Goal: Task Accomplishment & Management: Complete application form

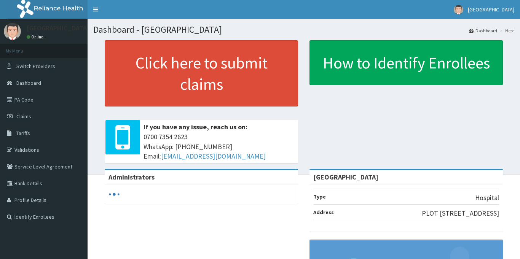
click at [26, 149] on link "Validations" at bounding box center [44, 150] width 88 height 17
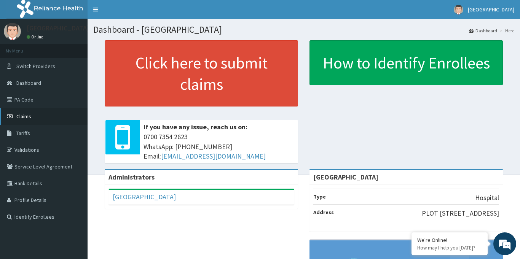
click at [34, 120] on link "Claims" at bounding box center [44, 116] width 88 height 17
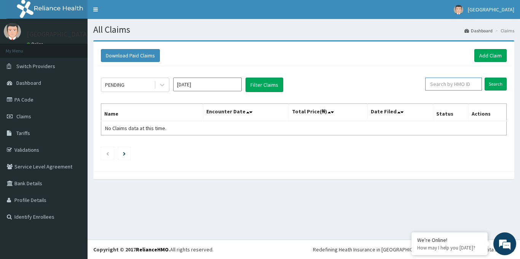
click at [442, 86] on input "text" at bounding box center [453, 84] width 57 height 13
paste input "DAL/10471/A"
type input "DAL/10471/A"
click at [493, 57] on link "Add Claim" at bounding box center [490, 55] width 32 height 13
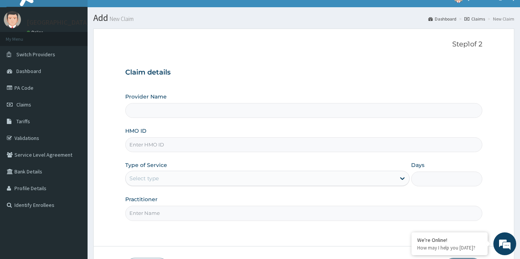
type input "[GEOGRAPHIC_DATA]"
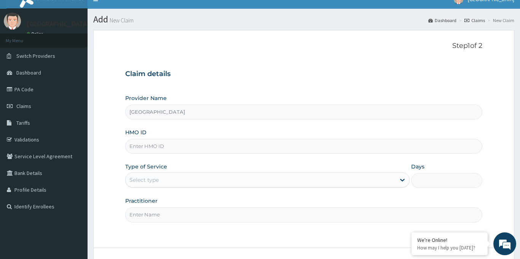
scroll to position [9, 0]
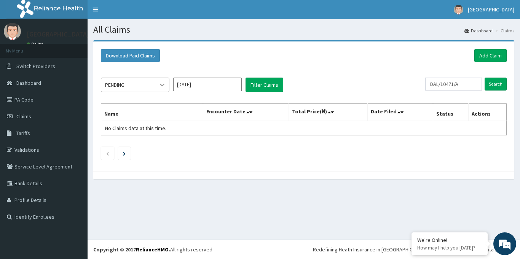
click at [163, 84] on icon at bounding box center [162, 85] width 8 height 8
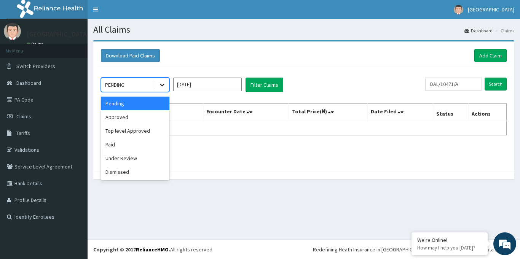
click at [162, 84] on icon at bounding box center [162, 85] width 8 height 8
click at [164, 86] on icon at bounding box center [162, 85] width 8 height 8
click at [148, 117] on div "Approved" at bounding box center [135, 117] width 69 height 14
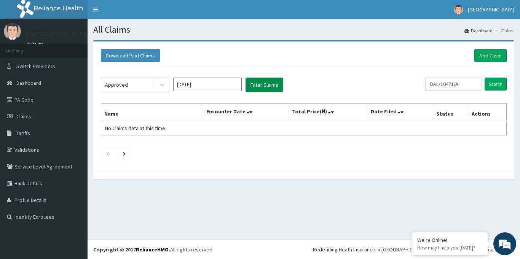
click at [259, 86] on button "Filter Claims" at bounding box center [264, 85] width 38 height 14
click at [493, 83] on input "Search" at bounding box center [496, 84] width 22 height 13
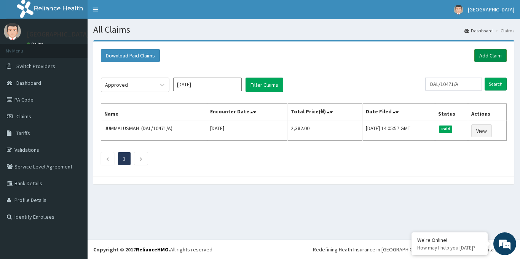
click at [489, 54] on link "Add Claim" at bounding box center [490, 55] width 32 height 13
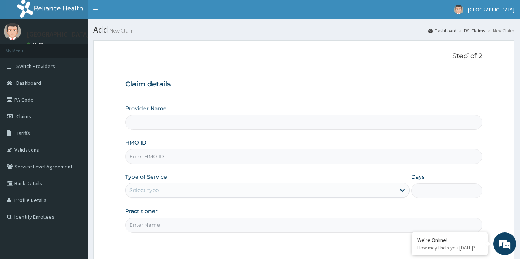
type input "[GEOGRAPHIC_DATA]"
click at [156, 158] on input "HMO ID" at bounding box center [303, 156] width 357 height 15
paste input "DAL/10471/A"
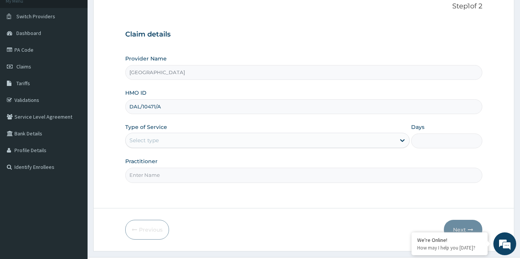
scroll to position [60, 0]
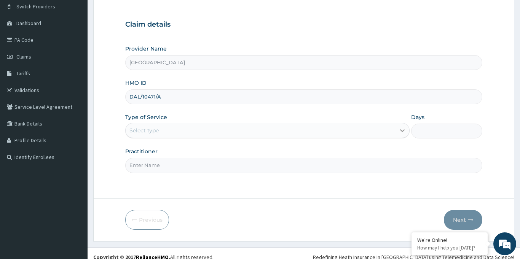
type input "DAL/10471/A"
click at [402, 132] on icon at bounding box center [402, 131] width 8 height 8
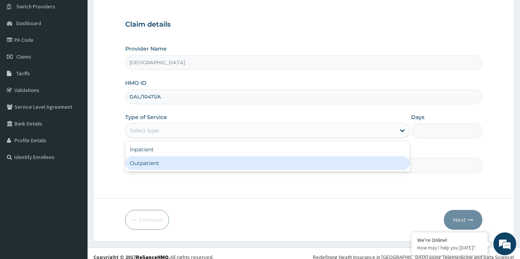
click at [174, 164] on div "Outpatient" at bounding box center [267, 163] width 285 height 14
type input "1"
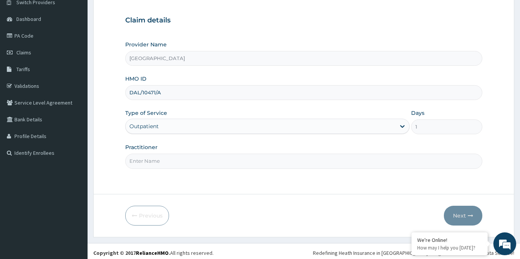
scroll to position [67, 0]
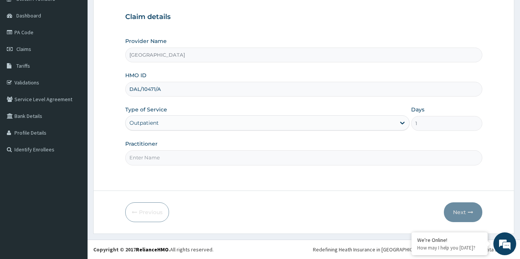
click at [183, 159] on input "Practitioner" at bounding box center [303, 157] width 357 height 15
type input "[PERSON_NAME]"
click at [470, 216] on button "Next" at bounding box center [463, 212] width 38 height 20
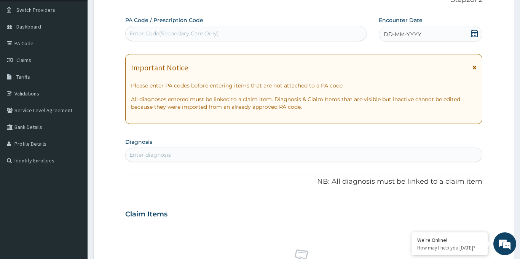
scroll to position [56, 0]
click at [476, 36] on icon at bounding box center [474, 34] width 8 height 8
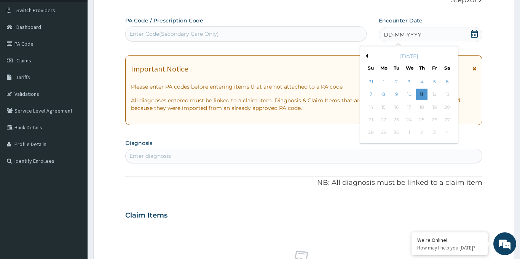
click at [367, 56] on button "Previous Month" at bounding box center [366, 56] width 4 height 4
click at [434, 84] on div "1" at bounding box center [434, 81] width 11 height 11
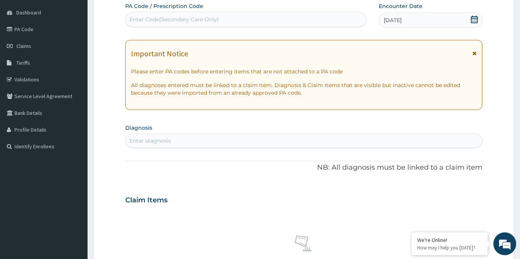
scroll to position [78, 0]
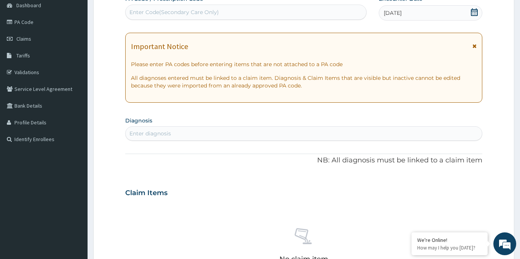
click at [171, 131] on div "Enter diagnosis" at bounding box center [304, 134] width 356 height 12
type input "urti"
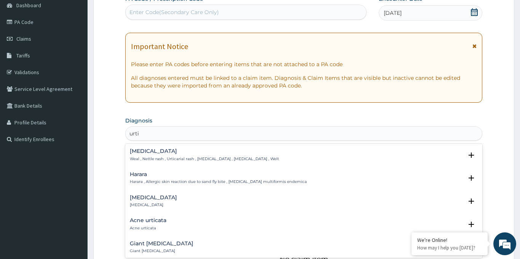
click at [142, 202] on div "Urticaria Urticaria" at bounding box center [153, 201] width 47 height 13
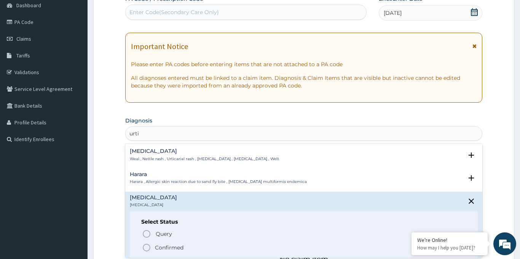
drag, startPoint x: 147, startPoint y: 247, endPoint x: 160, endPoint y: 193, distance: 56.0
click at [146, 246] on icon "status option filled" at bounding box center [146, 247] width 9 height 9
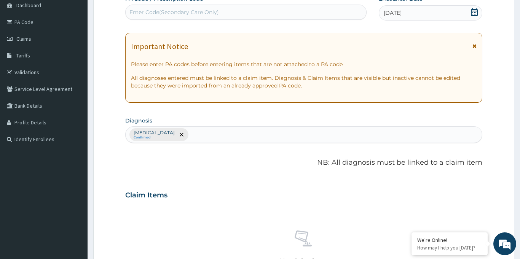
click at [174, 139] on div "Urticaria Confirmed" at bounding box center [304, 135] width 356 height 16
type input "malaria"
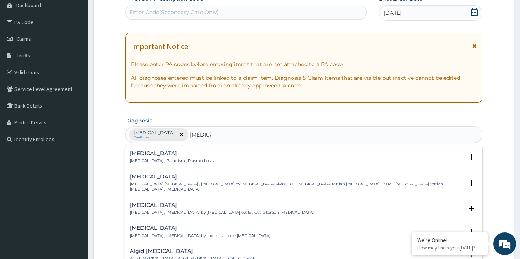
click at [153, 157] on div "Malaria Malaria , Paludism , Plasmodiosis" at bounding box center [172, 157] width 84 height 13
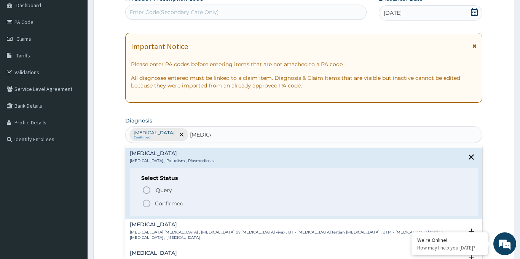
click at [148, 205] on icon "status option filled" at bounding box center [146, 203] width 9 height 9
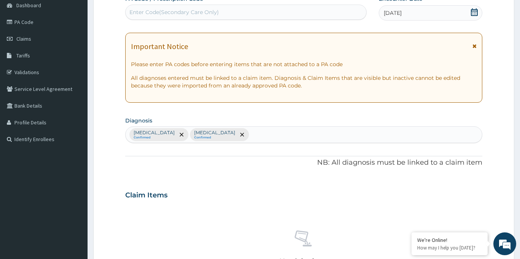
click at [219, 137] on div "Urticaria Confirmed Malaria Confirmed" at bounding box center [304, 135] width 356 height 16
type input "tonsi"
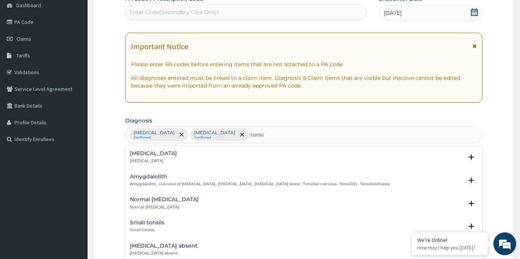
click at [144, 161] on p "Tonsillitis" at bounding box center [153, 160] width 47 height 5
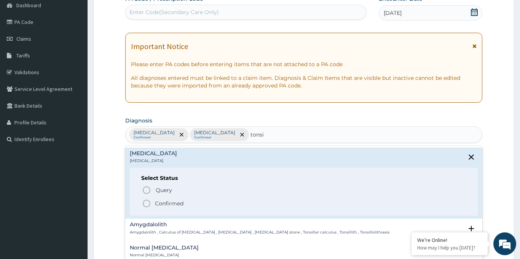
drag, startPoint x: 147, startPoint y: 206, endPoint x: 156, endPoint y: 199, distance: 11.7
click at [147, 206] on icon "status option filled" at bounding box center [146, 203] width 9 height 9
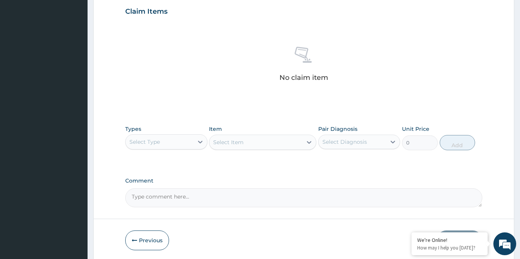
scroll to position [271, 0]
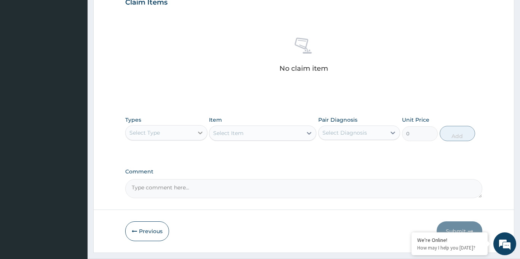
click at [201, 135] on icon at bounding box center [200, 133] width 8 height 8
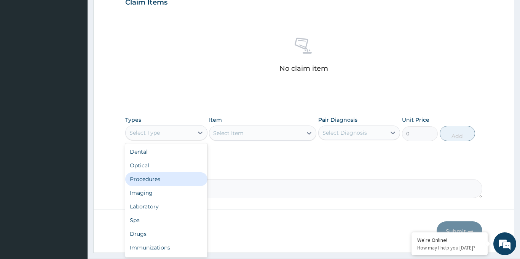
click at [148, 182] on div "Procedures" at bounding box center [166, 179] width 82 height 14
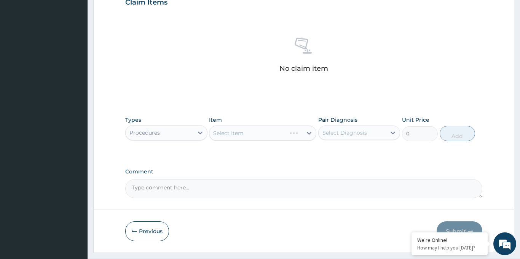
click at [273, 135] on div "Select Item" at bounding box center [262, 133] width 107 height 15
click at [309, 134] on div "Select Item" at bounding box center [262, 133] width 107 height 15
click at [309, 134] on icon at bounding box center [309, 133] width 8 height 8
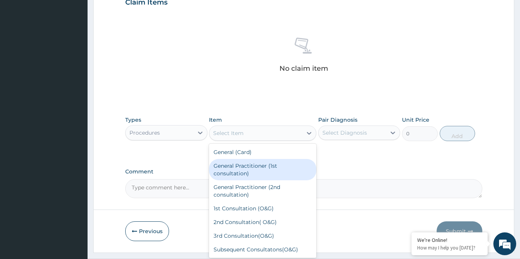
drag, startPoint x: 237, startPoint y: 172, endPoint x: 275, endPoint y: 158, distance: 40.1
click at [237, 172] on div "General Practitioner (1st consultation)" at bounding box center [262, 169] width 107 height 21
type input "1500"
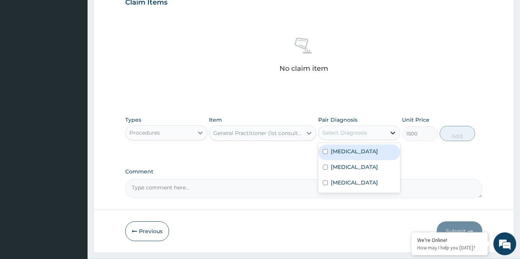
click at [392, 132] on icon at bounding box center [393, 133] width 8 height 8
click at [351, 150] on label "Urticaria" at bounding box center [354, 152] width 47 height 8
checkbox input "true"
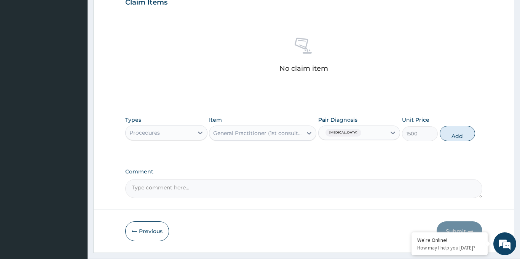
click at [428, 161] on div "PA Code / Prescription Code Enter Code(Secondary Care Only) Encounter Date 01-0…" at bounding box center [303, 0] width 357 height 396
click at [461, 139] on button "Add" at bounding box center [458, 133] width 36 height 15
type input "0"
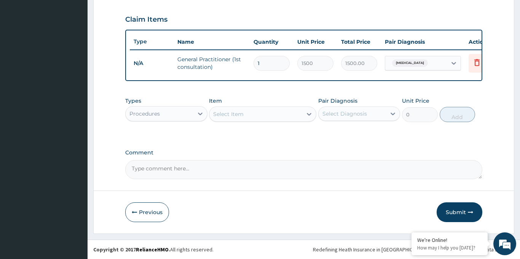
scroll to position [253, 0]
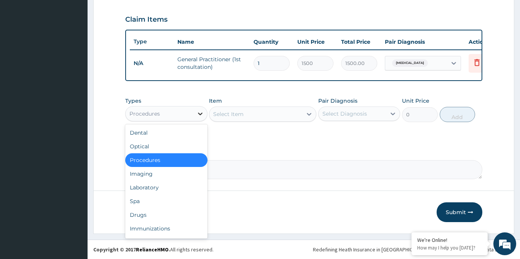
click at [197, 117] on icon at bounding box center [200, 114] width 8 height 8
click at [145, 215] on div "Drugs" at bounding box center [166, 215] width 82 height 14
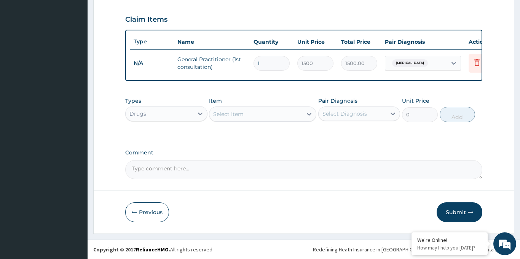
click at [300, 116] on div "Select Item" at bounding box center [255, 114] width 93 height 12
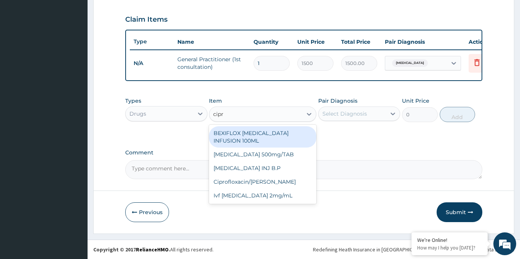
type input "[MEDICAL_DATA]"
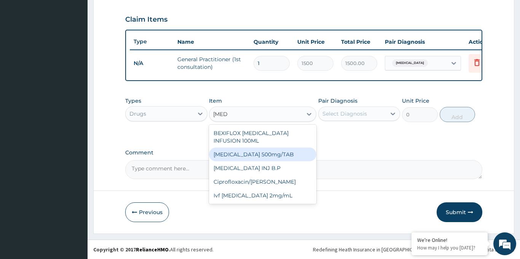
click at [274, 150] on div "[MEDICAL_DATA] 500mg/TAB" at bounding box center [262, 155] width 107 height 14
type input "26.77"
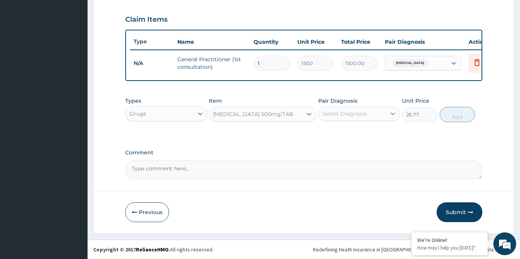
click at [391, 116] on icon at bounding box center [393, 114] width 8 height 8
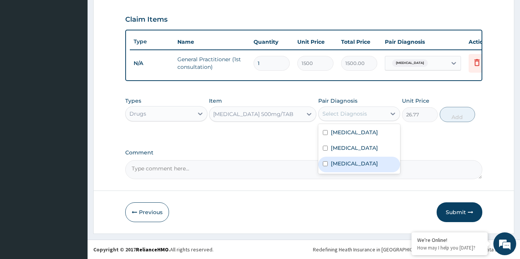
drag, startPoint x: 336, startPoint y: 162, endPoint x: 350, endPoint y: 157, distance: 14.2
click at [337, 163] on label "Tonsillitis" at bounding box center [354, 164] width 47 height 8
checkbox input "true"
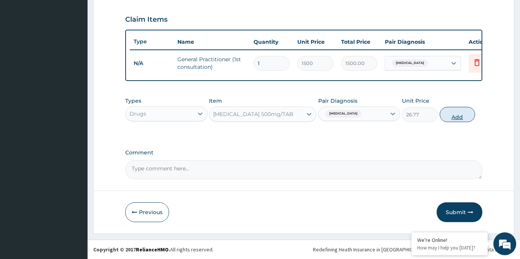
click at [456, 118] on button "Add" at bounding box center [458, 114] width 36 height 15
type input "0"
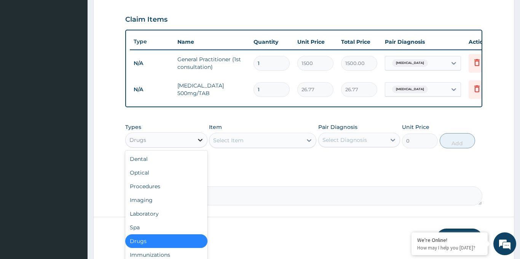
click at [204, 141] on div at bounding box center [200, 140] width 14 height 14
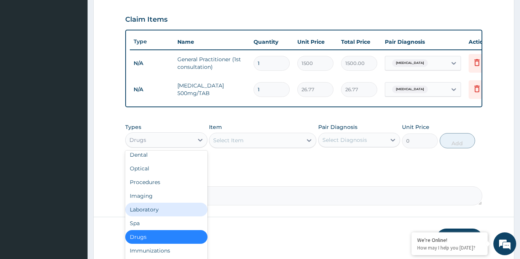
scroll to position [24, 0]
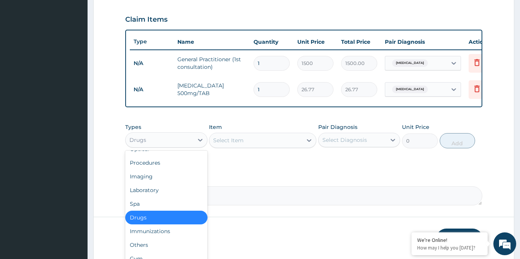
drag, startPoint x: 175, startPoint y: 217, endPoint x: 203, endPoint y: 196, distance: 35.1
click at [175, 217] on div "Drugs" at bounding box center [166, 218] width 82 height 14
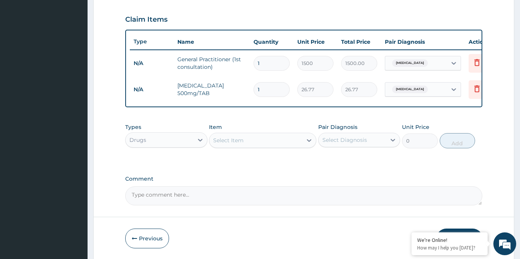
click at [306, 139] on icon at bounding box center [309, 141] width 8 height 8
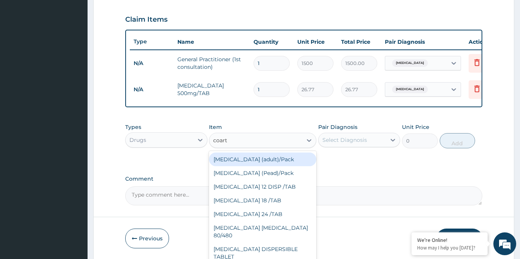
type input "coarte"
click at [272, 161] on div "Coartem (adult)/Pack" at bounding box center [262, 160] width 107 height 14
type input "682.5"
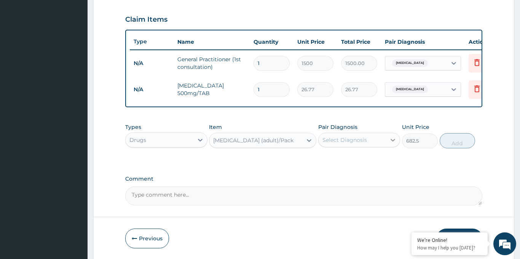
click at [393, 140] on icon at bounding box center [393, 140] width 8 height 8
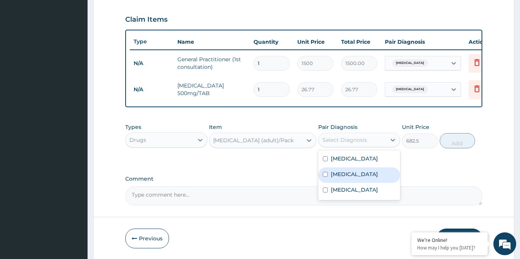
click at [345, 176] on label "Malaria" at bounding box center [354, 175] width 47 height 8
checkbox input "true"
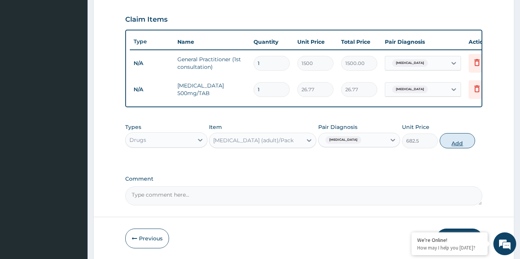
click at [456, 145] on button "Add" at bounding box center [458, 140] width 36 height 15
type input "0"
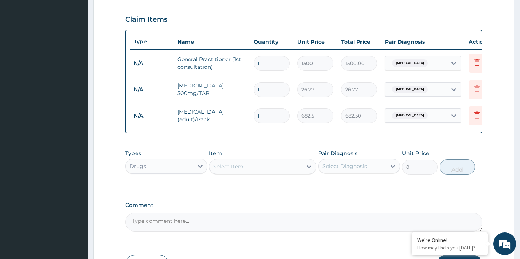
click at [307, 166] on icon at bounding box center [309, 167] width 5 height 3
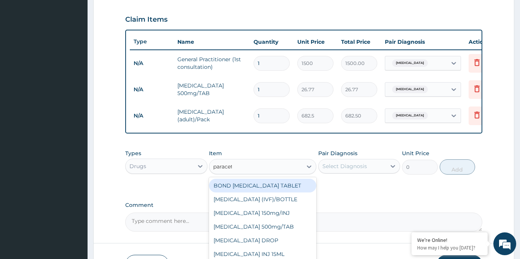
type input "paraceta"
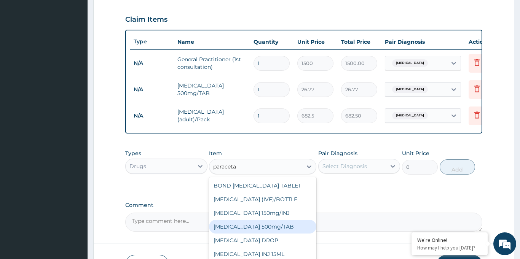
click at [265, 227] on div "[MEDICAL_DATA] 500mg/TAB" at bounding box center [262, 227] width 107 height 14
type input "5.25"
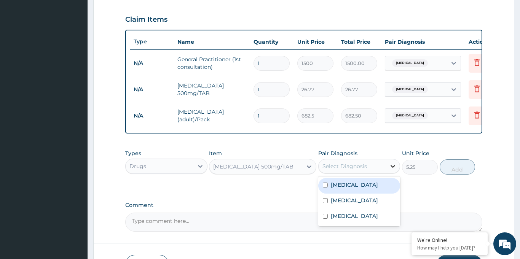
click at [392, 166] on icon at bounding box center [393, 167] width 8 height 8
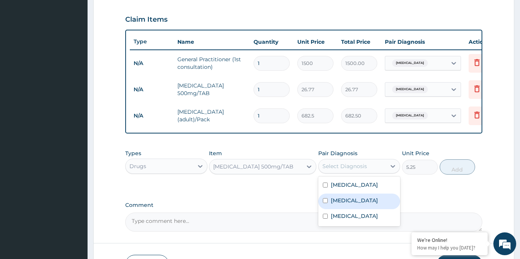
drag, startPoint x: 333, startPoint y: 200, endPoint x: 394, endPoint y: 186, distance: 62.1
click at [334, 200] on label "Malaria" at bounding box center [354, 201] width 47 height 8
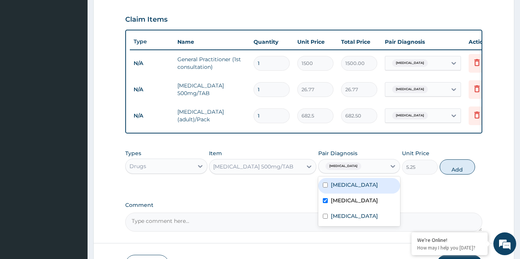
checkbox input "true"
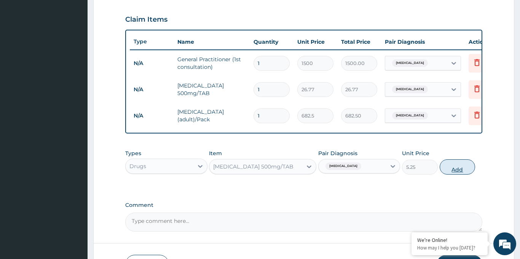
click at [460, 169] on button "Add" at bounding box center [458, 166] width 36 height 15
type input "0"
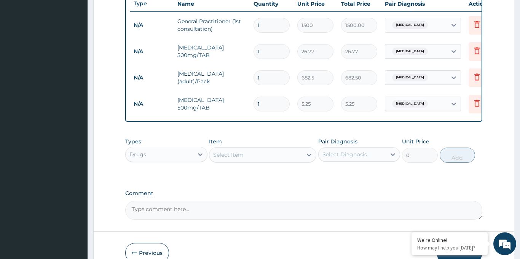
scroll to position [292, 0]
click at [308, 155] on icon at bounding box center [309, 154] width 8 height 8
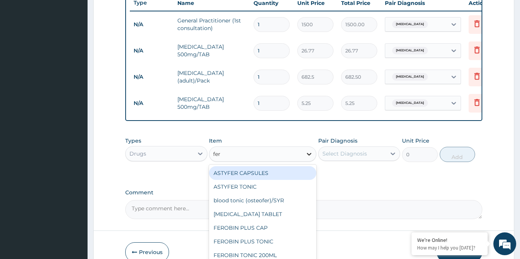
type input "ferr"
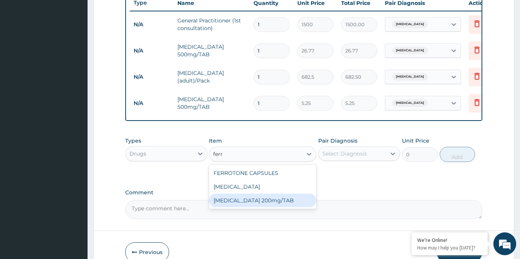
click at [278, 198] on div "FERROUS SULPHATE 200mg/TAB" at bounding box center [262, 201] width 107 height 14
type input "3.15"
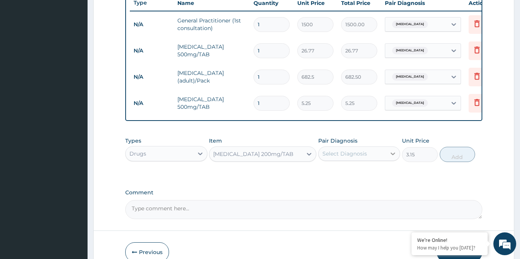
click at [390, 155] on icon at bounding box center [393, 154] width 8 height 8
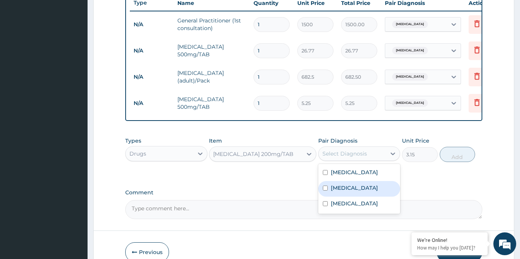
click at [332, 191] on label "Malaria" at bounding box center [354, 188] width 47 height 8
checkbox input "true"
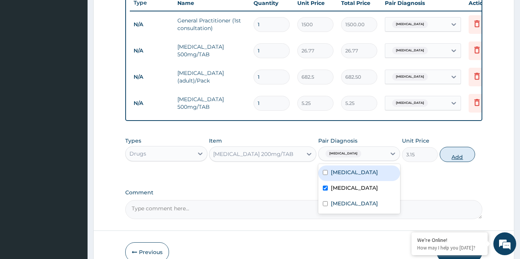
click at [454, 158] on button "Add" at bounding box center [458, 154] width 36 height 15
type input "0"
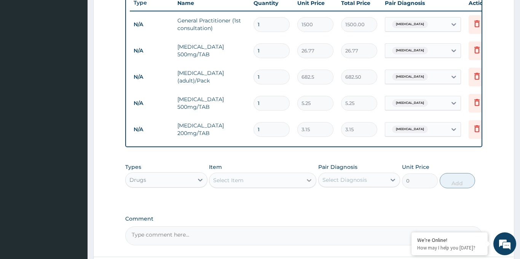
click at [305, 177] on icon at bounding box center [309, 181] width 8 height 8
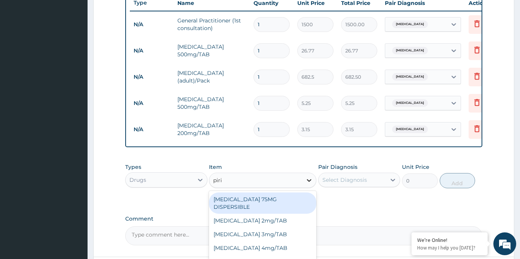
type input "pirit"
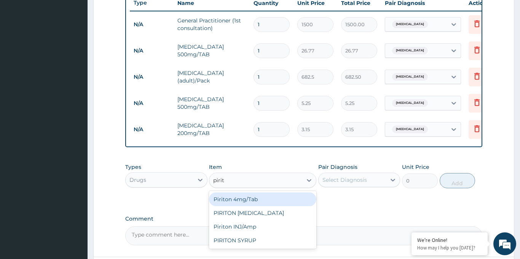
click at [251, 199] on div "Piriton 4mg/Tab" at bounding box center [262, 200] width 107 height 14
type input "5.25"
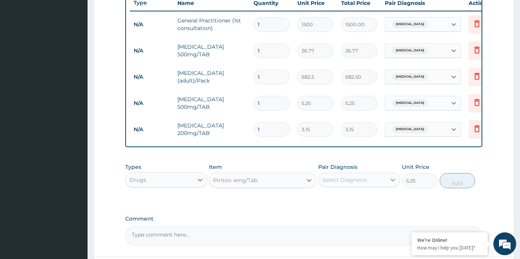
click at [394, 180] on icon at bounding box center [393, 180] width 8 height 8
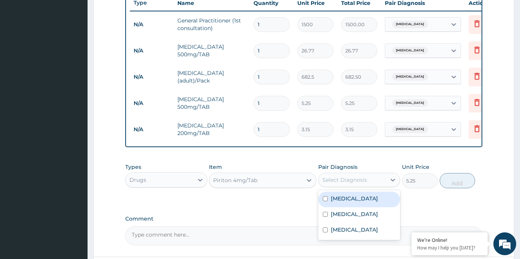
click at [332, 197] on label "Urticaria" at bounding box center [354, 199] width 47 height 8
checkbox input "true"
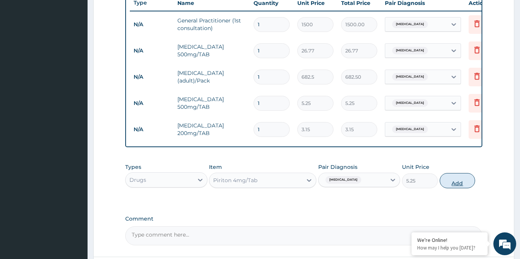
click at [458, 181] on button "Add" at bounding box center [458, 180] width 36 height 15
type input "0"
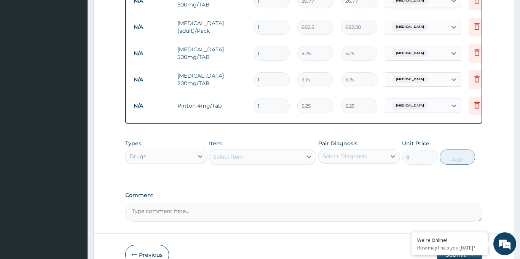
scroll to position [354, 0]
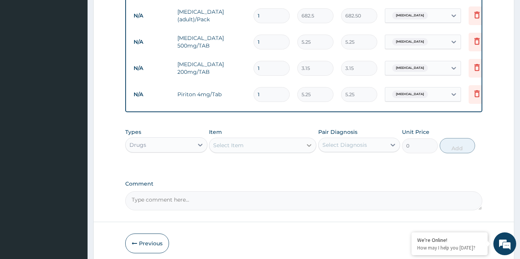
click at [309, 147] on icon at bounding box center [309, 145] width 5 height 3
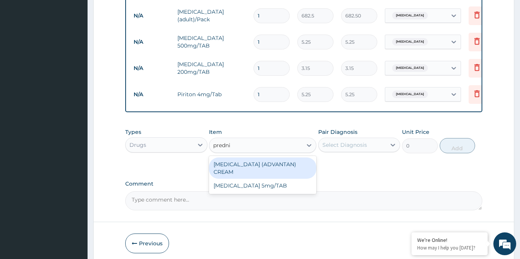
type input "prednis"
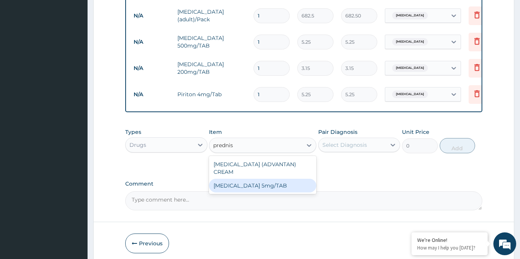
drag, startPoint x: 259, startPoint y: 188, endPoint x: 235, endPoint y: 183, distance: 24.5
click at [259, 188] on div "PREDNISOLONE 5mg/TAB" at bounding box center [262, 186] width 107 height 14
type input "3.15"
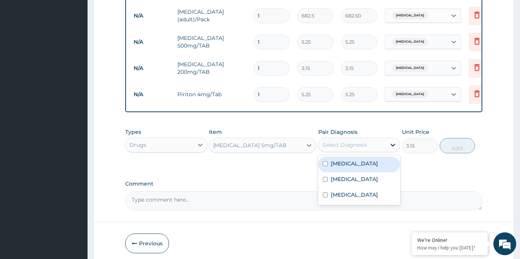
click at [392, 147] on icon at bounding box center [393, 145] width 8 height 8
click at [346, 164] on label "Urticaria" at bounding box center [354, 164] width 47 height 8
checkbox input "true"
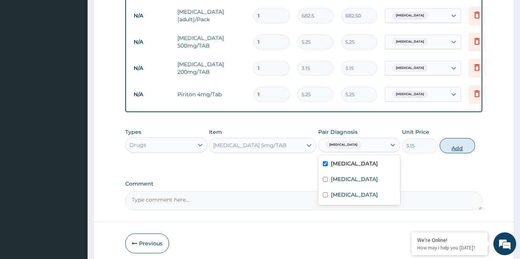
click at [453, 149] on button "Add" at bounding box center [458, 145] width 36 height 15
type input "0"
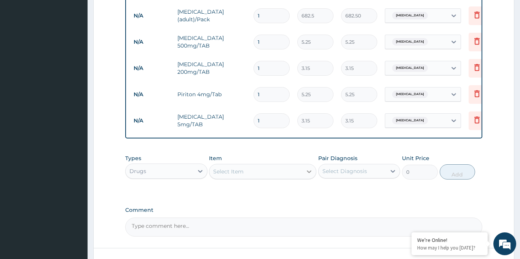
click at [307, 175] on icon at bounding box center [309, 172] width 8 height 8
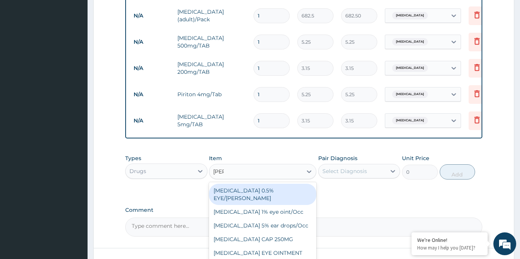
type input "lorat"
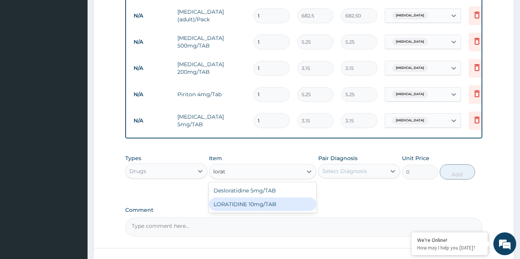
click at [249, 206] on div "LORATIDINE 10mg/TAB" at bounding box center [262, 205] width 107 height 14
type input "11.55"
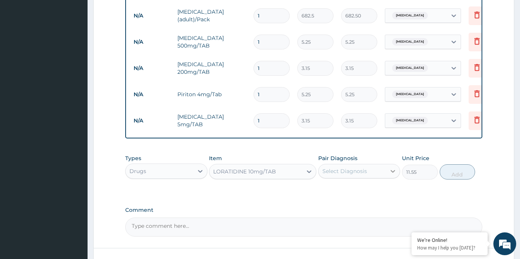
click at [393, 172] on icon at bounding box center [393, 171] width 8 height 8
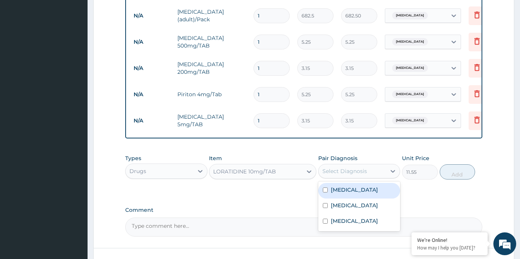
click at [333, 191] on label "Urticaria" at bounding box center [354, 190] width 47 height 8
checkbox input "true"
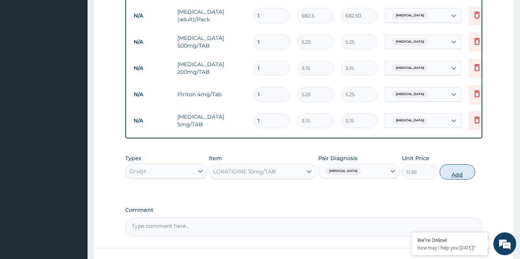
click at [455, 177] on button "Add" at bounding box center [458, 171] width 36 height 15
type input "0"
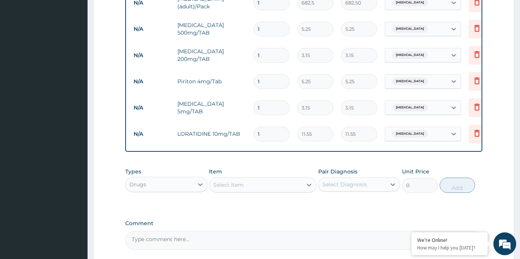
scroll to position [371, 0]
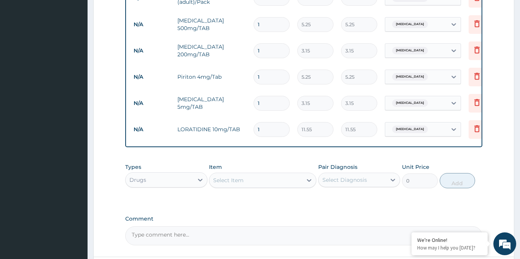
click at [301, 184] on div "Select Item" at bounding box center [255, 180] width 93 height 12
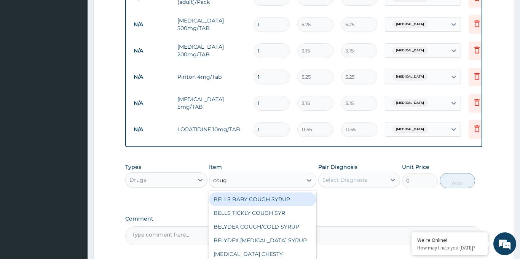
type input "cough"
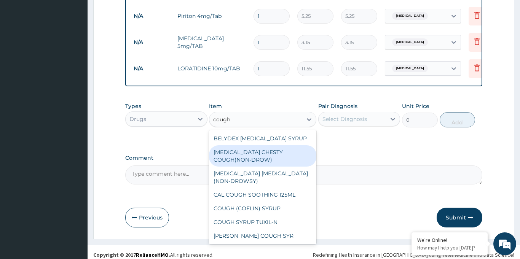
scroll to position [436, 0]
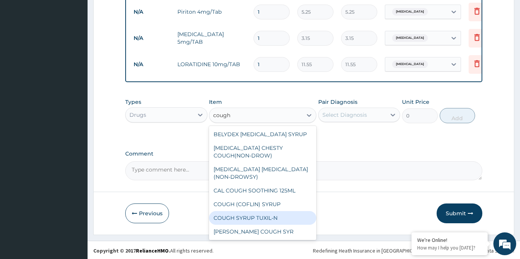
click at [270, 220] on div "COUGH SYRUP TUXIL-N" at bounding box center [262, 218] width 107 height 14
type input "131.25"
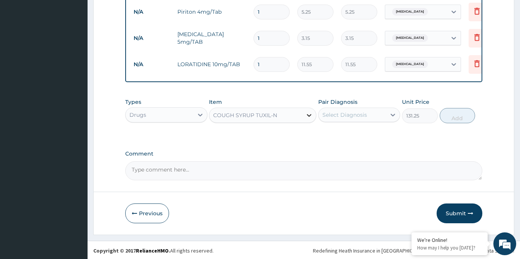
click at [307, 118] on icon at bounding box center [309, 116] width 8 height 8
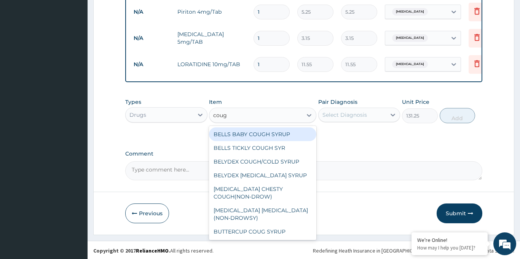
type input "cough"
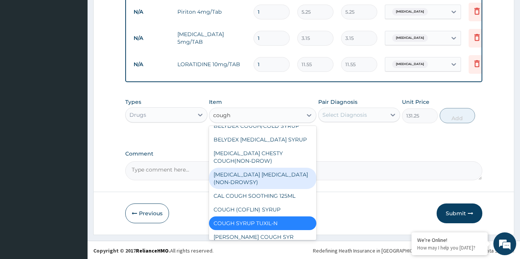
scroll to position [35, 0]
click at [278, 177] on div "[MEDICAL_DATA] [MEDICAL_DATA](NON-DROWSY)" at bounding box center [262, 178] width 107 height 21
type input "708.75"
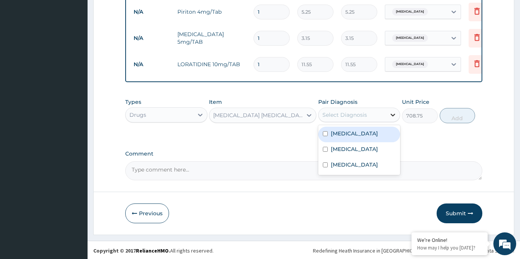
click at [392, 115] on icon at bounding box center [393, 115] width 5 height 3
click at [336, 132] on label "Urticaria" at bounding box center [354, 134] width 47 height 8
checkbox input "true"
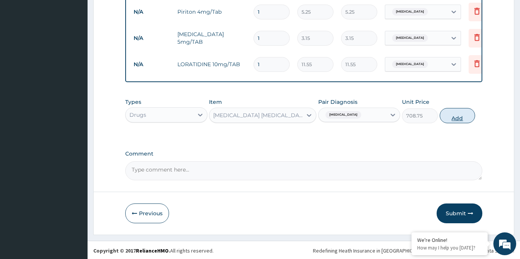
click at [461, 118] on button "Add" at bounding box center [458, 115] width 36 height 15
type input "0"
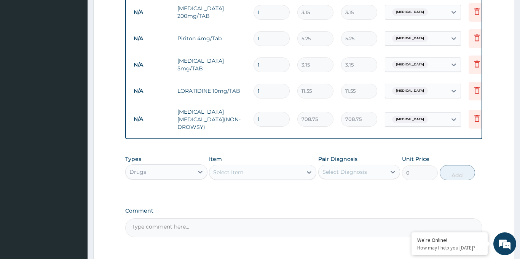
scroll to position [424, 0]
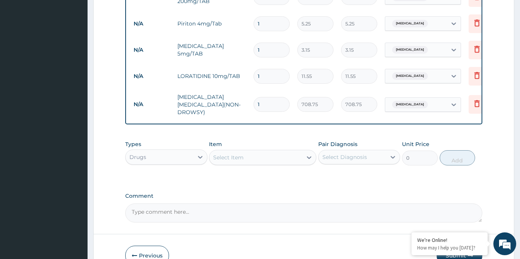
click at [266, 80] on input "1" at bounding box center [271, 76] width 36 height 15
type input "10"
type input "115.50"
type input "10"
click at [263, 51] on input "1" at bounding box center [271, 50] width 36 height 15
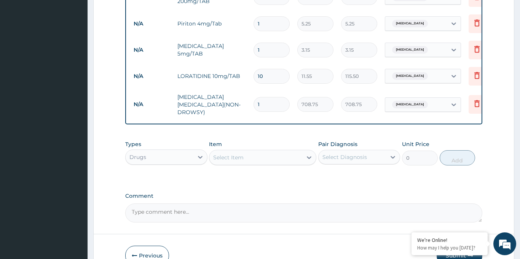
type input "10"
type input "31.50"
type input "10"
click at [271, 25] on input "1" at bounding box center [271, 23] width 36 height 15
type input "10"
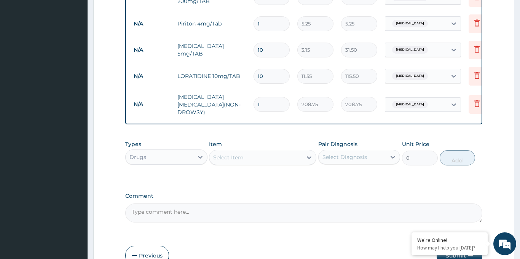
type input "52.50"
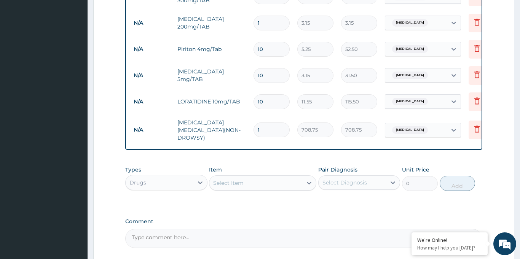
scroll to position [397, 0]
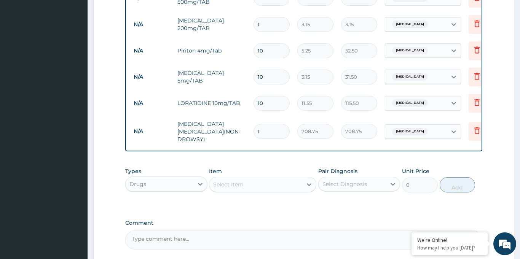
type input "10"
click at [262, 27] on input "1" at bounding box center [271, 24] width 36 height 15
type input "10"
type input "31.50"
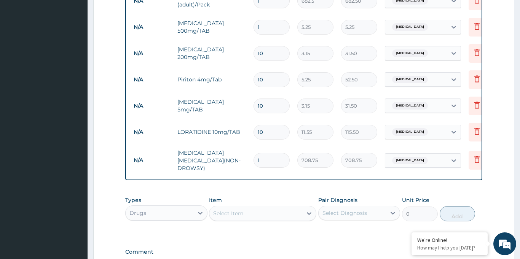
scroll to position [368, 0]
type input "10"
click at [262, 27] on input "1" at bounding box center [271, 27] width 36 height 15
type input "18"
type input "94.50"
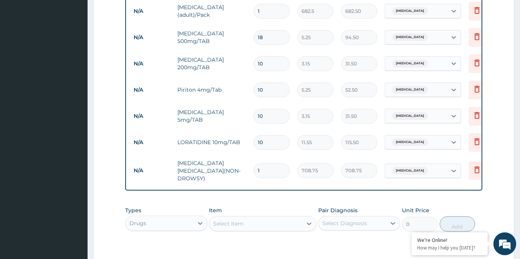
scroll to position [356, 0]
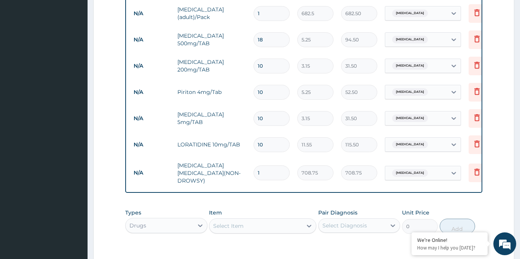
type input "18"
click at [262, 14] on input "1" at bounding box center [271, 13] width 36 height 15
type input "2"
type input "1365.00"
type input "3"
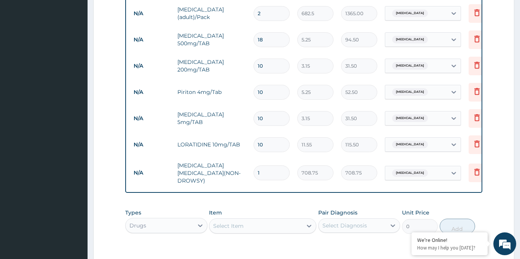
type input "2047.50"
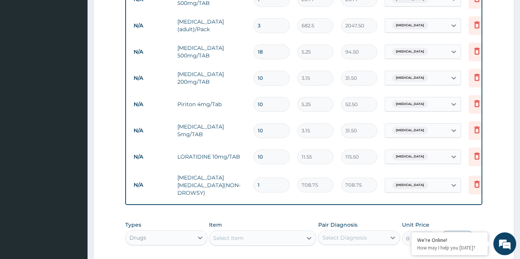
type input "4"
type input "2730.00"
type input "5"
type input "3412.50"
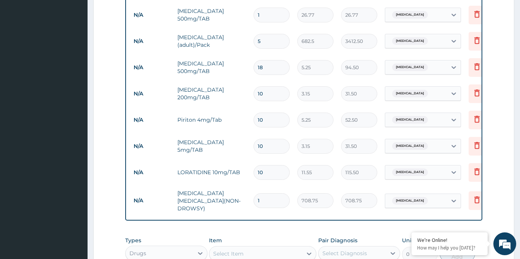
type input "5"
click at [263, 17] on input "1" at bounding box center [271, 15] width 36 height 15
type input "10"
type input "267.70"
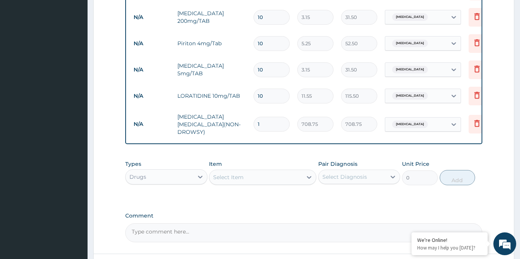
scroll to position [464, 0]
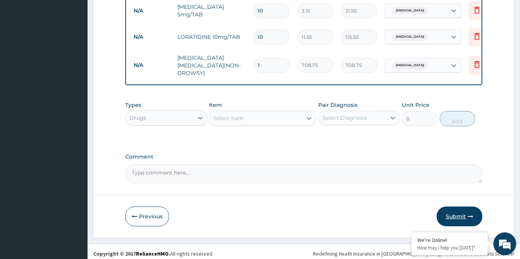
type input "10"
click at [456, 210] on button "Submit" at bounding box center [460, 217] width 46 height 20
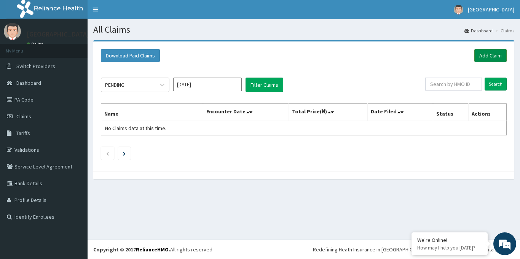
click at [490, 56] on link "Add Claim" at bounding box center [490, 55] width 32 height 13
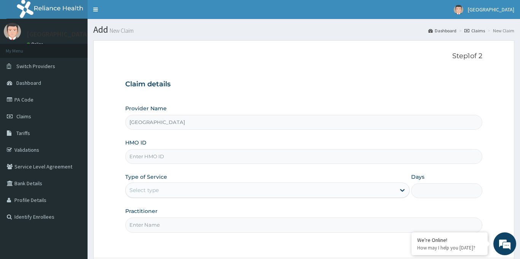
type input "[GEOGRAPHIC_DATA]"
click at [161, 158] on input "HMO ID" at bounding box center [303, 156] width 357 height 15
paste input "DAL/10909/A"
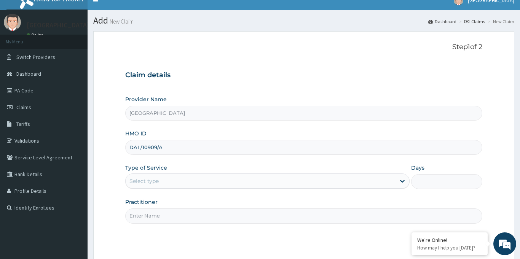
scroll to position [12, 0]
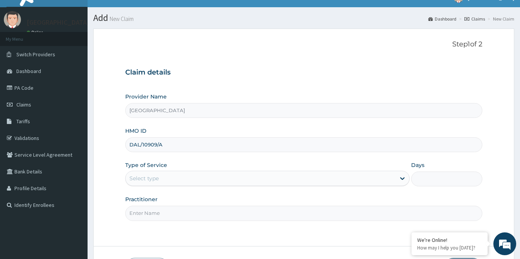
type input "DAL/10909/A"
click at [192, 201] on div "Practitioner" at bounding box center [303, 208] width 357 height 25
click at [184, 245] on form "Step 1 of 2 Claim details Provider Name Top Medical Centre HMO ID DAL/10909/A T…" at bounding box center [303, 159] width 421 height 261
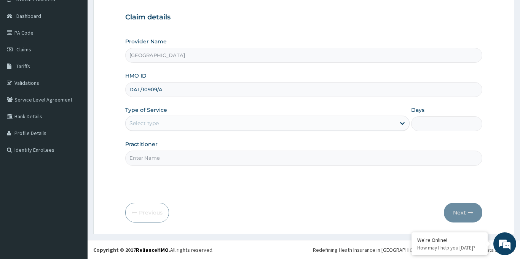
scroll to position [67, 0]
click at [400, 122] on icon at bounding box center [402, 123] width 5 height 3
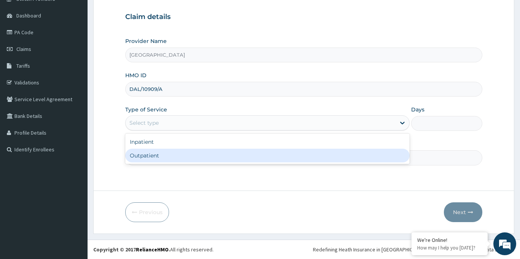
click at [314, 157] on div "Outpatient" at bounding box center [267, 156] width 285 height 14
type input "1"
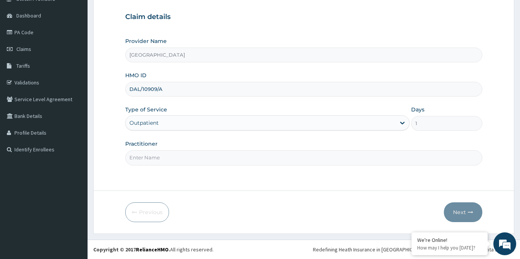
click at [248, 159] on input "Practitioner" at bounding box center [303, 157] width 357 height 15
type input "Dr Akins"
click at [465, 213] on button "Next" at bounding box center [463, 212] width 38 height 20
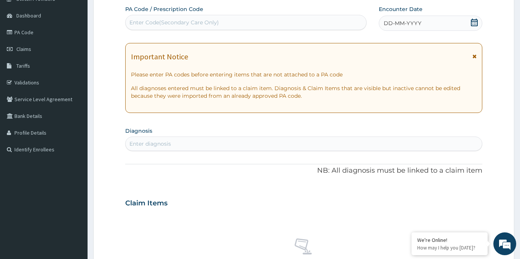
click at [472, 23] on icon at bounding box center [474, 23] width 7 height 8
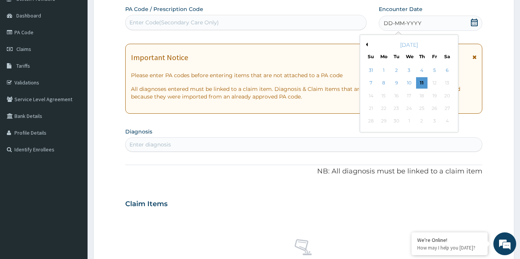
click at [365, 46] on div "September 2025" at bounding box center [409, 45] width 92 height 8
click at [367, 44] on button "Previous Month" at bounding box center [366, 45] width 4 height 4
click at [447, 70] on div "2" at bounding box center [447, 70] width 11 height 11
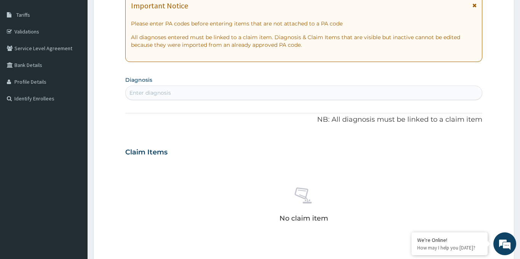
scroll to position [119, 0]
click at [212, 88] on div "Enter diagnosis" at bounding box center [304, 92] width 356 height 12
type input "malaria"
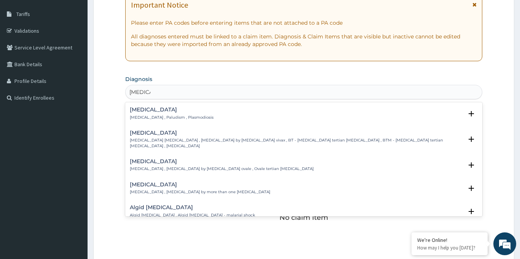
click at [178, 116] on p "Malaria , Paludism , Plasmodiosis" at bounding box center [172, 117] width 84 height 5
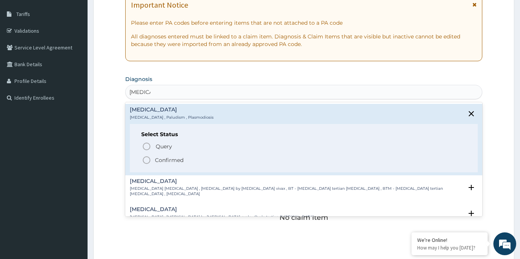
click at [147, 159] on icon "status option filled" at bounding box center [146, 160] width 9 height 9
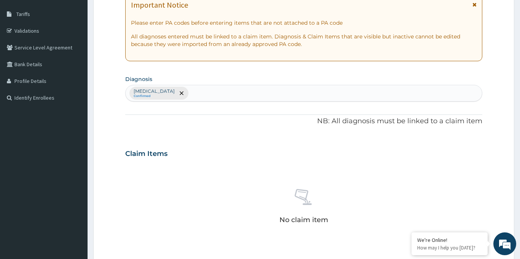
click at [186, 95] on div "Malaria Confirmed" at bounding box center [304, 93] width 356 height 16
type input "typhoid"
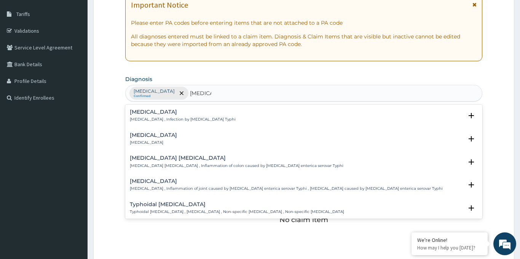
click at [170, 117] on p "Typhoid fever , Infection by Salmonella Typhi" at bounding box center [183, 119] width 106 height 5
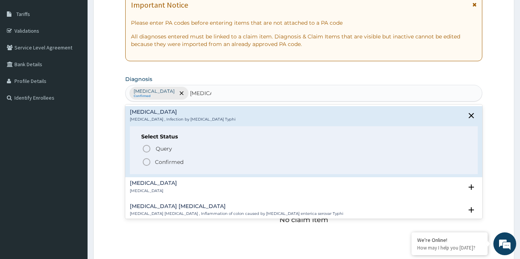
click at [144, 163] on icon "status option filled" at bounding box center [146, 162] width 9 height 9
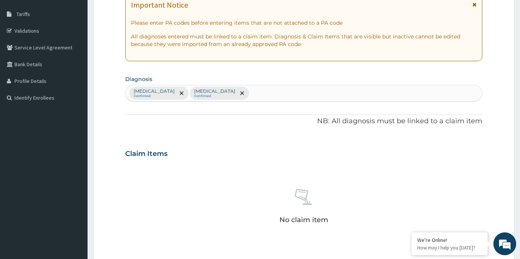
click at [231, 92] on div "Malaria Confirmed Typhoid fever Confirmed" at bounding box center [304, 93] width 356 height 16
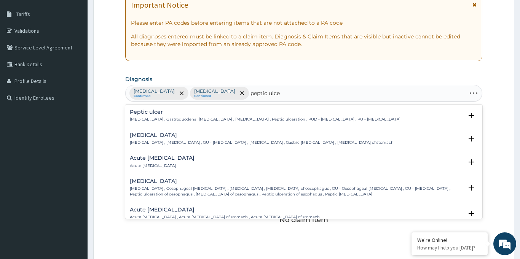
type input "peptic ulcer"
click at [188, 111] on h4 "Peptic ulcer" at bounding box center [265, 112] width 271 height 6
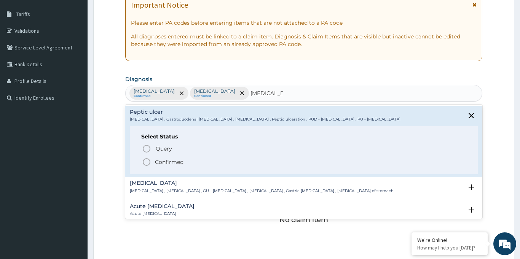
drag, startPoint x: 147, startPoint y: 163, endPoint x: 161, endPoint y: 162, distance: 14.1
click at [148, 162] on icon "status option filled" at bounding box center [146, 162] width 9 height 9
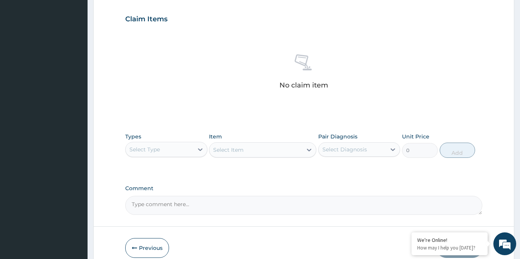
scroll to position [264, 0]
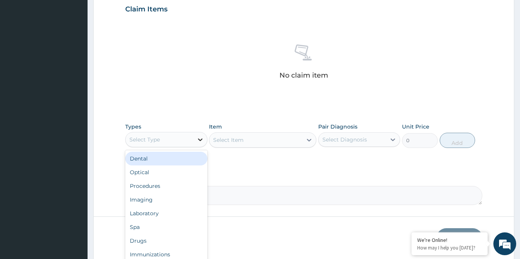
click at [199, 141] on icon at bounding box center [200, 140] width 8 height 8
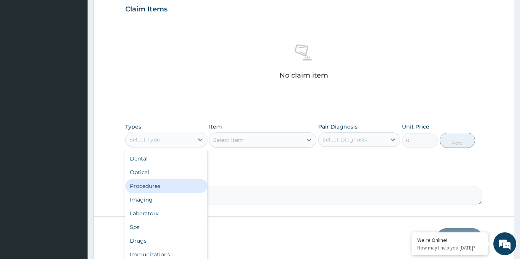
click at [164, 185] on div "Procedures" at bounding box center [166, 186] width 82 height 14
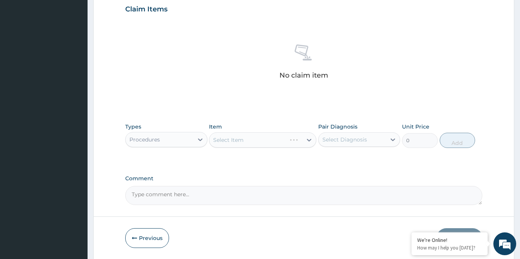
drag, startPoint x: 261, startPoint y: 133, endPoint x: 261, endPoint y: 144, distance: 11.0
click at [261, 135] on div "Select Item" at bounding box center [262, 139] width 107 height 15
click at [308, 140] on div "Select Item" at bounding box center [262, 139] width 107 height 15
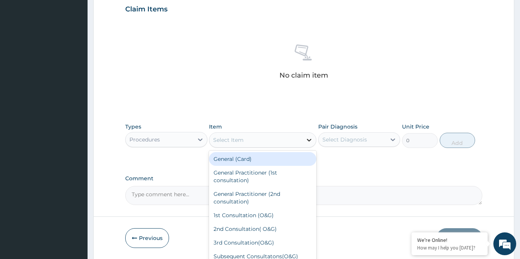
click at [307, 140] on icon at bounding box center [309, 140] width 8 height 8
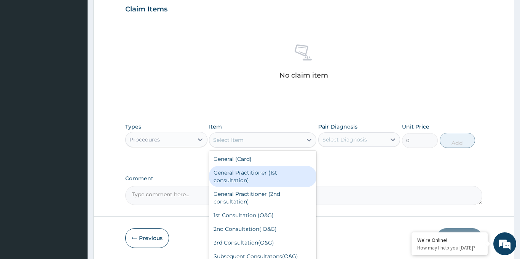
click at [255, 178] on div "General Practitioner (1st consultation)" at bounding box center [262, 176] width 107 height 21
type input "1500"
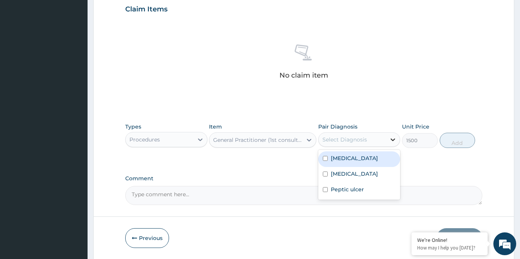
click at [394, 138] on icon at bounding box center [393, 140] width 8 height 8
drag, startPoint x: 346, startPoint y: 159, endPoint x: 438, endPoint y: 150, distance: 91.8
click at [347, 158] on label "Malaria" at bounding box center [354, 159] width 47 height 8
checkbox input "true"
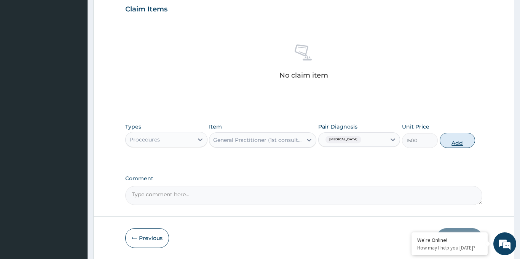
click at [452, 145] on button "Add" at bounding box center [458, 140] width 36 height 15
type input "0"
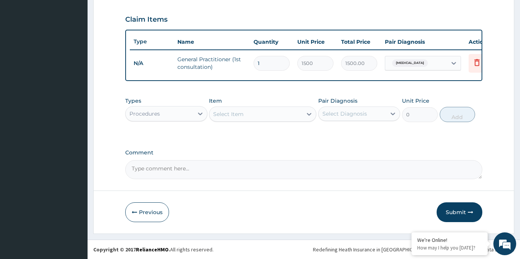
scroll to position [253, 0]
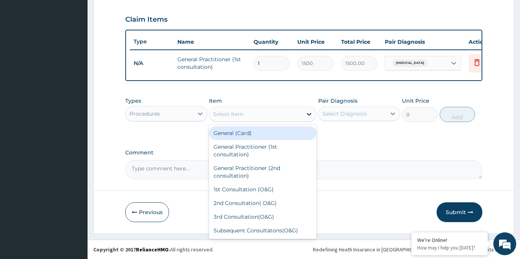
click at [310, 116] on icon at bounding box center [309, 114] width 8 height 8
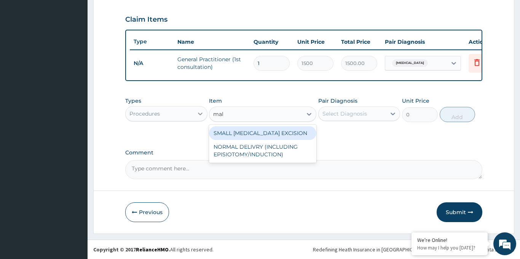
type input "mal"
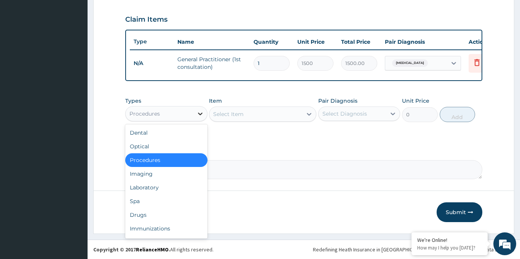
click at [198, 115] on icon at bounding box center [200, 114] width 8 height 8
drag, startPoint x: 154, startPoint y: 189, endPoint x: 227, endPoint y: 158, distance: 79.7
click at [154, 188] on div "Laboratory" at bounding box center [166, 188] width 82 height 14
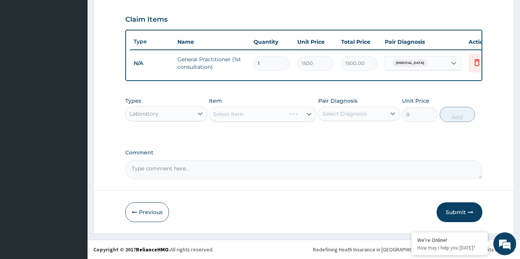
click at [306, 111] on div "Select Item" at bounding box center [262, 114] width 107 height 15
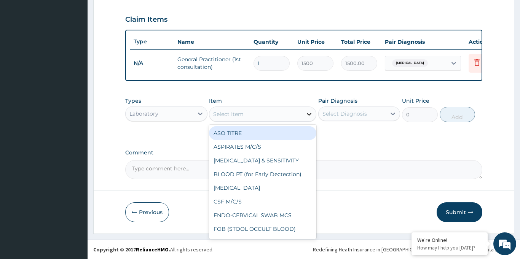
click at [311, 114] on icon at bounding box center [309, 114] width 8 height 8
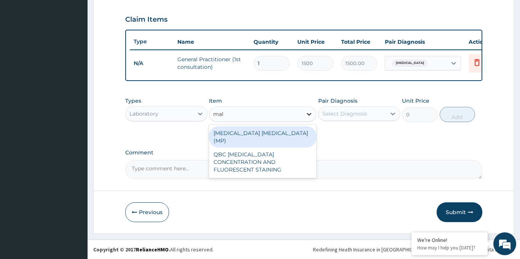
type input "mala"
click at [252, 134] on div "[MEDICAL_DATA] [MEDICAL_DATA] (MP)" at bounding box center [262, 136] width 107 height 21
type input "560"
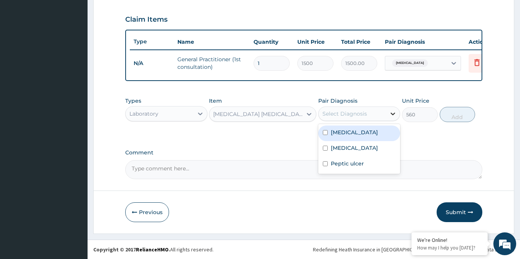
click at [392, 114] on icon at bounding box center [393, 114] width 8 height 8
click at [342, 134] on label "Malaria" at bounding box center [354, 133] width 47 height 8
checkbox input "true"
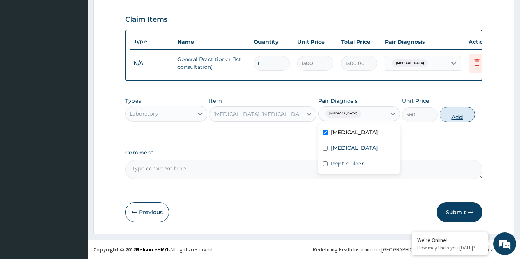
click at [462, 117] on button "Add" at bounding box center [458, 114] width 36 height 15
type input "0"
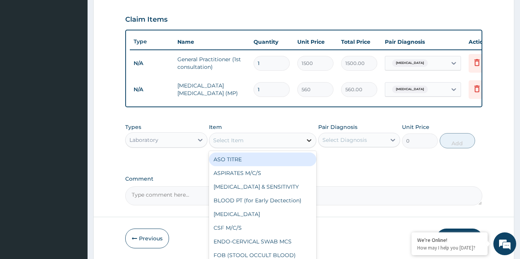
click at [309, 140] on icon at bounding box center [309, 141] width 8 height 8
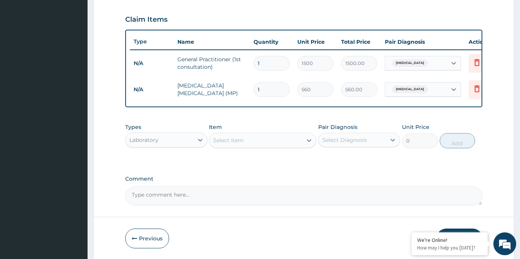
click at [274, 143] on div "Select Item" at bounding box center [255, 140] width 93 height 12
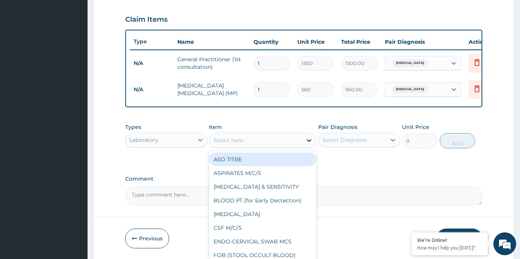
click at [303, 139] on div at bounding box center [309, 141] width 14 height 14
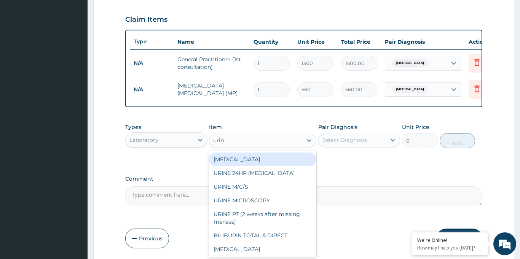
type input "urina"
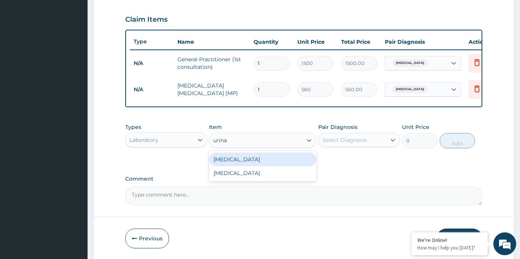
click at [252, 156] on div "[MEDICAL_DATA]" at bounding box center [262, 160] width 107 height 14
type input "400"
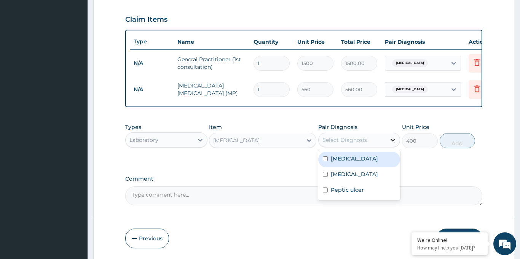
click at [390, 140] on icon at bounding box center [393, 140] width 8 height 8
drag, startPoint x: 336, startPoint y: 163, endPoint x: 385, endPoint y: 155, distance: 49.3
click at [336, 163] on div "Malaria" at bounding box center [359, 160] width 82 height 16
checkbox input "true"
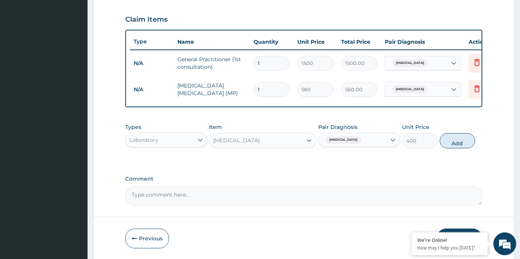
drag, startPoint x: 464, startPoint y: 143, endPoint x: 388, endPoint y: 153, distance: 76.4
click at [464, 143] on button "Add" at bounding box center [458, 140] width 36 height 15
type input "0"
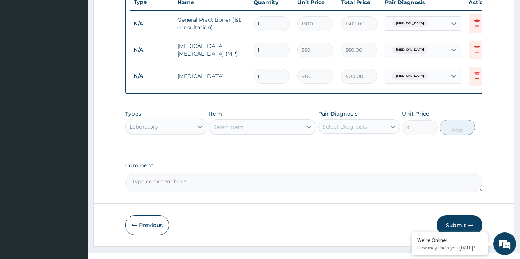
scroll to position [295, 0]
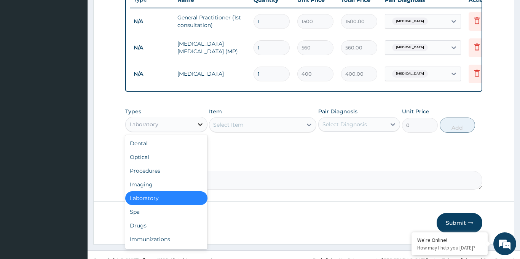
click at [199, 124] on icon at bounding box center [200, 124] width 5 height 3
click at [150, 226] on div "Drugs" at bounding box center [166, 226] width 82 height 14
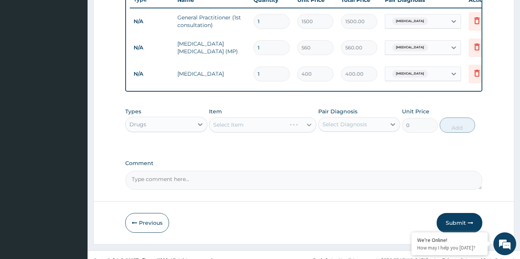
click at [304, 128] on div "Select Item" at bounding box center [262, 124] width 107 height 15
click at [308, 124] on icon at bounding box center [309, 125] width 8 height 8
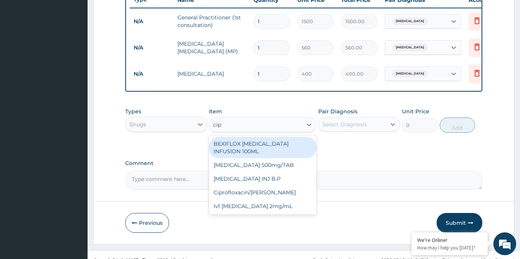
type input "cipr"
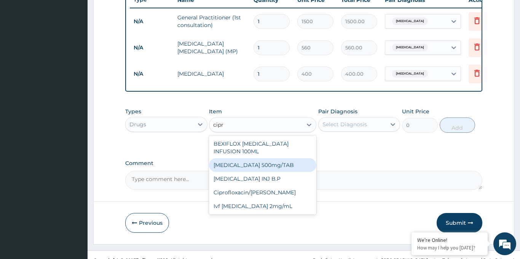
click at [236, 158] on div "[MEDICAL_DATA] 500mg/TAB" at bounding box center [262, 165] width 107 height 14
type input "26.77"
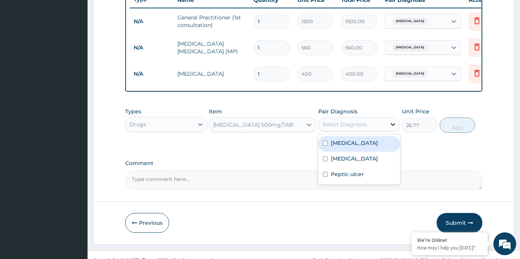
click at [394, 124] on icon at bounding box center [393, 125] width 8 height 8
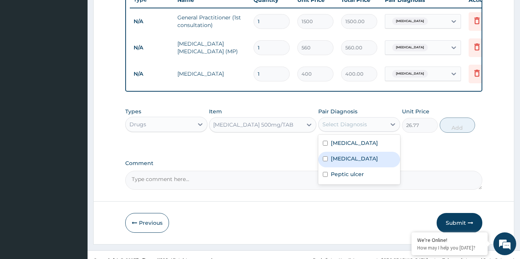
drag, startPoint x: 347, startPoint y: 158, endPoint x: 355, endPoint y: 155, distance: 8.6
click at [347, 158] on label "Typhoid fever" at bounding box center [354, 159] width 47 height 8
checkbox input "true"
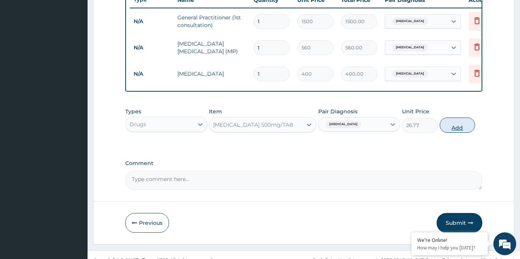
click at [462, 127] on button "Add" at bounding box center [458, 125] width 36 height 15
type input "0"
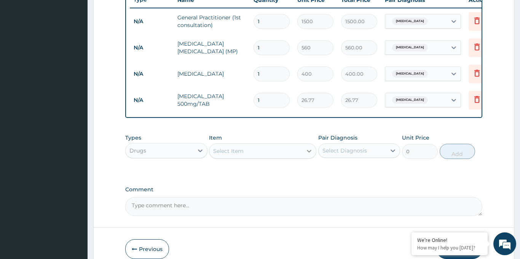
click at [308, 153] on icon at bounding box center [309, 151] width 8 height 8
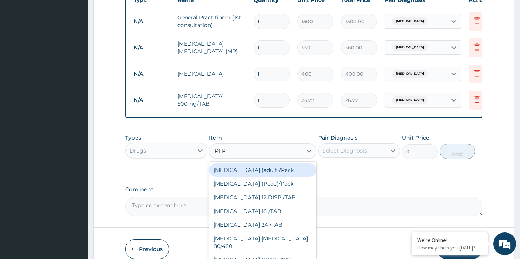
type input "coart"
drag, startPoint x: 268, startPoint y: 169, endPoint x: 251, endPoint y: 169, distance: 17.1
click at [268, 169] on div "[MEDICAL_DATA] (adult)/Pack" at bounding box center [262, 170] width 107 height 14
type input "682.5"
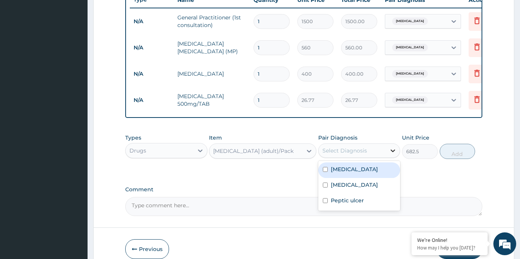
click at [392, 151] on icon at bounding box center [393, 151] width 5 height 3
click at [331, 169] on label "Malaria" at bounding box center [354, 170] width 47 height 8
checkbox input "true"
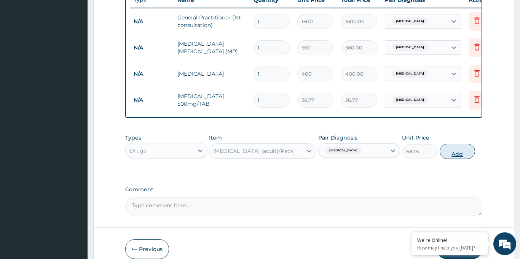
click at [456, 154] on button "Add" at bounding box center [458, 151] width 36 height 15
type input "0"
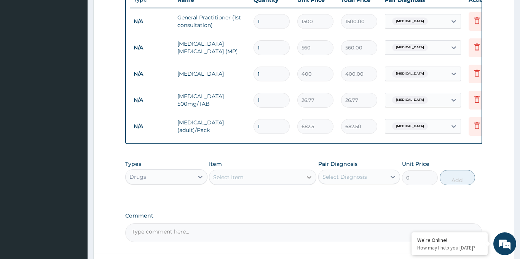
click at [309, 178] on icon at bounding box center [309, 177] width 5 height 3
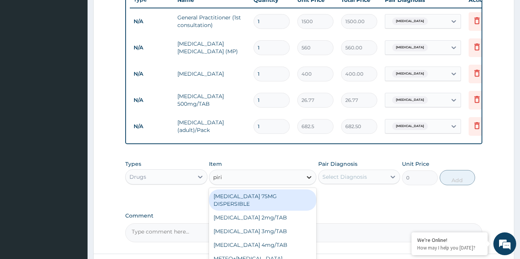
type input "pirit"
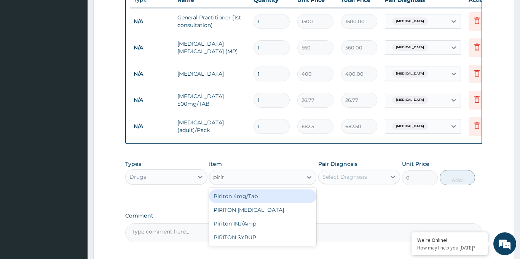
drag, startPoint x: 242, startPoint y: 197, endPoint x: 267, endPoint y: 215, distance: 30.8
click at [241, 198] on div "Piriton 4mg/Tab" at bounding box center [262, 197] width 107 height 14
type input "5.25"
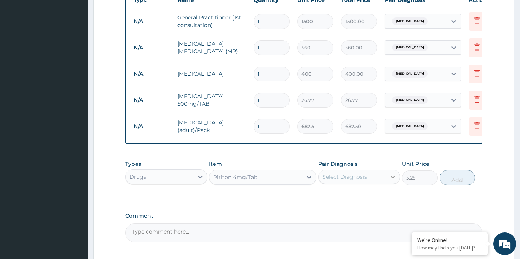
click at [390, 177] on icon at bounding box center [393, 177] width 8 height 8
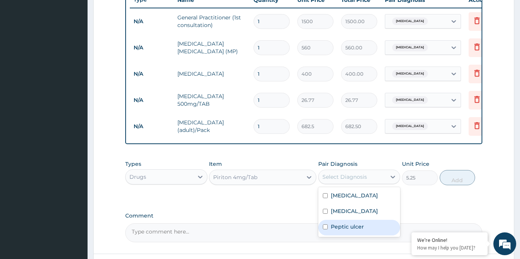
click at [338, 228] on label "Peptic ulcer" at bounding box center [347, 227] width 33 height 8
checkbox input "true"
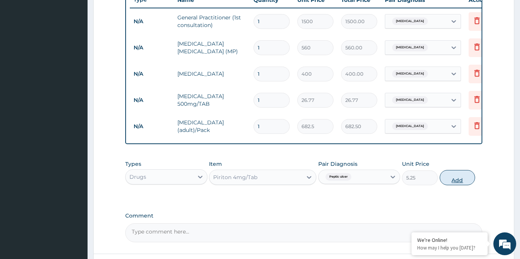
click at [462, 183] on button "Add" at bounding box center [458, 177] width 36 height 15
type input "0"
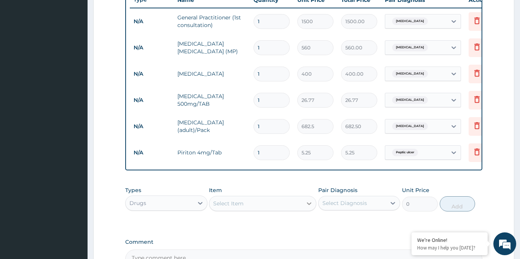
click at [308, 202] on icon at bounding box center [309, 204] width 8 height 8
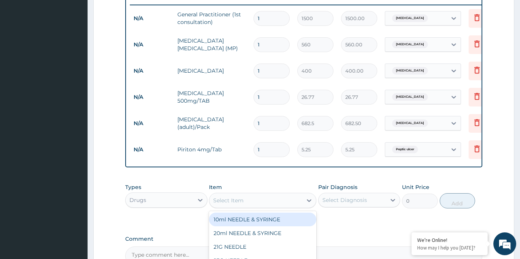
scroll to position [299, 0]
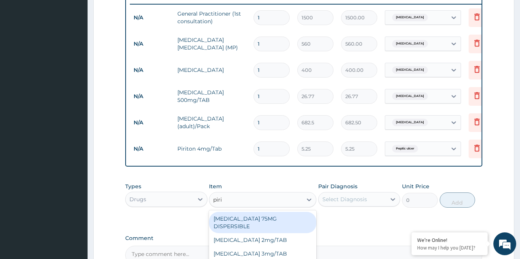
type input "pirit"
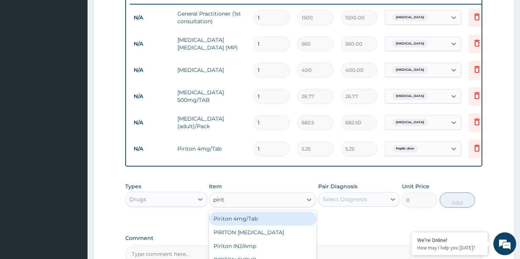
drag, startPoint x: 289, startPoint y: 215, endPoint x: 373, endPoint y: 222, distance: 84.8
click at [290, 214] on div "Piriton 4mg/Tab" at bounding box center [262, 219] width 107 height 14
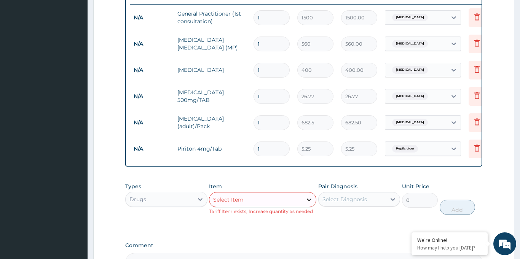
click at [311, 198] on icon at bounding box center [309, 200] width 8 height 8
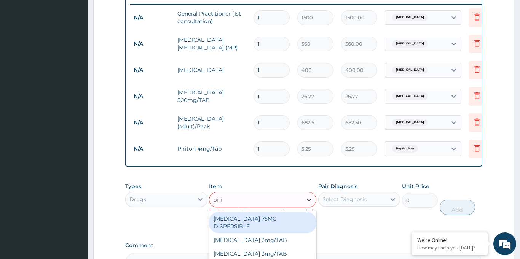
type input "pirit"
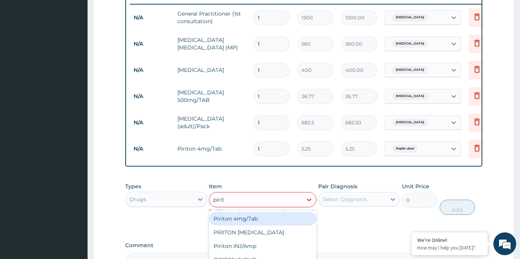
click at [279, 216] on div "Piriton 4mg/Tab" at bounding box center [262, 219] width 107 height 14
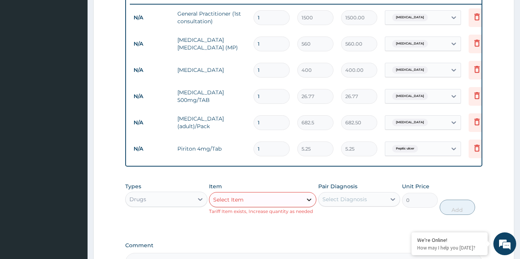
click at [307, 199] on icon at bounding box center [309, 200] width 5 height 3
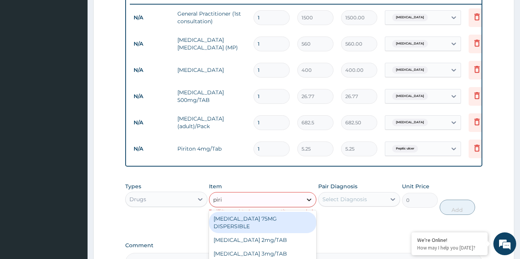
type input "pirit"
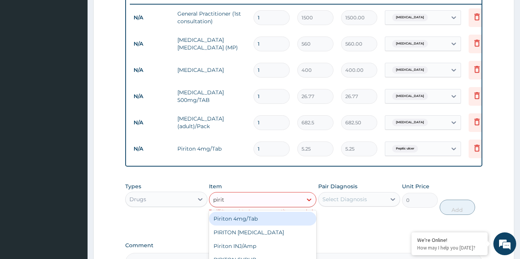
click at [234, 216] on div "Piriton 4mg/Tab" at bounding box center [262, 219] width 107 height 14
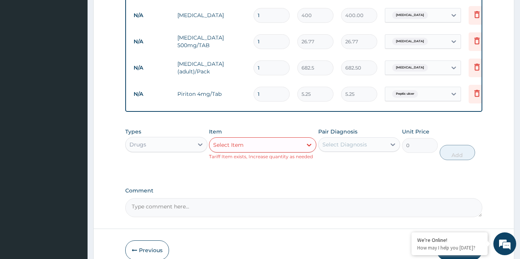
scroll to position [354, 0]
click at [306, 142] on icon at bounding box center [309, 145] width 8 height 8
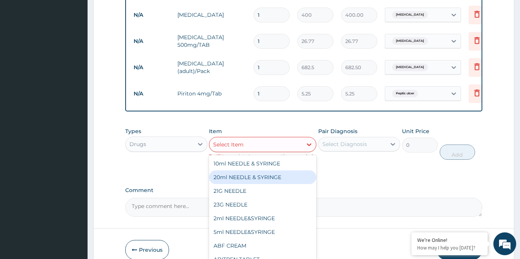
click at [226, 173] on div "20ml NEEDLE & SYRINGE" at bounding box center [262, 178] width 107 height 14
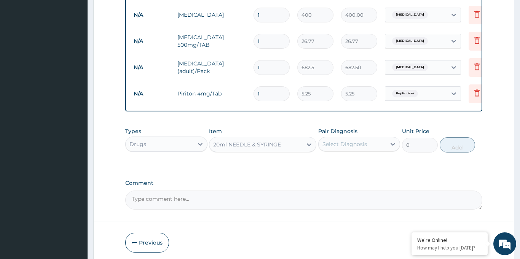
type input "26.25"
click at [299, 145] on div "20ml NEEDLE & SYRINGE" at bounding box center [255, 145] width 93 height 12
click at [306, 145] on icon at bounding box center [309, 145] width 8 height 8
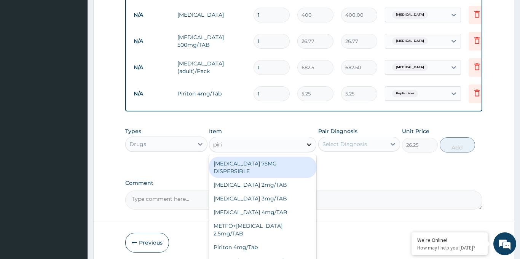
type input "pirit"
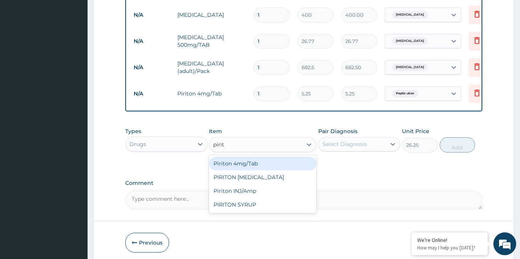
click at [224, 164] on div "Piriton 4mg/Tab" at bounding box center [262, 164] width 107 height 14
type input "0"
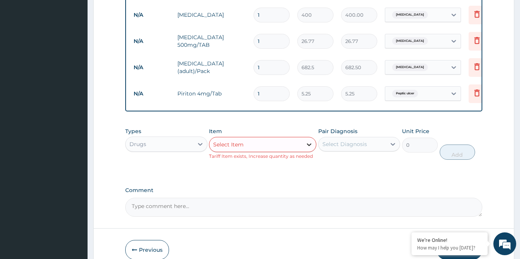
click at [307, 145] on icon at bounding box center [309, 145] width 8 height 8
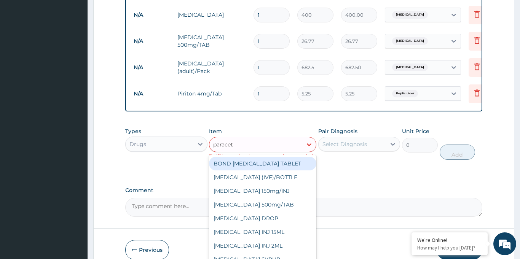
type input "paraceta"
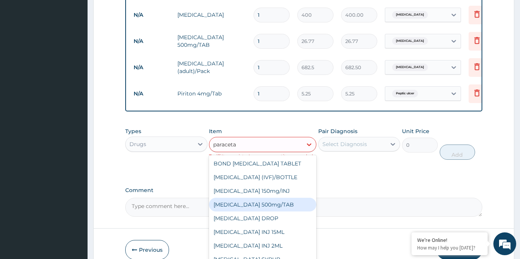
click at [292, 203] on div "[MEDICAL_DATA] 500mg/TAB" at bounding box center [262, 205] width 107 height 14
type input "5.25"
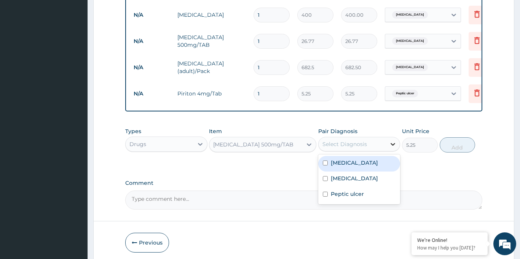
click at [395, 148] on div at bounding box center [393, 144] width 14 height 14
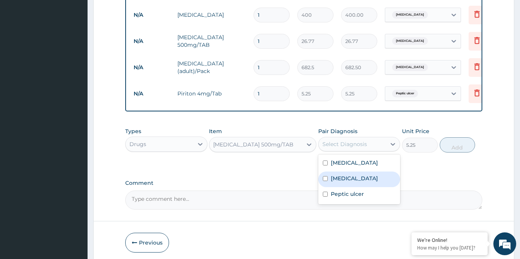
drag, startPoint x: 335, startPoint y: 179, endPoint x: 368, endPoint y: 166, distance: 36.0
click at [336, 178] on label "Typhoid fever" at bounding box center [354, 179] width 47 height 8
checkbox input "true"
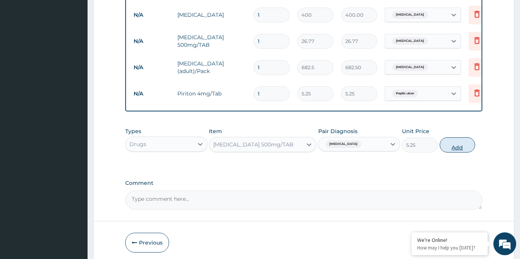
click at [458, 147] on button "Add" at bounding box center [458, 144] width 36 height 15
type input "0"
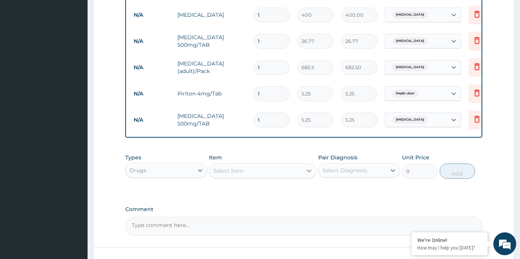
click at [306, 172] on icon at bounding box center [309, 171] width 8 height 8
click at [287, 174] on div "Select Item" at bounding box center [255, 171] width 93 height 12
click at [309, 171] on icon at bounding box center [309, 171] width 8 height 8
click at [309, 171] on icon at bounding box center [309, 171] width 5 height 3
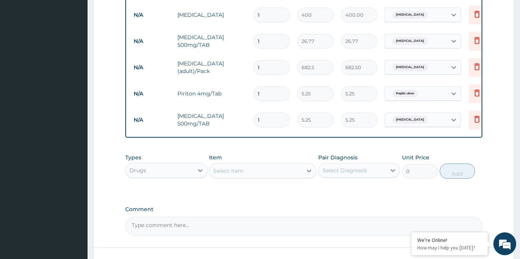
click at [265, 167] on div "Select Item" at bounding box center [255, 171] width 93 height 12
click at [306, 170] on icon at bounding box center [309, 171] width 8 height 8
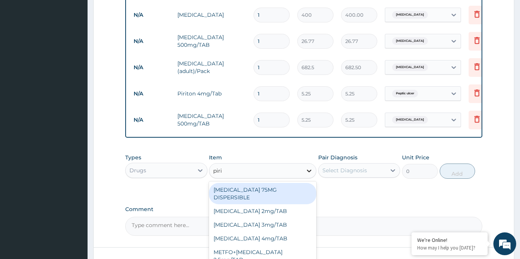
type input "pirit"
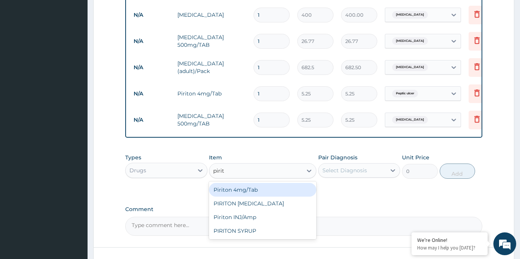
click at [234, 192] on div "Piriton 4mg/Tab" at bounding box center [262, 190] width 107 height 14
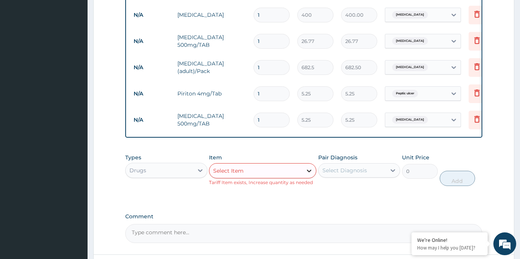
drag, startPoint x: 311, startPoint y: 170, endPoint x: 305, endPoint y: 171, distance: 5.4
click at [311, 170] on icon at bounding box center [309, 171] width 5 height 3
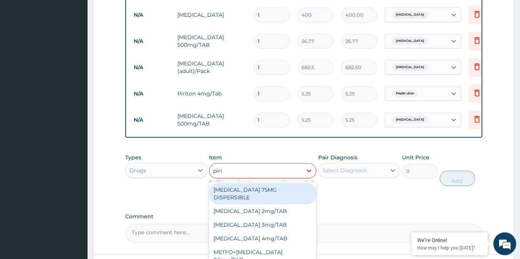
type input "pirit"
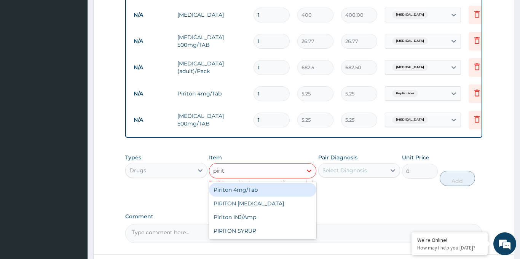
click at [244, 185] on div "Piriton 4mg/Tab" at bounding box center [262, 190] width 107 height 14
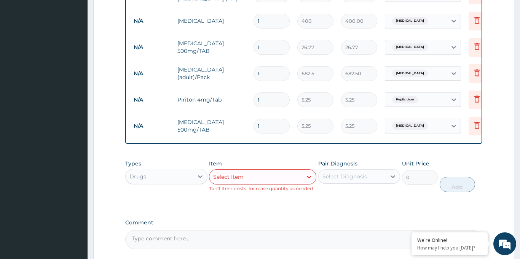
scroll to position [347, 0]
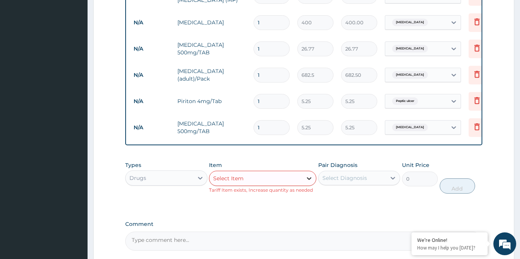
click at [308, 177] on icon at bounding box center [309, 179] width 8 height 8
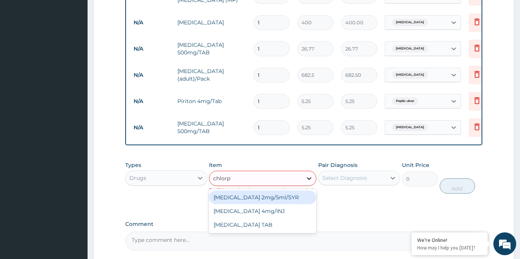
type input "chlorph"
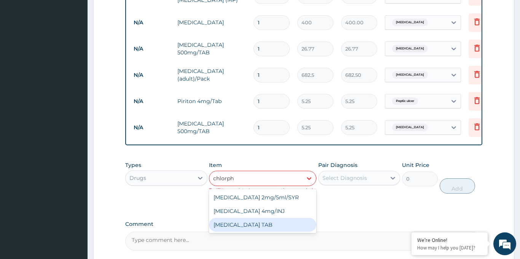
click at [273, 223] on div "[MEDICAL_DATA] TAB" at bounding box center [262, 225] width 107 height 14
type input "2.1"
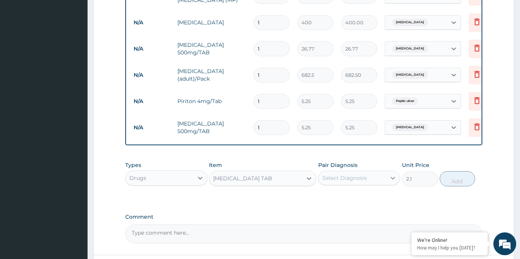
click at [392, 177] on icon at bounding box center [393, 178] width 5 height 3
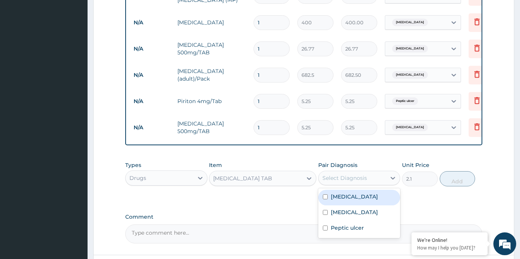
click at [341, 198] on label "[MEDICAL_DATA]" at bounding box center [354, 197] width 47 height 8
checkbox input "true"
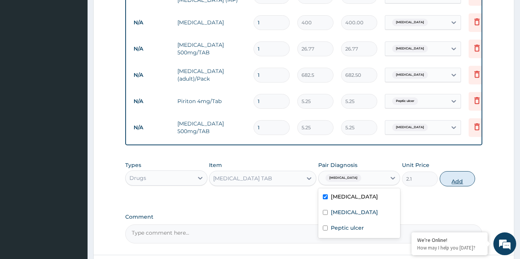
click at [456, 181] on button "Add" at bounding box center [458, 178] width 36 height 15
type input "0"
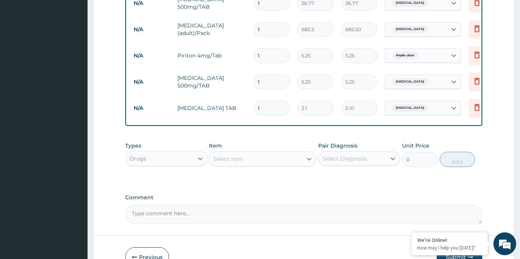
scroll to position [402, 0]
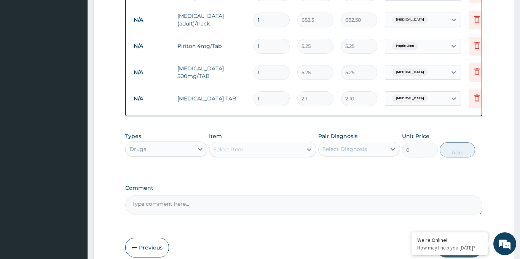
click at [303, 150] on div at bounding box center [309, 150] width 14 height 14
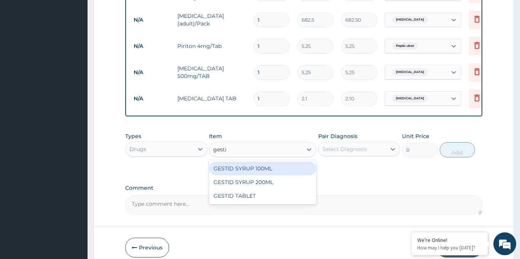
type input "gestid"
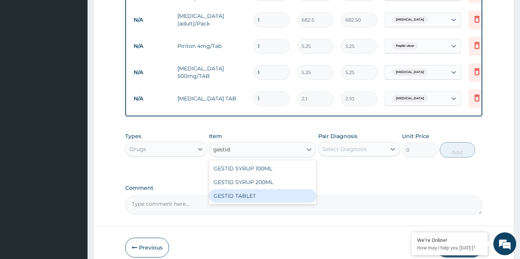
click at [265, 198] on div "GESTID TABLET" at bounding box center [262, 196] width 107 height 14
type input "10.5"
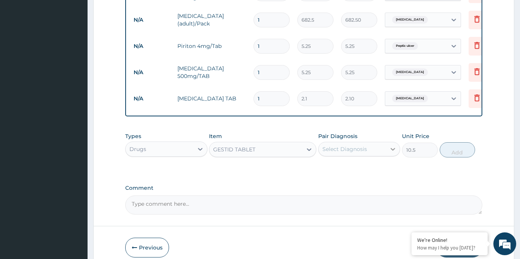
click at [388, 148] on div at bounding box center [393, 149] width 14 height 14
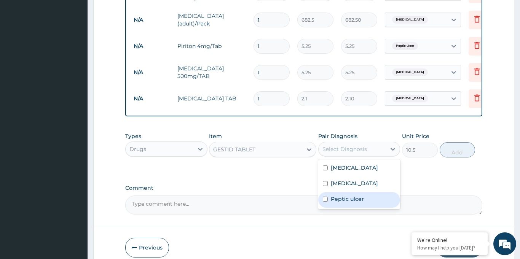
click at [334, 201] on label "Peptic ulcer" at bounding box center [347, 199] width 33 height 8
checkbox input "true"
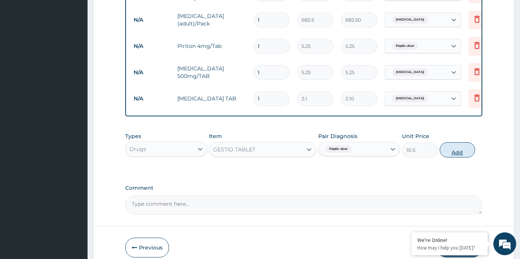
click at [461, 154] on button "Add" at bounding box center [458, 149] width 36 height 15
type input "0"
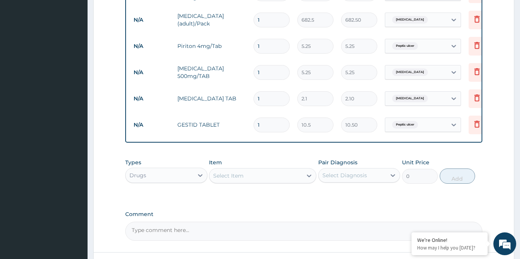
drag, startPoint x: 262, startPoint y: 124, endPoint x: 236, endPoint y: 127, distance: 26.4
click at [236, 127] on tr "N/A GESTID TABLET 1 10.5 10.50 Peptic ulcer Delete" at bounding box center [316, 125] width 373 height 26
type input "2"
type input "21.00"
type input "20"
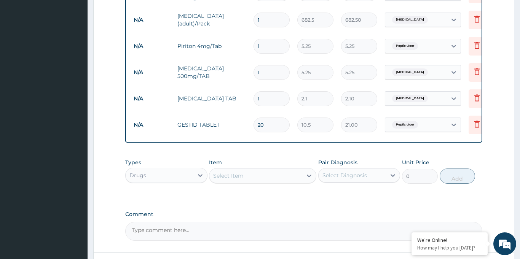
type input "210.00"
type input "20"
click at [268, 102] on input "1" at bounding box center [271, 98] width 36 height 15
type input "10"
type input "21.00"
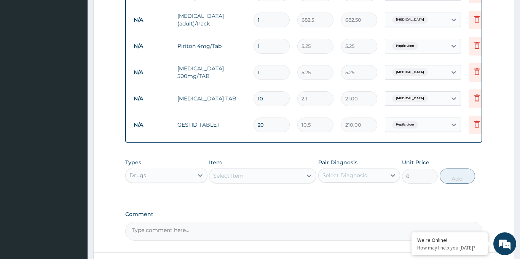
type input "10"
click at [266, 72] on input "1" at bounding box center [271, 72] width 36 height 15
type input "18"
type input "94.50"
type input "18"
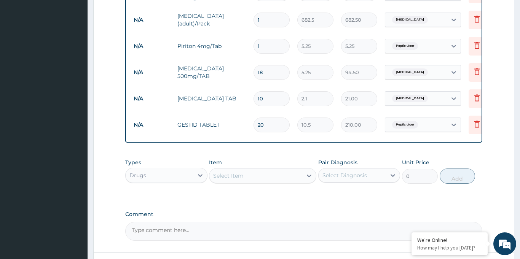
click at [267, 46] on input "1" at bounding box center [271, 46] width 36 height 15
type input "10"
type input "52.50"
type input "11"
type input "57.75"
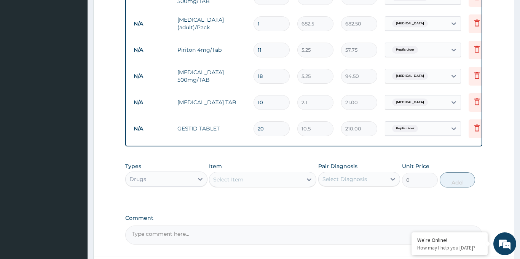
type input "12"
type input "63.00"
type input "13"
type input "68.25"
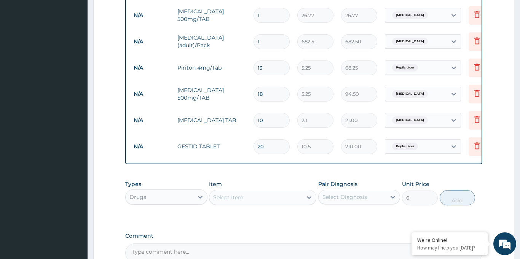
scroll to position [379, 0]
type input "13"
click at [262, 16] on input "1" at bounding box center [271, 16] width 36 height 15
type input "10"
type input "267.70"
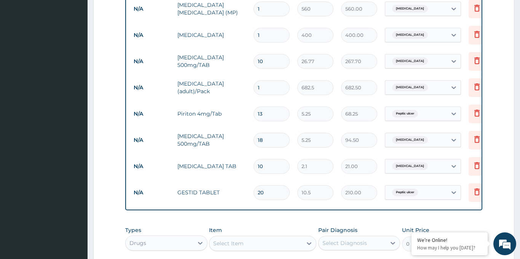
type input "9"
type input "240.93"
type input "8"
type input "214.16"
type input "7"
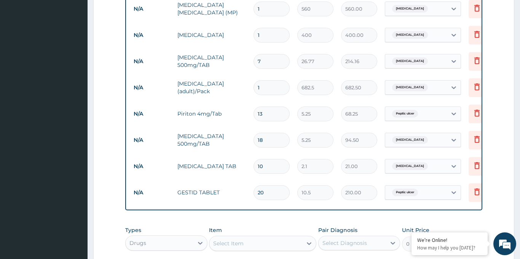
type input "187.39"
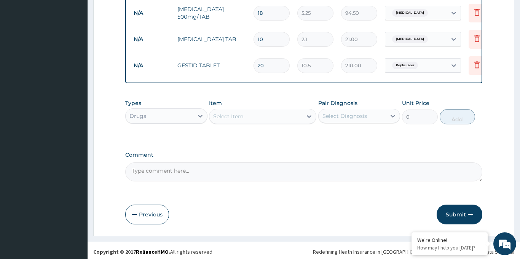
scroll to position [464, 0]
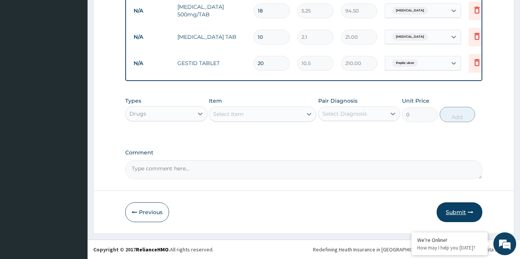
type input "7"
drag, startPoint x: 455, startPoint y: 213, endPoint x: 454, endPoint y: 209, distance: 4.8
click at [455, 212] on button "Submit" at bounding box center [460, 212] width 46 height 20
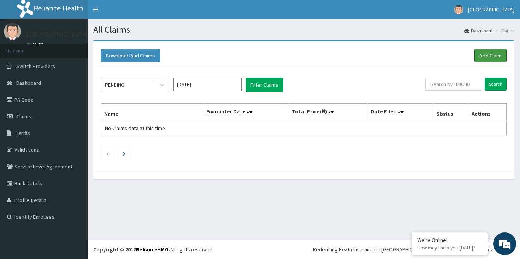
drag, startPoint x: 485, startPoint y: 54, endPoint x: 473, endPoint y: 56, distance: 12.4
click at [485, 53] on link "Add Claim" at bounding box center [490, 55] width 32 height 13
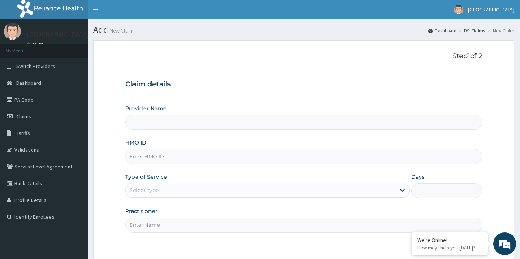
type input "[GEOGRAPHIC_DATA]"
click at [153, 156] on input "HMO ID" at bounding box center [303, 156] width 357 height 15
paste input "FCC/15645/A"
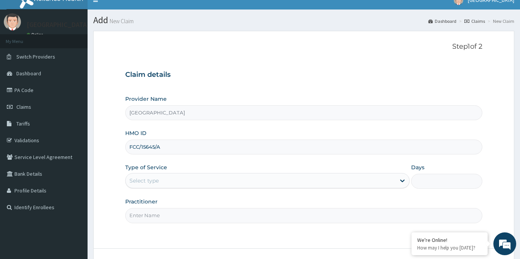
scroll to position [12, 0]
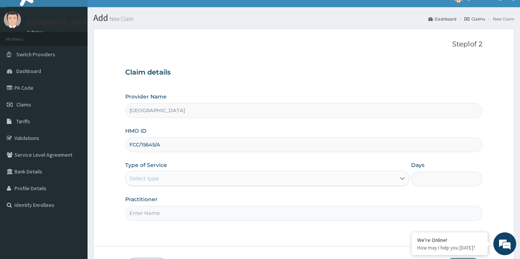
type input "FCC/15645/A"
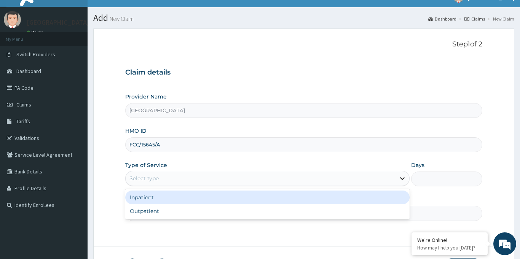
click at [400, 179] on icon at bounding box center [402, 179] width 8 height 8
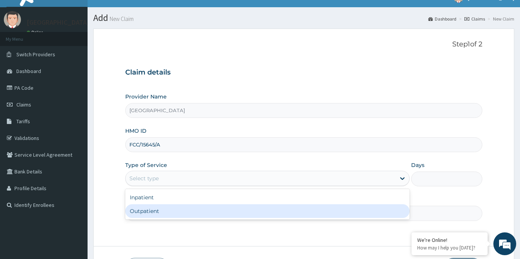
click at [198, 210] on div "Outpatient" at bounding box center [267, 211] width 285 height 14
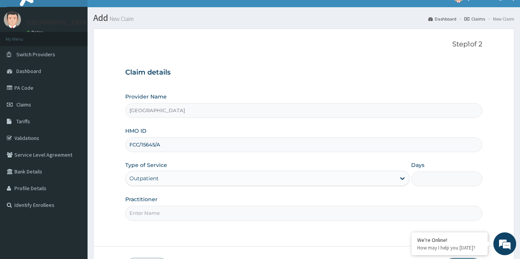
type input "1"
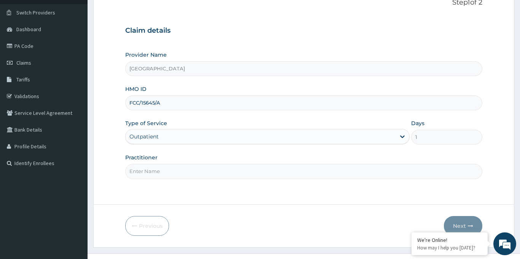
scroll to position [54, 0]
click at [199, 169] on input "Practitioner" at bounding box center [303, 170] width 357 height 15
click at [162, 171] on input "Practitioner" at bounding box center [303, 170] width 357 height 15
type input "[PERSON_NAME]"
click at [459, 223] on button "Next" at bounding box center [463, 225] width 38 height 20
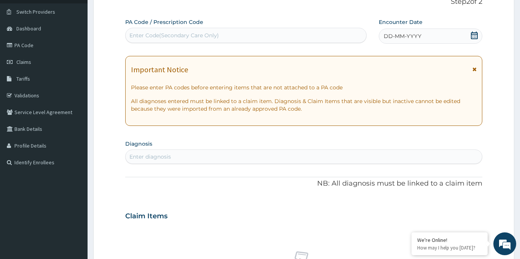
click at [388, 37] on span "DD-MM-YYYY" at bounding box center [403, 36] width 38 height 8
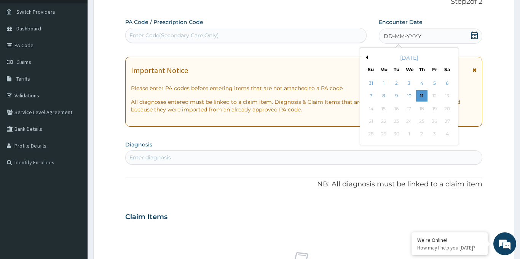
click at [470, 34] on div "DD-MM-YYYY" at bounding box center [431, 36] width 104 height 15
click at [473, 34] on icon at bounding box center [474, 36] width 7 height 8
click at [474, 35] on icon at bounding box center [474, 36] width 8 height 8
click at [367, 61] on div "[DATE]" at bounding box center [409, 58] width 92 height 8
click at [367, 58] on button "Previous Month" at bounding box center [366, 58] width 4 height 4
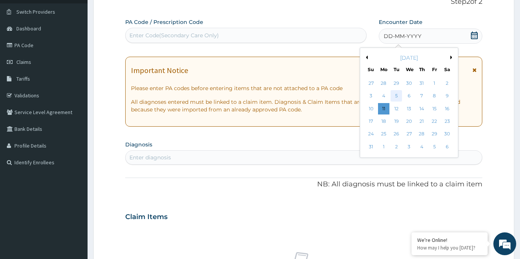
click at [396, 96] on div "5" at bounding box center [396, 96] width 11 height 11
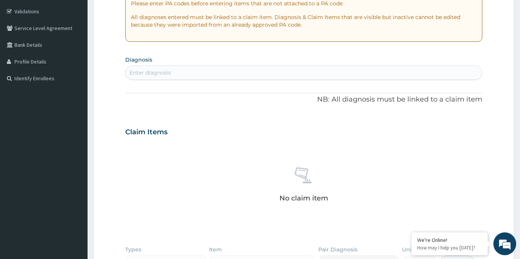
scroll to position [150, 0]
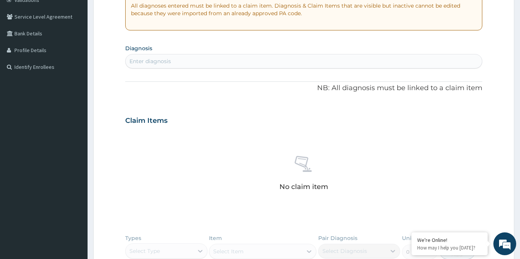
click at [184, 62] on div "Enter diagnosis" at bounding box center [304, 61] width 356 height 12
type input "h"
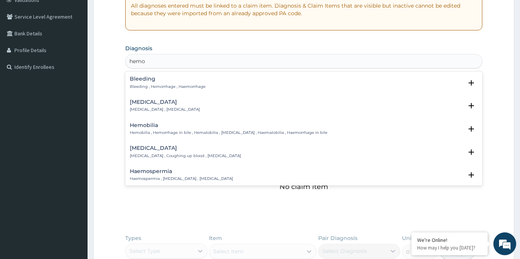
type input "hemor"
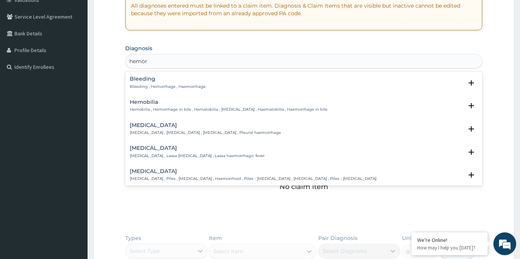
click at [150, 171] on h4 "[MEDICAL_DATA]" at bounding box center [253, 172] width 247 height 6
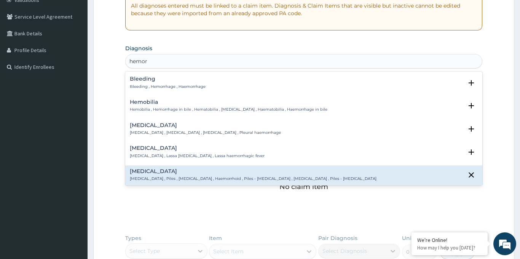
click at [148, 171] on h4 "[MEDICAL_DATA]" at bounding box center [253, 172] width 247 height 6
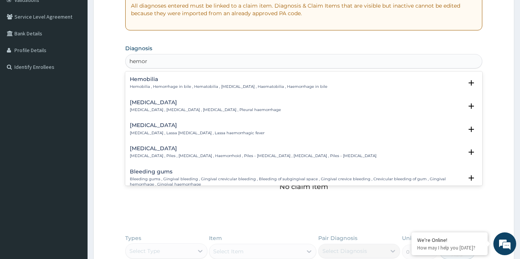
scroll to position [25, 0]
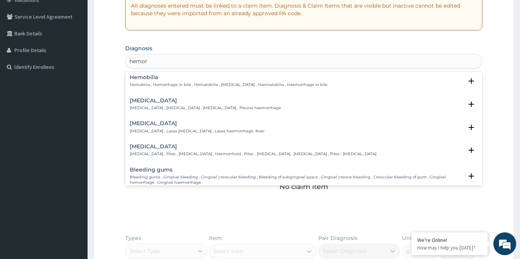
click at [143, 148] on h4 "[MEDICAL_DATA]" at bounding box center [253, 147] width 247 height 6
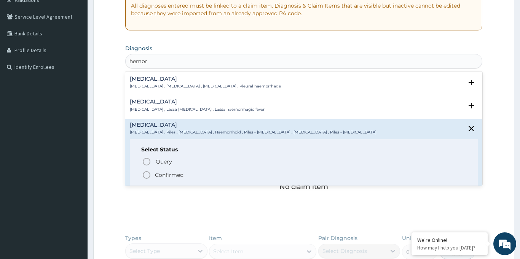
scroll to position [47, 0]
click at [147, 174] on icon "status option filled" at bounding box center [146, 174] width 9 height 9
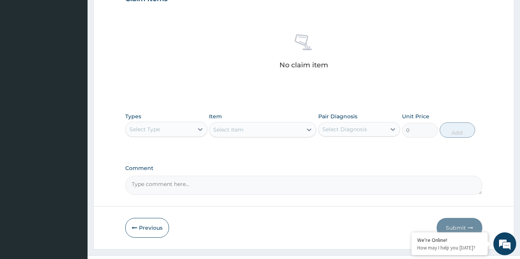
scroll to position [290, 0]
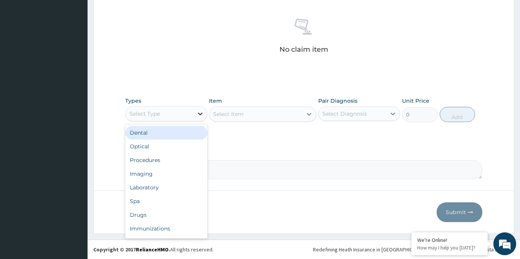
click at [202, 113] on icon at bounding box center [200, 114] width 5 height 3
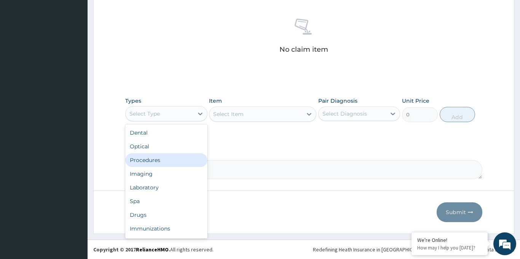
click at [163, 159] on div "Procedures" at bounding box center [166, 160] width 82 height 14
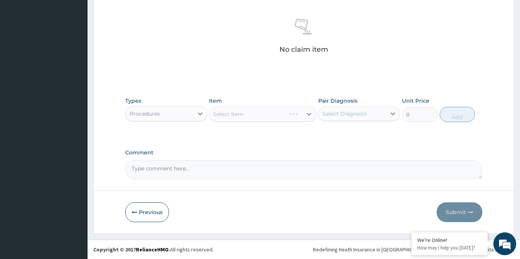
click at [306, 115] on div "Select Item" at bounding box center [262, 114] width 107 height 15
click at [308, 115] on icon at bounding box center [309, 114] width 8 height 8
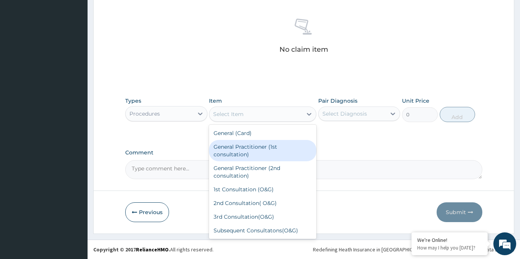
click at [251, 149] on div "General Practitioner (1st consultation)" at bounding box center [262, 150] width 107 height 21
type input "1500"
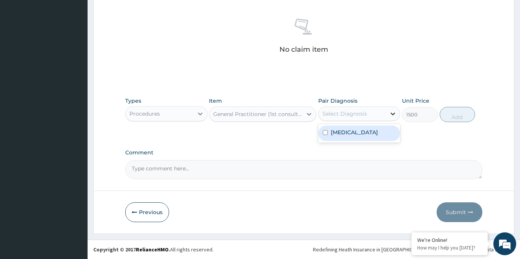
click at [395, 113] on icon at bounding box center [393, 114] width 8 height 8
click at [344, 133] on label "[MEDICAL_DATA]" at bounding box center [354, 133] width 47 height 8
checkbox input "true"
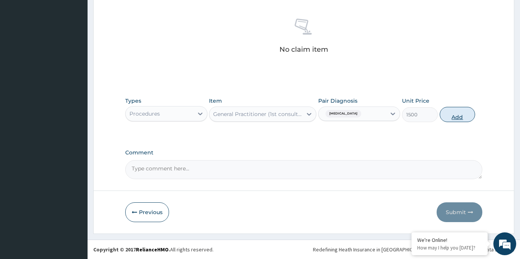
click at [453, 115] on button "Add" at bounding box center [458, 114] width 36 height 15
type input "0"
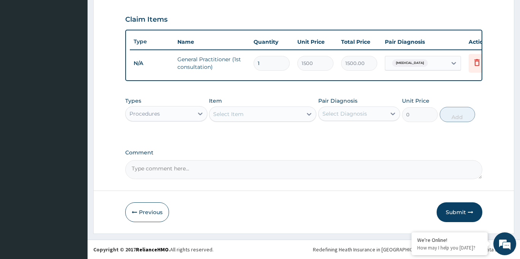
scroll to position [253, 0]
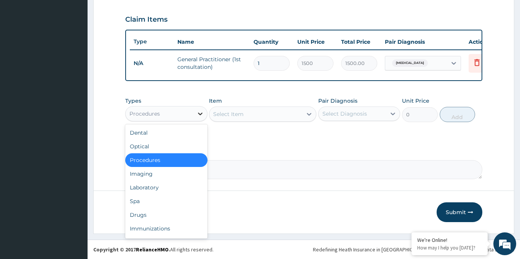
click at [201, 114] on icon at bounding box center [200, 114] width 5 height 3
click at [156, 186] on div "Laboratory" at bounding box center [166, 188] width 82 height 14
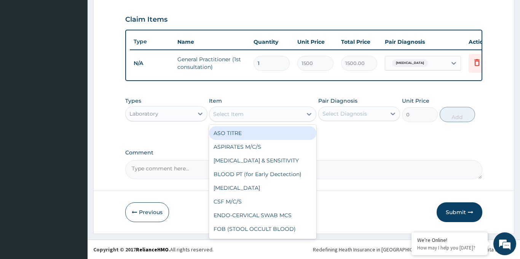
click at [309, 115] on icon at bounding box center [309, 114] width 5 height 3
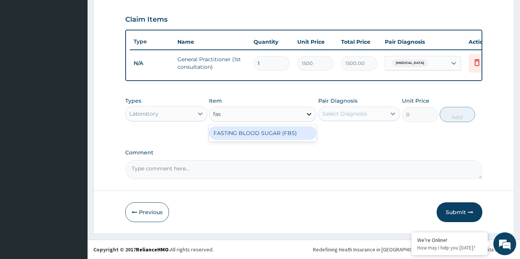
type input "fast"
click at [256, 132] on div "FASTING BLOOD SUGAR (FBS)" at bounding box center [262, 133] width 107 height 14
type input "240"
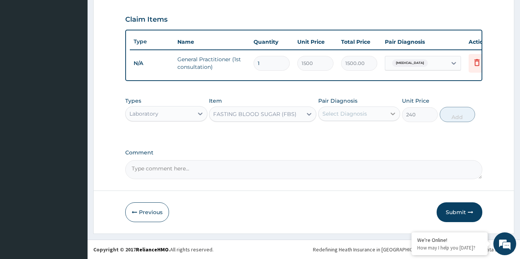
click at [390, 113] on icon at bounding box center [393, 114] width 8 height 8
click at [347, 133] on label "[MEDICAL_DATA]" at bounding box center [354, 133] width 47 height 8
checkbox input "true"
click at [461, 118] on button "Add" at bounding box center [458, 114] width 36 height 15
type input "0"
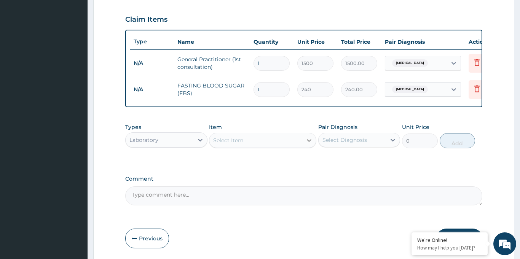
click at [308, 140] on icon at bounding box center [309, 140] width 5 height 3
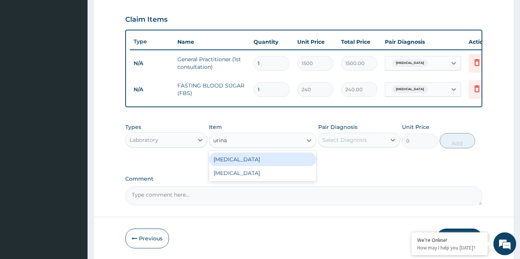
type input "urinal"
click at [250, 159] on div "[MEDICAL_DATA]" at bounding box center [262, 160] width 107 height 14
type input "400"
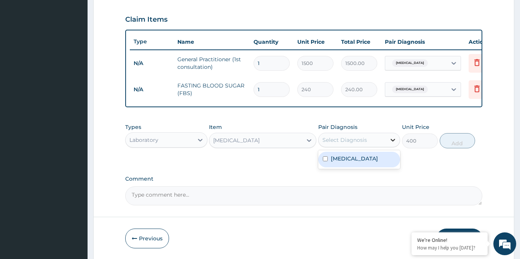
click at [392, 140] on icon at bounding box center [393, 140] width 5 height 3
click at [347, 162] on label "[MEDICAL_DATA]" at bounding box center [354, 159] width 47 height 8
checkbox input "true"
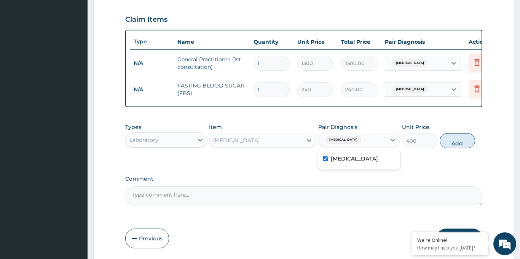
click at [455, 145] on button "Add" at bounding box center [458, 140] width 36 height 15
type input "0"
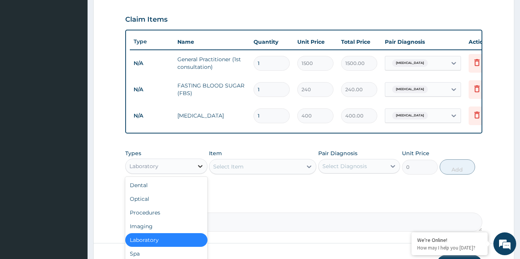
click at [199, 167] on icon at bounding box center [200, 167] width 8 height 8
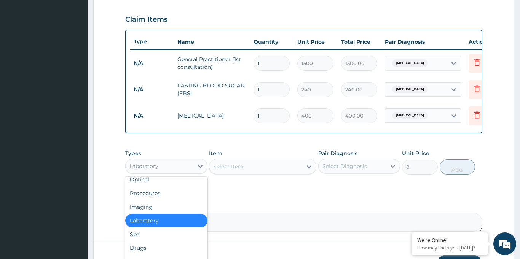
scroll to position [26, 0]
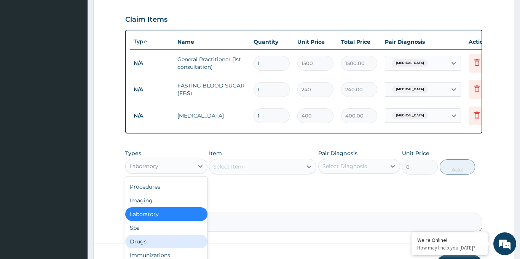
click at [147, 242] on div "Drugs" at bounding box center [166, 242] width 82 height 14
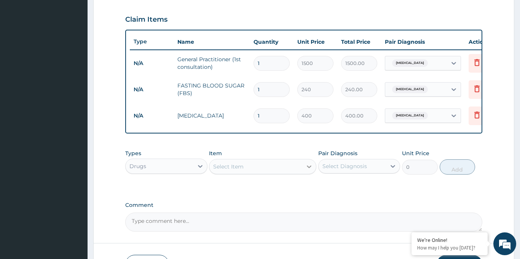
click at [308, 163] on icon at bounding box center [309, 167] width 8 height 8
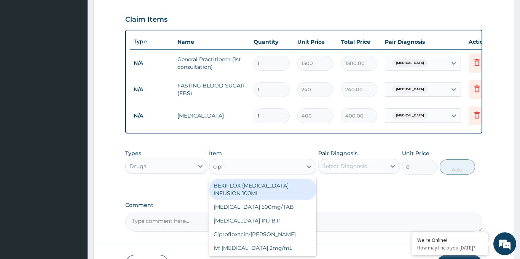
type input "[MEDICAL_DATA]"
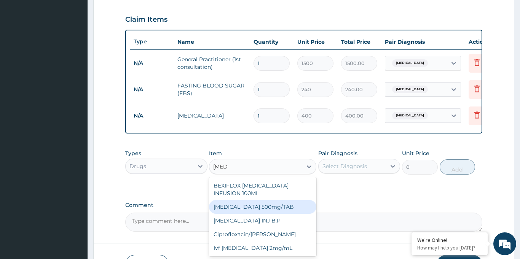
click at [267, 201] on div "[MEDICAL_DATA] 500mg/TAB" at bounding box center [262, 207] width 107 height 14
type input "26.77"
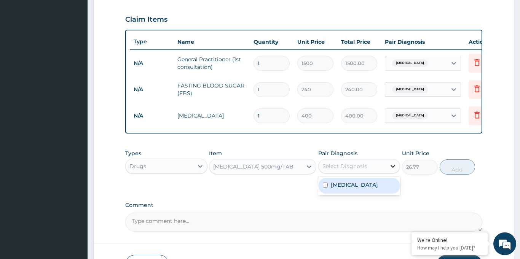
click at [394, 167] on icon at bounding box center [393, 167] width 8 height 8
click at [364, 188] on label "[MEDICAL_DATA]" at bounding box center [354, 185] width 47 height 8
checkbox input "true"
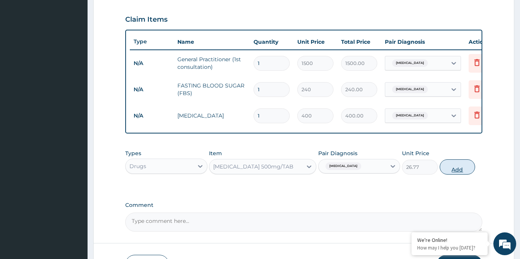
click at [459, 170] on button "Add" at bounding box center [458, 166] width 36 height 15
type input "0"
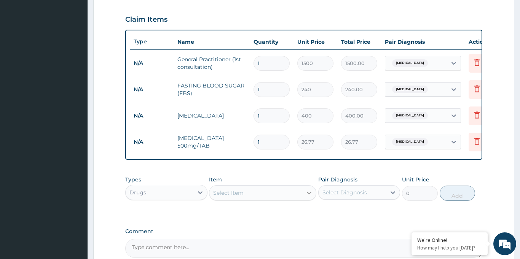
click at [311, 194] on icon at bounding box center [309, 193] width 8 height 8
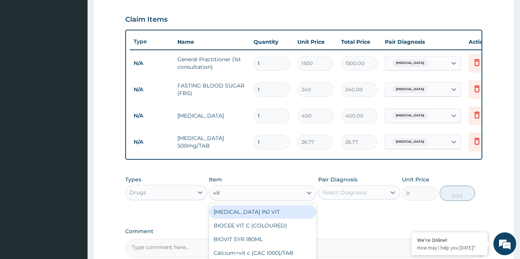
type input "vit c"
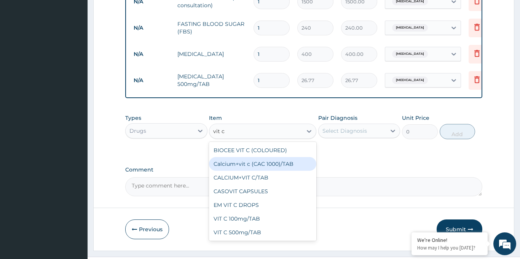
scroll to position [324, 0]
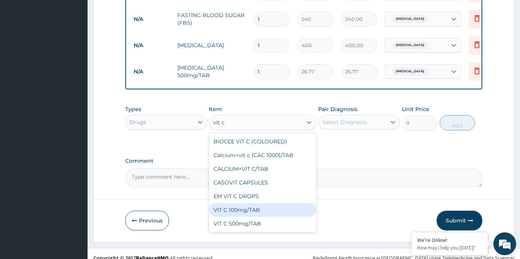
drag, startPoint x: 245, startPoint y: 209, endPoint x: 244, endPoint y: 161, distance: 47.6
click at [245, 209] on div "VIT C 100mg/TAB" at bounding box center [262, 210] width 107 height 14
type input "4.2"
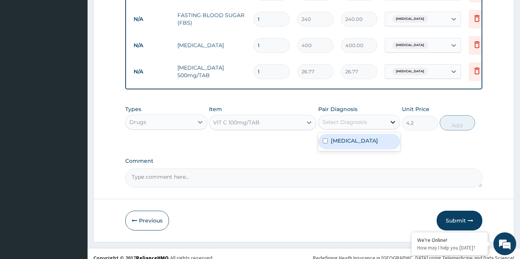
click at [392, 122] on icon at bounding box center [393, 122] width 5 height 3
click at [362, 140] on label "[MEDICAL_DATA]" at bounding box center [354, 141] width 47 height 8
checkbox input "true"
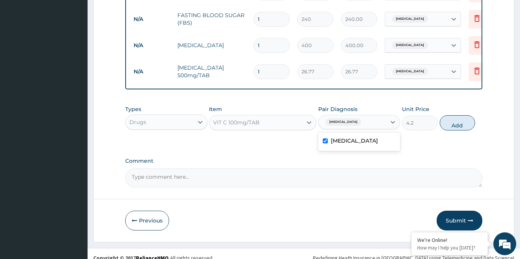
drag, startPoint x: 459, startPoint y: 124, endPoint x: 348, endPoint y: 131, distance: 111.0
click at [457, 125] on button "Add" at bounding box center [458, 122] width 36 height 15
type input "0"
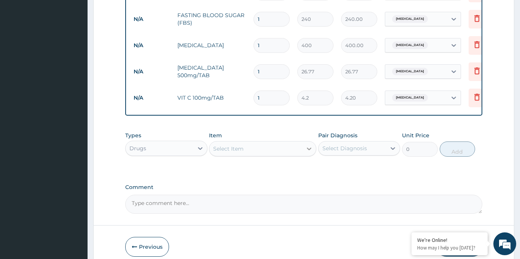
drag, startPoint x: 307, startPoint y: 147, endPoint x: 303, endPoint y: 151, distance: 5.4
click at [306, 146] on icon at bounding box center [309, 149] width 8 height 8
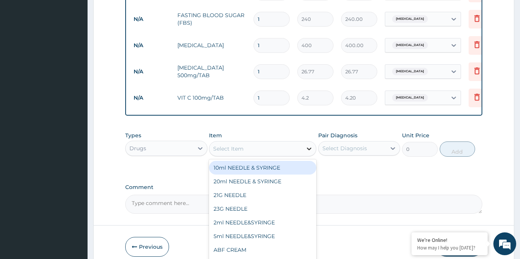
click at [308, 148] on icon at bounding box center [309, 149] width 5 height 3
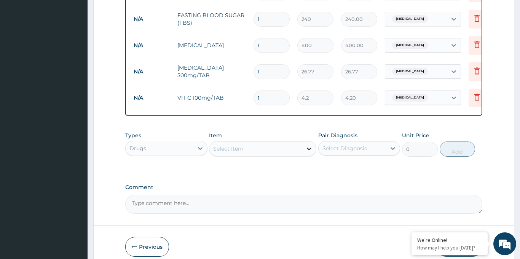
click at [308, 148] on icon at bounding box center [309, 149] width 5 height 3
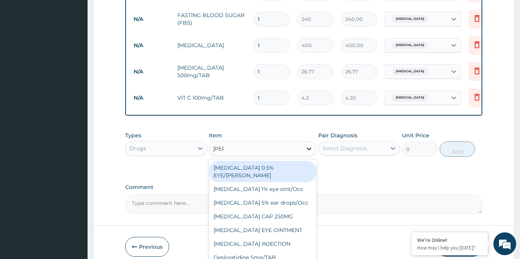
type input "lorat"
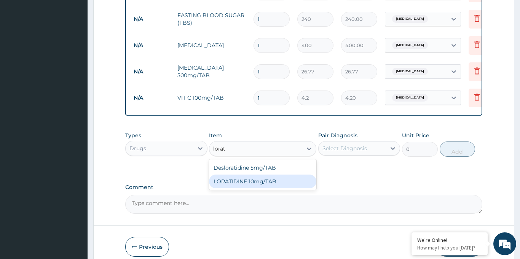
click at [257, 182] on div "LORATIDINE 10mg/TAB" at bounding box center [262, 182] width 107 height 14
type input "11.55"
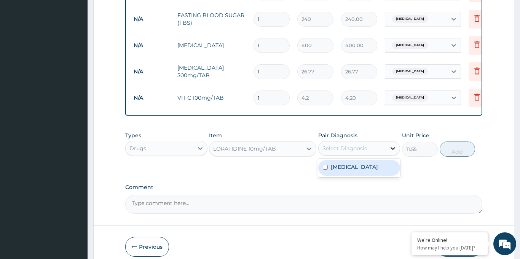
click at [390, 148] on icon at bounding box center [393, 149] width 8 height 8
click at [369, 169] on div "[MEDICAL_DATA]" at bounding box center [359, 168] width 82 height 16
checkbox input "true"
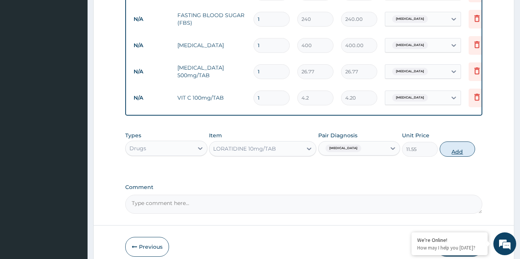
click at [461, 153] on button "Add" at bounding box center [458, 149] width 36 height 15
type input "0"
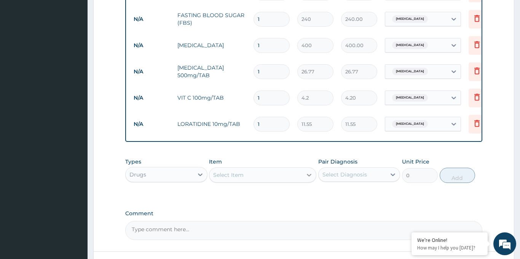
click at [310, 175] on icon at bounding box center [309, 175] width 8 height 8
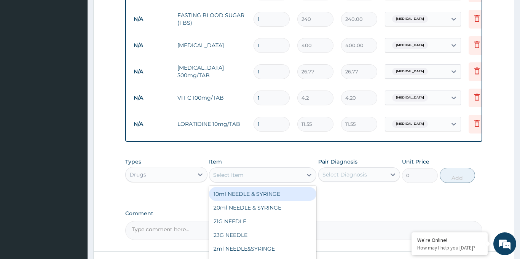
click at [267, 177] on div "Select Item" at bounding box center [255, 175] width 93 height 12
type input "parace"
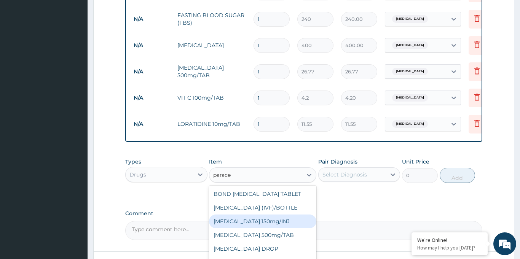
scroll to position [4, 0]
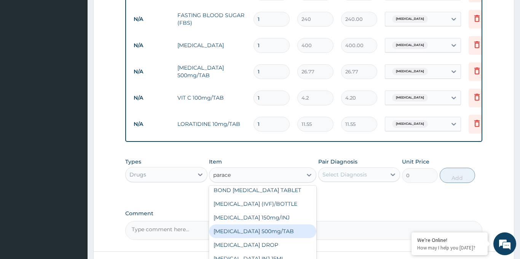
click at [267, 232] on div "[MEDICAL_DATA] 500mg/TAB" at bounding box center [262, 232] width 107 height 14
type input "5.25"
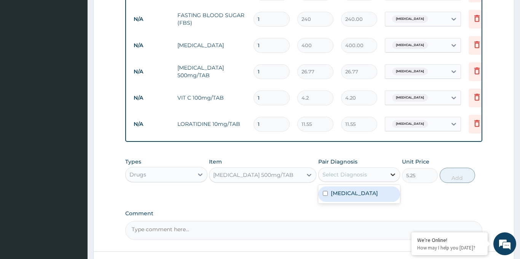
click at [394, 174] on icon at bounding box center [393, 175] width 8 height 8
click at [365, 196] on label "[MEDICAL_DATA]" at bounding box center [354, 194] width 47 height 8
checkbox input "true"
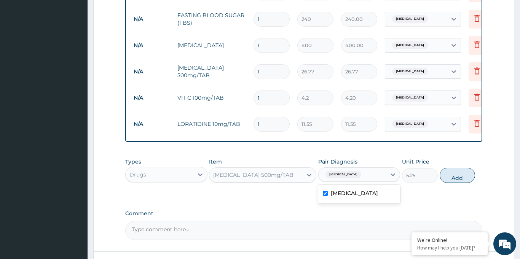
click at [268, 127] on input "1" at bounding box center [271, 124] width 36 height 15
type input "10"
type input "115.50"
type input "10"
drag, startPoint x: 261, startPoint y: 97, endPoint x: 250, endPoint y: 95, distance: 11.6
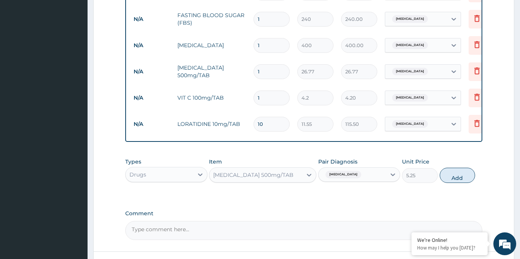
click at [250, 95] on td "1" at bounding box center [272, 98] width 44 height 22
type input "3"
type input "12.60"
type input "30"
type input "126.00"
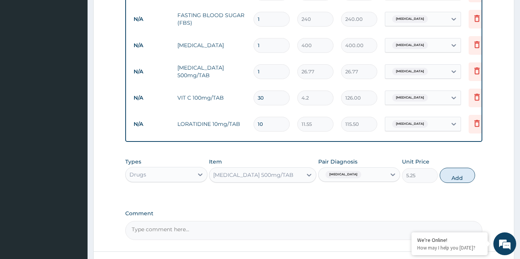
type input "30"
click at [264, 71] on input "1" at bounding box center [271, 71] width 36 height 15
type input "10"
type input "267.70"
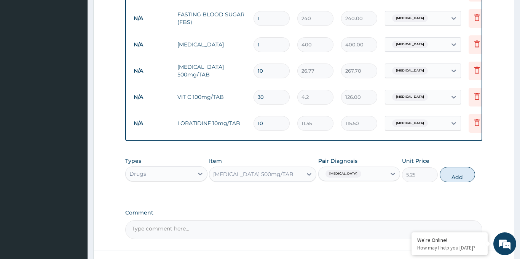
scroll to position [324, 0]
type input "10"
click at [454, 175] on button "Add" at bounding box center [458, 174] width 36 height 15
type input "0"
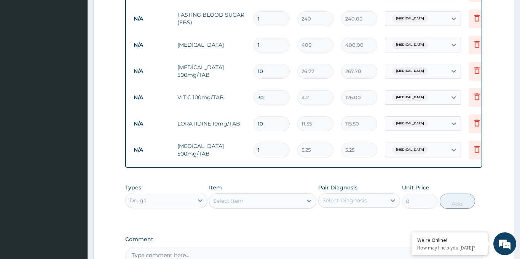
type input "18"
type input "94.50"
type input "17"
type input "89.25"
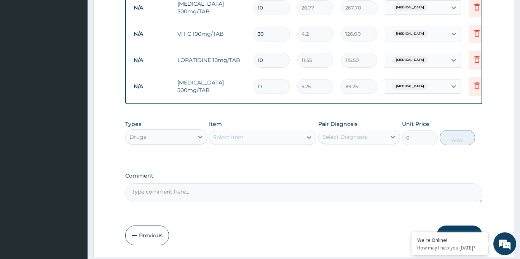
scroll to position [411, 0]
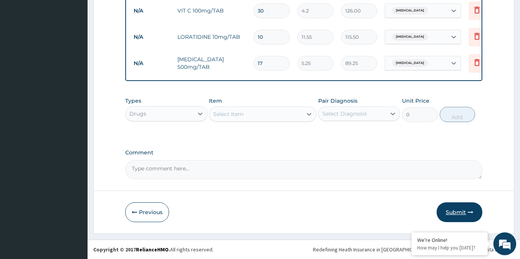
type input "17"
click at [458, 212] on button "Submit" at bounding box center [460, 212] width 46 height 20
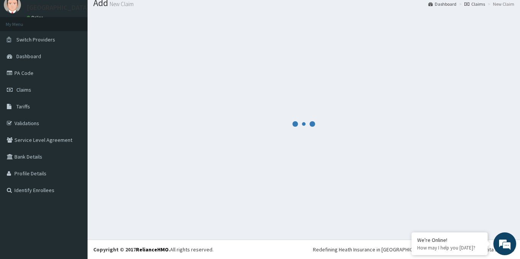
scroll to position [27, 0]
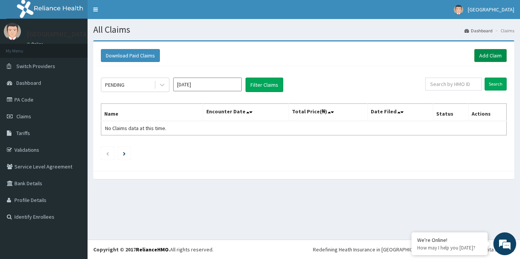
click at [498, 55] on link "Add Claim" at bounding box center [490, 55] width 32 height 13
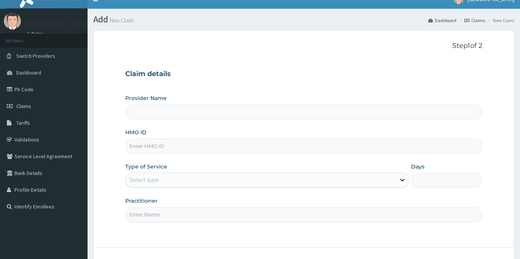
scroll to position [12, 0]
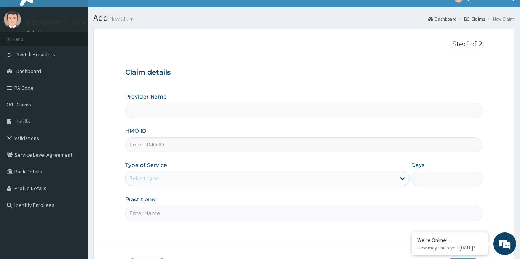
type input "[GEOGRAPHIC_DATA]"
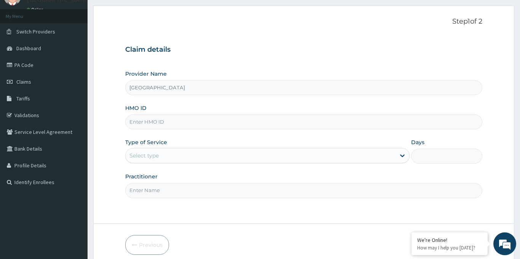
scroll to position [40, 0]
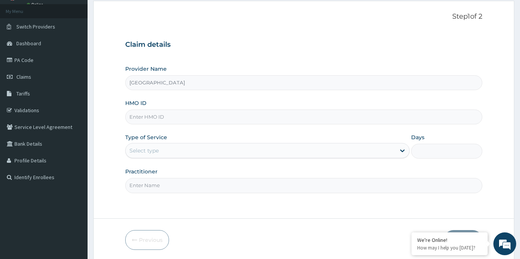
click at [159, 116] on input "HMO ID" at bounding box center [303, 117] width 357 height 15
paste input "OHT/12753/A"
type input "OHT/12753/A"
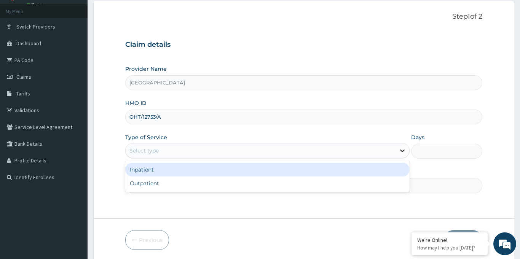
click at [401, 151] on icon at bounding box center [402, 151] width 8 height 8
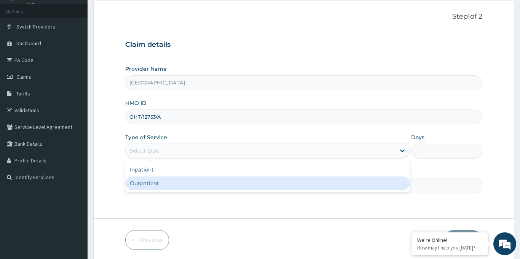
click at [207, 185] on div "Outpatient" at bounding box center [267, 184] width 285 height 14
type input "1"
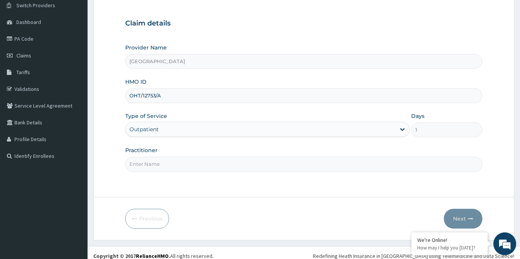
scroll to position [61, 0]
click at [182, 161] on input "Practitioner" at bounding box center [303, 163] width 357 height 15
type input "Dr Yusuf"
click at [469, 216] on icon "button" at bounding box center [470, 218] width 5 height 5
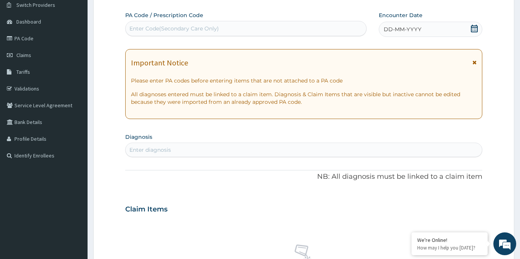
click at [470, 26] on icon at bounding box center [474, 29] width 8 height 8
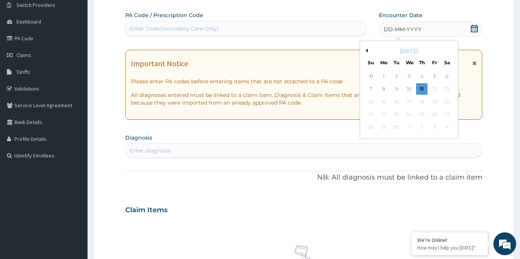
click at [362, 51] on div "Previous Month September 2025 Su Mo Tu We Th Fr Sa 31 1 2 3 4 5 6 7 8 9 10 11 1…" at bounding box center [409, 90] width 99 height 98
click at [365, 51] on button "Previous Month" at bounding box center [366, 51] width 4 height 4
click at [433, 89] on div "8" at bounding box center [434, 89] width 11 height 11
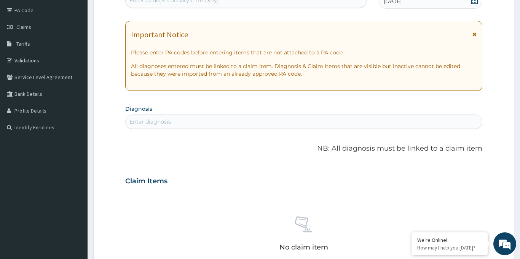
scroll to position [133, 0]
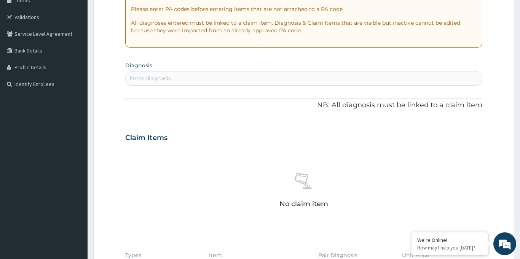
click at [169, 78] on div "Enter diagnosis" at bounding box center [149, 79] width 41 height 8
type input "[MEDICAL_DATA]"
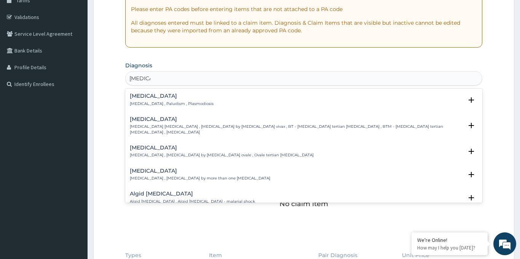
click at [155, 96] on h4 "[MEDICAL_DATA]" at bounding box center [172, 96] width 84 height 6
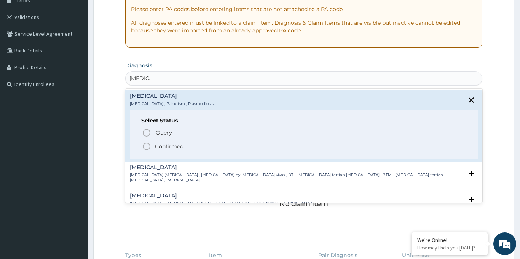
click at [146, 145] on icon "status option filled" at bounding box center [146, 146] width 9 height 9
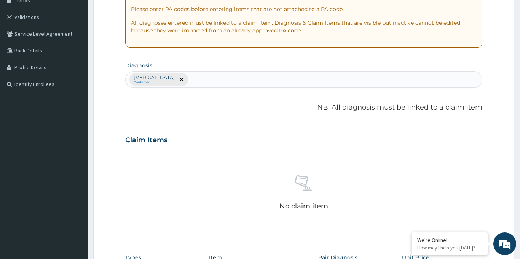
click at [192, 79] on div "Malaria Confirmed" at bounding box center [304, 80] width 356 height 16
type input "urinary tr"
drag, startPoint x: 268, startPoint y: 68, endPoint x: 252, endPoint y: 83, distance: 22.4
click at [268, 68] on section "Diagnosis Malaria Confirmed" at bounding box center [303, 74] width 357 height 28
click at [180, 80] on div "Malaria Confirmed" at bounding box center [304, 80] width 356 height 16
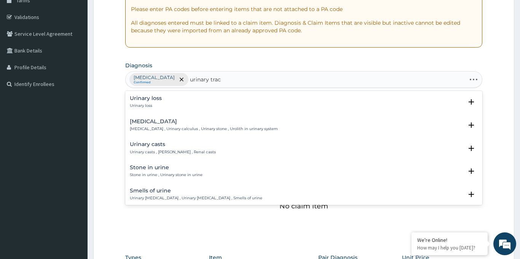
type input "urinary tract"
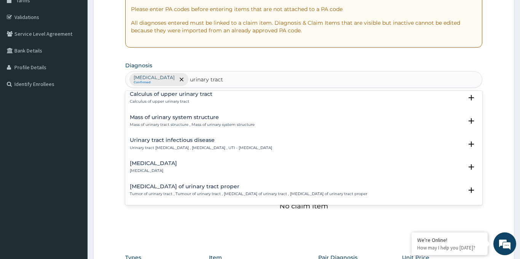
scroll to position [529, 0]
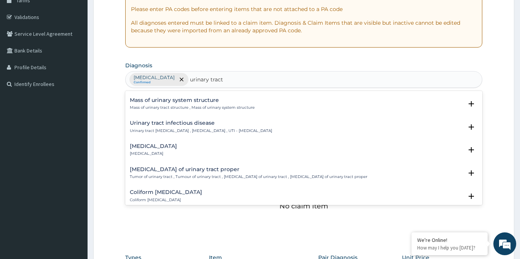
click at [174, 126] on h4 "Urinary tract infectious disease" at bounding box center [201, 123] width 142 height 6
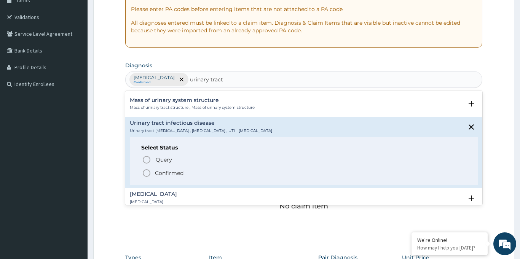
click at [147, 172] on icon "status option filled" at bounding box center [146, 173] width 9 height 9
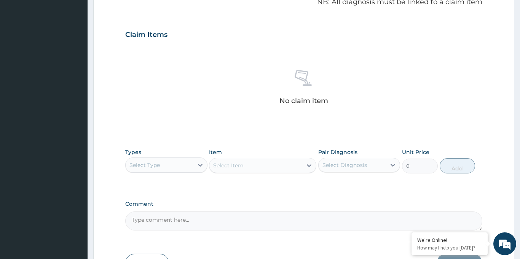
scroll to position [290, 0]
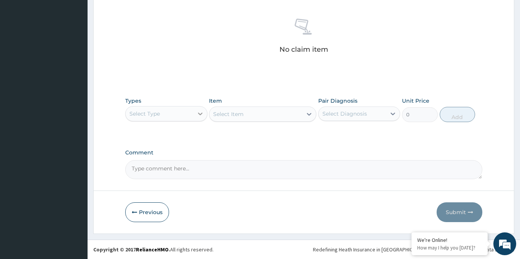
click at [199, 113] on icon at bounding box center [200, 114] width 8 height 8
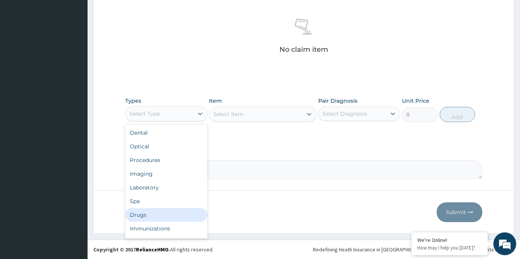
click at [151, 216] on div "Drugs" at bounding box center [166, 215] width 82 height 14
click at [199, 113] on icon at bounding box center [200, 114] width 8 height 8
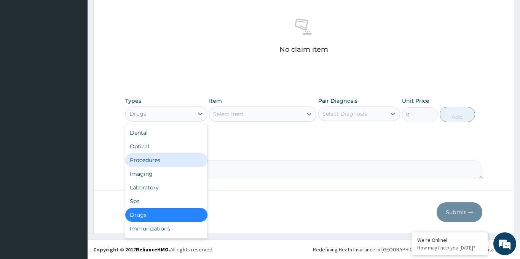
click at [147, 161] on div "Procedures" at bounding box center [166, 160] width 82 height 14
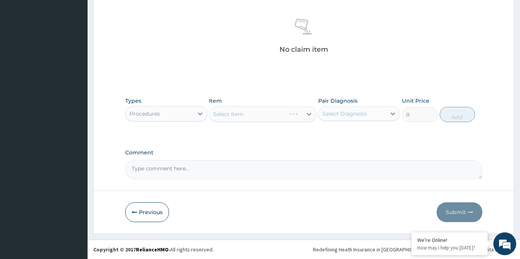
click at [308, 116] on div "Select Item" at bounding box center [262, 114] width 107 height 15
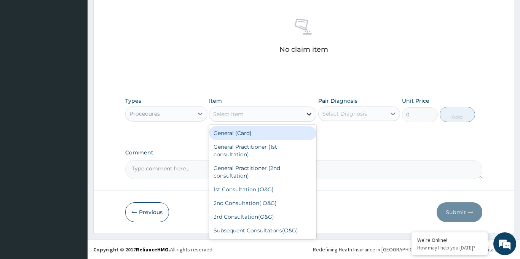
click at [309, 115] on icon at bounding box center [309, 114] width 8 height 8
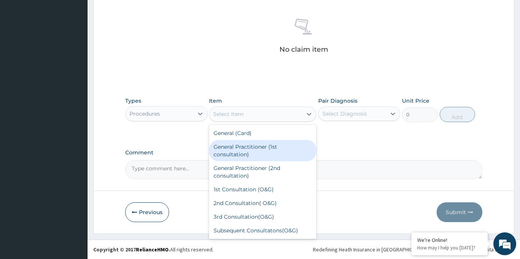
click at [261, 149] on div "General Practitioner (1st consultation)" at bounding box center [262, 150] width 107 height 21
type input "1500"
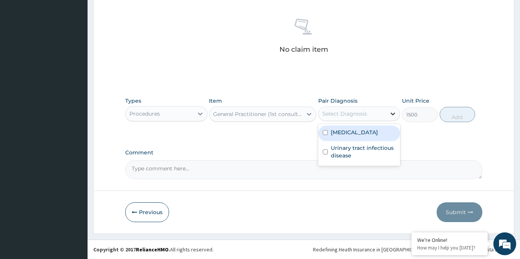
click at [394, 115] on icon at bounding box center [393, 114] width 8 height 8
click at [351, 137] on div "[MEDICAL_DATA]" at bounding box center [359, 134] width 82 height 16
checkbox input "true"
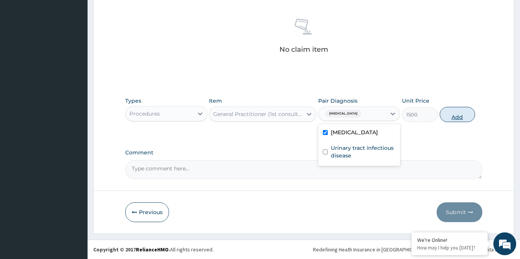
click at [453, 114] on button "Add" at bounding box center [458, 114] width 36 height 15
type input "0"
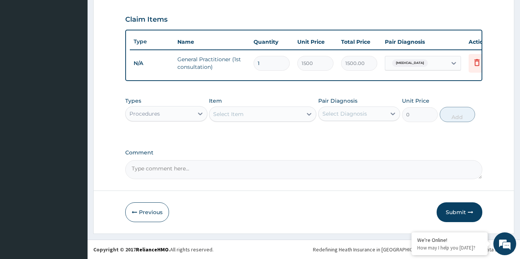
scroll to position [253, 0]
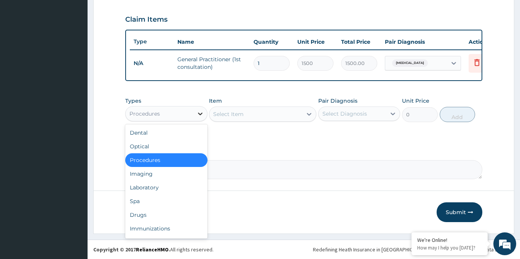
drag, startPoint x: 203, startPoint y: 115, endPoint x: 197, endPoint y: 119, distance: 7.7
click at [203, 115] on icon at bounding box center [200, 114] width 8 height 8
click at [143, 215] on div "Drugs" at bounding box center [166, 215] width 82 height 14
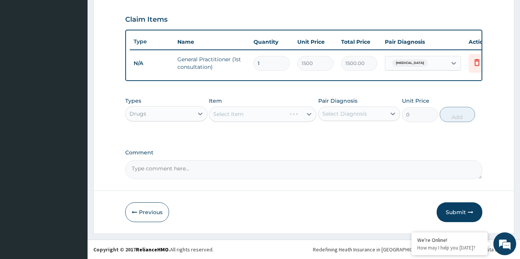
click at [308, 113] on div "Select Item" at bounding box center [262, 114] width 107 height 15
click at [307, 114] on div "Select Item" at bounding box center [262, 114] width 107 height 15
click at [310, 116] on div "Select Item" at bounding box center [262, 114] width 107 height 15
click at [307, 113] on div "Select Item" at bounding box center [262, 114] width 107 height 15
click at [309, 116] on icon at bounding box center [309, 114] width 8 height 8
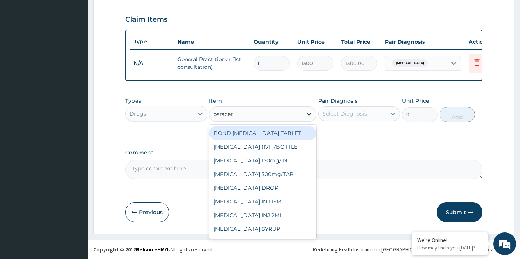
type input "paraceta"
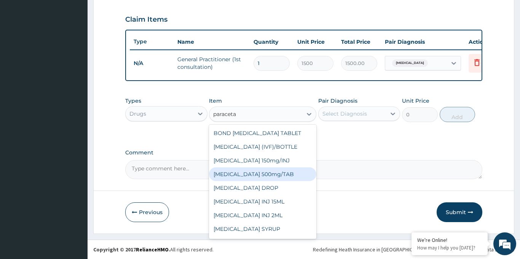
click at [284, 174] on div "[MEDICAL_DATA] 500mg/TAB" at bounding box center [262, 174] width 107 height 14
type input "5.25"
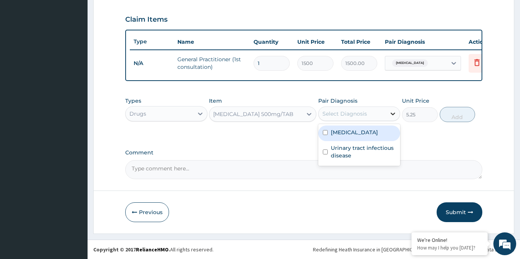
click at [388, 112] on div at bounding box center [393, 114] width 14 height 14
click at [353, 133] on div "[MEDICAL_DATA]" at bounding box center [359, 134] width 82 height 16
checkbox input "true"
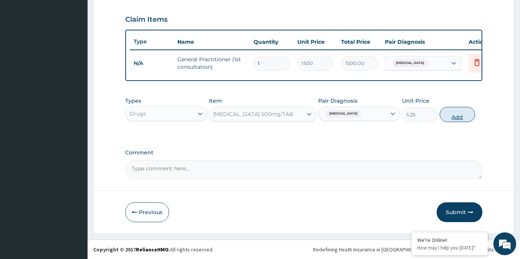
click at [461, 116] on button "Add" at bounding box center [458, 114] width 36 height 15
type input "0"
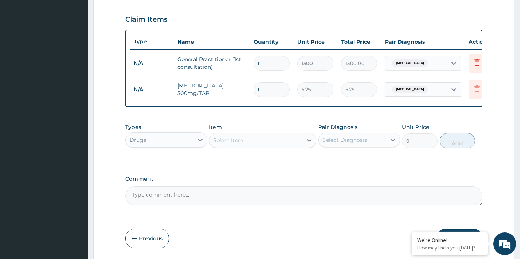
click at [309, 142] on icon at bounding box center [309, 141] width 8 height 8
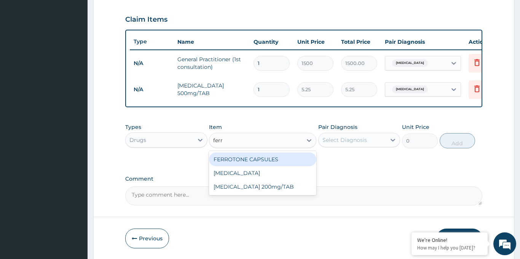
type input "ferro"
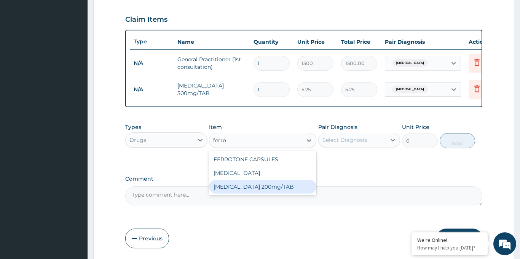
drag, startPoint x: 269, startPoint y: 190, endPoint x: 292, endPoint y: 179, distance: 24.9
click at [269, 189] on div "[MEDICAL_DATA] 200mg/TAB" at bounding box center [262, 187] width 107 height 14
type input "3.15"
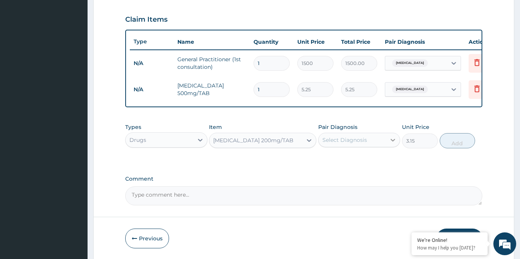
click at [395, 140] on icon at bounding box center [393, 140] width 8 height 8
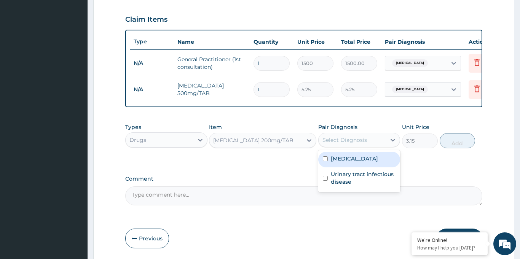
click at [347, 156] on label "[MEDICAL_DATA]" at bounding box center [354, 159] width 47 height 8
checkbox input "true"
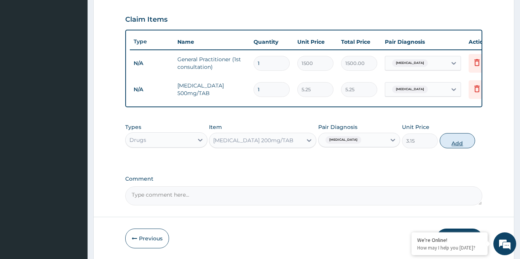
click at [455, 142] on button "Add" at bounding box center [458, 140] width 36 height 15
type input "0"
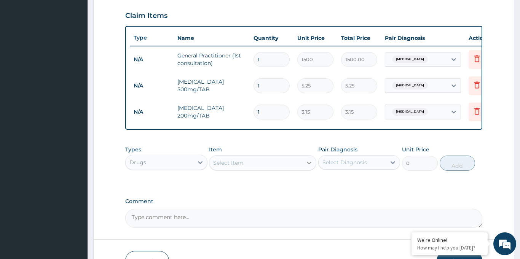
scroll to position [261, 0]
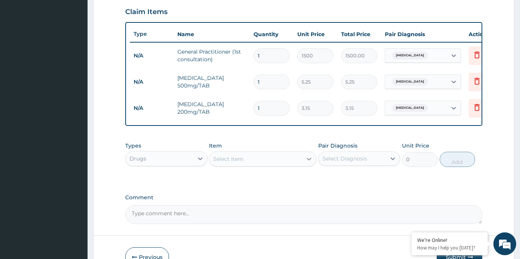
click at [308, 161] on icon at bounding box center [309, 159] width 8 height 8
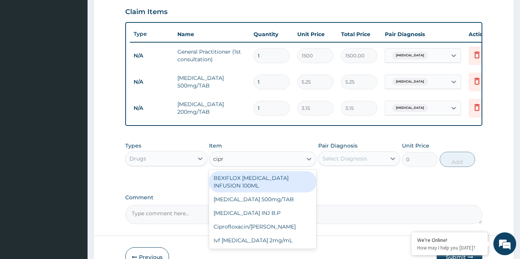
type input "[MEDICAL_DATA]"
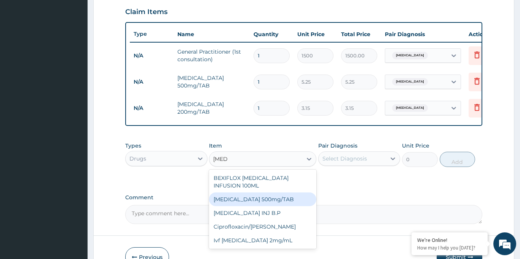
click at [279, 193] on div "[MEDICAL_DATA] 500mg/TAB" at bounding box center [262, 200] width 107 height 14
type input "26.77"
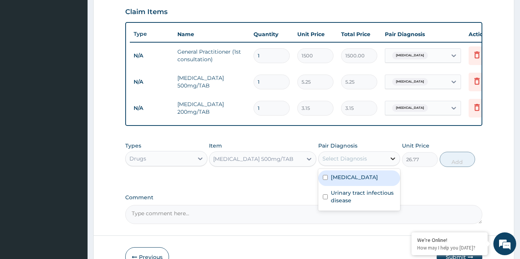
click at [389, 158] on icon at bounding box center [393, 159] width 8 height 8
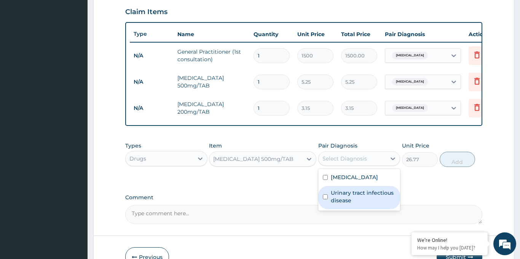
click at [362, 194] on label "Urinary tract infectious disease" at bounding box center [363, 196] width 65 height 15
checkbox input "true"
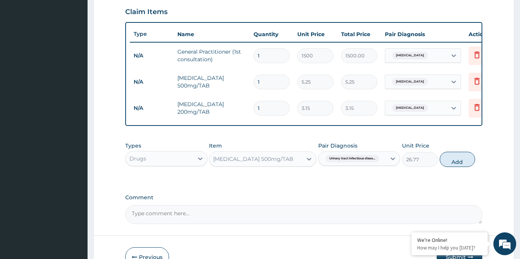
drag, startPoint x: 457, startPoint y: 162, endPoint x: 444, endPoint y: 167, distance: 14.2
click at [458, 161] on button "Add" at bounding box center [458, 159] width 36 height 15
type input "0"
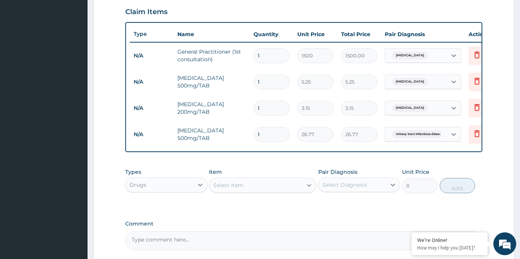
click at [309, 186] on icon at bounding box center [309, 185] width 5 height 3
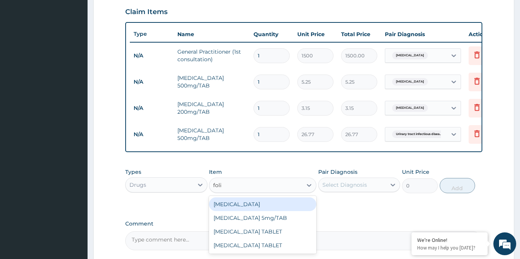
type input "folic"
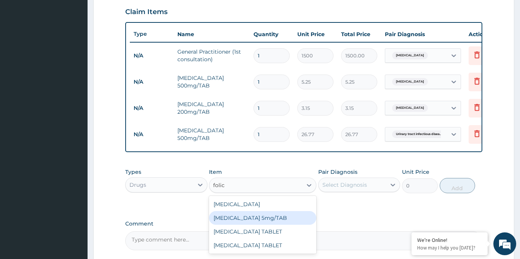
click at [251, 214] on div "[MEDICAL_DATA] 5mg/TAB" at bounding box center [262, 218] width 107 height 14
type input "2.1"
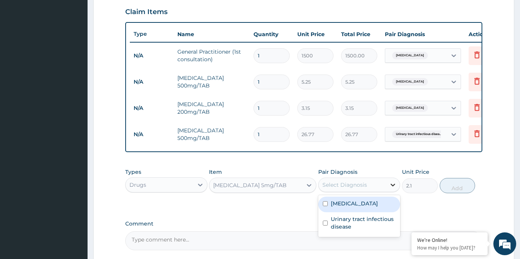
click at [394, 186] on icon at bounding box center [393, 185] width 8 height 8
drag, startPoint x: 350, startPoint y: 204, endPoint x: 405, endPoint y: 201, distance: 54.9
click at [351, 205] on div "[MEDICAL_DATA]" at bounding box center [359, 205] width 82 height 16
checkbox input "true"
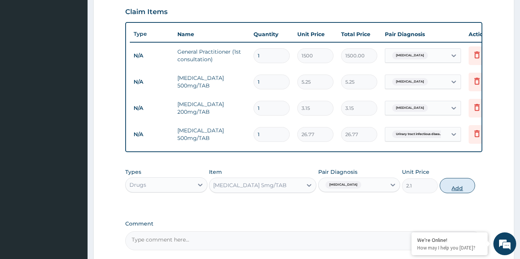
click at [454, 185] on button "Add" at bounding box center [458, 185] width 36 height 15
type input "0"
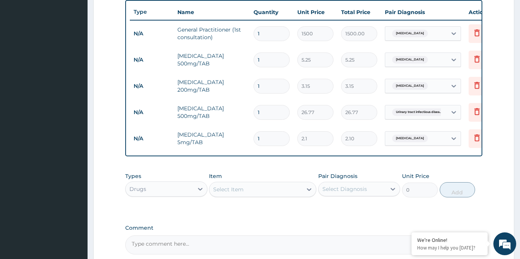
scroll to position [290, 0]
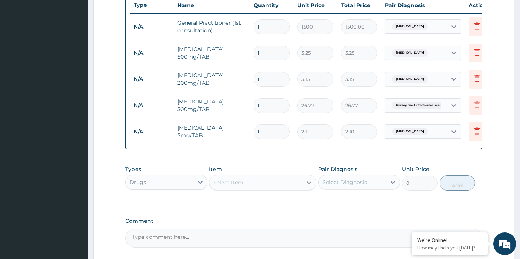
click at [312, 182] on icon at bounding box center [309, 183] width 8 height 8
click at [306, 183] on icon at bounding box center [309, 183] width 8 height 8
click at [306, 182] on icon at bounding box center [309, 183] width 8 height 8
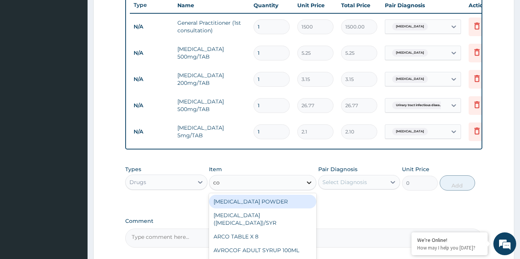
type input "c"
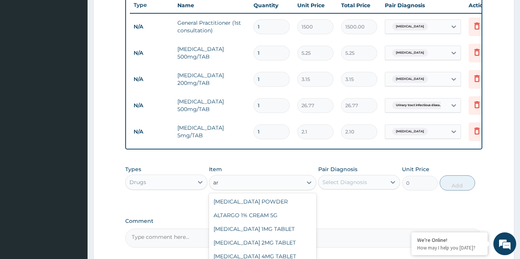
type input "a"
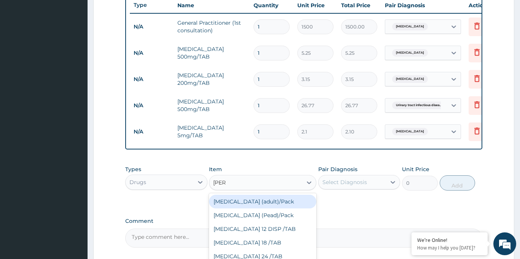
type input "coart"
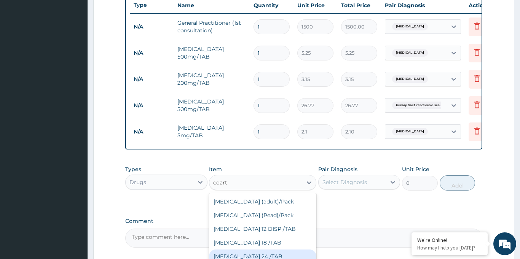
click at [258, 255] on div "[MEDICAL_DATA] 24 /TAB" at bounding box center [262, 257] width 107 height 14
type input "21"
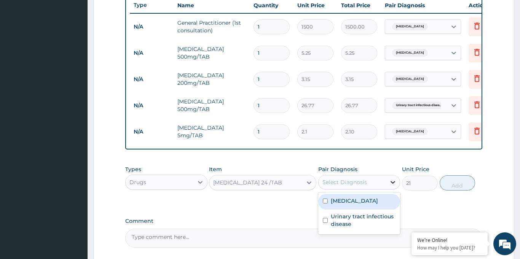
click at [391, 180] on icon at bounding box center [393, 183] width 8 height 8
click at [349, 202] on label "[MEDICAL_DATA]" at bounding box center [354, 201] width 47 height 8
checkbox input "true"
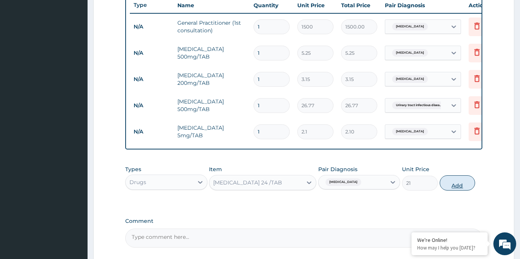
click at [458, 186] on button "Add" at bounding box center [458, 182] width 36 height 15
type input "0"
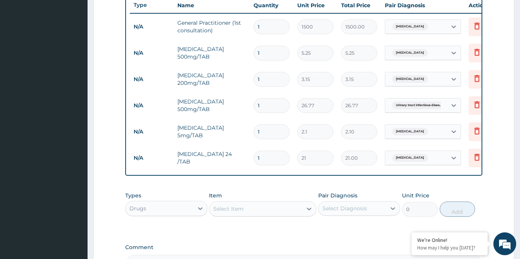
drag, startPoint x: 263, startPoint y: 158, endPoint x: 243, endPoint y: 159, distance: 20.2
click at [244, 158] on tr "N/A COARTEM 24 /TAB 1 21 21.00 Malaria Delete" at bounding box center [316, 158] width 373 height 26
type input "2"
type input "42.00"
type input "24"
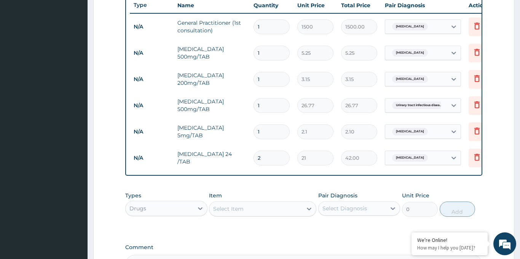
type input "504.00"
type input "24"
click at [262, 133] on input "1" at bounding box center [271, 131] width 36 height 15
type input "10"
type input "21.00"
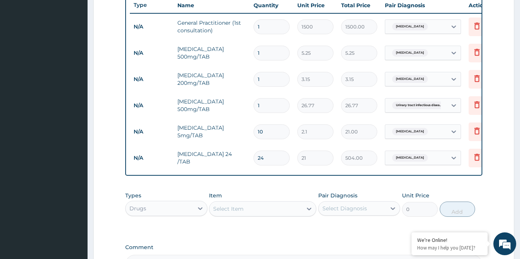
type input "10"
click at [266, 105] on input "1" at bounding box center [271, 105] width 36 height 15
type input "10"
type input "267.70"
type input "10"
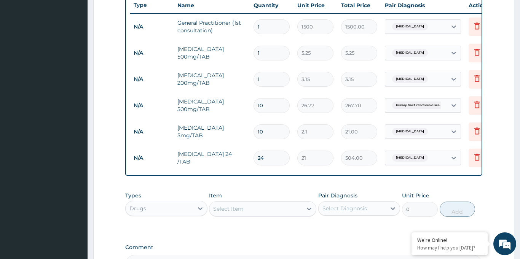
click at [264, 76] on input "1" at bounding box center [271, 79] width 36 height 15
type input "10"
type input "31.50"
type input "10"
click at [261, 52] on input "1" at bounding box center [271, 53] width 36 height 15
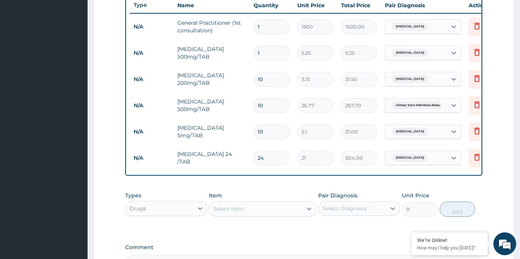
type input "18"
type input "94.50"
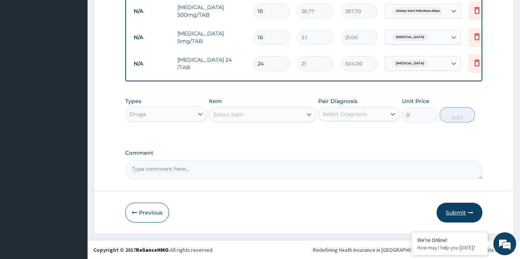
scroll to position [385, 0]
type input "18"
drag, startPoint x: 456, startPoint y: 213, endPoint x: 451, endPoint y: 212, distance: 5.0
click at [455, 212] on button "Submit" at bounding box center [460, 212] width 46 height 20
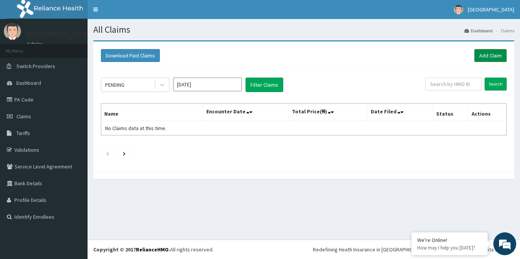
click at [485, 53] on link "Add Claim" at bounding box center [490, 55] width 32 height 13
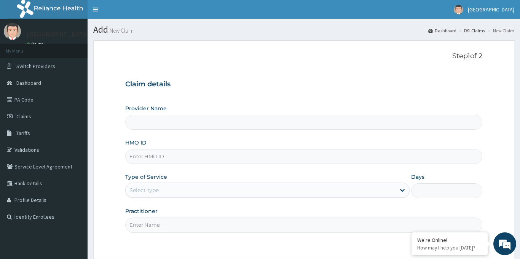
click at [188, 158] on input "HMO ID" at bounding box center [303, 156] width 357 height 15
type input "[GEOGRAPHIC_DATA]"
paste input "AOF/10138/C"
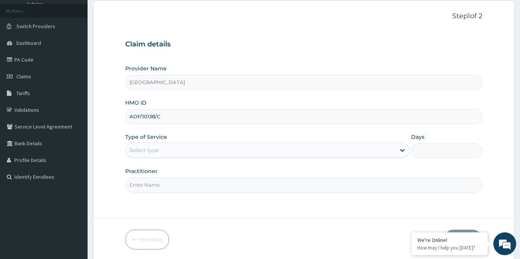
scroll to position [45, 0]
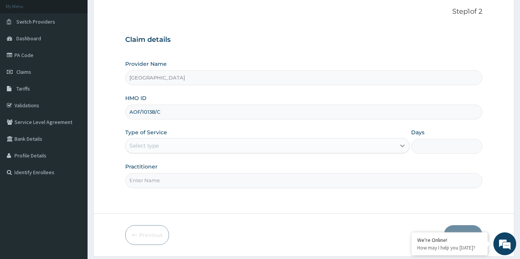
type input "AOF/10138/C"
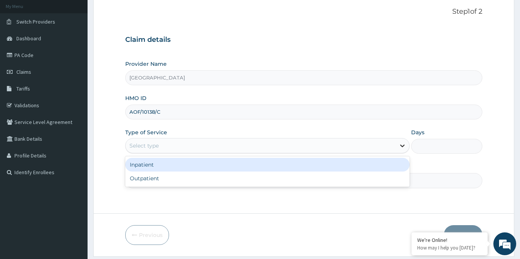
click at [401, 150] on icon at bounding box center [402, 146] width 8 height 8
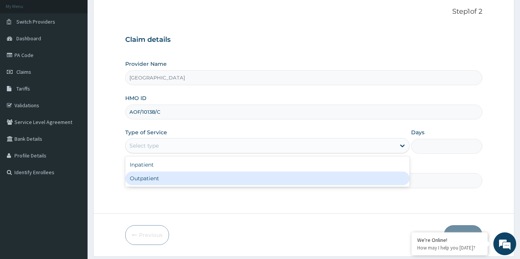
click at [177, 178] on div "Outpatient" at bounding box center [267, 179] width 285 height 14
type input "1"
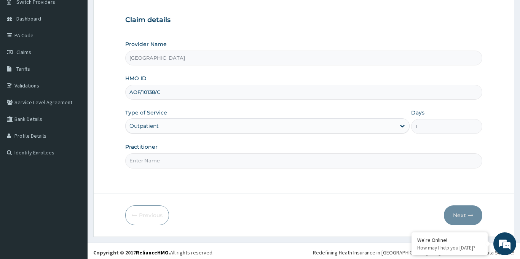
scroll to position [67, 0]
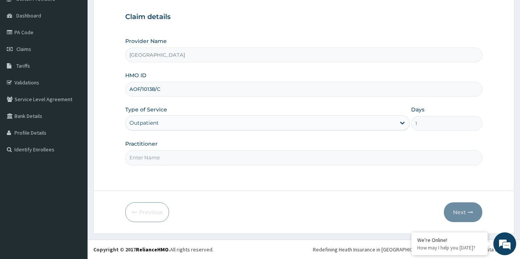
click at [180, 158] on input "Practitioner" at bounding box center [303, 157] width 357 height 15
type input "Dr [PERSON_NAME]"
click at [459, 213] on button "Next" at bounding box center [463, 212] width 38 height 20
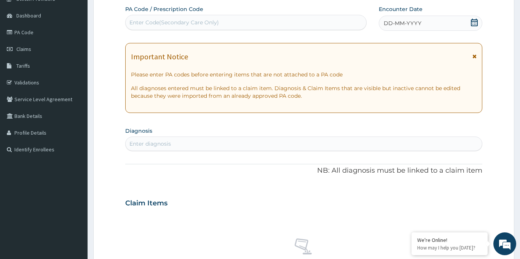
drag, startPoint x: 473, startPoint y: 22, endPoint x: 460, endPoint y: 29, distance: 14.3
click at [472, 22] on icon at bounding box center [474, 23] width 8 height 8
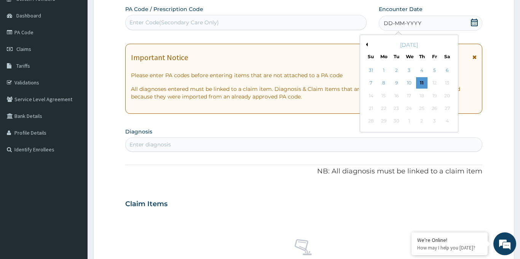
drag, startPoint x: 364, startPoint y: 44, endPoint x: 368, endPoint y: 53, distance: 9.9
click at [365, 45] on button "Previous Month" at bounding box center [366, 45] width 4 height 4
click at [397, 97] on div "12" at bounding box center [396, 95] width 11 height 11
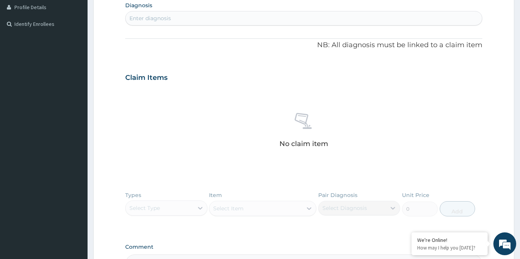
scroll to position [192, 0]
click at [234, 19] on div "Enter diagnosis" at bounding box center [304, 19] width 356 height 12
type input "urti"
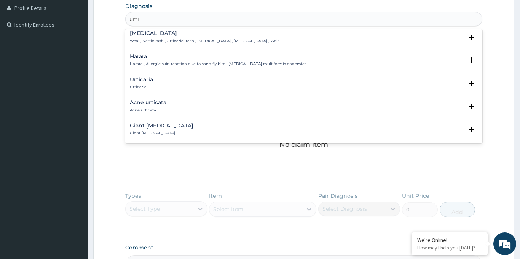
scroll to position [4, 0]
click at [163, 81] on div "[MEDICAL_DATA] [MEDICAL_DATA]" at bounding box center [304, 83] width 348 height 13
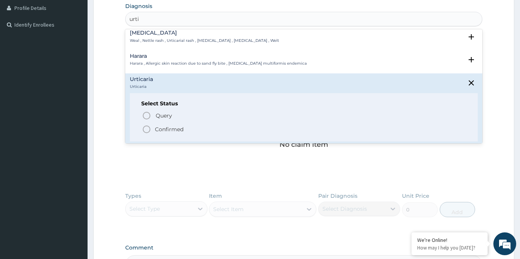
click at [147, 127] on icon "status option filled" at bounding box center [146, 129] width 9 height 9
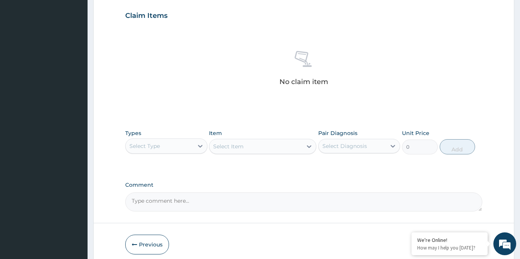
scroll to position [277, 0]
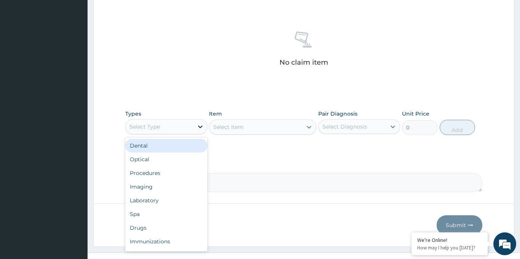
click at [201, 126] on icon at bounding box center [200, 127] width 5 height 3
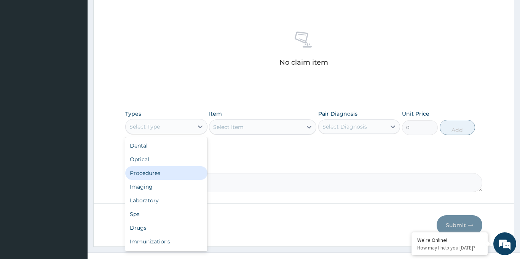
click at [154, 175] on div "Procedures" at bounding box center [166, 173] width 82 height 14
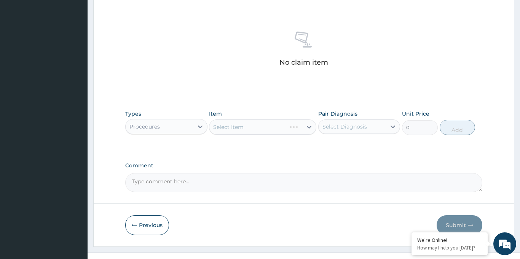
click at [308, 127] on div "Select Item" at bounding box center [262, 127] width 107 height 15
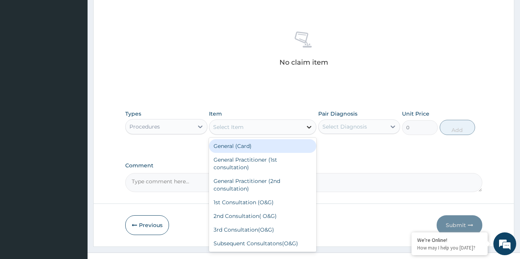
click at [308, 128] on icon at bounding box center [309, 127] width 8 height 8
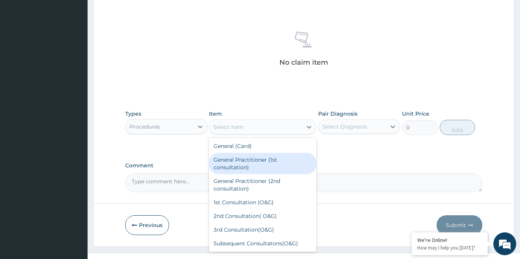
click at [244, 166] on div "General Practitioner (1st consultation)" at bounding box center [262, 163] width 107 height 21
type input "1500"
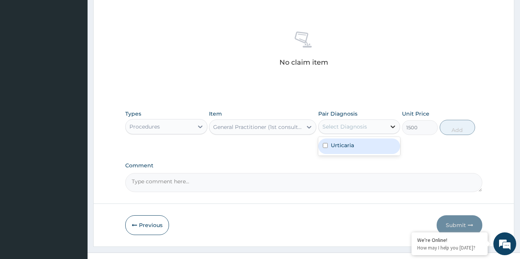
click at [391, 126] on icon at bounding box center [393, 127] width 5 height 3
click at [370, 144] on div "Urticaria" at bounding box center [359, 147] width 82 height 16
checkbox input "true"
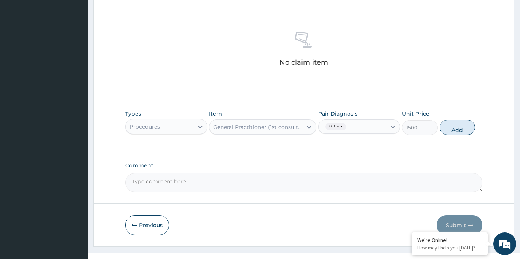
click at [461, 132] on button "Add" at bounding box center [458, 127] width 36 height 15
type input "0"
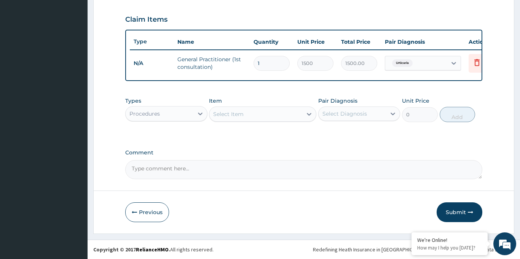
scroll to position [253, 0]
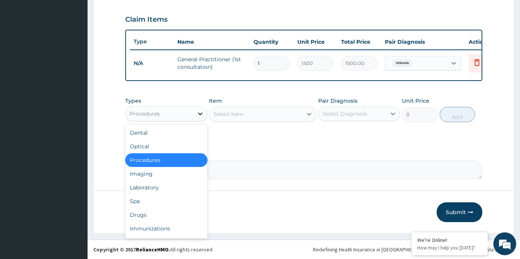
click at [199, 112] on icon at bounding box center [200, 114] width 8 height 8
drag, startPoint x: 145, startPoint y: 216, endPoint x: 162, endPoint y: 201, distance: 22.9
click at [146, 216] on div "Drugs" at bounding box center [166, 215] width 82 height 14
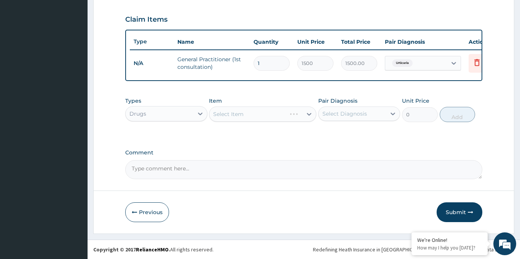
click at [262, 112] on div "Select Item" at bounding box center [262, 114] width 107 height 15
click at [308, 117] on div at bounding box center [309, 114] width 14 height 14
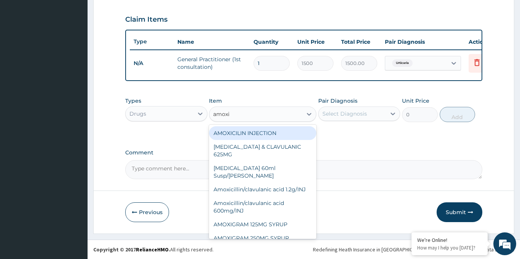
type input "amoxil"
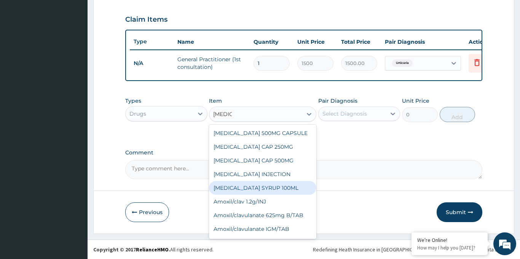
click at [260, 186] on div "AMOXIL SYRUP 100ML" at bounding box center [262, 188] width 107 height 14
type input "412.12"
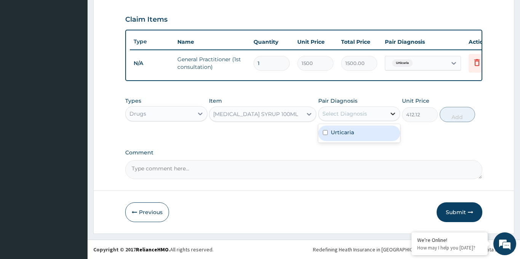
click at [391, 112] on icon at bounding box center [393, 114] width 8 height 8
click at [357, 135] on div "Urticaria" at bounding box center [359, 134] width 82 height 16
checkbox input "true"
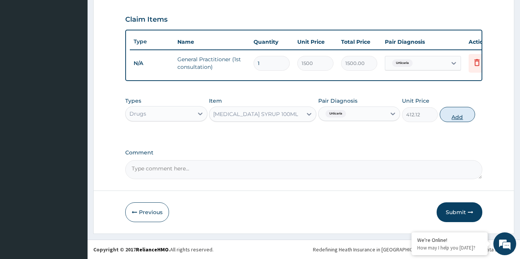
click at [457, 118] on button "Add" at bounding box center [458, 114] width 36 height 15
type input "0"
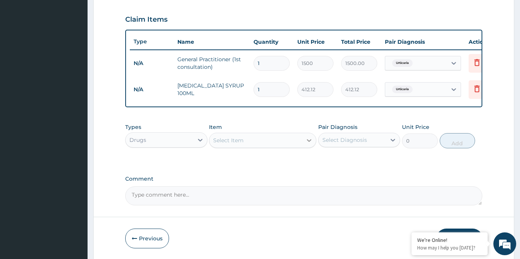
click at [310, 143] on icon at bounding box center [309, 141] width 8 height 8
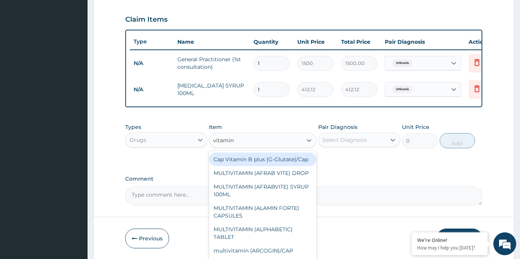
type input "vitamin c"
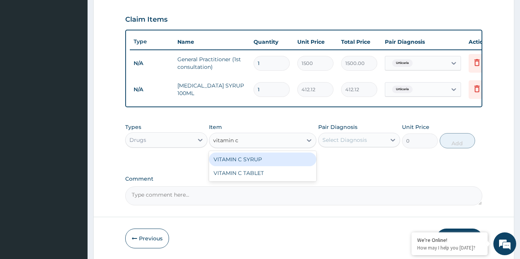
click at [266, 160] on div "VITAMIN C SYRUP" at bounding box center [262, 160] width 107 height 14
type input "131.25"
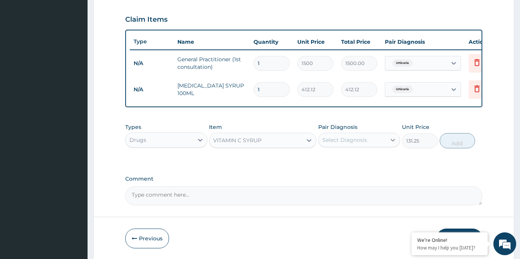
click at [393, 140] on icon at bounding box center [393, 140] width 8 height 8
drag, startPoint x: 358, startPoint y: 160, endPoint x: 373, endPoint y: 159, distance: 14.5
click at [358, 159] on div "Urticaria" at bounding box center [359, 160] width 82 height 16
checkbox input "true"
click at [456, 144] on button "Add" at bounding box center [458, 140] width 36 height 15
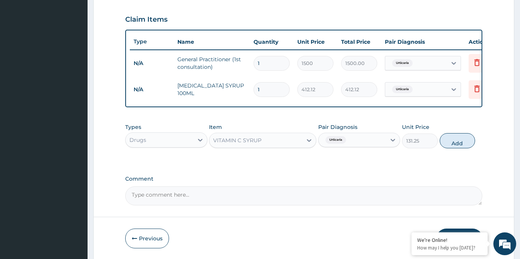
type input "0"
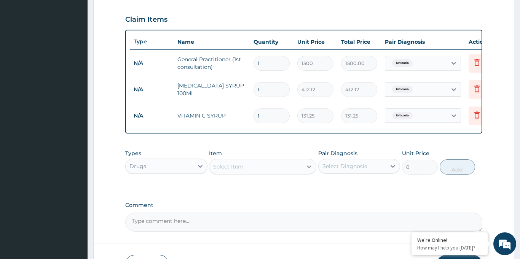
click at [303, 167] on div at bounding box center [309, 167] width 14 height 14
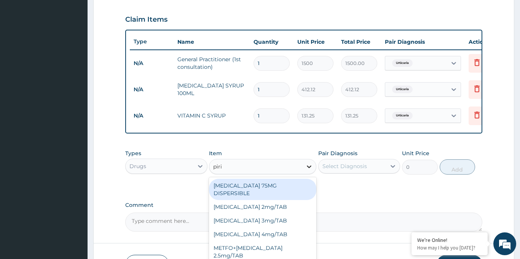
type input "pirit"
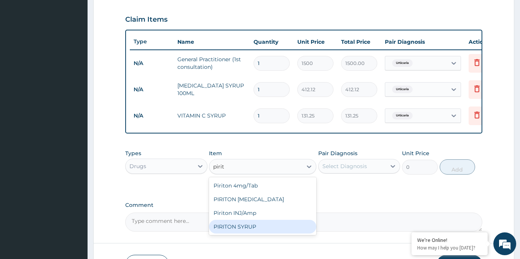
drag, startPoint x: 254, startPoint y: 229, endPoint x: 256, endPoint y: 225, distance: 4.4
click at [253, 229] on div "PIRITON SYRUP" at bounding box center [262, 227] width 107 height 14
type input "210"
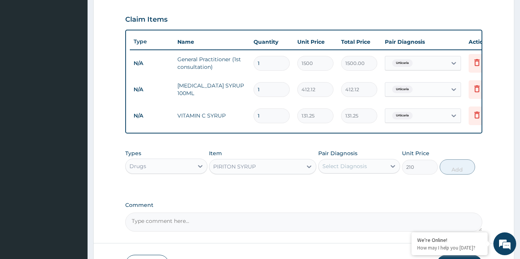
click at [310, 165] on icon at bounding box center [309, 167] width 8 height 8
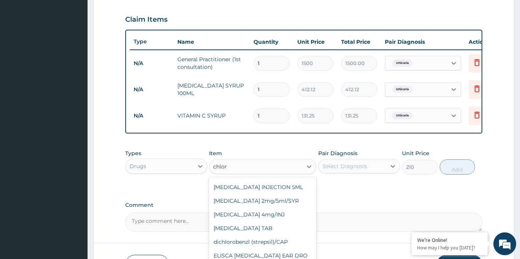
scroll to position [145, 0]
type input "chlorp"
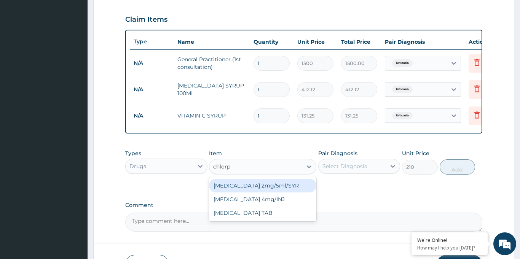
click at [274, 183] on div "Chlorphenamine 2mg/5ml/SYR" at bounding box center [262, 186] width 107 height 14
type input "77.17"
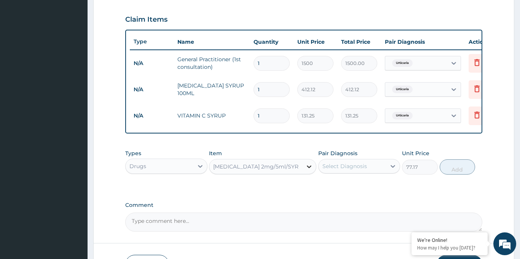
click at [309, 168] on icon at bounding box center [309, 167] width 5 height 3
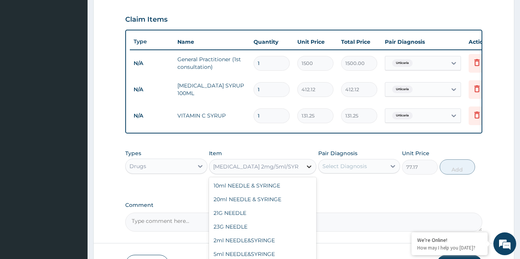
scroll to position [6492, 0]
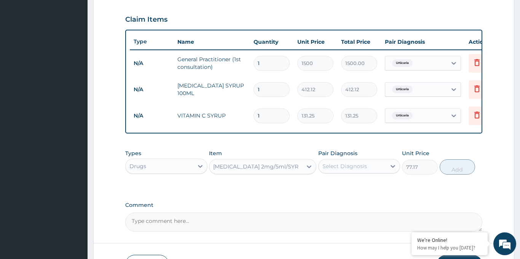
click at [253, 169] on div "Chlorphenamine 2mg/5ml/SYR" at bounding box center [255, 167] width 85 height 8
click at [255, 165] on div "Chlorphenamine 2mg/5ml/SYR" at bounding box center [255, 167] width 85 height 8
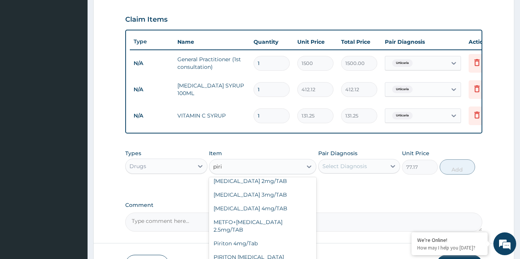
scroll to position [12, 0]
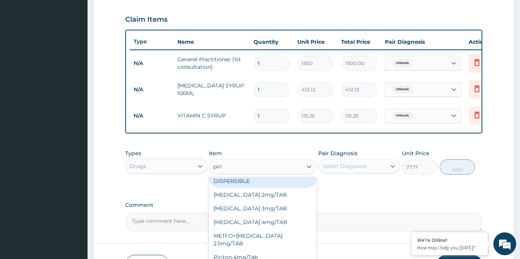
type input "pirit"
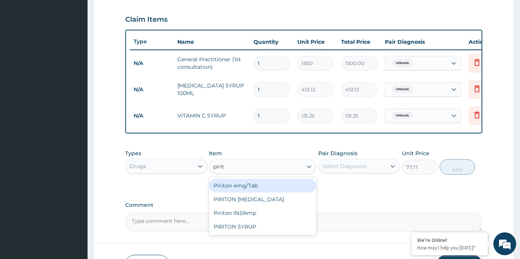
scroll to position [0, 0]
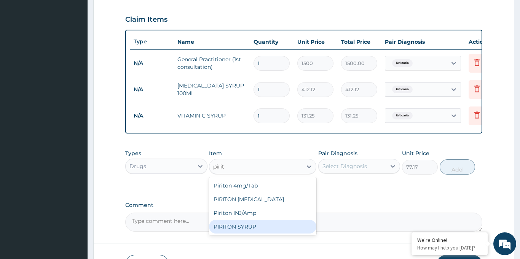
drag, startPoint x: 239, startPoint y: 230, endPoint x: 247, endPoint y: 225, distance: 9.5
click at [239, 229] on div "PIRITON SYRUP" at bounding box center [262, 227] width 107 height 14
type input "210"
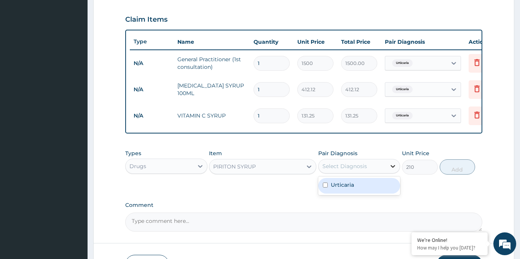
click at [393, 166] on icon at bounding box center [393, 167] width 8 height 8
click at [355, 182] on div "Urticaria" at bounding box center [359, 186] width 82 height 16
checkbox input "true"
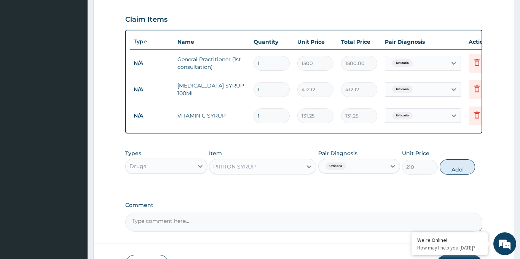
click at [453, 172] on button "Add" at bounding box center [458, 166] width 36 height 15
type input "0"
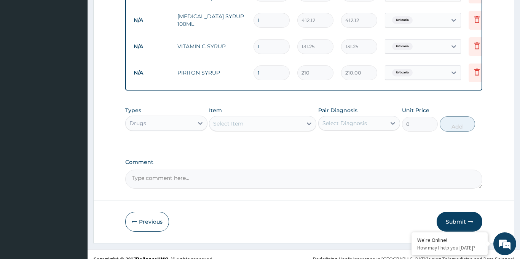
scroll to position [332, 0]
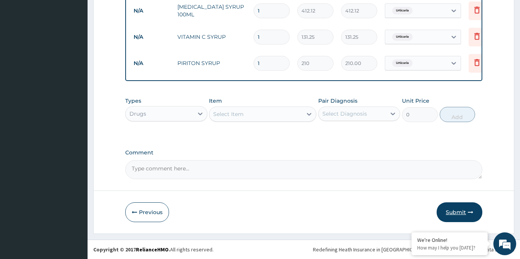
click at [461, 212] on button "Submit" at bounding box center [460, 212] width 46 height 20
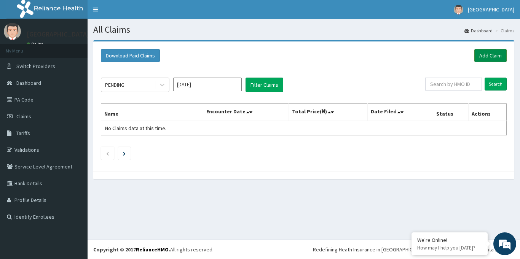
click at [483, 56] on link "Add Claim" at bounding box center [490, 55] width 32 height 13
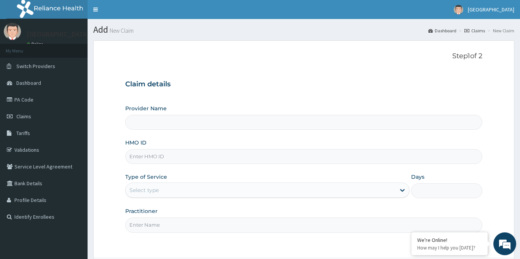
click at [166, 153] on input "HMO ID" at bounding box center [303, 156] width 357 height 15
type input "[GEOGRAPHIC_DATA]"
paste input "DAL/10662/A"
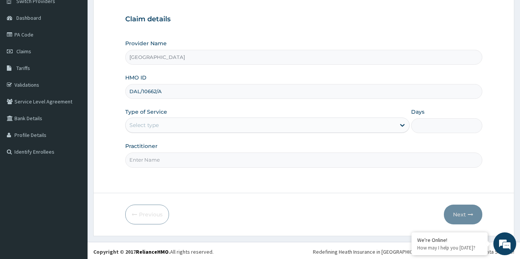
scroll to position [66, 0]
type input "DAL/10662/A"
drag, startPoint x: 401, startPoint y: 126, endPoint x: 397, endPoint y: 128, distance: 4.3
click at [401, 126] on icon at bounding box center [402, 125] width 8 height 8
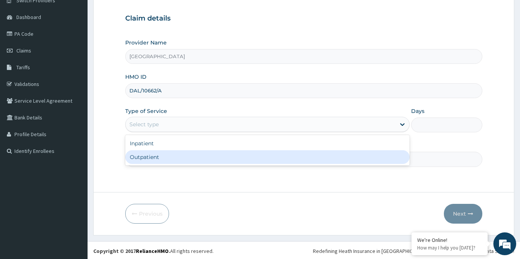
scroll to position [0, 0]
click at [209, 160] on div "Outpatient" at bounding box center [267, 157] width 285 height 14
type input "1"
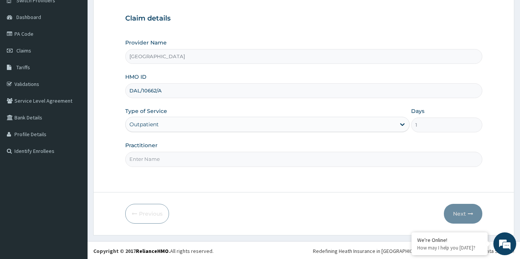
click at [159, 161] on input "Practitioner" at bounding box center [303, 159] width 357 height 15
type input "Dr Nathaniel"
click at [467, 211] on button "Next" at bounding box center [463, 214] width 38 height 20
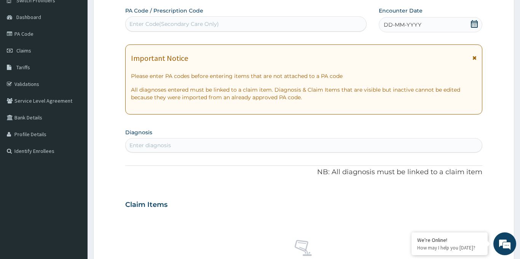
click at [475, 20] on icon at bounding box center [474, 24] width 8 height 8
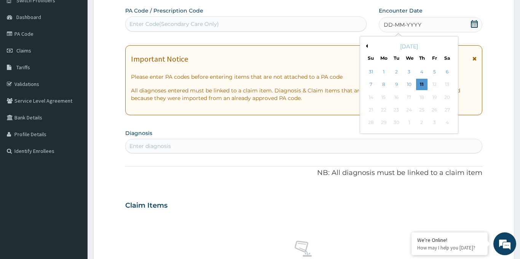
click at [366, 45] on button "Previous Month" at bounding box center [366, 46] width 4 height 4
click at [370, 110] on div "17" at bounding box center [370, 109] width 11 height 11
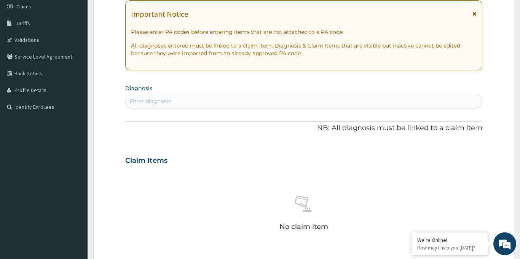
scroll to position [115, 0]
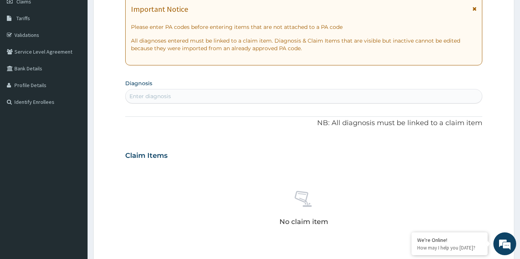
click at [267, 99] on div "Enter diagnosis" at bounding box center [304, 96] width 356 height 12
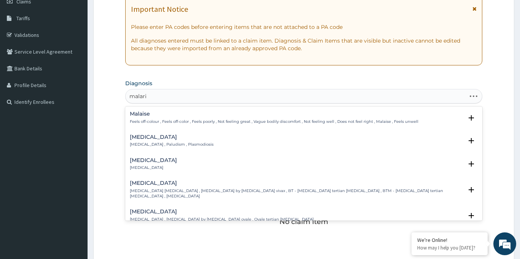
type input "malaria"
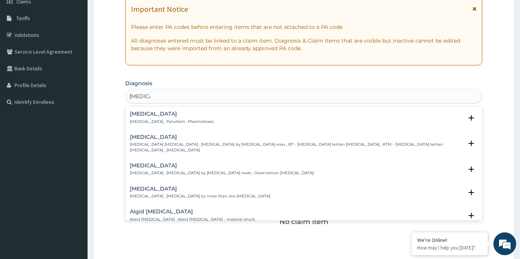
click at [141, 114] on h4 "Malaria" at bounding box center [172, 114] width 84 height 6
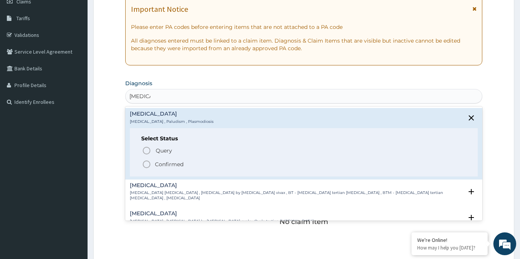
click at [146, 164] on icon "status option filled" at bounding box center [146, 164] width 9 height 9
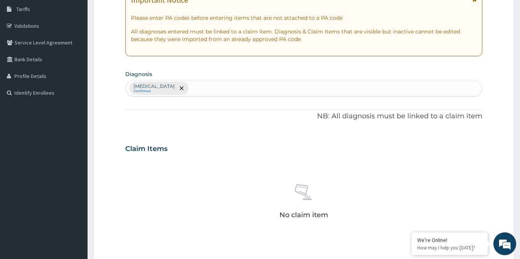
scroll to position [127, 0]
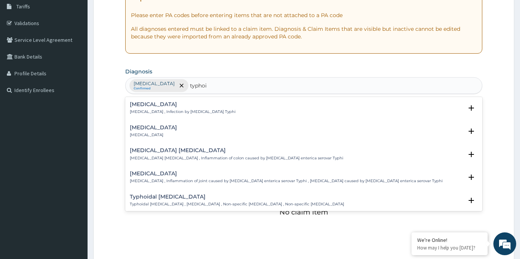
type input "[MEDICAL_DATA]"
click at [158, 104] on h4 "[MEDICAL_DATA]" at bounding box center [183, 105] width 106 height 6
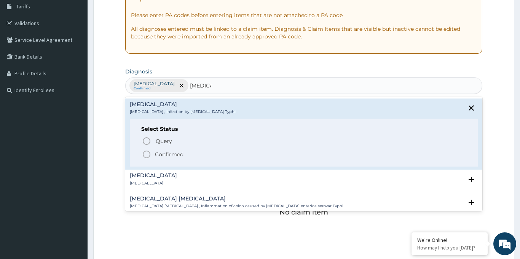
click at [147, 155] on icon "status option filled" at bounding box center [146, 154] width 9 height 9
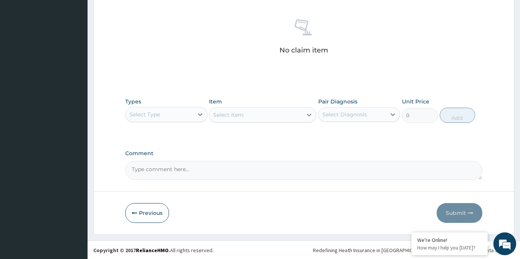
scroll to position [290, 0]
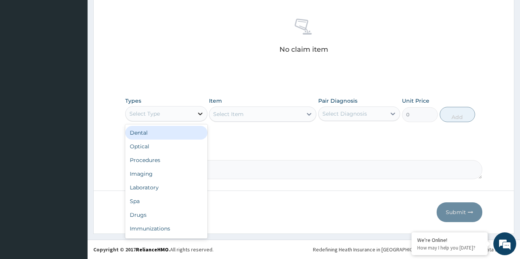
click at [199, 115] on icon at bounding box center [200, 114] width 8 height 8
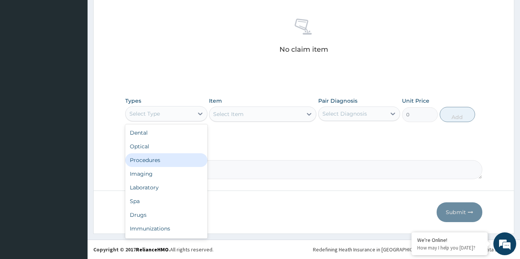
click at [159, 163] on div "Procedures" at bounding box center [166, 160] width 82 height 14
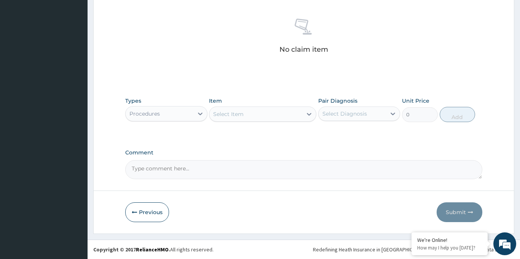
click at [310, 115] on div "Select Item" at bounding box center [262, 114] width 107 height 15
click at [307, 116] on icon at bounding box center [309, 114] width 8 height 8
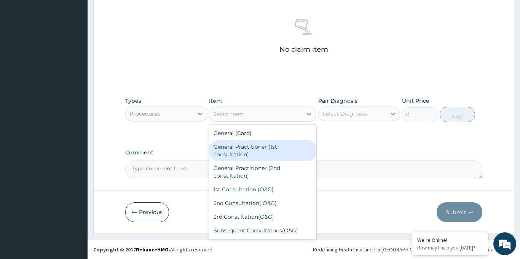
click at [261, 150] on div "General Practitioner (1st consultation)" at bounding box center [262, 150] width 107 height 21
type input "1500"
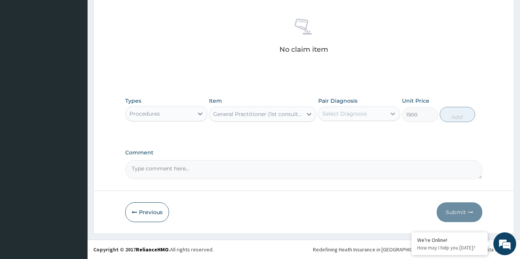
drag, startPoint x: 392, startPoint y: 112, endPoint x: 387, endPoint y: 117, distance: 7.0
click at [392, 111] on icon at bounding box center [393, 114] width 8 height 8
click at [357, 134] on div "[MEDICAL_DATA]" at bounding box center [359, 134] width 82 height 16
checkbox input "true"
click at [464, 117] on button "Add" at bounding box center [458, 114] width 36 height 15
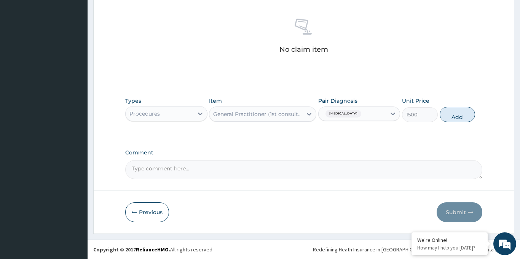
type input "0"
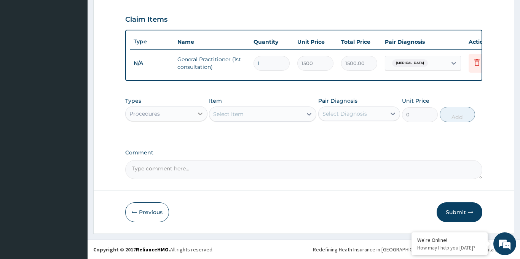
click at [198, 115] on icon at bounding box center [200, 114] width 8 height 8
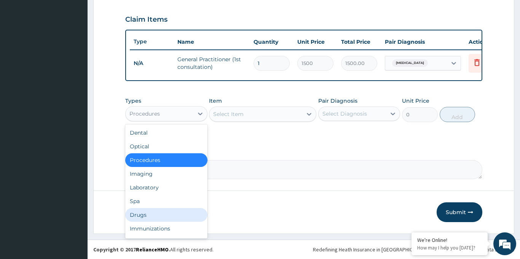
drag, startPoint x: 157, startPoint y: 214, endPoint x: 175, endPoint y: 202, distance: 21.4
click at [157, 214] on div "Drugs" at bounding box center [166, 215] width 82 height 14
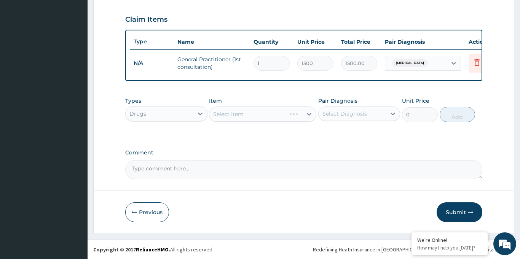
click at [307, 113] on div "Select Item" at bounding box center [262, 114] width 107 height 15
click at [308, 116] on div "Select Item" at bounding box center [262, 114] width 107 height 15
click at [308, 113] on icon at bounding box center [309, 114] width 8 height 8
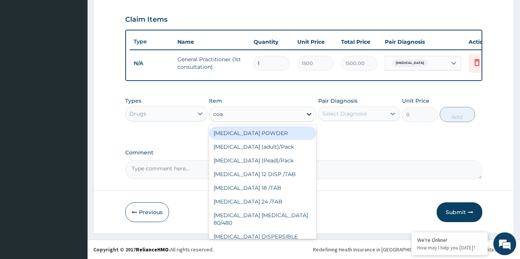
type input "[PERSON_NAME]"
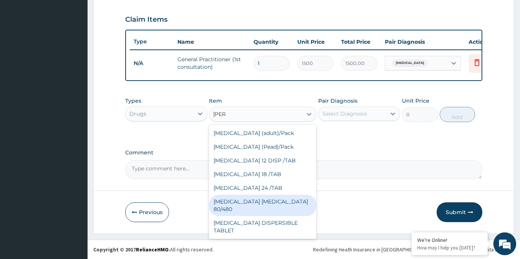
drag, startPoint x: 270, startPoint y: 201, endPoint x: 272, endPoint y: 196, distance: 4.6
click at [270, 200] on div "[MEDICAL_DATA] [MEDICAL_DATA] 80/480" at bounding box center [262, 205] width 107 height 21
type input "866.25"
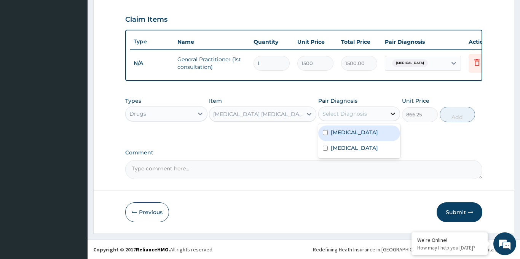
click at [392, 113] on icon at bounding box center [393, 114] width 8 height 8
click at [337, 135] on label "[MEDICAL_DATA]" at bounding box center [354, 133] width 47 height 8
checkbox input "true"
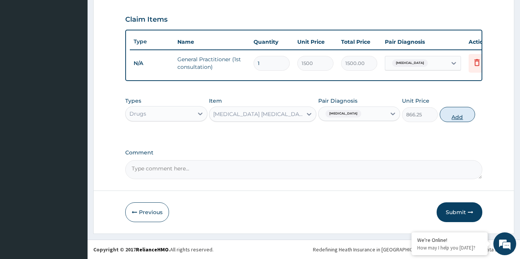
click at [457, 117] on button "Add" at bounding box center [458, 114] width 36 height 15
type input "0"
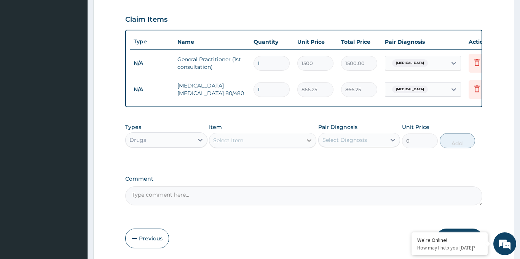
click at [308, 138] on icon at bounding box center [309, 141] width 8 height 8
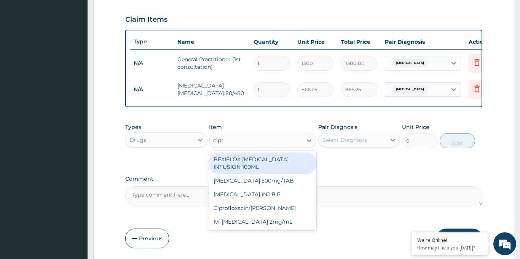
type input "[MEDICAL_DATA]"
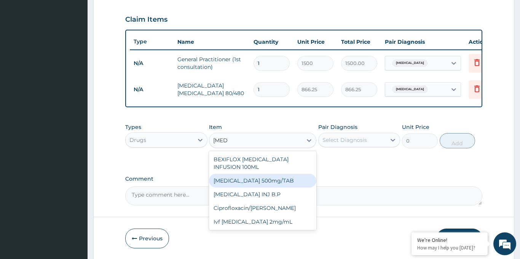
click at [266, 177] on div "[MEDICAL_DATA] 500mg/TAB" at bounding box center [262, 181] width 107 height 14
type input "26.77"
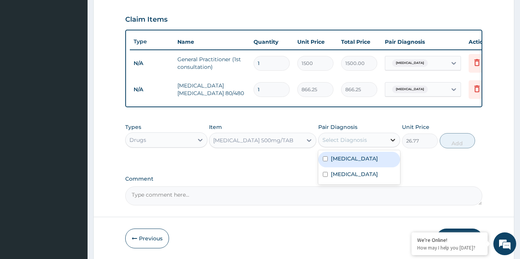
click at [392, 141] on icon at bounding box center [393, 140] width 8 height 8
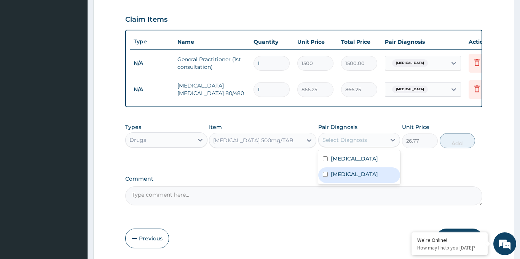
click at [335, 175] on label "[MEDICAL_DATA]" at bounding box center [354, 175] width 47 height 8
checkbox input "true"
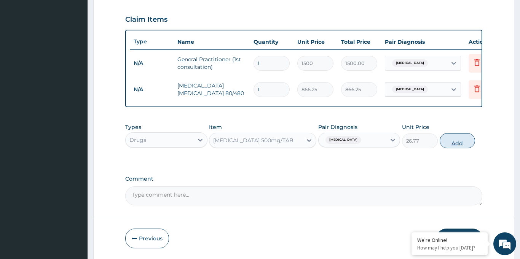
click at [459, 143] on button "Add" at bounding box center [458, 140] width 36 height 15
type input "0"
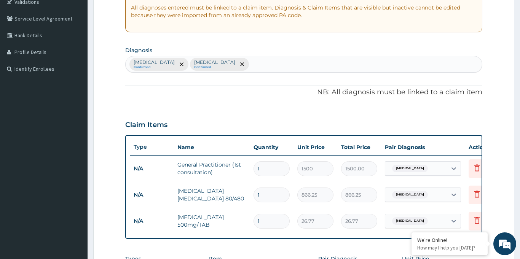
scroll to position [145, 0]
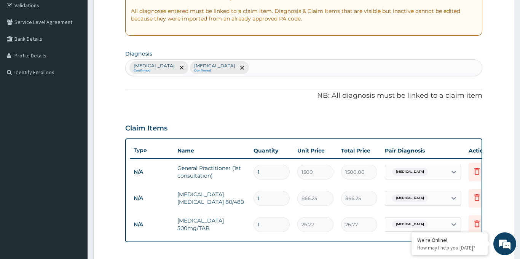
click at [251, 65] on div "Malaria Confirmed Typhoid fever Confirmed" at bounding box center [304, 68] width 356 height 16
type input "urti"
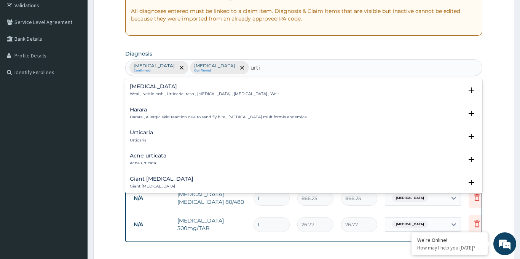
click at [150, 137] on div "Urticaria Urticaria" at bounding box center [141, 136] width 23 height 13
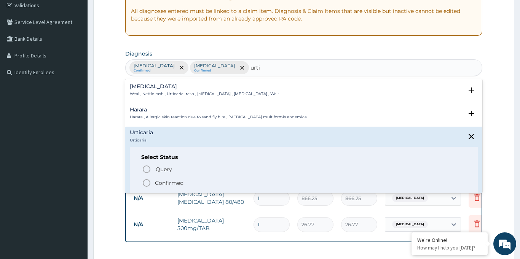
click at [147, 182] on icon "status option filled" at bounding box center [146, 183] width 9 height 9
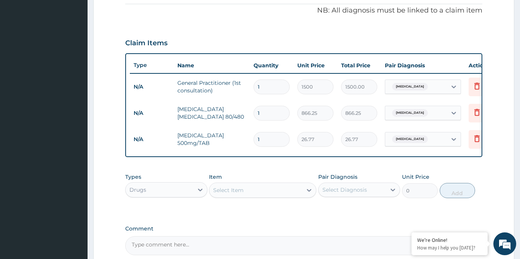
scroll to position [235, 0]
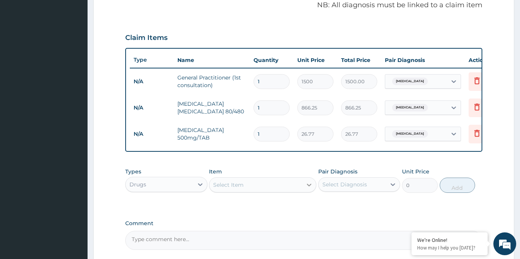
click at [307, 185] on icon at bounding box center [309, 185] width 8 height 8
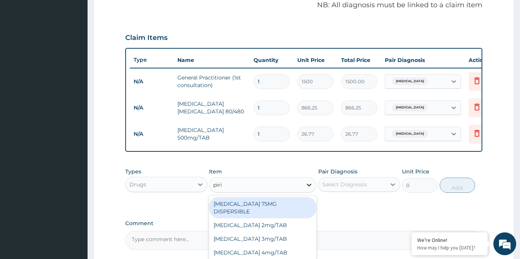
type input "pirit"
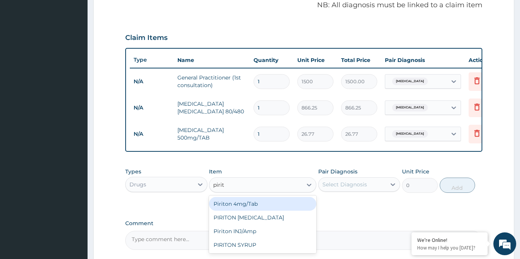
click at [257, 200] on div "Piriton 4mg/Tab" at bounding box center [262, 204] width 107 height 14
type input "5.25"
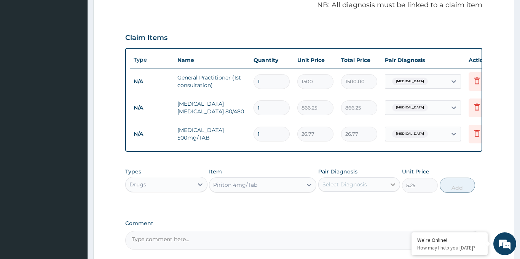
click at [390, 184] on icon at bounding box center [393, 185] width 8 height 8
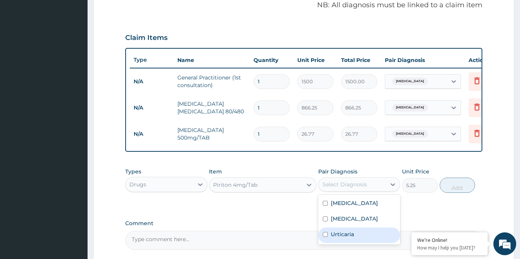
click at [331, 234] on label "Urticaria" at bounding box center [342, 235] width 23 height 8
checkbox input "true"
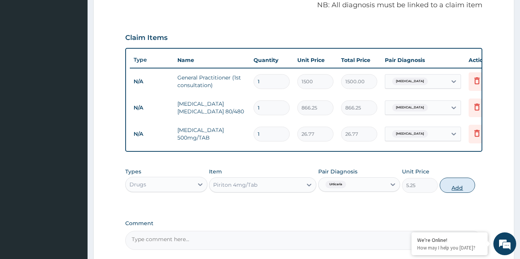
click at [461, 189] on button "Add" at bounding box center [458, 185] width 36 height 15
type input "0"
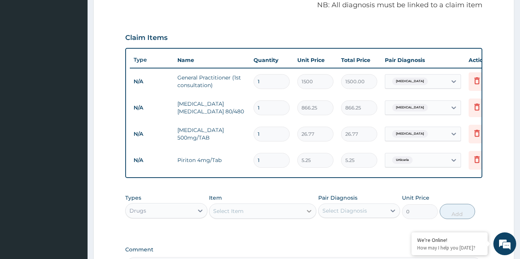
click at [305, 212] on icon at bounding box center [309, 211] width 8 height 8
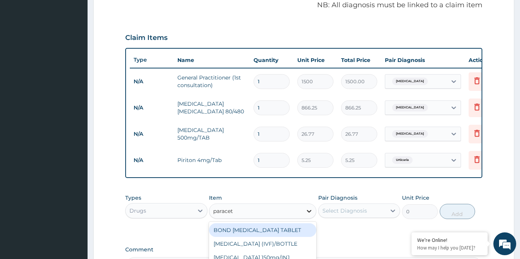
type input "paraceta"
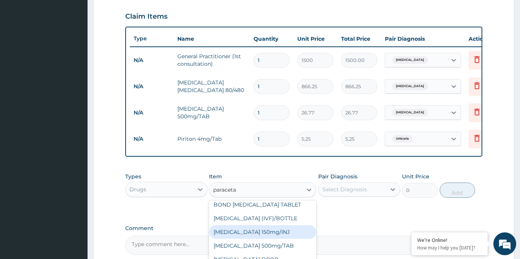
scroll to position [5, 0]
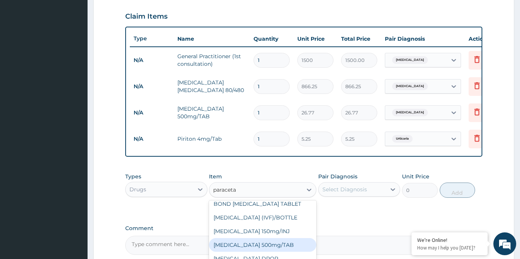
drag, startPoint x: 273, startPoint y: 246, endPoint x: 309, endPoint y: 231, distance: 38.7
click at [273, 245] on div "[MEDICAL_DATA] 500mg/TAB" at bounding box center [262, 245] width 107 height 14
type input "5.25"
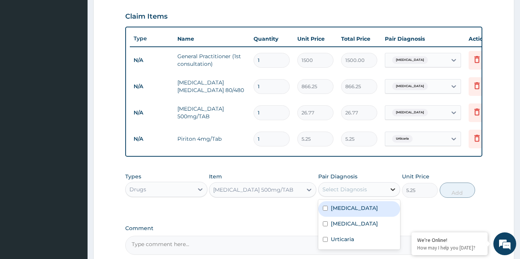
click at [390, 190] on icon at bounding box center [393, 190] width 8 height 8
drag, startPoint x: 335, startPoint y: 208, endPoint x: 362, endPoint y: 208, distance: 27.0
click at [335, 207] on label "[MEDICAL_DATA]" at bounding box center [354, 208] width 47 height 8
checkbox input "true"
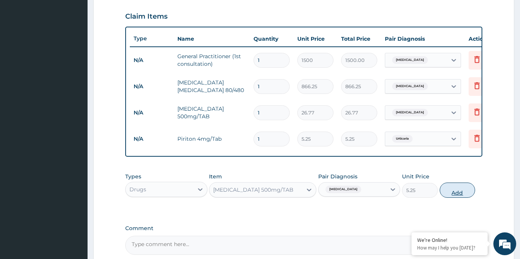
click at [456, 192] on button "Add" at bounding box center [458, 190] width 36 height 15
type input "0"
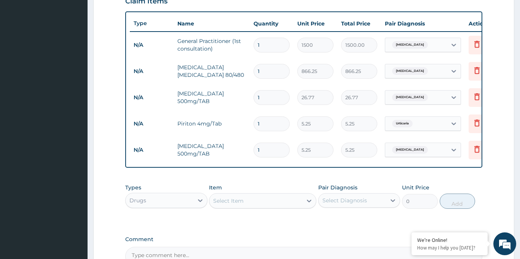
scroll to position [275, 0]
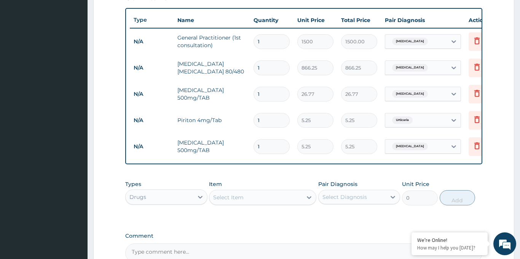
click at [267, 149] on input "1" at bounding box center [271, 146] width 36 height 15
type input "18"
type input "94.50"
type input "18"
click at [272, 122] on input "1" at bounding box center [271, 120] width 36 height 15
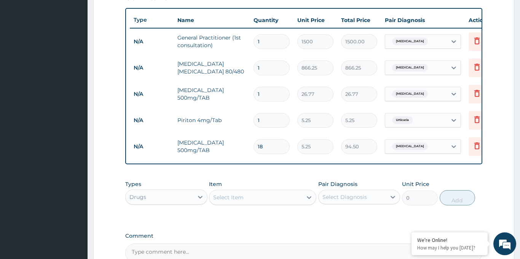
type input "10"
type input "52.50"
type input "10"
click at [270, 93] on input "1" at bounding box center [271, 94] width 36 height 15
type input "10"
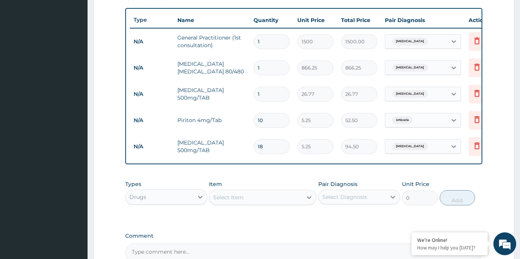
type input "267.70"
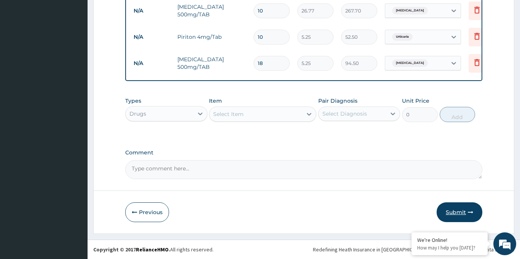
type input "10"
click at [463, 214] on button "Submit" at bounding box center [460, 212] width 46 height 20
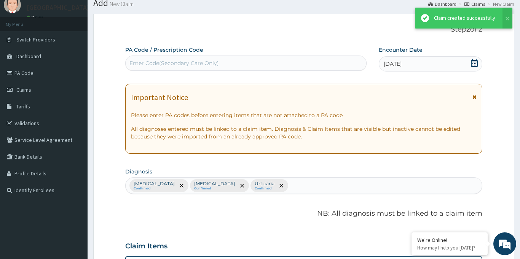
scroll to position [359, 0]
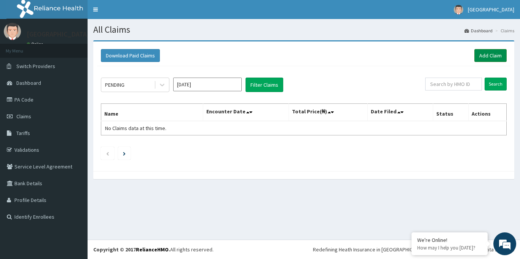
drag, startPoint x: 498, startPoint y: 55, endPoint x: 494, endPoint y: 57, distance: 5.3
click at [497, 55] on link "Add Claim" at bounding box center [490, 55] width 32 height 13
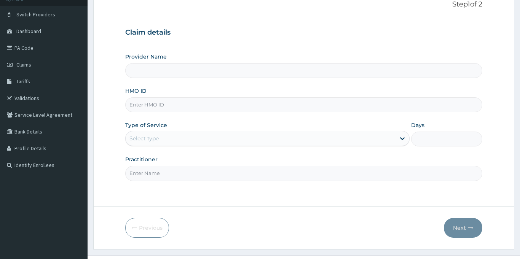
scroll to position [52, 0]
type input "[GEOGRAPHIC_DATA]"
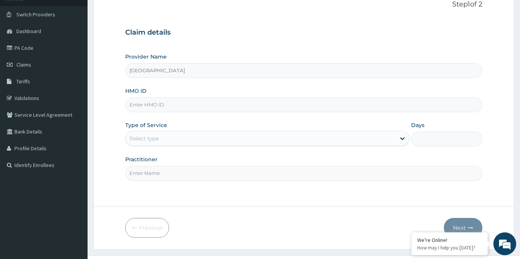
click at [157, 107] on input "HMO ID" at bounding box center [303, 104] width 357 height 15
paste input "VZZ/10026/A"
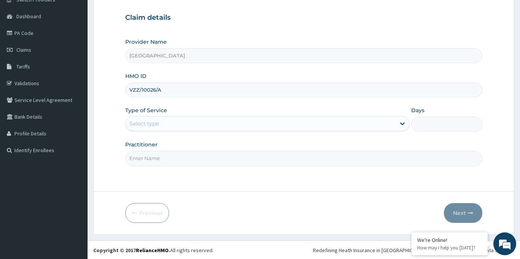
scroll to position [67, 0]
type input "VZZ/10026/A"
click at [402, 123] on icon at bounding box center [402, 123] width 5 height 3
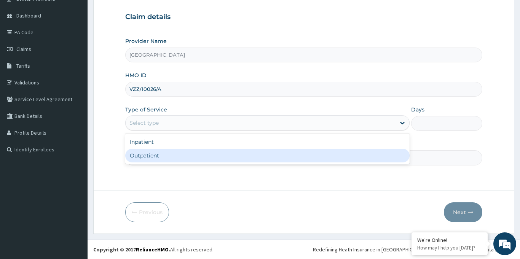
click at [171, 155] on div "Outpatient" at bounding box center [267, 156] width 285 height 14
type input "1"
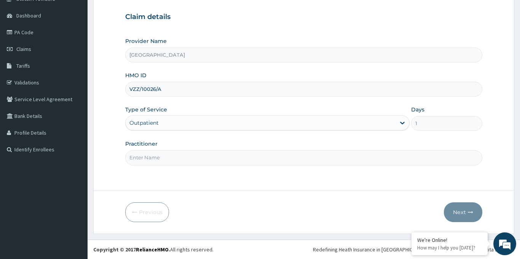
scroll to position [0, 0]
click at [162, 159] on input "Practitioner" at bounding box center [303, 157] width 357 height 15
type input "Dr [PERSON_NAME]"
click at [466, 210] on button "Next" at bounding box center [463, 212] width 38 height 20
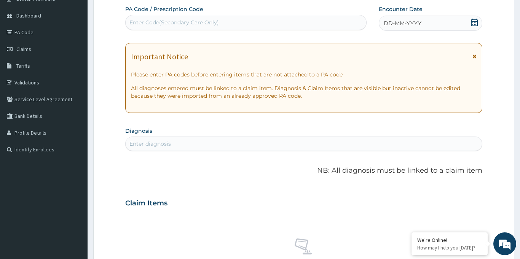
click at [472, 23] on icon at bounding box center [474, 23] width 8 height 8
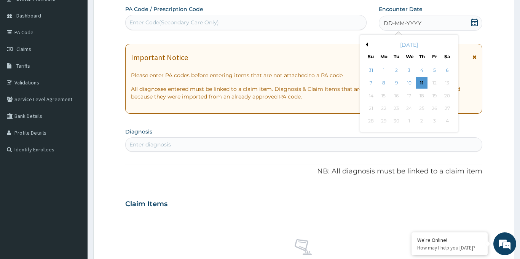
click at [367, 46] on button "Previous Month" at bounding box center [366, 45] width 4 height 4
click at [398, 112] on div "19" at bounding box center [396, 108] width 11 height 11
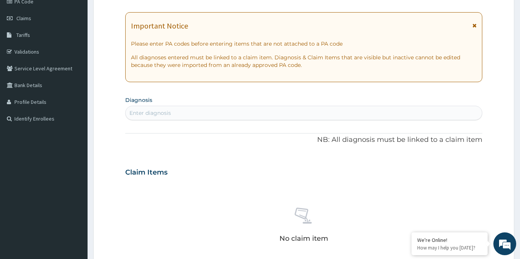
scroll to position [113, 0]
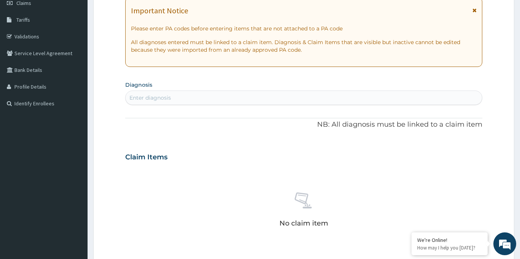
click at [159, 92] on div "Enter diagnosis" at bounding box center [304, 98] width 356 height 12
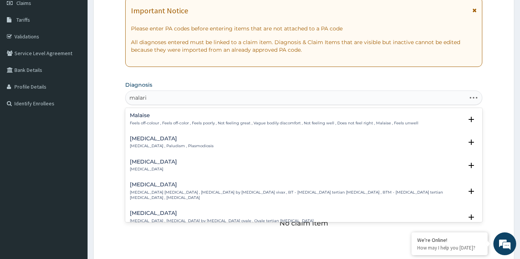
type input "[MEDICAL_DATA]"
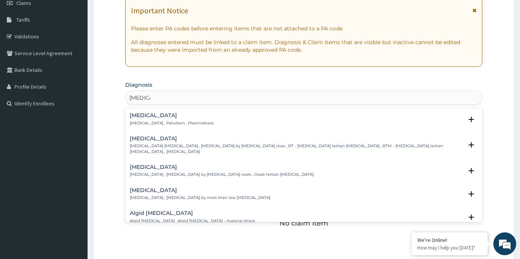
click at [144, 122] on p "[MEDICAL_DATA] , Paludism , Plasmodiosis" at bounding box center [172, 123] width 84 height 5
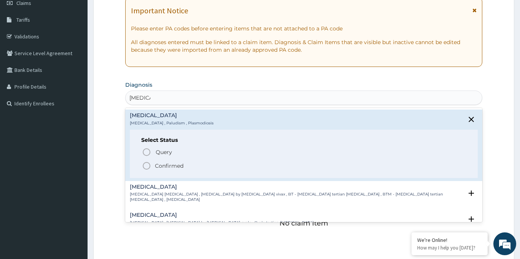
click at [149, 165] on icon "status option filled" at bounding box center [146, 165] width 9 height 9
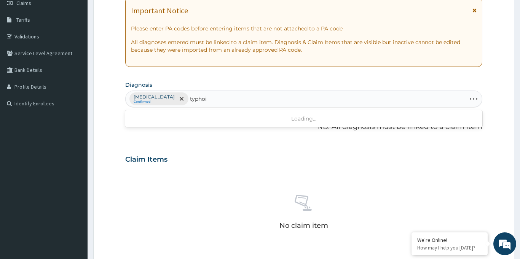
type input "[MEDICAL_DATA]"
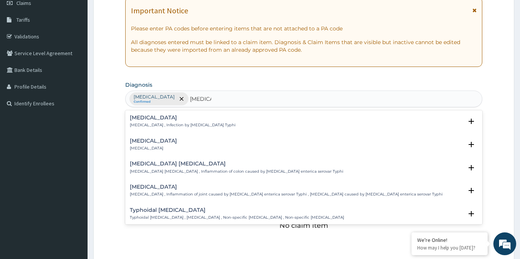
click at [149, 123] on p "[MEDICAL_DATA] , Infection by [MEDICAL_DATA] Typhi" at bounding box center [183, 125] width 106 height 5
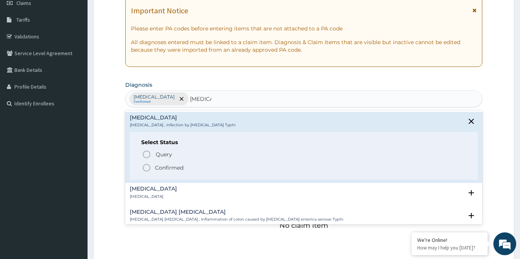
drag, startPoint x: 146, startPoint y: 168, endPoint x: 175, endPoint y: 139, distance: 42.0
click at [147, 166] on icon "status option filled" at bounding box center [146, 167] width 9 height 9
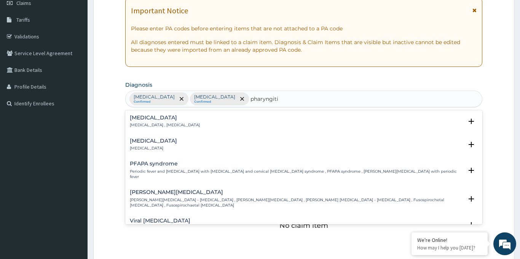
type input "[MEDICAL_DATA]"
click at [143, 148] on p "[MEDICAL_DATA]" at bounding box center [153, 148] width 47 height 5
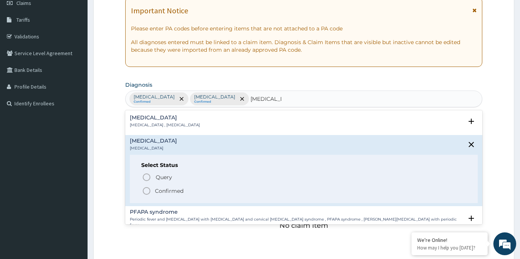
click at [146, 189] on icon "status option filled" at bounding box center [146, 190] width 9 height 9
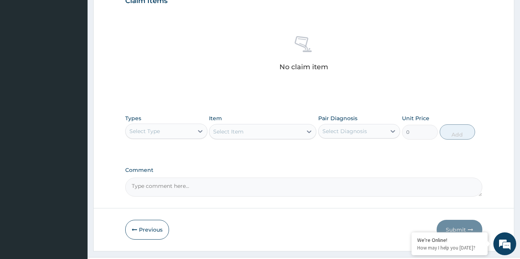
scroll to position [290, 0]
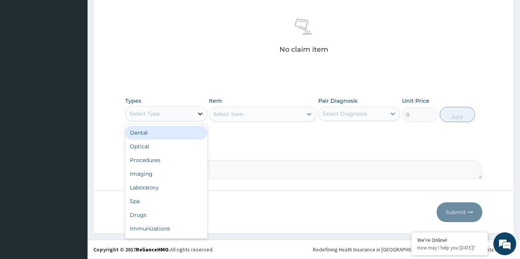
click at [200, 115] on icon at bounding box center [200, 114] width 5 height 3
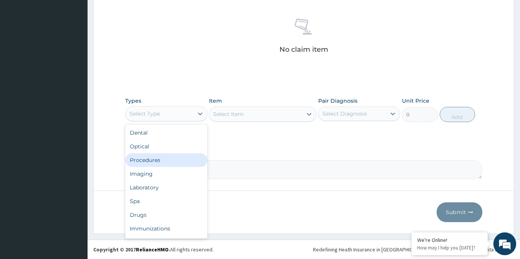
click at [163, 159] on div "Procedures" at bounding box center [166, 160] width 82 height 14
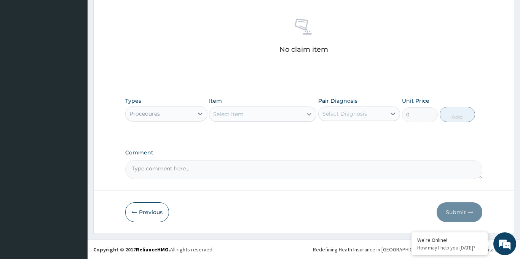
click at [308, 115] on icon at bounding box center [309, 114] width 8 height 8
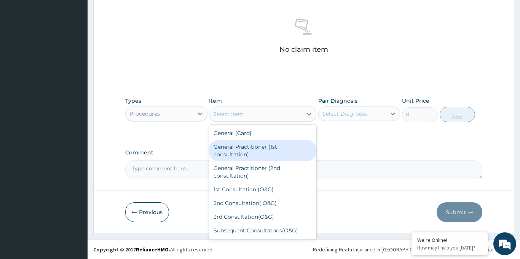
click at [256, 156] on div "General Practitioner (1st consultation)" at bounding box center [262, 150] width 107 height 21
type input "1500"
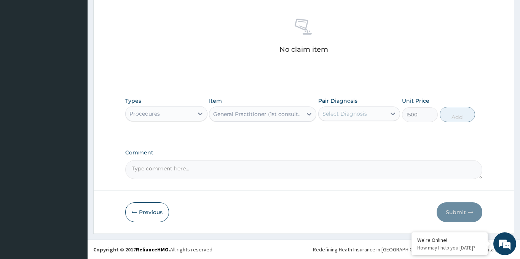
drag, startPoint x: 394, startPoint y: 112, endPoint x: 383, endPoint y: 122, distance: 14.8
click at [393, 113] on icon at bounding box center [393, 114] width 8 height 8
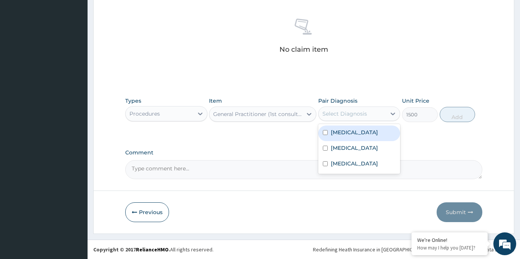
drag, startPoint x: 343, startPoint y: 137, endPoint x: 384, endPoint y: 137, distance: 41.1
click at [343, 137] on div "[MEDICAL_DATA]" at bounding box center [359, 134] width 82 height 16
checkbox input "true"
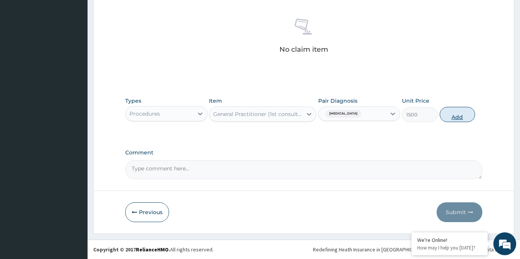
click at [459, 117] on button "Add" at bounding box center [458, 114] width 36 height 15
type input "0"
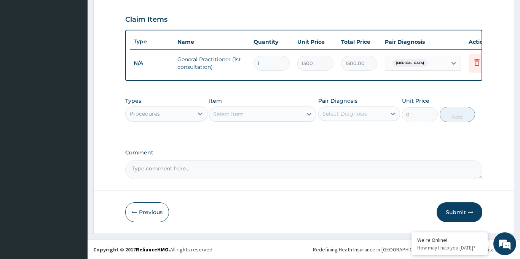
scroll to position [253, 0]
click at [199, 114] on icon at bounding box center [200, 114] width 5 height 3
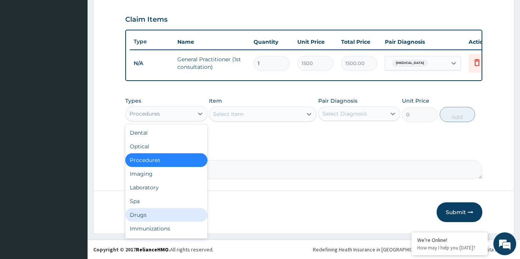
drag, startPoint x: 151, startPoint y: 216, endPoint x: 173, endPoint y: 202, distance: 26.5
click at [151, 216] on div "Drugs" at bounding box center [166, 215] width 82 height 14
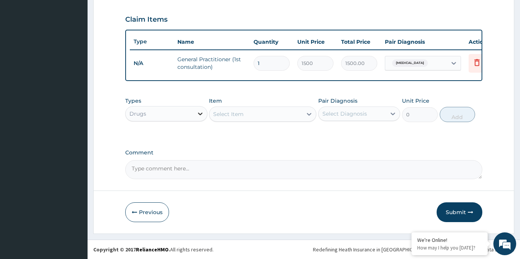
click at [201, 115] on icon at bounding box center [200, 114] width 8 height 8
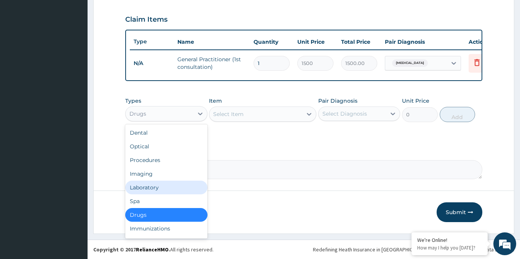
click at [155, 190] on div "Laboratory" at bounding box center [166, 188] width 82 height 14
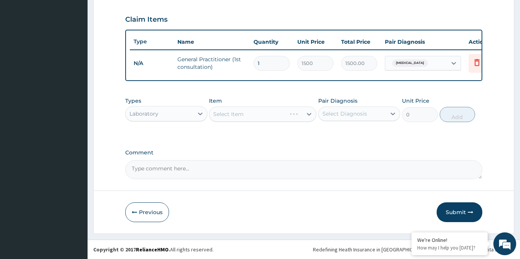
click at [243, 118] on div "Select Item" at bounding box center [262, 114] width 107 height 15
click at [273, 116] on div "Select Item" at bounding box center [255, 114] width 93 height 12
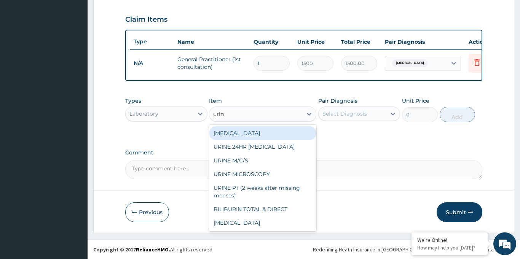
type input "urina"
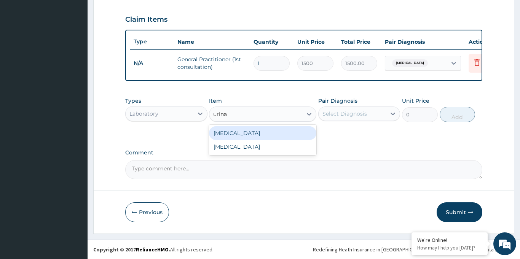
drag, startPoint x: 245, startPoint y: 130, endPoint x: 272, endPoint y: 129, distance: 27.0
click at [244, 130] on div "[MEDICAL_DATA]" at bounding box center [262, 133] width 107 height 14
type input "400"
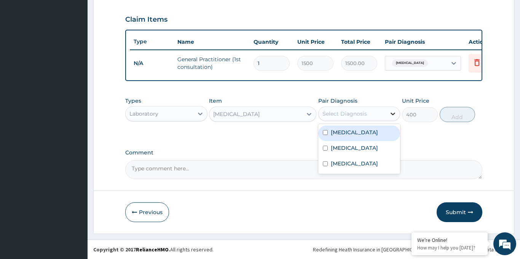
click at [391, 112] on icon at bounding box center [393, 114] width 8 height 8
click at [351, 132] on div "[MEDICAL_DATA]" at bounding box center [359, 134] width 82 height 16
checkbox input "true"
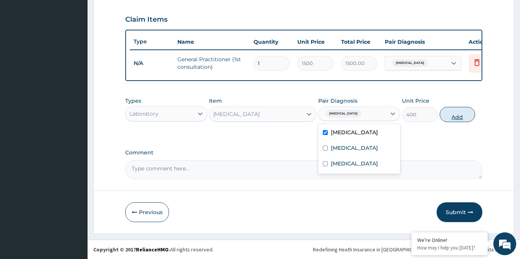
click at [457, 117] on button "Add" at bounding box center [458, 114] width 36 height 15
type input "0"
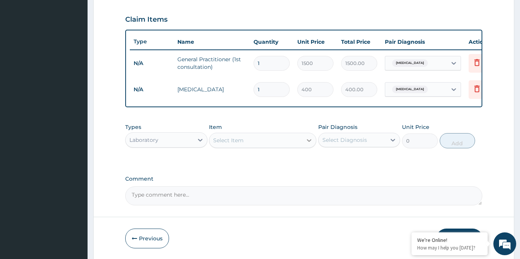
click at [308, 140] on icon at bounding box center [309, 141] width 8 height 8
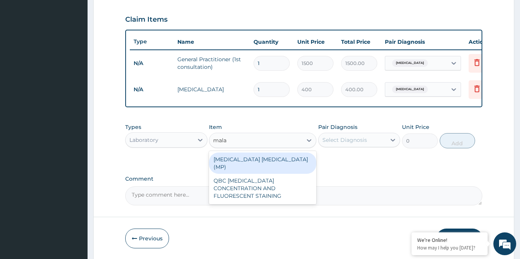
type input "malar"
click at [279, 159] on div "[MEDICAL_DATA] [MEDICAL_DATA] (MP)" at bounding box center [262, 163] width 107 height 21
type input "560"
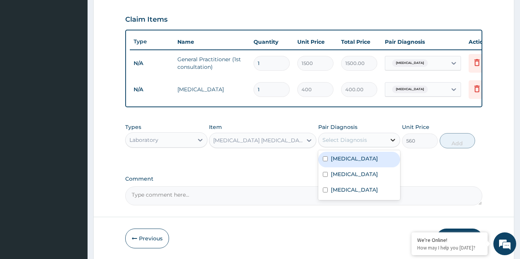
click at [392, 140] on icon at bounding box center [393, 140] width 5 height 3
click at [338, 159] on label "[MEDICAL_DATA]" at bounding box center [354, 159] width 47 height 8
checkbox input "true"
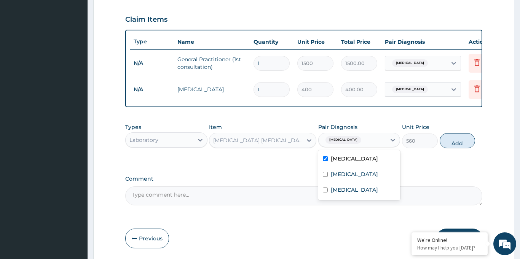
drag, startPoint x: 457, startPoint y: 143, endPoint x: 447, endPoint y: 148, distance: 10.7
click at [457, 143] on button "Add" at bounding box center [458, 140] width 36 height 15
type input "0"
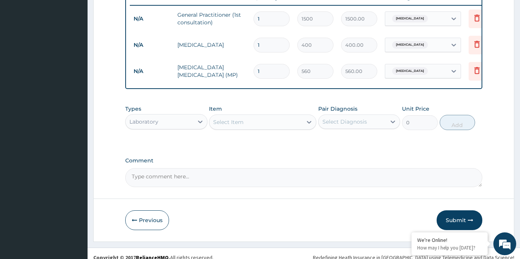
scroll to position [306, 0]
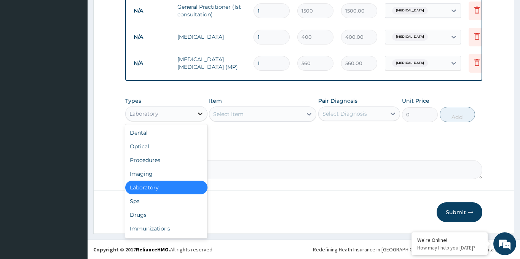
click at [199, 113] on icon at bounding box center [200, 114] width 5 height 3
click at [154, 214] on div "Drugs" at bounding box center [166, 215] width 82 height 14
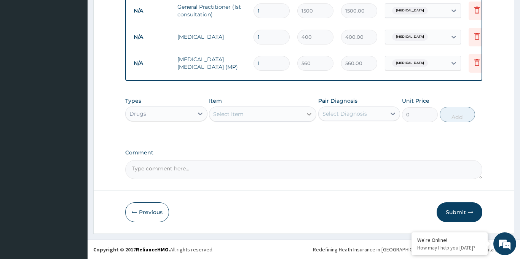
click at [309, 118] on div at bounding box center [309, 114] width 14 height 14
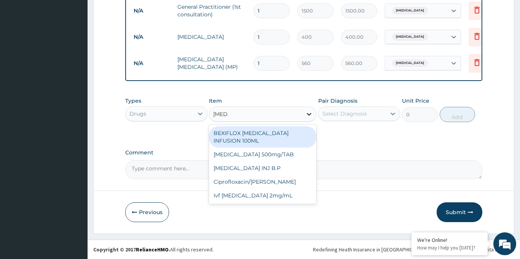
type input "ciprof"
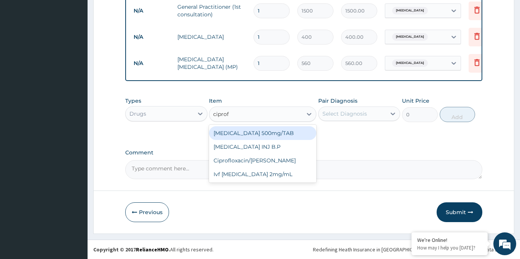
click at [274, 132] on div "[MEDICAL_DATA] 500mg/TAB" at bounding box center [262, 133] width 107 height 14
type input "26.77"
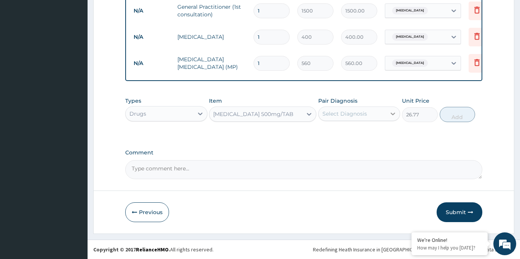
click at [394, 114] on icon at bounding box center [393, 114] width 8 height 8
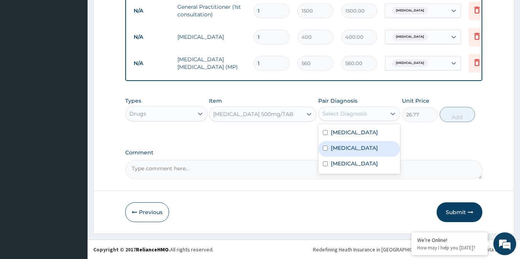
click at [362, 149] on label "[MEDICAL_DATA]" at bounding box center [354, 148] width 47 height 8
checkbox input "true"
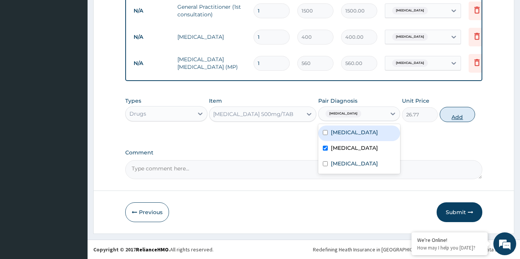
click at [458, 118] on button "Add" at bounding box center [458, 114] width 36 height 15
type input "0"
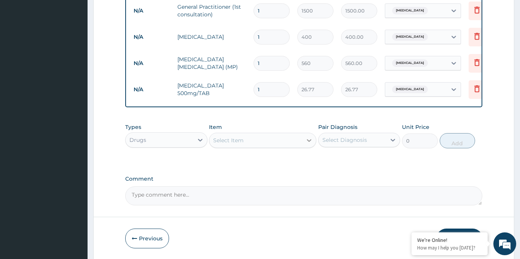
drag, startPoint x: 310, startPoint y: 141, endPoint x: 306, endPoint y: 141, distance: 4.6
click at [310, 141] on icon at bounding box center [309, 141] width 8 height 8
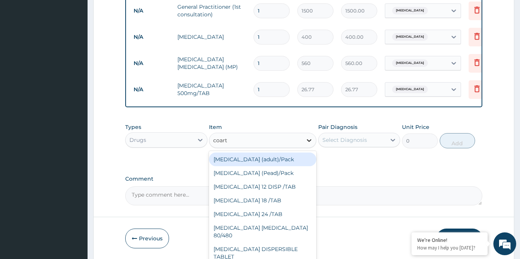
type input "coarte"
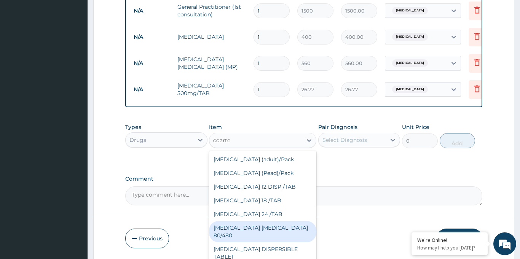
click at [278, 224] on div "[MEDICAL_DATA] [MEDICAL_DATA] 80/480" at bounding box center [262, 231] width 107 height 21
type input "866.25"
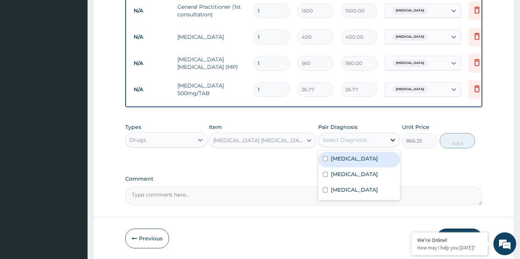
click at [394, 141] on icon at bounding box center [393, 140] width 8 height 8
click at [347, 162] on label "[MEDICAL_DATA]" at bounding box center [354, 159] width 47 height 8
checkbox input "true"
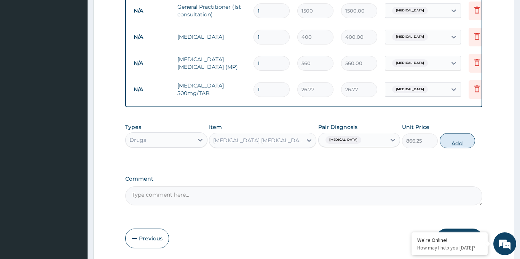
click at [456, 143] on button "Add" at bounding box center [458, 140] width 36 height 15
type input "0"
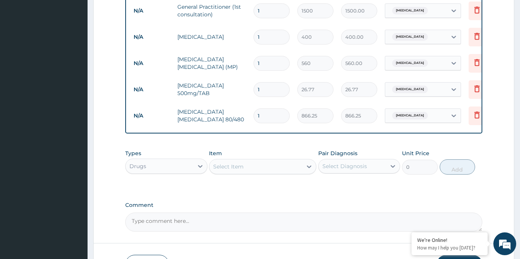
drag, startPoint x: 311, startPoint y: 165, endPoint x: 301, endPoint y: 172, distance: 12.4
click at [311, 164] on icon at bounding box center [309, 167] width 8 height 8
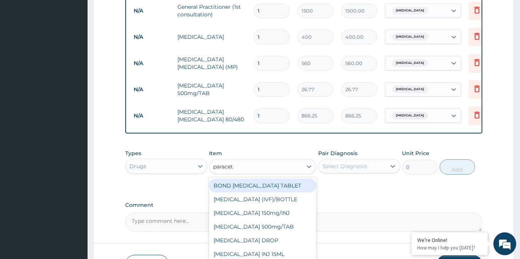
type input "paraceta"
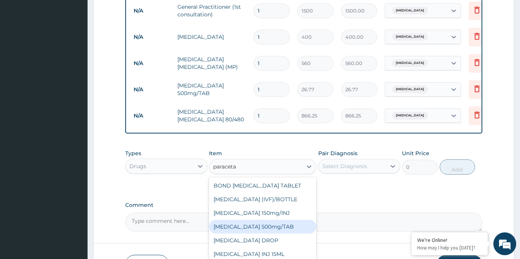
click at [280, 228] on div "[MEDICAL_DATA] 500mg/TAB" at bounding box center [262, 227] width 107 height 14
type input "5.25"
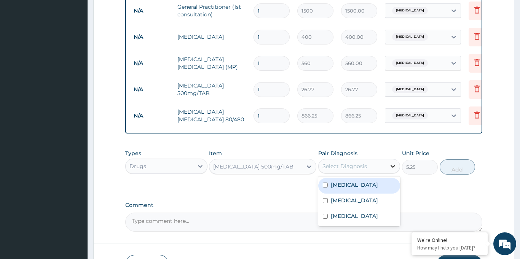
click at [392, 165] on icon at bounding box center [393, 167] width 8 height 8
click at [346, 185] on label "[MEDICAL_DATA]" at bounding box center [354, 185] width 47 height 8
checkbox input "true"
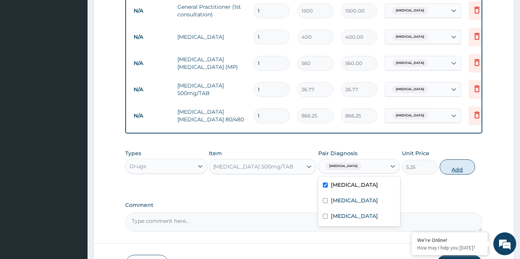
click at [453, 170] on button "Add" at bounding box center [458, 166] width 36 height 15
type input "0"
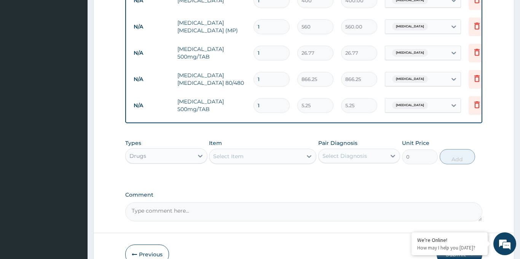
scroll to position [343, 0]
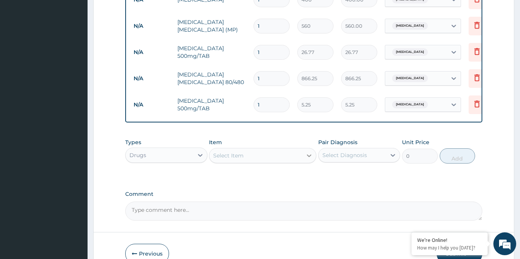
drag, startPoint x: 310, startPoint y: 155, endPoint x: 303, endPoint y: 158, distance: 7.7
click at [310, 155] on icon at bounding box center [309, 156] width 8 height 8
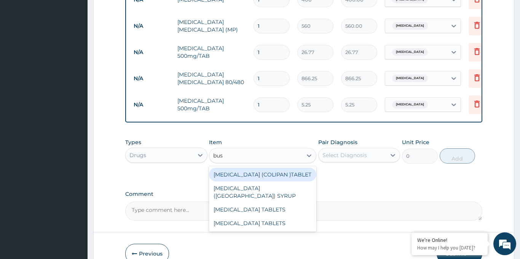
type input "busc"
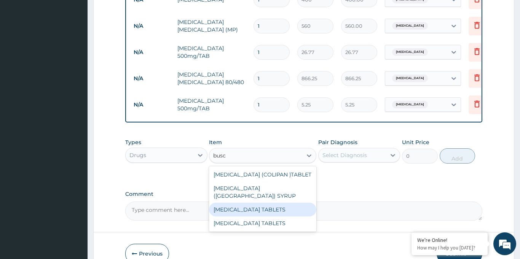
click at [273, 203] on div "[MEDICAL_DATA] TABLETS" at bounding box center [262, 210] width 107 height 14
type input "52.5"
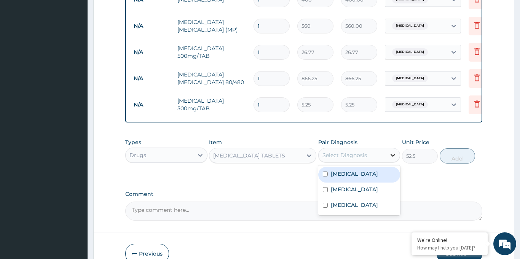
click at [390, 156] on icon at bounding box center [393, 155] width 8 height 8
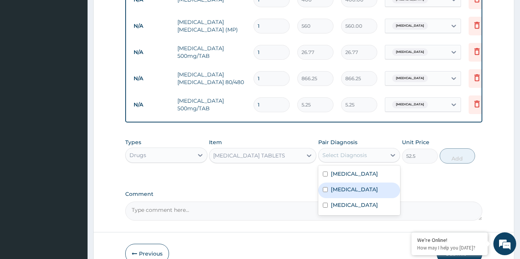
drag, startPoint x: 338, startPoint y: 190, endPoint x: 418, endPoint y: 186, distance: 80.4
click at [338, 190] on label "[MEDICAL_DATA]" at bounding box center [354, 190] width 47 height 8
checkbox input "true"
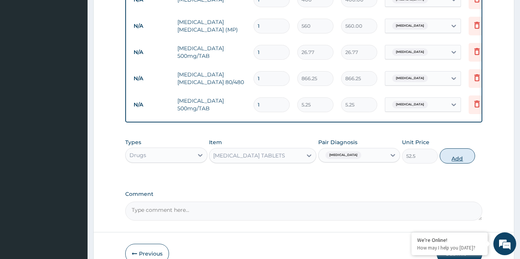
click at [457, 158] on button "Add" at bounding box center [458, 155] width 36 height 15
type input "0"
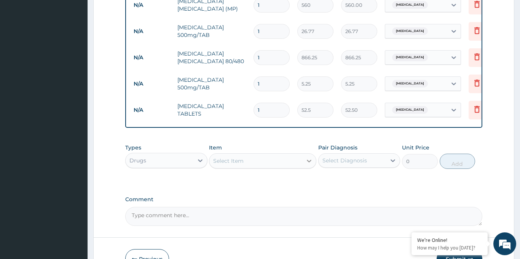
scroll to position [365, 0]
click at [306, 161] on icon at bounding box center [309, 161] width 8 height 8
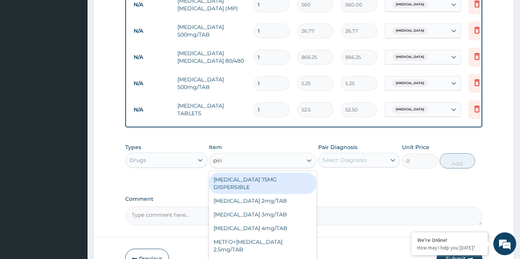
type input "pirit"
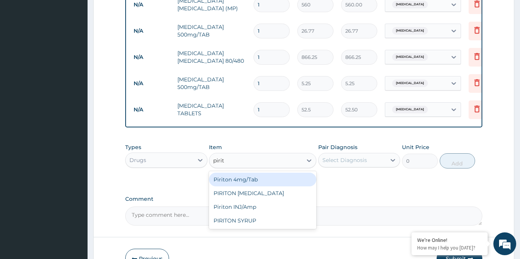
drag, startPoint x: 251, startPoint y: 177, endPoint x: 308, endPoint y: 177, distance: 56.7
click at [252, 177] on div "Piriton 4mg/Tab" at bounding box center [262, 180] width 107 height 14
type input "5.25"
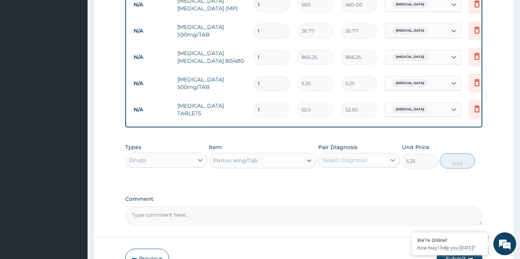
click at [391, 159] on icon at bounding box center [393, 160] width 8 height 8
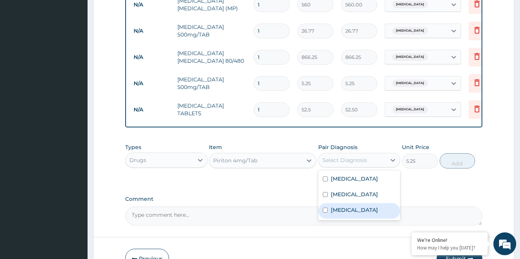
click at [340, 210] on label "[MEDICAL_DATA]" at bounding box center [354, 210] width 47 height 8
checkbox input "true"
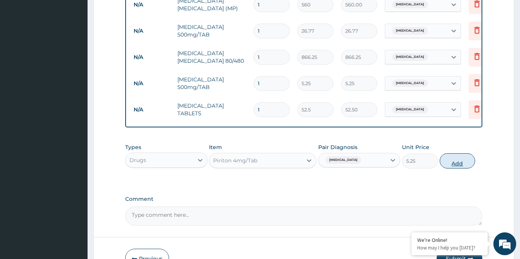
click at [456, 163] on button "Add" at bounding box center [458, 160] width 36 height 15
type input "0"
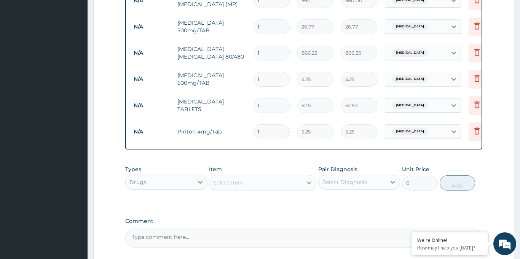
scroll to position [376, 0]
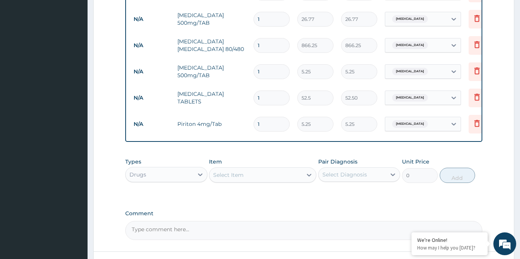
click at [309, 176] on icon at bounding box center [309, 175] width 5 height 3
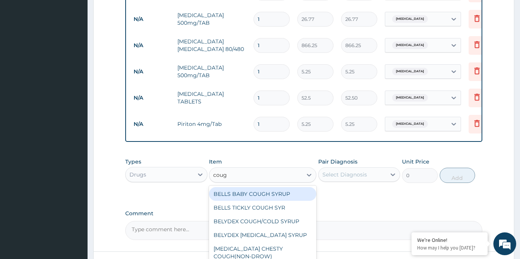
type input "cough"
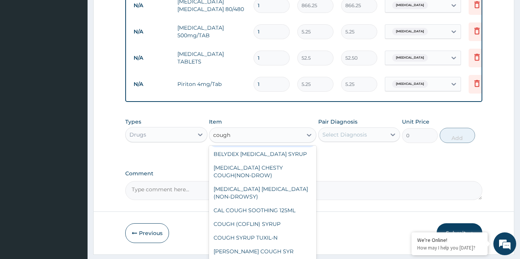
scroll to position [437, 0]
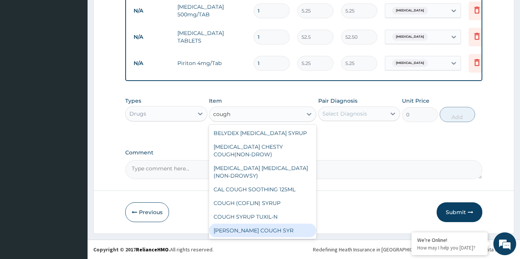
click at [253, 230] on div "[PERSON_NAME] COUGH SYR" at bounding box center [262, 231] width 107 height 14
type input "204.75"
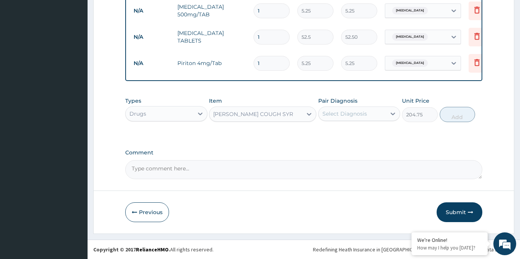
click at [310, 113] on icon at bounding box center [309, 114] width 8 height 8
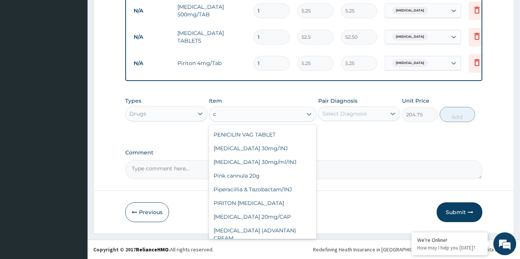
scroll to position [5251, 0]
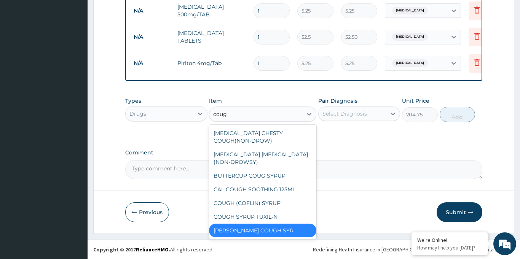
type input "cough"
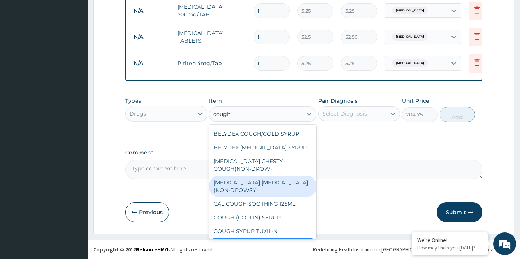
scroll to position [36, 0]
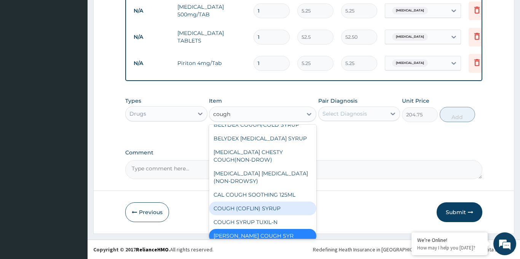
click at [266, 208] on div "COUGH (COFLIN) SYRUP" at bounding box center [262, 209] width 107 height 14
type input "157.5"
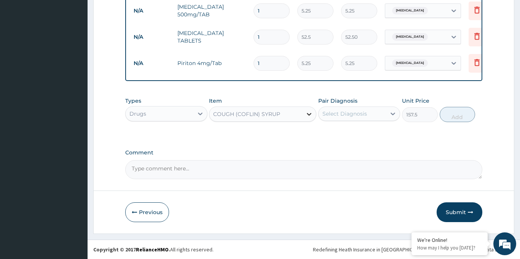
click at [306, 116] on icon at bounding box center [309, 114] width 8 height 8
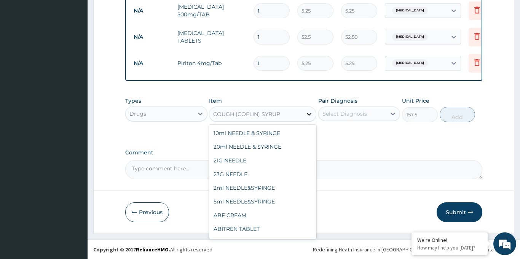
scroll to position [7206, 0]
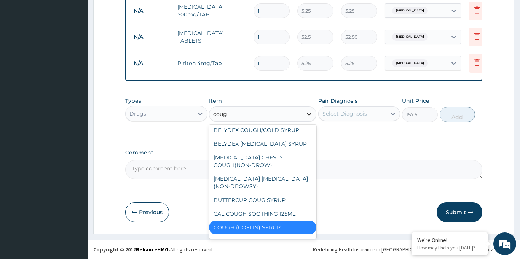
type input "cough"
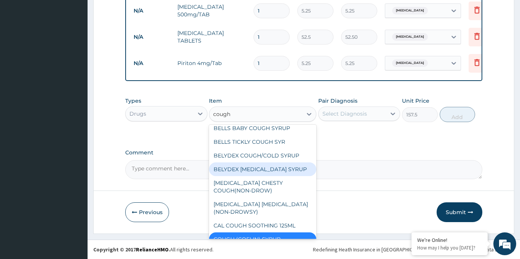
scroll to position [0, 0]
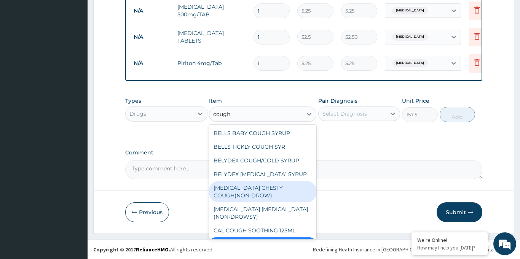
click at [284, 189] on div "[MEDICAL_DATA] CHESTY COUGH(NON-DROW)" at bounding box center [262, 191] width 107 height 21
type input "735"
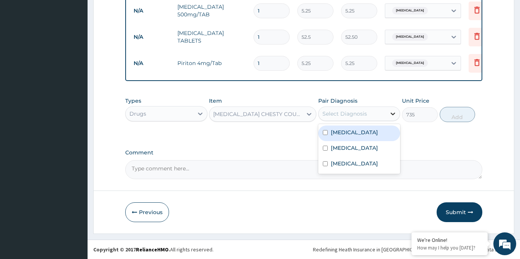
click at [392, 113] on icon at bounding box center [393, 114] width 5 height 3
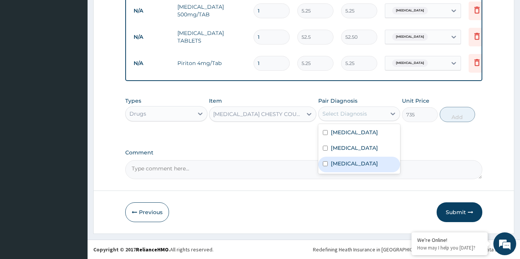
click at [353, 165] on label "[MEDICAL_DATA]" at bounding box center [354, 164] width 47 height 8
checkbox input "true"
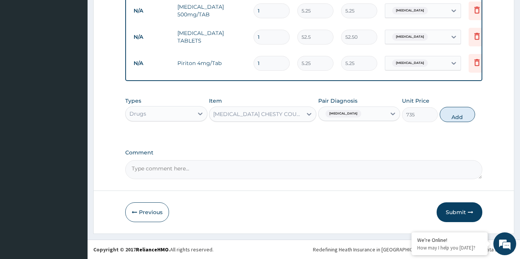
click at [454, 117] on button "Add" at bounding box center [458, 114] width 36 height 15
type input "0"
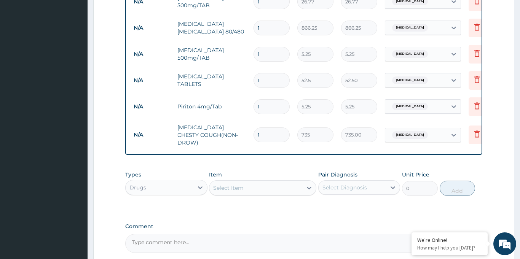
scroll to position [393, 0]
click at [270, 108] on input "1" at bounding box center [271, 107] width 36 height 15
type input "10"
type input "52.50"
type input "10"
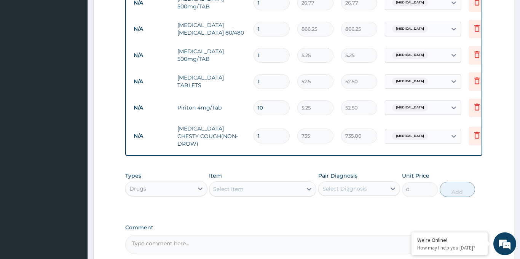
drag, startPoint x: 265, startPoint y: 82, endPoint x: 256, endPoint y: 81, distance: 9.2
click at [256, 81] on input "1" at bounding box center [271, 81] width 36 height 15
click at [263, 83] on input "1" at bounding box center [271, 81] width 36 height 15
type input "10"
type input "525.00"
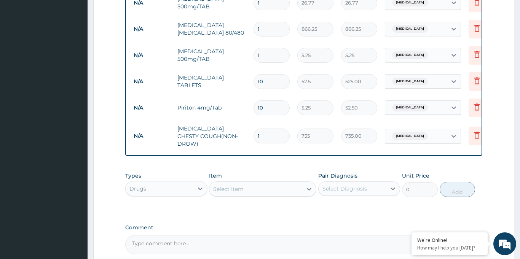
type input "10"
click at [263, 56] on input "1" at bounding box center [271, 55] width 36 height 15
type input "18"
type input "94.50"
type input "20"
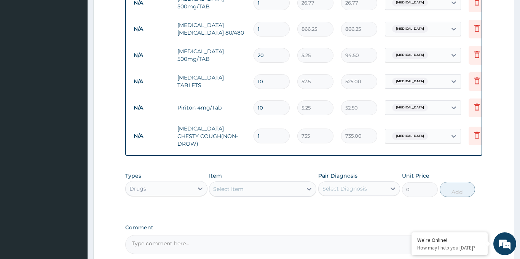
type input "105.00"
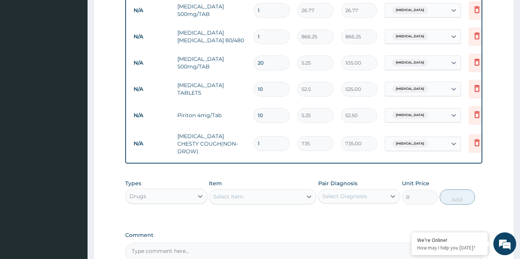
scroll to position [385, 0]
type input "20"
click at [263, 13] on input "1" at bounding box center [271, 10] width 36 height 15
type input "10"
type input "267.70"
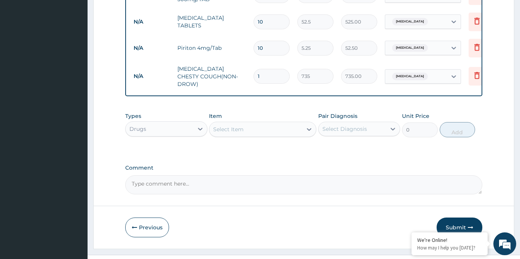
scroll to position [464, 0]
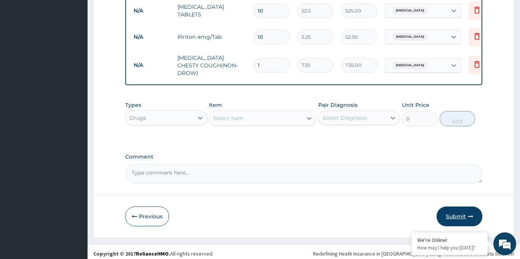
type input "10"
drag, startPoint x: 462, startPoint y: 212, endPoint x: 400, endPoint y: 194, distance: 64.8
click at [462, 212] on button "Submit" at bounding box center [460, 217] width 46 height 20
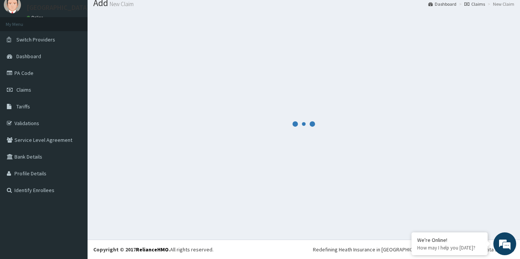
scroll to position [27, 0]
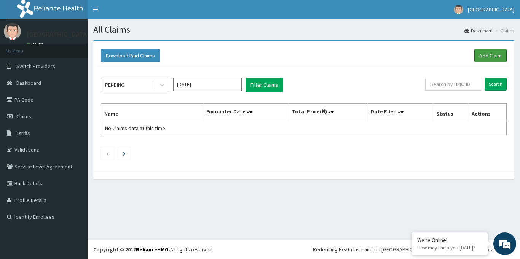
drag, startPoint x: 494, startPoint y: 55, endPoint x: 472, endPoint y: 82, distance: 34.4
click at [494, 55] on link "Add Claim" at bounding box center [490, 55] width 32 height 13
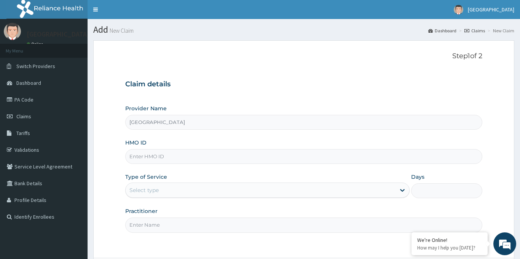
type input "[GEOGRAPHIC_DATA]"
click at [143, 157] on input "HMO ID" at bounding box center [303, 156] width 357 height 15
paste input "DAL/11262/A"
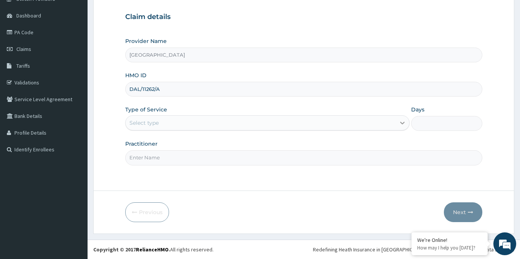
type input "DAL/11262/A"
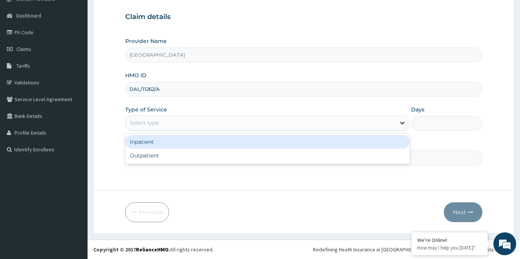
click at [399, 121] on icon at bounding box center [402, 123] width 8 height 8
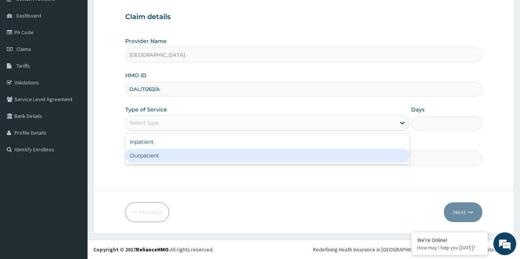
click at [258, 156] on div "Outpatient" at bounding box center [267, 156] width 285 height 14
type input "1"
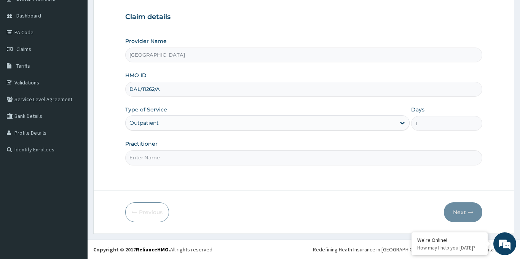
click at [178, 159] on input "Practitioner" at bounding box center [303, 157] width 357 height 15
type input "[PERSON_NAME]"
click at [463, 211] on button "Next" at bounding box center [463, 212] width 38 height 20
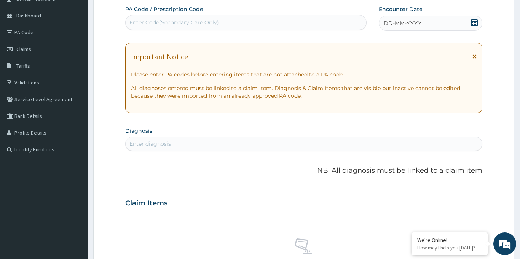
click at [474, 21] on icon at bounding box center [474, 23] width 7 height 8
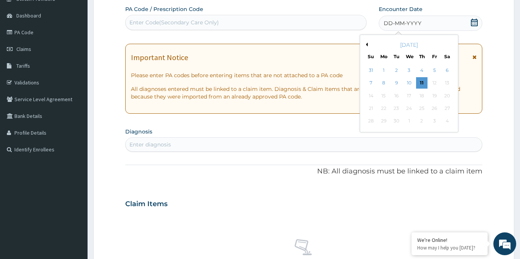
click at [367, 45] on button "Previous Month" at bounding box center [366, 45] width 4 height 4
click at [435, 110] on div "22" at bounding box center [434, 108] width 11 height 11
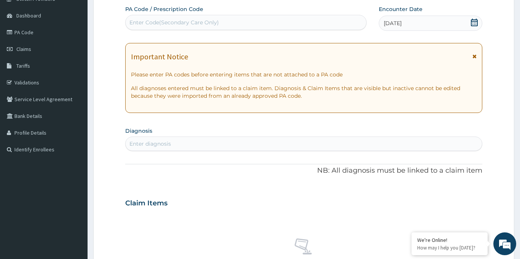
click at [161, 144] on div "Enter diagnosis" at bounding box center [149, 144] width 41 height 8
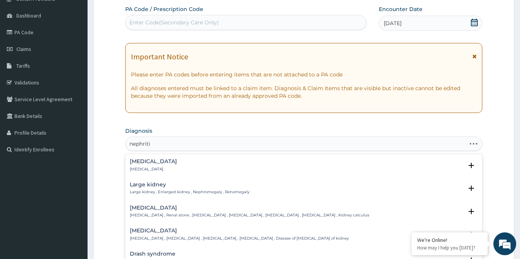
type input "[MEDICAL_DATA]"
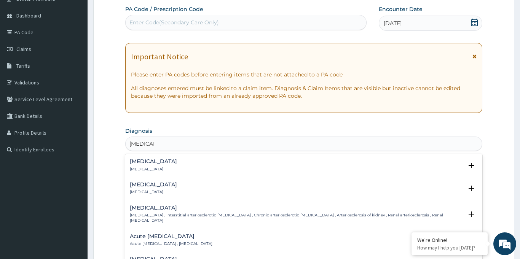
click at [148, 164] on h4 "[MEDICAL_DATA]" at bounding box center [153, 162] width 47 height 6
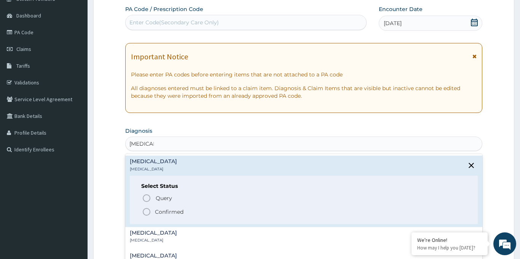
click at [148, 212] on icon "status option filled" at bounding box center [146, 211] width 9 height 9
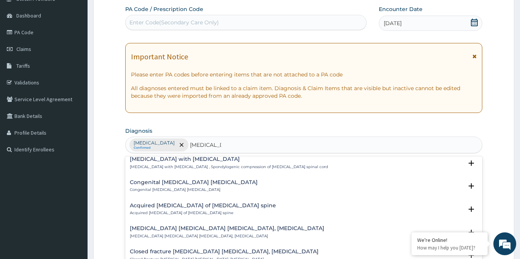
scroll to position [51, 0]
type input "[MEDICAL_DATA] spon"
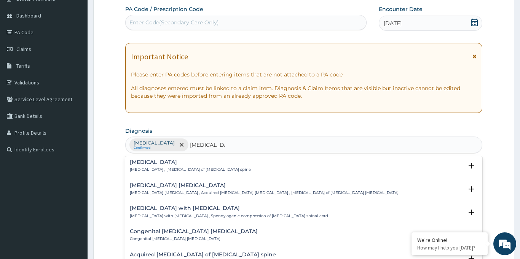
scroll to position [0, 0]
click at [143, 166] on div "[MEDICAL_DATA] [MEDICAL_DATA] , [MEDICAL_DATA] of [MEDICAL_DATA] spine" at bounding box center [190, 167] width 121 height 13
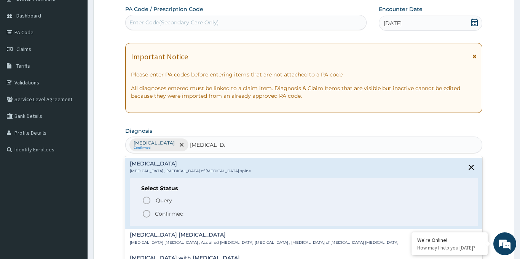
click at [148, 212] on icon "status option filled" at bounding box center [146, 213] width 9 height 9
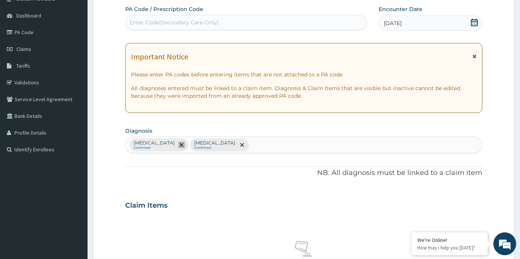
click at [180, 145] on icon "remove selection option" at bounding box center [182, 145] width 4 height 4
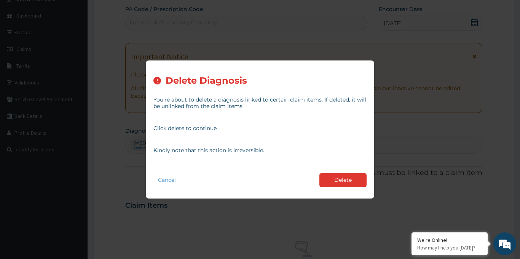
drag, startPoint x: 342, startPoint y: 181, endPoint x: 338, endPoint y: 180, distance: 3.9
click at [342, 181] on button "Delete" at bounding box center [342, 180] width 47 height 14
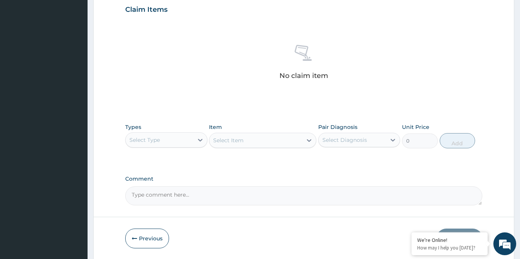
scroll to position [290, 0]
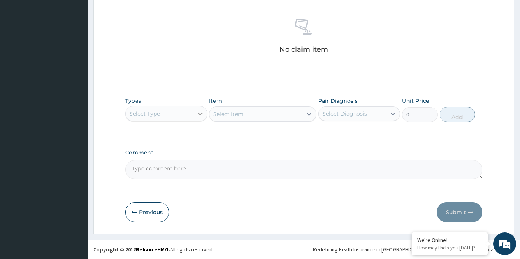
click at [199, 114] on icon at bounding box center [200, 114] width 5 height 3
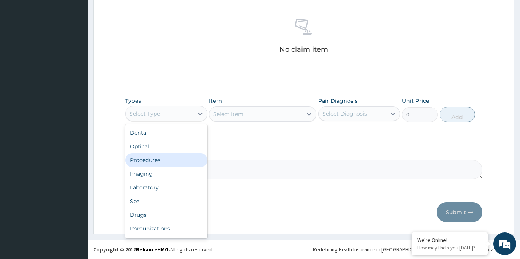
click at [148, 161] on div "Procedures" at bounding box center [166, 160] width 82 height 14
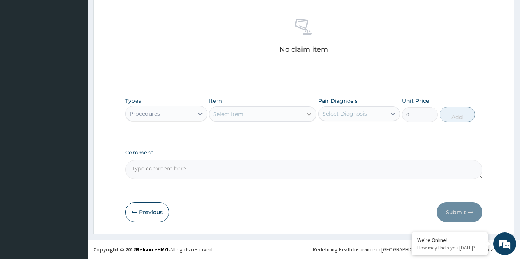
click at [309, 114] on icon at bounding box center [309, 114] width 5 height 3
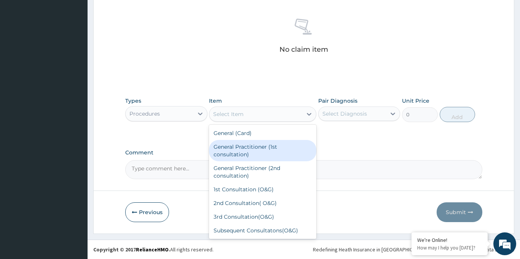
click at [252, 151] on div "General Practitioner (1st consultation)" at bounding box center [262, 150] width 107 height 21
type input "1500"
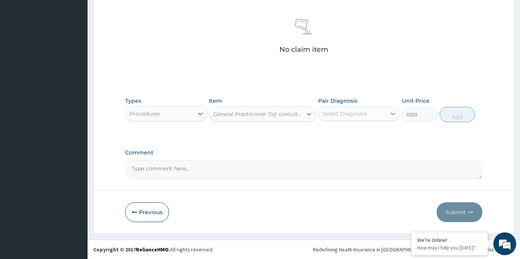
click at [392, 115] on icon at bounding box center [393, 114] width 8 height 8
click at [351, 132] on label "[MEDICAL_DATA]" at bounding box center [354, 133] width 47 height 8
checkbox input "true"
click at [457, 119] on button "Add" at bounding box center [458, 114] width 36 height 15
type input "0"
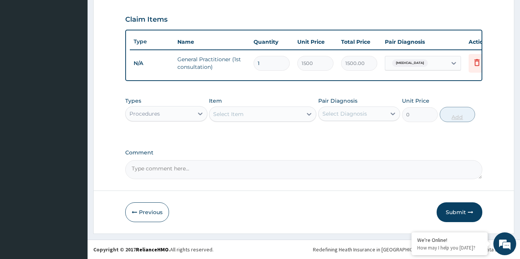
scroll to position [253, 0]
click at [200, 115] on icon at bounding box center [200, 114] width 5 height 3
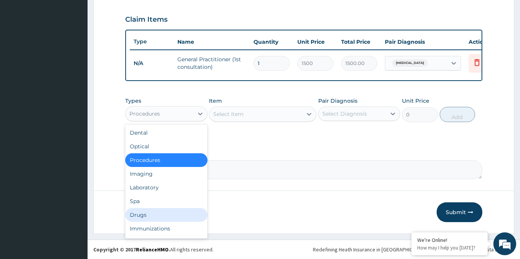
click at [148, 216] on div "Drugs" at bounding box center [166, 215] width 82 height 14
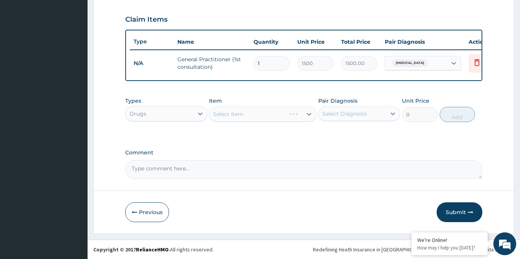
click at [307, 114] on div "Select Item" at bounding box center [262, 114] width 107 height 15
click at [307, 114] on icon at bounding box center [309, 114] width 5 height 3
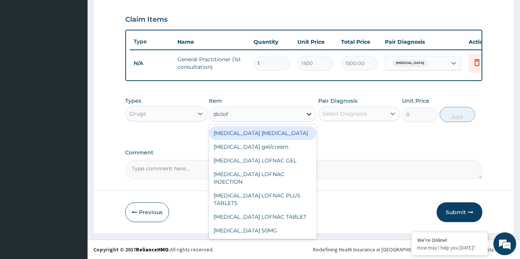
type input "diclofe"
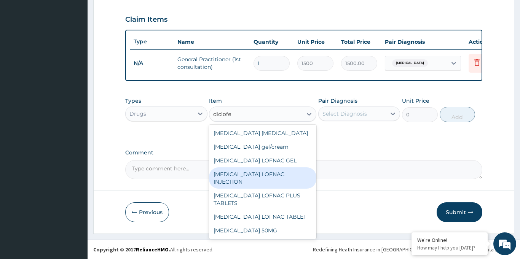
click at [284, 172] on div "[MEDICAL_DATA] LOFNAC INJECTION" at bounding box center [262, 177] width 107 height 21
type input "52.5"
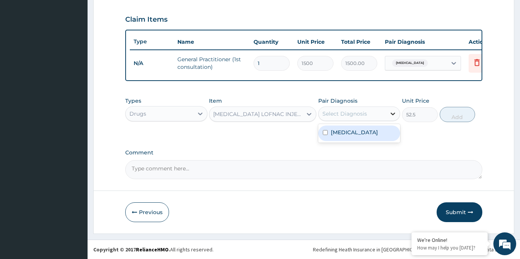
click at [391, 113] on icon at bounding box center [393, 114] width 8 height 8
click at [360, 133] on label "[MEDICAL_DATA]" at bounding box center [354, 133] width 47 height 8
checkbox input "true"
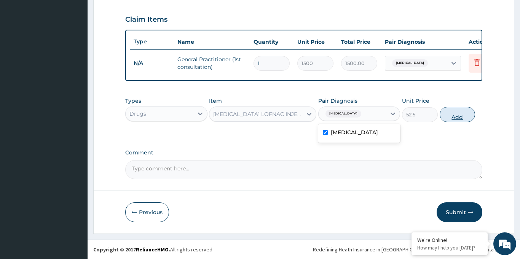
click at [458, 118] on button "Add" at bounding box center [458, 114] width 36 height 15
type input "0"
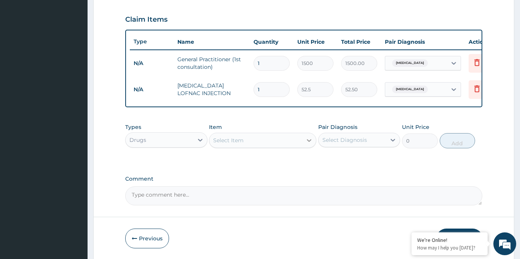
click at [307, 139] on icon at bounding box center [309, 140] width 5 height 3
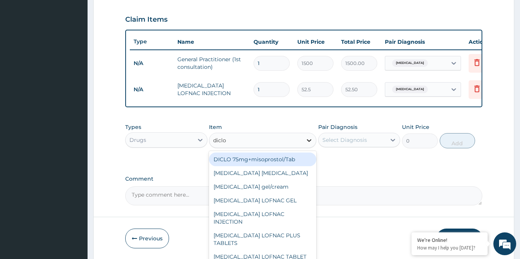
type input "diclof"
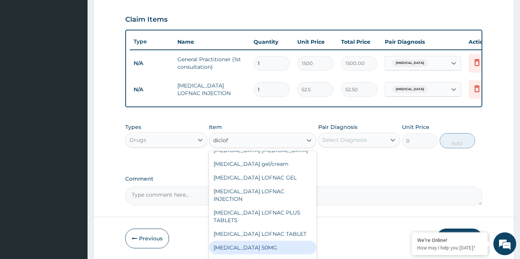
scroll to position [12, 0]
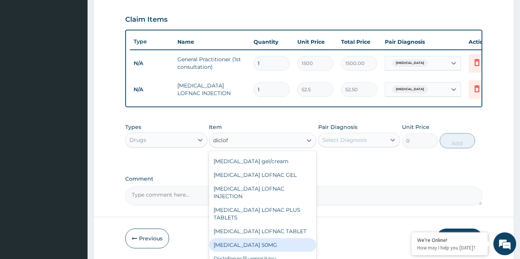
click at [285, 238] on div "[MEDICAL_DATA] 50MG" at bounding box center [262, 245] width 107 height 14
type input "8.92"
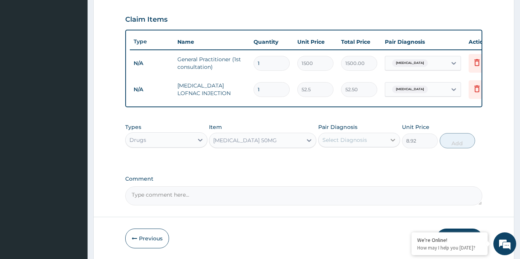
click at [393, 139] on icon at bounding box center [393, 140] width 8 height 8
click at [366, 159] on label "[MEDICAL_DATA]" at bounding box center [354, 159] width 47 height 8
checkbox input "true"
drag, startPoint x: 459, startPoint y: 141, endPoint x: 368, endPoint y: 153, distance: 92.2
click at [457, 142] on button "Add" at bounding box center [458, 140] width 36 height 15
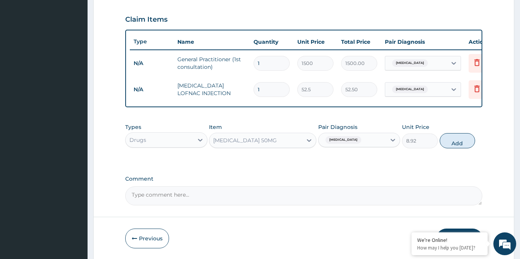
type input "0"
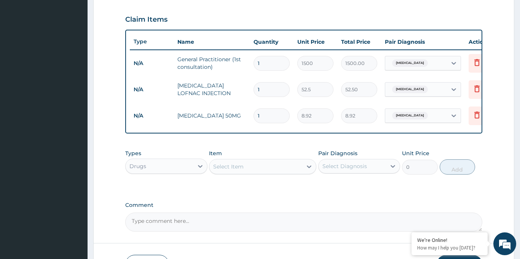
click at [308, 167] on icon at bounding box center [309, 167] width 8 height 8
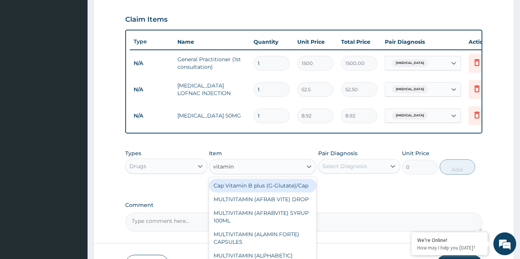
type input "vitamin c"
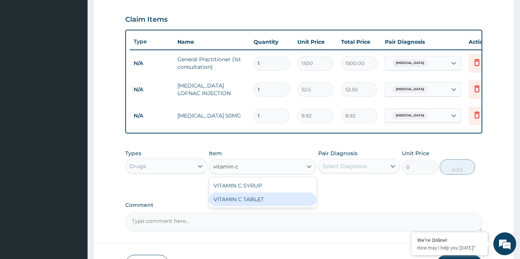
click at [261, 198] on div "VITAMIN C TABLET" at bounding box center [262, 200] width 107 height 14
type input "2.62"
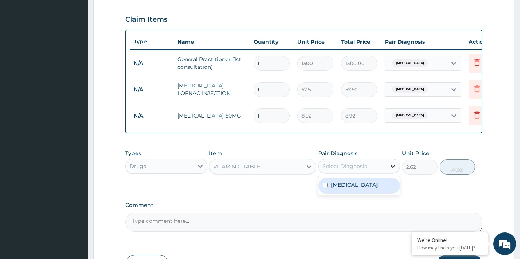
click at [393, 167] on icon at bounding box center [393, 166] width 5 height 3
click at [365, 190] on div "[MEDICAL_DATA]" at bounding box center [359, 186] width 82 height 16
checkbox input "true"
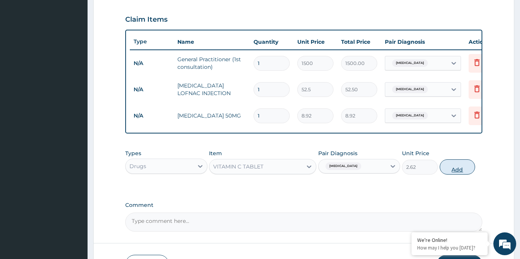
click at [454, 171] on button "Add" at bounding box center [458, 166] width 36 height 15
type input "0"
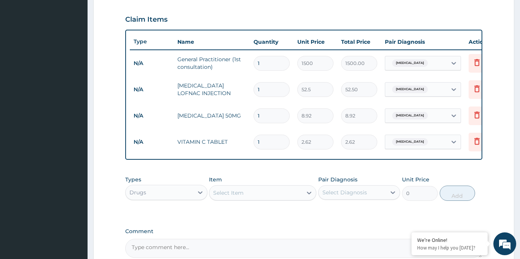
drag, startPoint x: 263, startPoint y: 140, endPoint x: 255, endPoint y: 142, distance: 8.9
click at [255, 142] on input "1" at bounding box center [271, 142] width 36 height 15
click at [260, 141] on input "1" at bounding box center [271, 142] width 36 height 15
type input "0.00"
type input "3"
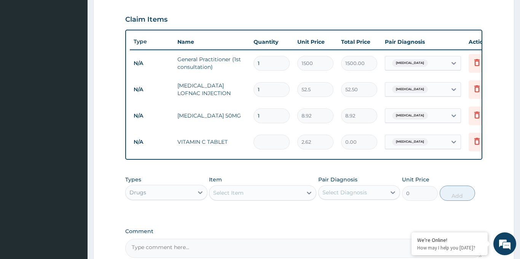
type input "7.86"
type input "30"
type input "78.60"
type input "30"
click at [262, 114] on input "1" at bounding box center [271, 115] width 36 height 15
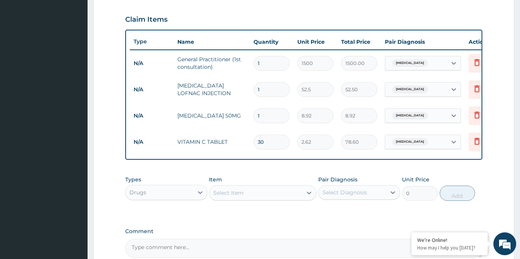
type input "10"
type input "89.20"
type input "10"
drag, startPoint x: 263, startPoint y: 89, endPoint x: 256, endPoint y: 89, distance: 6.9
click at [256, 89] on input "1" at bounding box center [271, 89] width 36 height 15
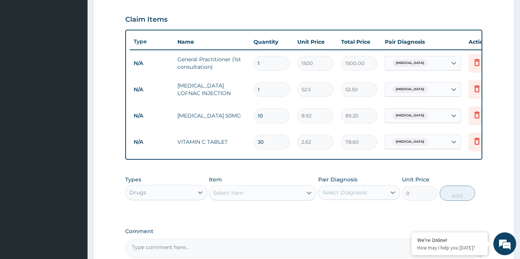
type input "3"
type input "157.50"
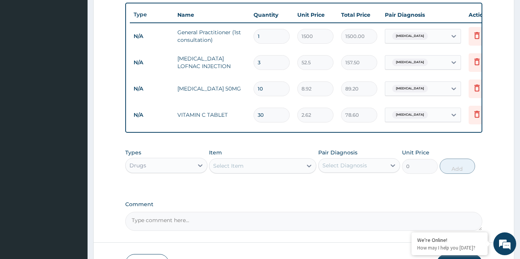
scroll to position [332, 0]
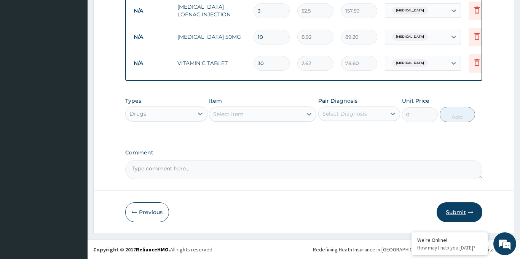
type input "3"
click at [454, 213] on button "Submit" at bounding box center [460, 212] width 46 height 20
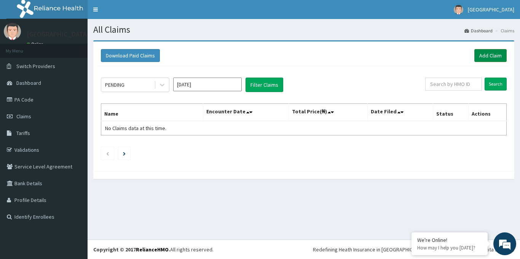
drag, startPoint x: 490, startPoint y: 54, endPoint x: 481, endPoint y: 54, distance: 8.4
click at [490, 54] on link "Add Claim" at bounding box center [490, 55] width 32 height 13
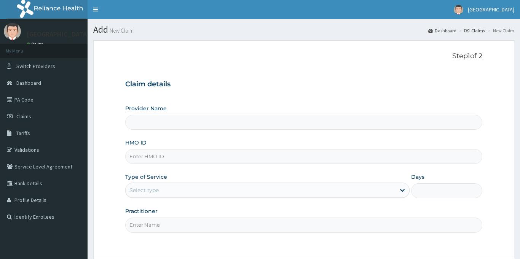
type input "[GEOGRAPHIC_DATA]"
click at [180, 159] on input "HMO ID" at bounding box center [303, 156] width 357 height 15
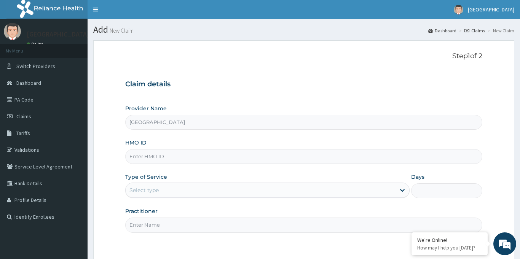
paste input "DAL/10909/A"
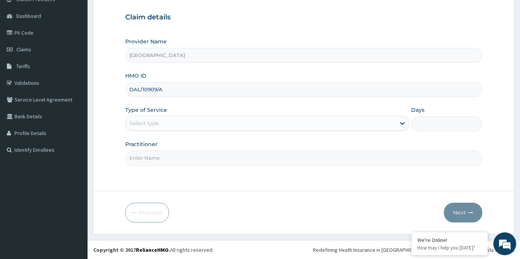
scroll to position [67, 0]
type input "DAL/10909/A"
click at [400, 123] on icon at bounding box center [402, 123] width 5 height 3
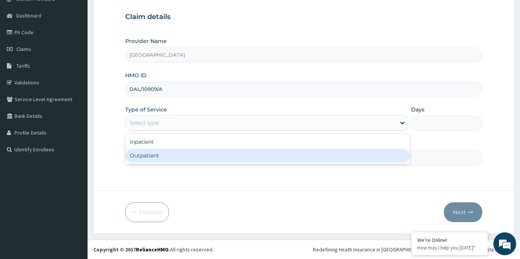
click at [212, 158] on div "Outpatient" at bounding box center [267, 156] width 285 height 14
type input "1"
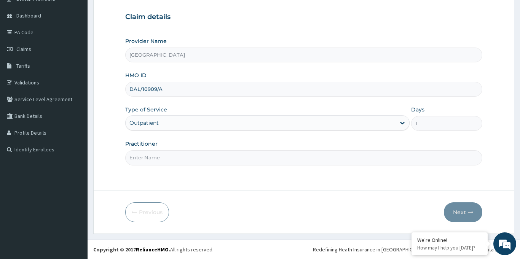
click at [169, 160] on input "Practitioner" at bounding box center [303, 157] width 357 height 15
type input "[PERSON_NAME]"
click at [464, 212] on button "Next" at bounding box center [463, 212] width 38 height 20
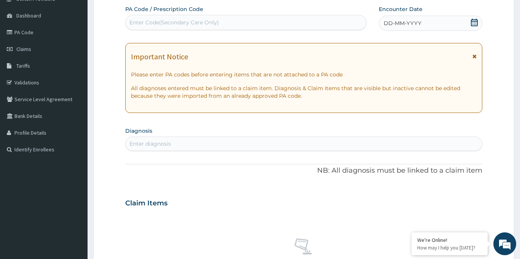
click at [473, 22] on icon at bounding box center [474, 23] width 8 height 8
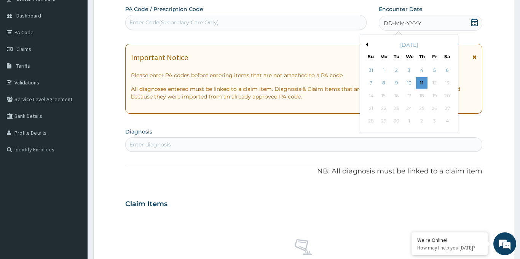
click at [366, 44] on button "Previous Month" at bounding box center [366, 45] width 4 height 4
click at [446, 110] on div "23" at bounding box center [447, 108] width 11 height 11
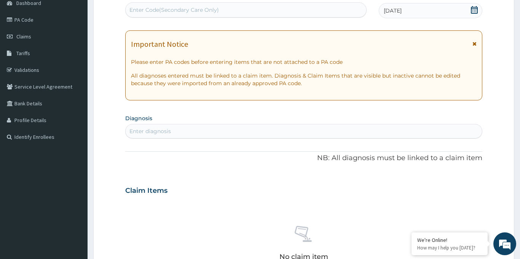
scroll to position [91, 0]
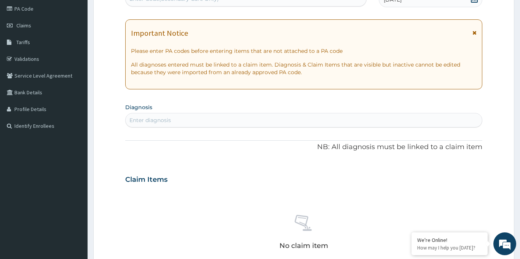
click at [184, 116] on div "Enter diagnosis" at bounding box center [304, 120] width 356 height 12
type input "[MEDICAL_DATA]"
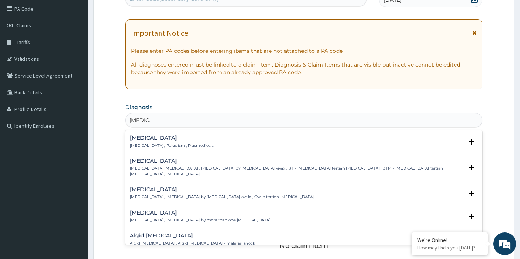
click at [140, 140] on h4 "[MEDICAL_DATA]" at bounding box center [172, 138] width 84 height 6
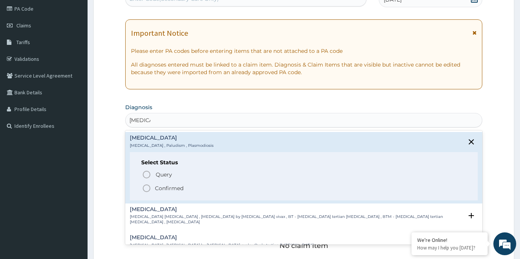
click at [147, 187] on icon "status option filled" at bounding box center [146, 188] width 9 height 9
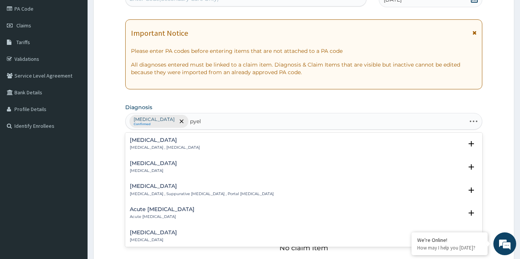
type input "pyelo"
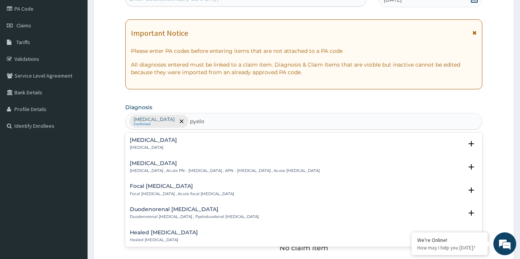
click at [153, 144] on div "[MEDICAL_DATA] [MEDICAL_DATA]" at bounding box center [153, 143] width 47 height 13
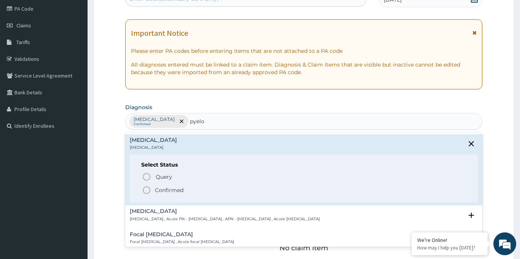
click at [148, 190] on icon "status option filled" at bounding box center [146, 190] width 9 height 9
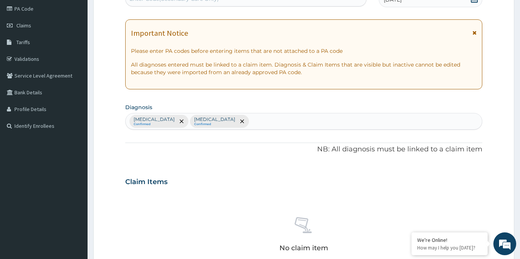
type input "m"
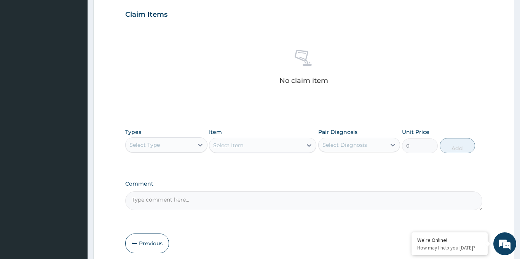
scroll to position [282, 0]
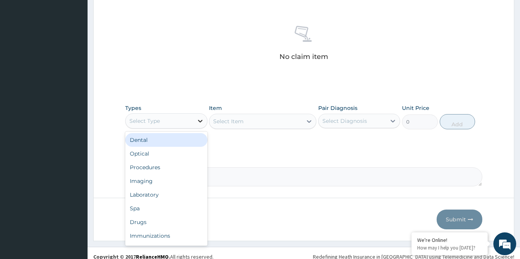
click at [199, 122] on icon at bounding box center [200, 121] width 5 height 3
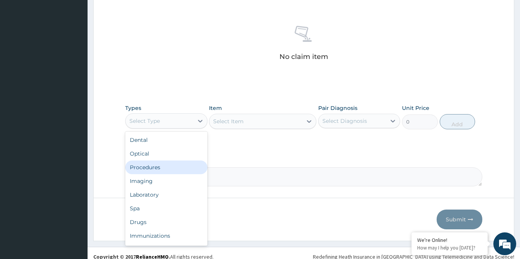
click at [161, 169] on div "Procedures" at bounding box center [166, 168] width 82 height 14
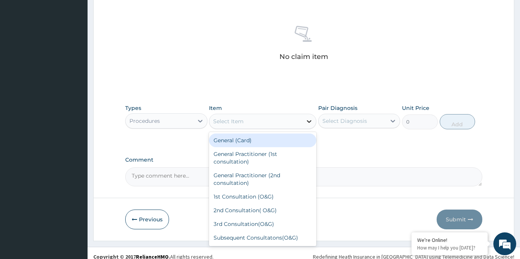
click at [307, 124] on icon at bounding box center [309, 122] width 8 height 8
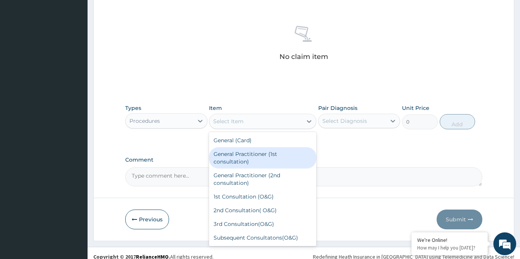
click at [255, 158] on div "General Practitioner (1st consultation)" at bounding box center [262, 157] width 107 height 21
type input "1500"
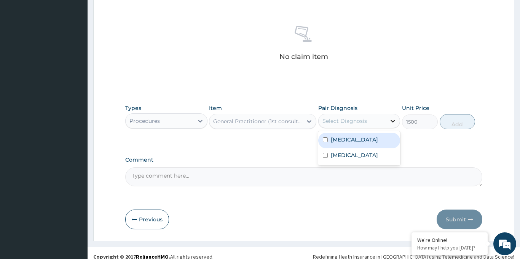
click at [392, 121] on icon at bounding box center [393, 121] width 5 height 3
click at [337, 141] on label "[MEDICAL_DATA]" at bounding box center [354, 140] width 47 height 8
checkbox input "true"
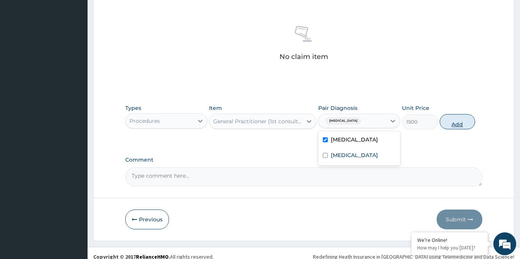
click at [454, 123] on button "Add" at bounding box center [458, 121] width 36 height 15
type input "0"
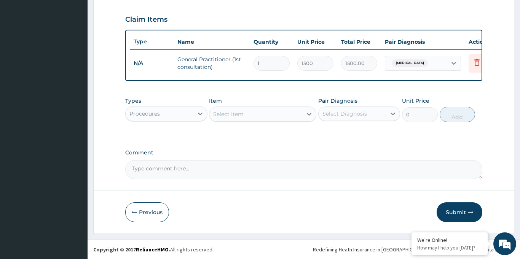
scroll to position [253, 0]
click at [202, 114] on icon at bounding box center [200, 114] width 8 height 8
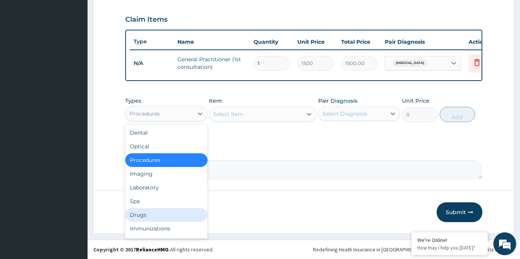
click at [152, 215] on div "Drugs" at bounding box center [166, 215] width 82 height 14
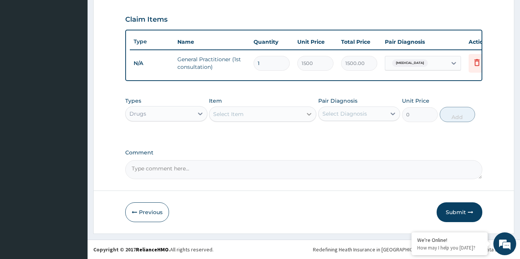
click at [309, 115] on icon at bounding box center [309, 114] width 8 height 8
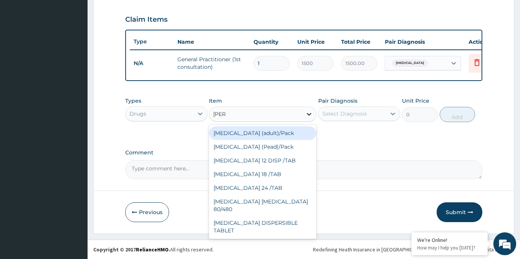
type input "coart"
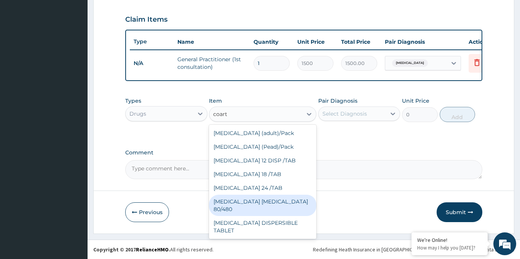
click at [278, 198] on div "COARTEM D TAB 80/480" at bounding box center [262, 205] width 107 height 21
type input "866.25"
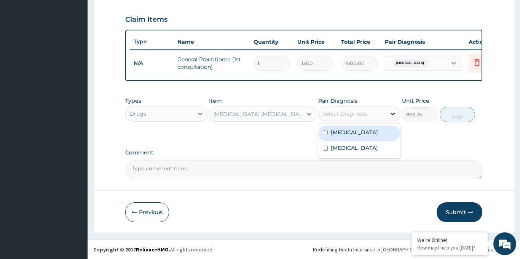
click at [394, 114] on icon at bounding box center [393, 114] width 8 height 8
click at [360, 134] on div "[MEDICAL_DATA]" at bounding box center [359, 134] width 82 height 16
checkbox input "true"
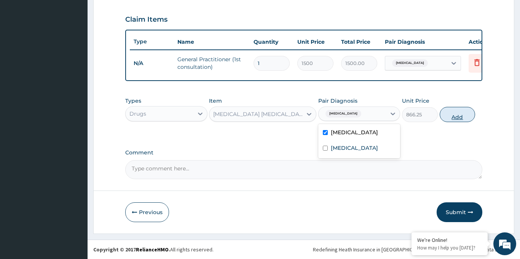
click at [461, 115] on button "Add" at bounding box center [458, 114] width 36 height 15
type input "0"
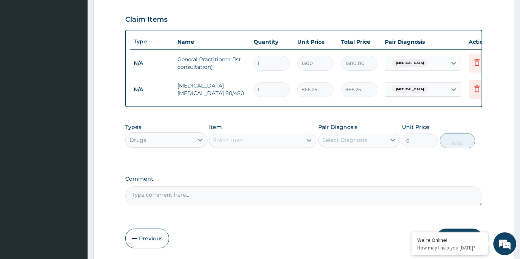
click at [311, 139] on icon at bounding box center [309, 140] width 5 height 3
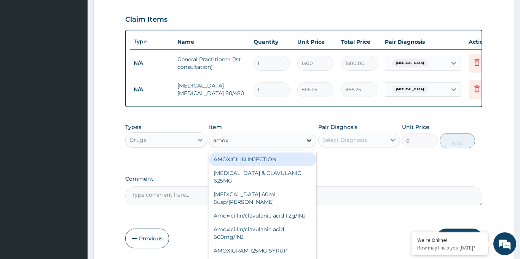
type input "amoxy"
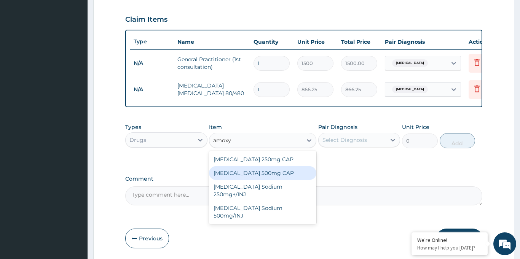
click at [273, 171] on div "[MEDICAL_DATA] 500mg CAP" at bounding box center [262, 173] width 107 height 14
type input "21"
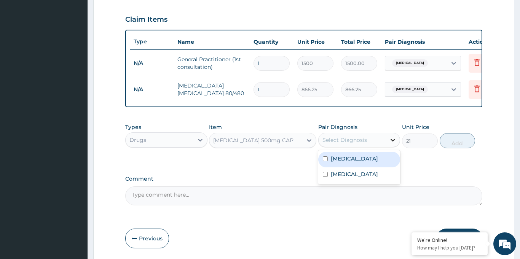
click at [393, 140] on icon at bounding box center [393, 140] width 5 height 3
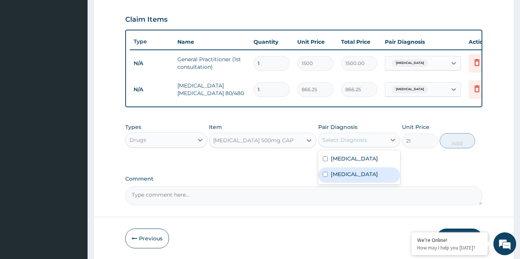
drag, startPoint x: 349, startPoint y: 174, endPoint x: 359, endPoint y: 172, distance: 9.8
click at [349, 174] on label "Pyelonephritis" at bounding box center [354, 175] width 47 height 8
checkbox input "true"
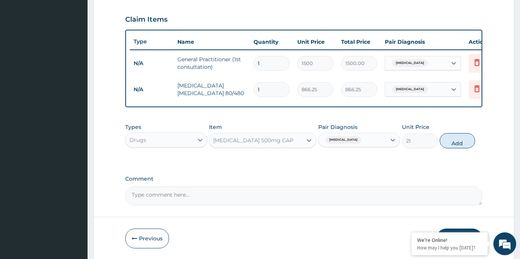
drag, startPoint x: 457, startPoint y: 142, endPoint x: 453, endPoint y: 188, distance: 46.7
click at [457, 142] on button "Add" at bounding box center [458, 140] width 36 height 15
type input "0"
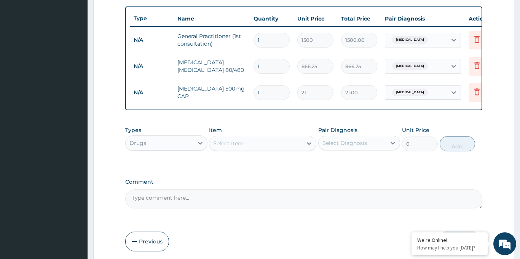
scroll to position [281, 0]
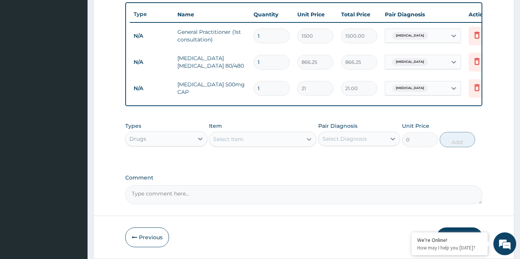
click at [307, 140] on icon at bounding box center [309, 139] width 8 height 8
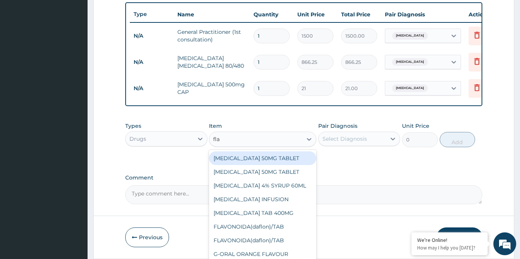
type input "flag"
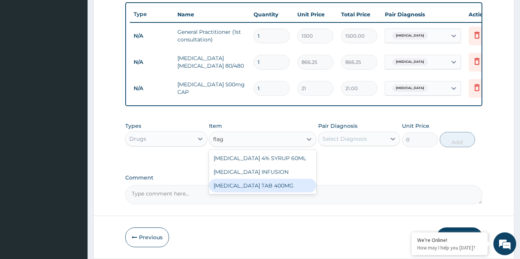
drag, startPoint x: 271, startPoint y: 185, endPoint x: 278, endPoint y: 181, distance: 8.7
click at [271, 185] on div "[MEDICAL_DATA] TAB 400MG" at bounding box center [262, 186] width 107 height 14
type input "26.25"
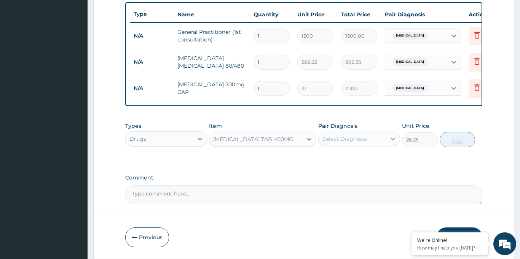
click at [392, 140] on icon at bounding box center [393, 139] width 5 height 3
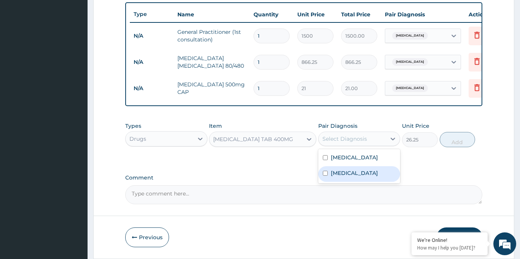
click at [367, 173] on label "Pyelonephritis" at bounding box center [354, 173] width 47 height 8
checkbox input "true"
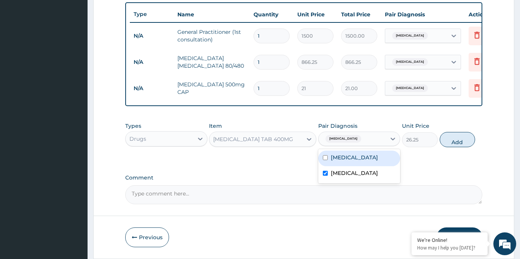
drag, startPoint x: 456, startPoint y: 140, endPoint x: 402, endPoint y: 156, distance: 56.3
click at [456, 141] on button "Add" at bounding box center [458, 139] width 36 height 15
type input "0"
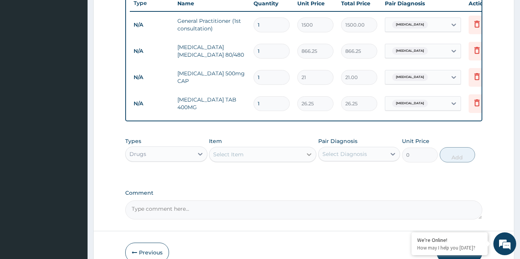
scroll to position [293, 0]
click at [309, 153] on icon at bounding box center [309, 154] width 8 height 8
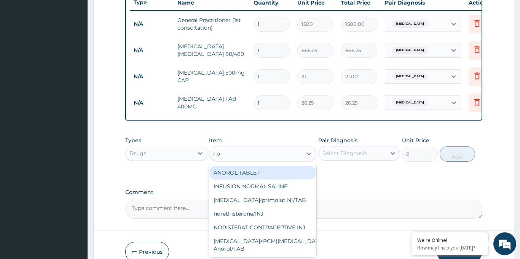
type input "n"
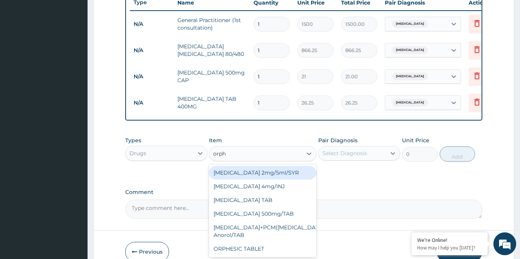
type input "orphe"
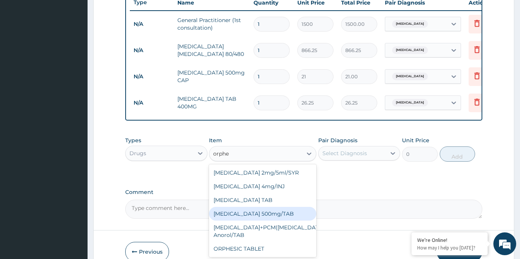
click at [272, 215] on div "[MEDICAL_DATA] 500mg/TAB" at bounding box center [262, 214] width 107 height 14
type input "44.62"
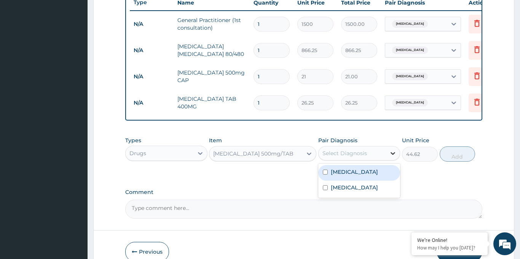
click at [390, 153] on icon at bounding box center [393, 154] width 8 height 8
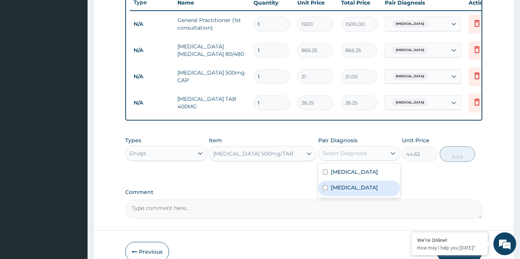
click at [341, 187] on label "Pyelonephritis" at bounding box center [354, 188] width 47 height 8
checkbox input "true"
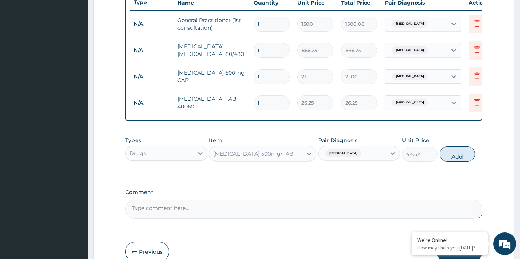
click at [459, 156] on button "Add" at bounding box center [458, 154] width 36 height 15
type input "0"
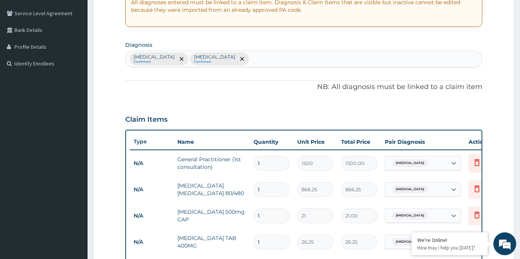
scroll to position [142, 0]
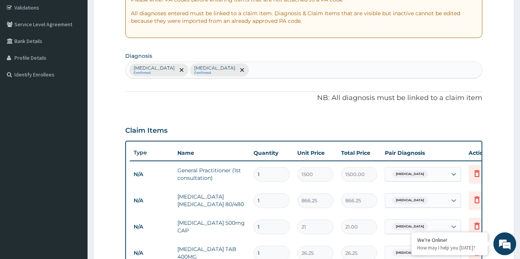
click at [225, 71] on div "Malaria Confirmed Pyelonephritis Confirmed" at bounding box center [304, 70] width 356 height 16
type input "insomnia"
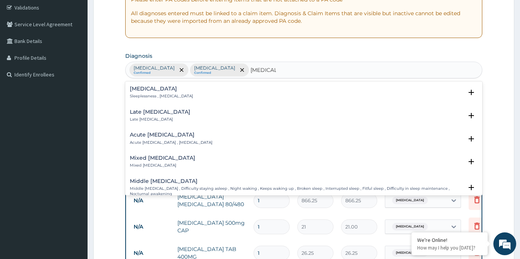
click at [158, 91] on h4 "Insomnia" at bounding box center [161, 89] width 63 height 6
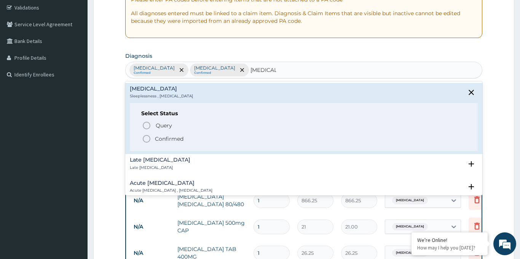
click at [146, 139] on icon "status option filled" at bounding box center [146, 138] width 9 height 9
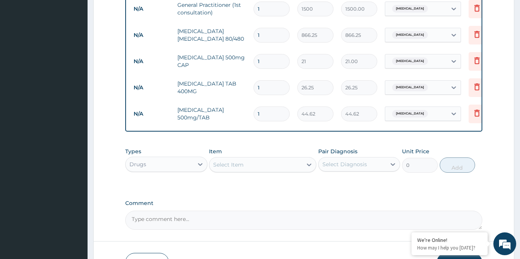
scroll to position [323, 0]
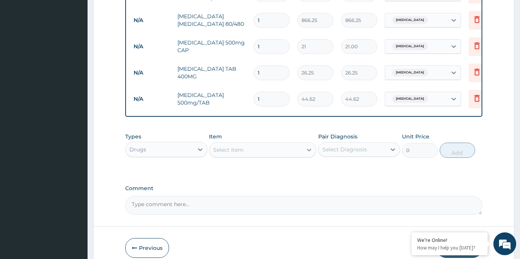
click at [309, 150] on icon at bounding box center [309, 150] width 5 height 3
type input "valiu"
click at [266, 172] on div "VALIUM 5MG TABLET" at bounding box center [262, 169] width 107 height 14
type input "13.12"
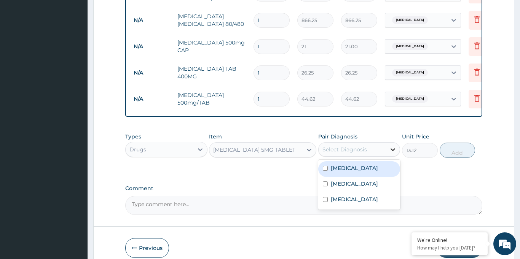
click at [390, 151] on icon at bounding box center [393, 150] width 8 height 8
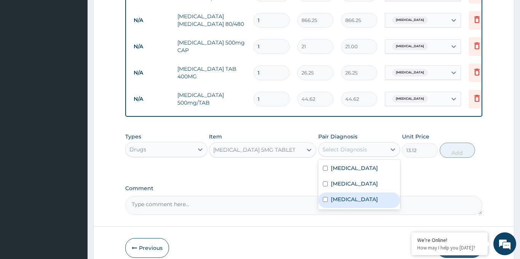
click at [333, 199] on label "Insomnia" at bounding box center [354, 200] width 47 height 8
checkbox input "true"
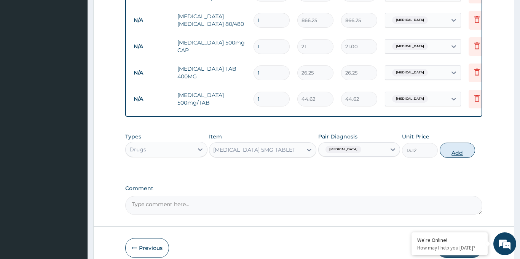
click at [458, 152] on button "Add" at bounding box center [458, 150] width 36 height 15
type input "0"
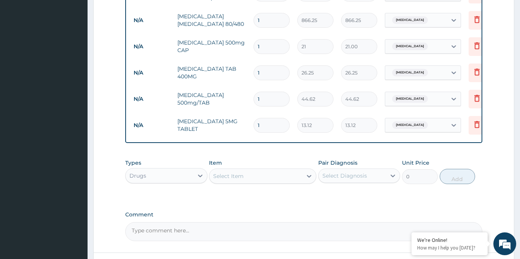
drag, startPoint x: 266, startPoint y: 126, endPoint x: 249, endPoint y: 126, distance: 17.9
click at [249, 126] on tr "N/A VALIUM 5MG TABLET 1 13.12 13.12 Insomnia Delete" at bounding box center [316, 125] width 373 height 26
type input "5"
type input "65.60"
type input "5"
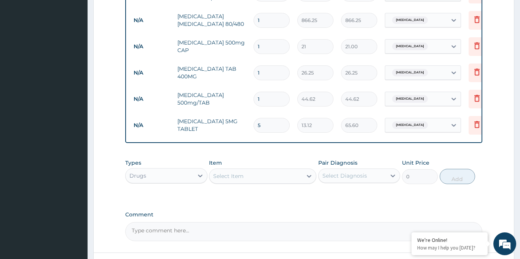
click at [263, 99] on input "1" at bounding box center [271, 99] width 36 height 15
type input "10"
type input "446.20"
type input "10"
click at [261, 72] on input "1" at bounding box center [271, 72] width 36 height 15
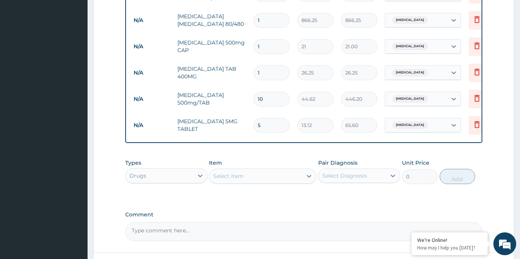
type input "10"
type input "262.50"
type input "10"
drag, startPoint x: 262, startPoint y: 45, endPoint x: 257, endPoint y: 48, distance: 6.5
click at [257, 48] on input "1" at bounding box center [271, 46] width 36 height 15
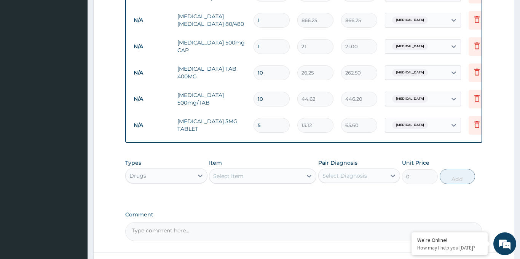
type input "2"
type input "42.00"
type input "20"
type input "420.00"
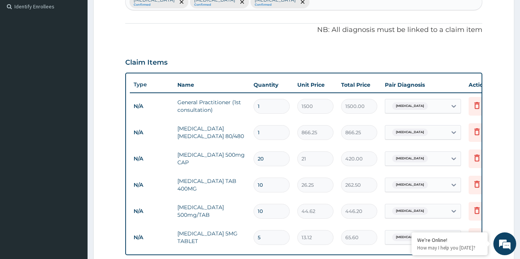
scroll to position [192, 0]
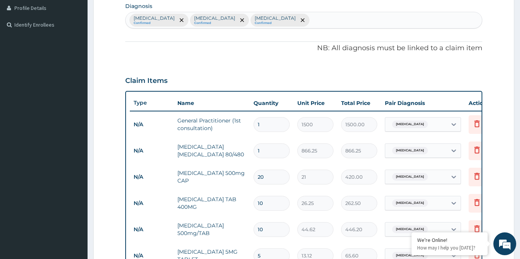
type input "20"
click at [262, 19] on div "Malaria Confirmed Pyelonephritis Confirmed Insomnia Confirmed" at bounding box center [304, 20] width 356 height 16
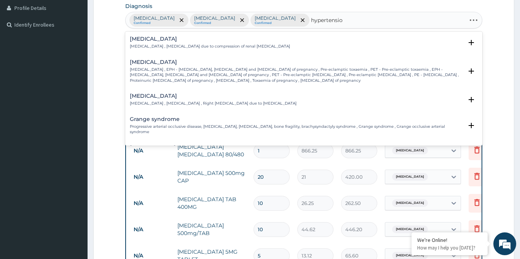
type input "hypertension"
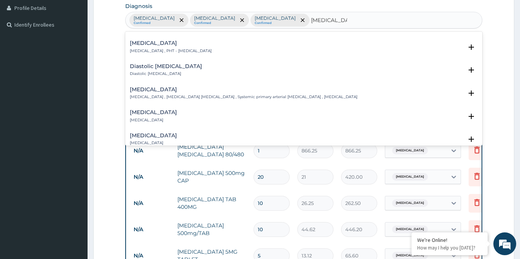
scroll to position [598, 0]
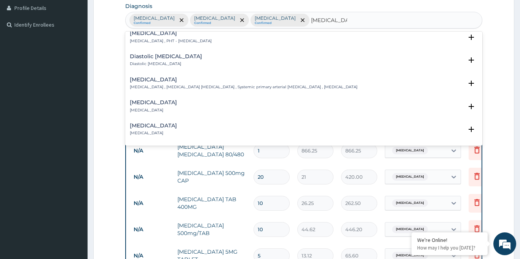
click at [182, 84] on p "Essential hypertension , Idiopathic hypertension , Systemic primary arterial hy…" at bounding box center [244, 86] width 228 height 5
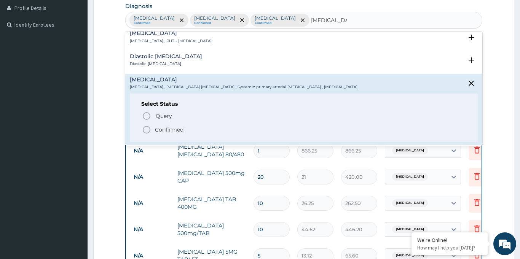
click at [146, 125] on icon "status option filled" at bounding box center [146, 129] width 9 height 9
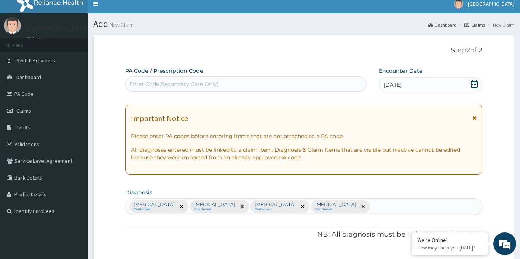
scroll to position [0, 0]
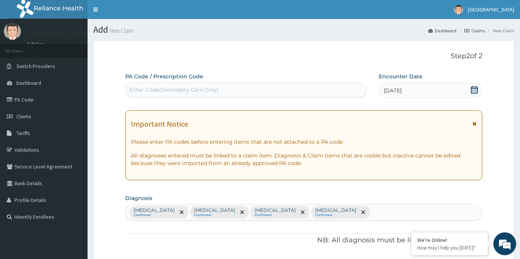
click at [166, 88] on div "Enter Code(Secondary Care Only)" at bounding box center [173, 90] width 89 height 8
type input "PA/91A6AB"
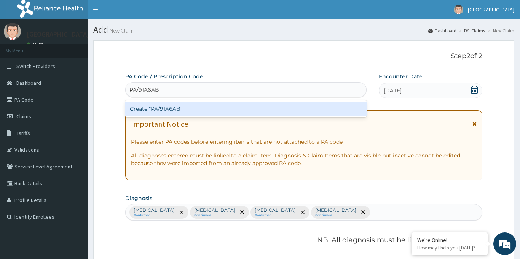
click at [161, 110] on div "Create "PA/91A6AB"" at bounding box center [245, 109] width 241 height 14
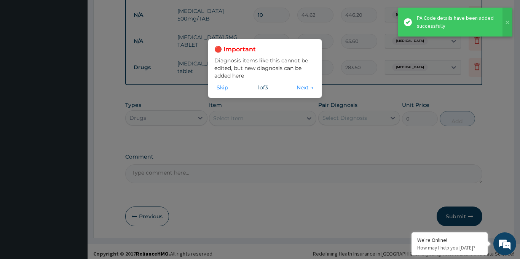
scroll to position [411, 0]
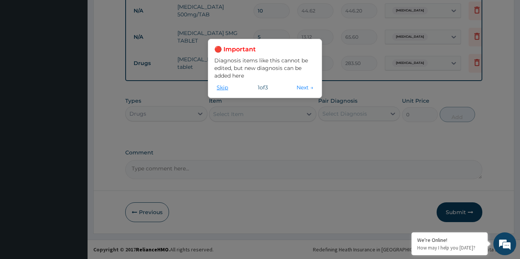
click at [223, 87] on button "Skip" at bounding box center [222, 87] width 16 height 8
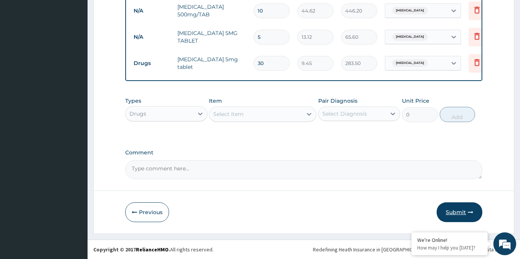
click at [452, 212] on button "Submit" at bounding box center [460, 212] width 46 height 20
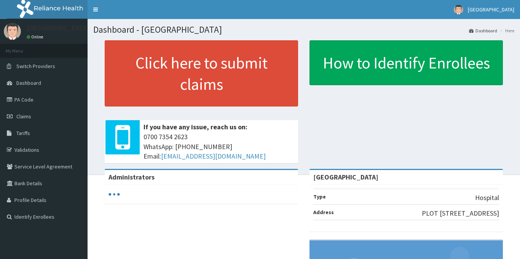
click at [35, 116] on link "Claims" at bounding box center [44, 116] width 88 height 17
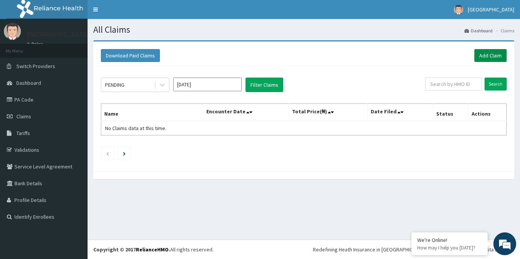
click at [489, 56] on link "Add Claim" at bounding box center [490, 55] width 32 height 13
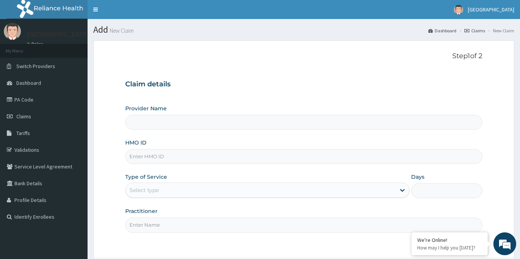
type input "[GEOGRAPHIC_DATA]"
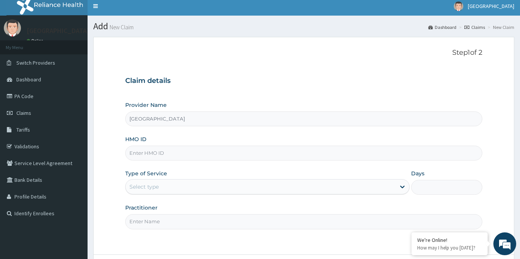
scroll to position [12, 0]
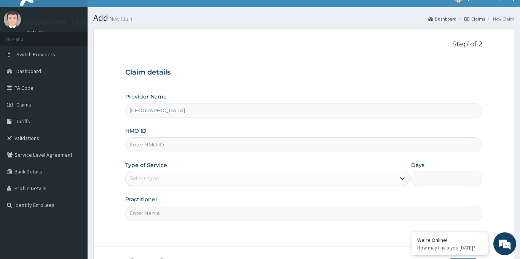
click at [145, 145] on input "HMO ID" at bounding box center [303, 144] width 357 height 15
paste input "DAL/11076/A"
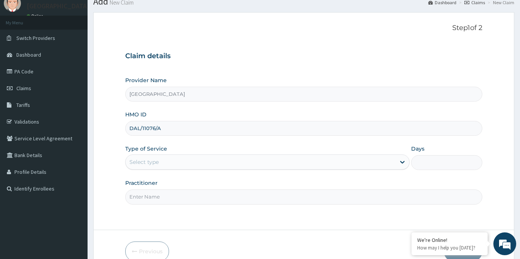
scroll to position [35, 0]
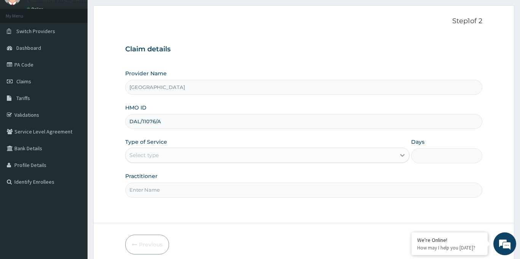
type input "DAL/11076/A"
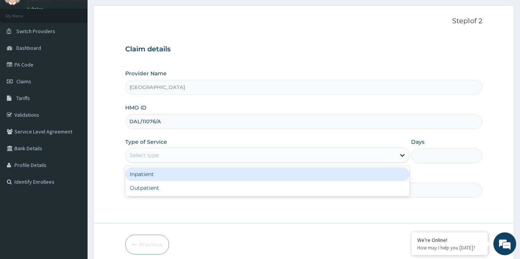
click at [400, 154] on icon at bounding box center [402, 155] width 8 height 8
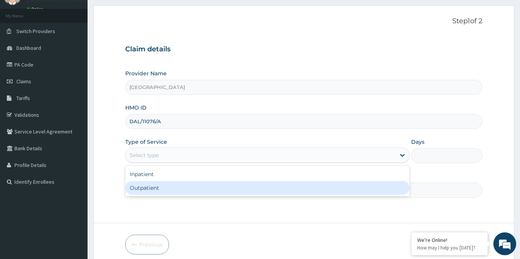
click at [155, 188] on div "Outpatient" at bounding box center [267, 188] width 285 height 14
type input "1"
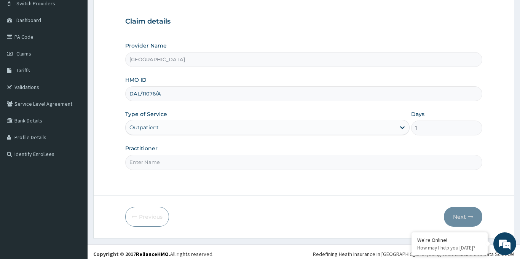
scroll to position [0, 0]
click at [168, 163] on input "Practitioner" at bounding box center [303, 162] width 357 height 15
type input "Dr [PERSON_NAME]"
click at [465, 219] on button "Next" at bounding box center [463, 217] width 38 height 20
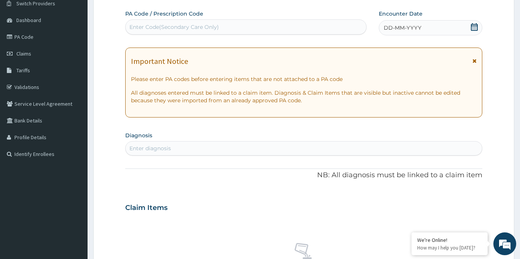
scroll to position [59, 0]
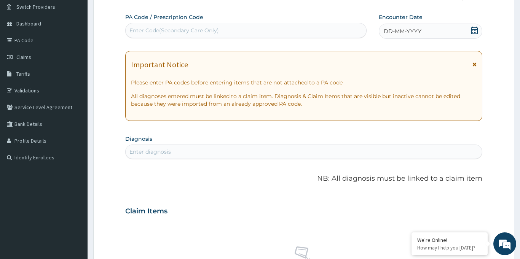
click at [474, 32] on icon at bounding box center [474, 31] width 8 height 8
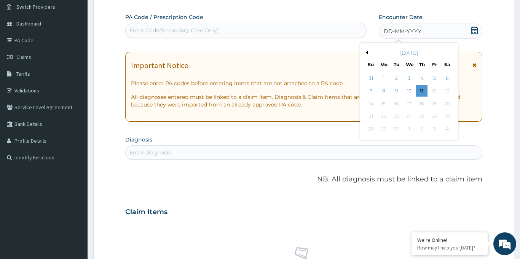
click at [365, 52] on button "Previous Month" at bounding box center [366, 53] width 4 height 4
click at [385, 130] on div "25" at bounding box center [383, 129] width 11 height 11
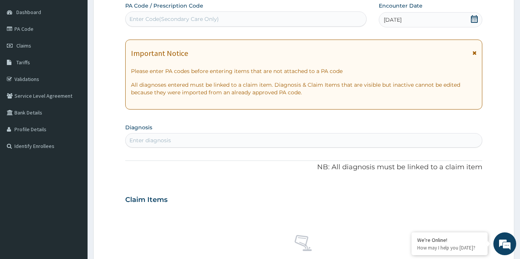
scroll to position [71, 0]
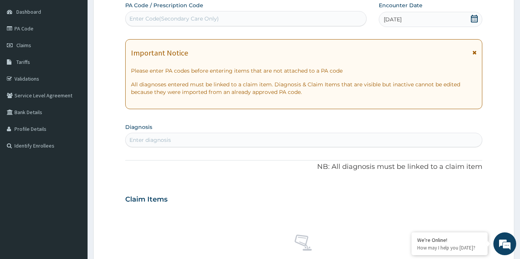
click at [164, 139] on div "Enter diagnosis" at bounding box center [149, 140] width 41 height 8
type input "[MEDICAL_DATA]"
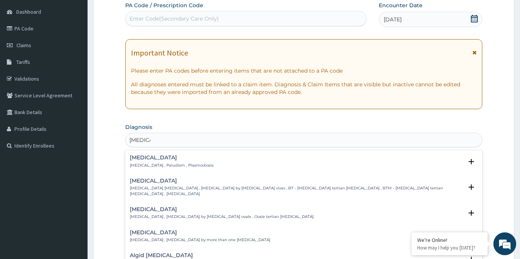
click at [148, 161] on div "[MEDICAL_DATA] [MEDICAL_DATA] , Paludism , Plasmodiosis" at bounding box center [172, 161] width 84 height 13
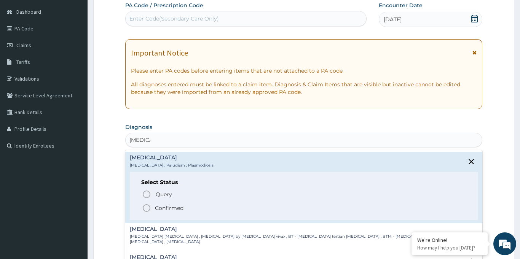
click at [146, 207] on icon "status option filled" at bounding box center [146, 208] width 9 height 9
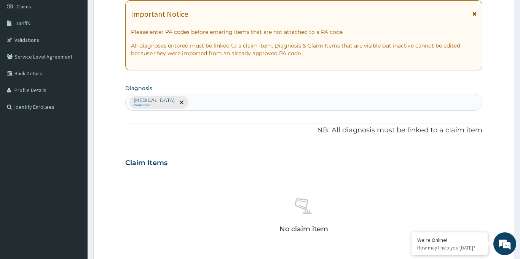
scroll to position [122, 0]
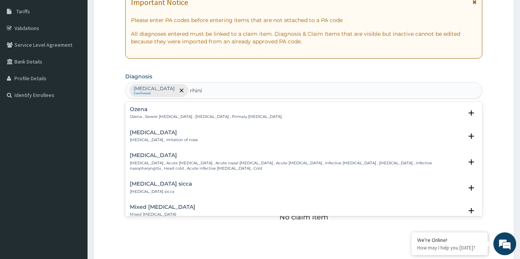
type input "rhinit"
click at [142, 138] on p "[MEDICAL_DATA] , Irritation of nose" at bounding box center [164, 139] width 68 height 5
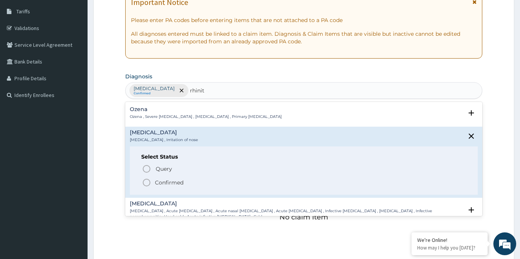
click at [148, 182] on icon "status option filled" at bounding box center [146, 182] width 9 height 9
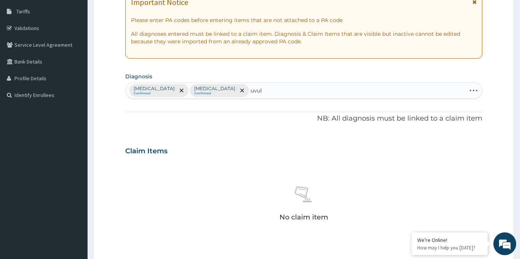
type input "uvuli"
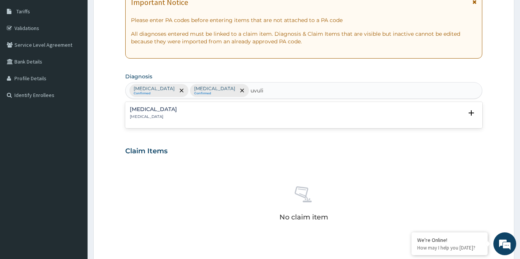
click at [142, 114] on p "[MEDICAL_DATA]" at bounding box center [153, 116] width 47 height 5
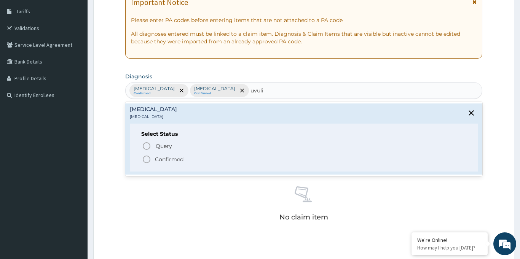
click at [145, 160] on icon "status option filled" at bounding box center [146, 159] width 9 height 9
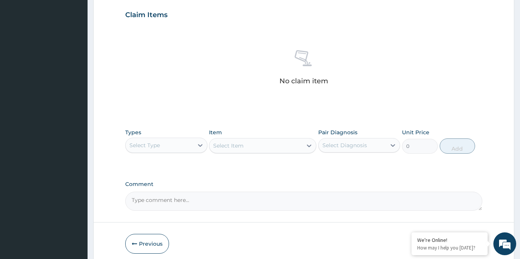
scroll to position [260, 0]
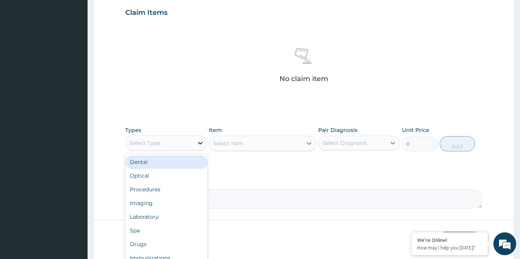
click at [201, 144] on icon at bounding box center [200, 143] width 8 height 8
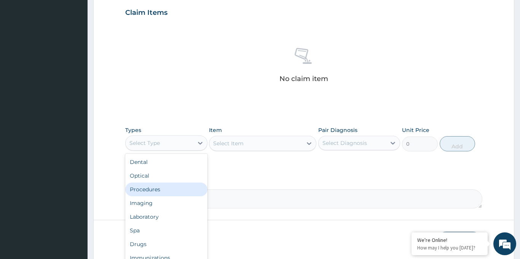
drag, startPoint x: 157, startPoint y: 191, endPoint x: 258, endPoint y: 174, distance: 102.9
click at [157, 190] on div "Procedures" at bounding box center [166, 190] width 82 height 14
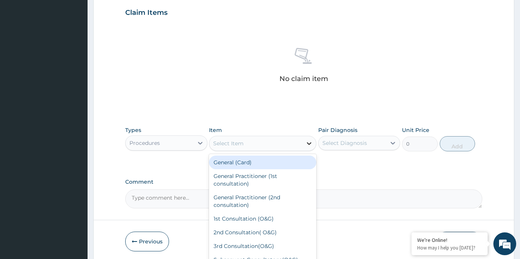
click at [308, 145] on icon at bounding box center [309, 144] width 8 height 8
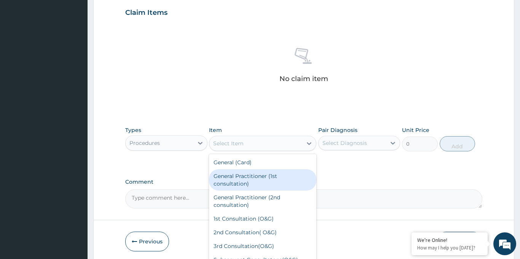
click at [273, 175] on div "General Practitioner (1st consultation)" at bounding box center [262, 179] width 107 height 21
type input "1500"
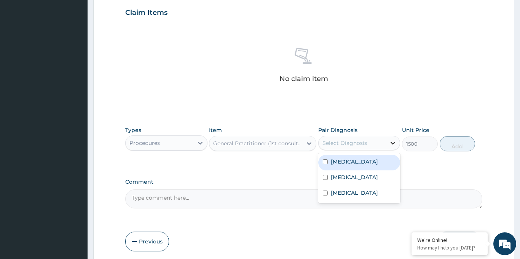
click at [397, 143] on div at bounding box center [393, 143] width 14 height 14
click at [341, 166] on div "[MEDICAL_DATA]" at bounding box center [359, 163] width 82 height 16
checkbox input "true"
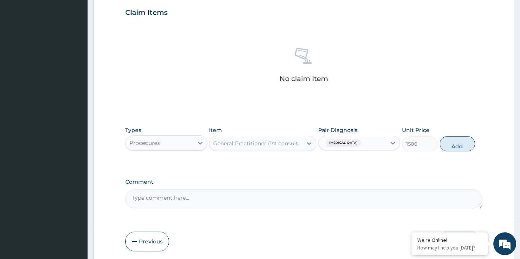
drag, startPoint x: 463, startPoint y: 145, endPoint x: 354, endPoint y: 155, distance: 109.3
click at [463, 145] on button "Add" at bounding box center [458, 143] width 36 height 15
type input "0"
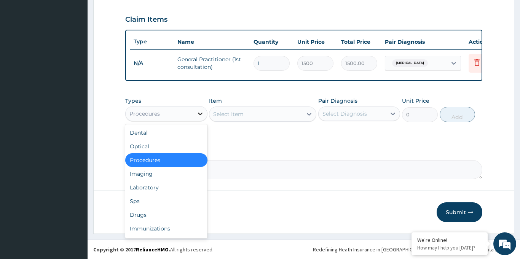
click at [203, 113] on icon at bounding box center [200, 114] width 8 height 8
click at [155, 185] on div "Laboratory" at bounding box center [166, 188] width 82 height 14
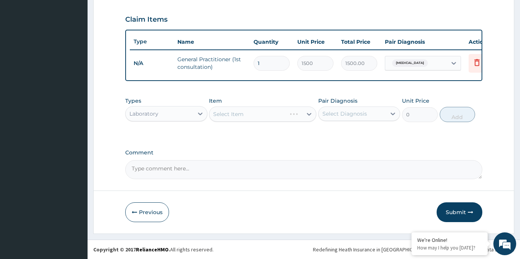
click at [300, 117] on div "Select Item" at bounding box center [262, 114] width 107 height 15
click at [308, 111] on icon at bounding box center [309, 114] width 8 height 8
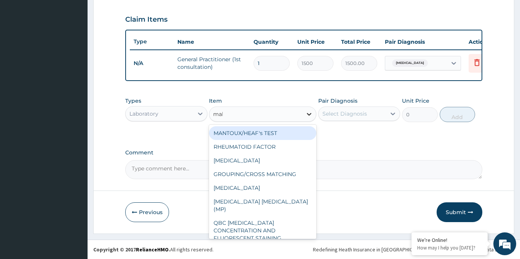
type input "mala"
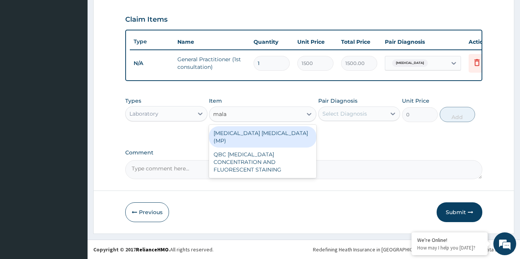
click at [270, 133] on div "[MEDICAL_DATA] [MEDICAL_DATA] (MP)" at bounding box center [262, 136] width 107 height 21
type input "560"
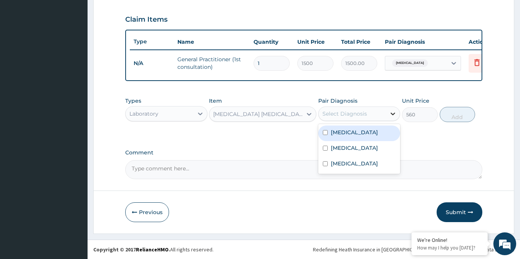
click at [394, 113] on icon at bounding box center [393, 114] width 5 height 3
drag, startPoint x: 355, startPoint y: 135, endPoint x: 373, endPoint y: 128, distance: 19.8
click at [355, 135] on div "[MEDICAL_DATA]" at bounding box center [359, 134] width 82 height 16
checkbox input "true"
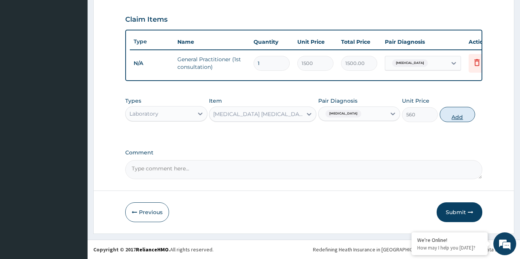
click at [454, 118] on button "Add" at bounding box center [458, 114] width 36 height 15
type input "0"
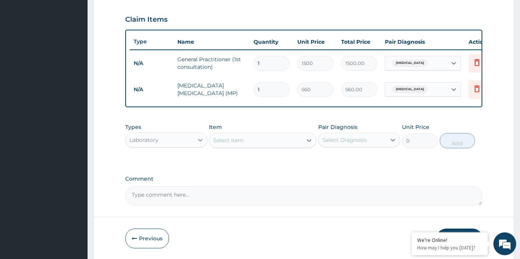
click at [199, 141] on icon at bounding box center [200, 140] width 8 height 8
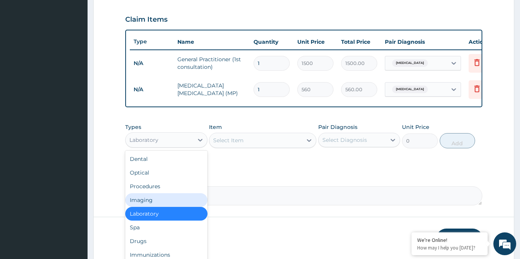
scroll to position [12, 0]
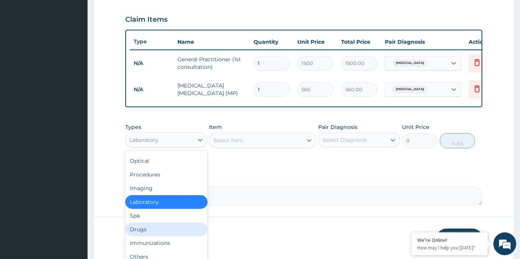
drag, startPoint x: 142, startPoint y: 229, endPoint x: 158, endPoint y: 217, distance: 20.1
click at [142, 228] on div "Drugs" at bounding box center [166, 230] width 82 height 14
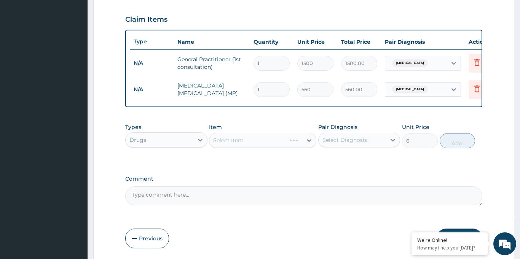
click at [311, 140] on div "Select Item" at bounding box center [262, 140] width 107 height 15
click at [309, 140] on icon at bounding box center [309, 141] width 8 height 8
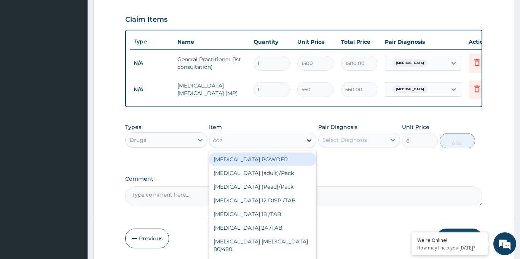
type input "[PERSON_NAME]"
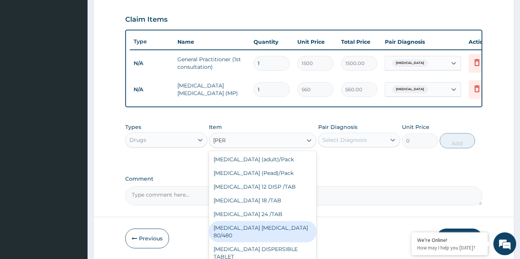
click at [258, 233] on div "[MEDICAL_DATA] [MEDICAL_DATA] 80/480" at bounding box center [262, 231] width 107 height 21
type input "866.25"
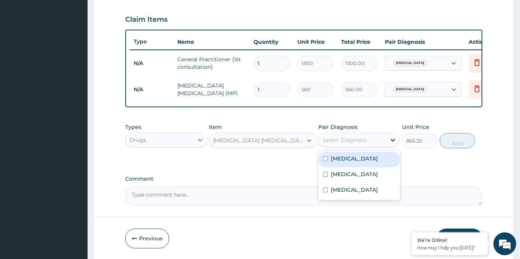
click at [396, 138] on icon at bounding box center [393, 140] width 8 height 8
drag, startPoint x: 349, startPoint y: 159, endPoint x: 370, endPoint y: 157, distance: 20.7
click at [350, 159] on label "[MEDICAL_DATA]" at bounding box center [354, 159] width 47 height 8
checkbox input "true"
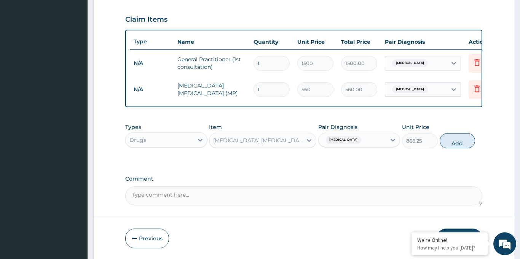
click at [456, 144] on button "Add" at bounding box center [458, 140] width 36 height 15
type input "0"
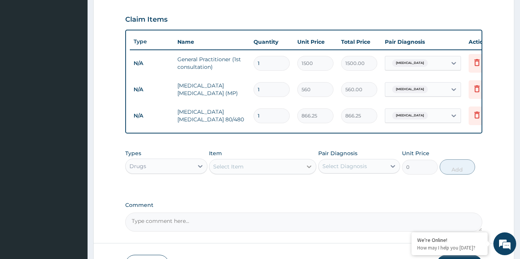
click at [304, 168] on div at bounding box center [309, 167] width 14 height 14
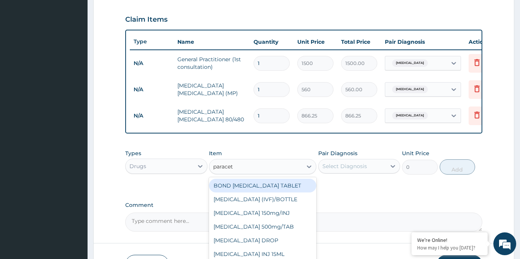
type input "paraceta"
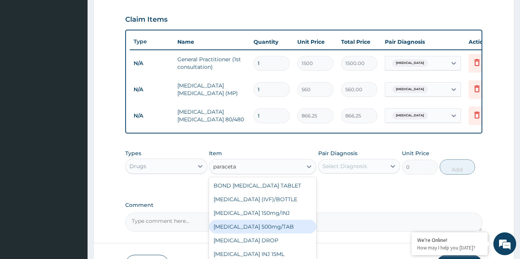
scroll to position [4, 0]
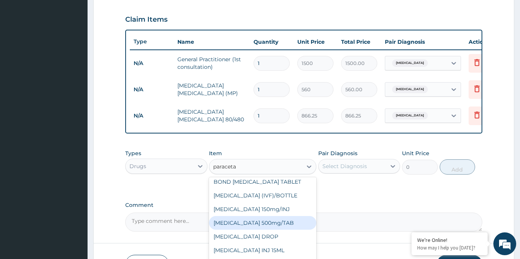
click at [283, 224] on div "[MEDICAL_DATA] 500mg/TAB" at bounding box center [262, 223] width 107 height 14
type input "5.25"
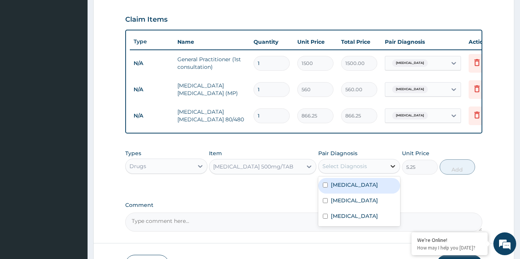
click at [393, 164] on icon at bounding box center [393, 167] width 8 height 8
drag, startPoint x: 351, startPoint y: 186, endPoint x: 417, endPoint y: 179, distance: 67.0
click at [352, 186] on div "[MEDICAL_DATA]" at bounding box center [359, 186] width 82 height 16
checkbox input "true"
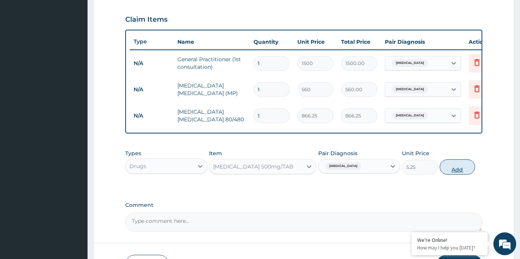
click at [457, 170] on button "Add" at bounding box center [458, 166] width 36 height 15
type input "0"
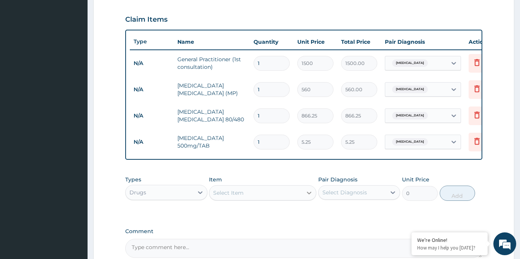
click at [309, 191] on icon at bounding box center [309, 193] width 8 height 8
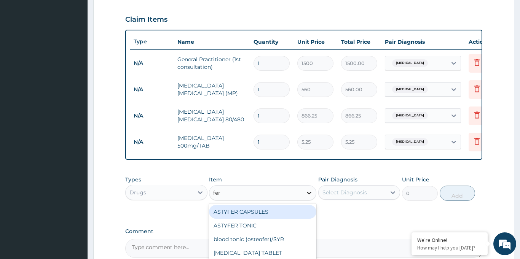
type input "ferr"
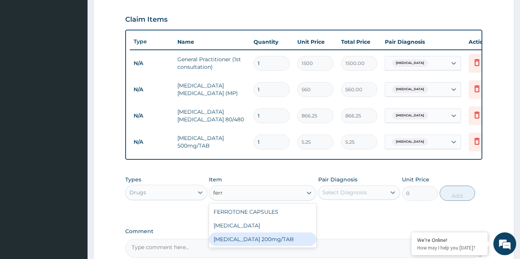
drag, startPoint x: 292, startPoint y: 241, endPoint x: 348, endPoint y: 189, distance: 76.7
click at [293, 241] on div "[MEDICAL_DATA] 200mg/TAB" at bounding box center [262, 240] width 107 height 14
type input "3.15"
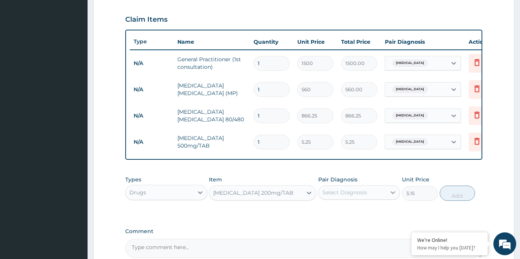
click at [392, 191] on icon at bounding box center [393, 193] width 8 height 8
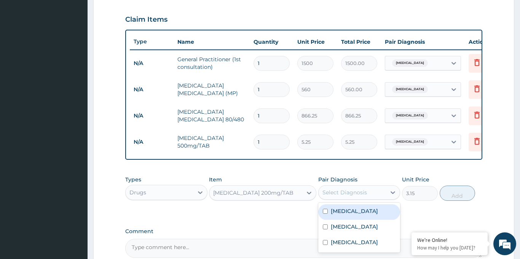
click at [342, 207] on label "[MEDICAL_DATA]" at bounding box center [354, 211] width 47 height 8
checkbox input "true"
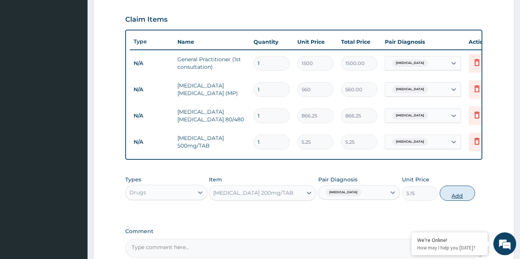
click at [453, 191] on button "Add" at bounding box center [458, 193] width 36 height 15
type input "0"
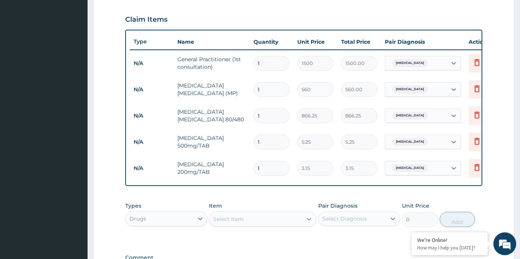
click at [307, 218] on icon at bounding box center [309, 219] width 8 height 8
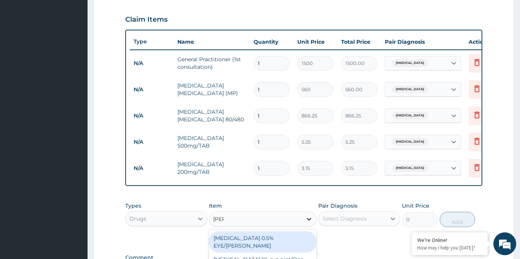
type input "lorat"
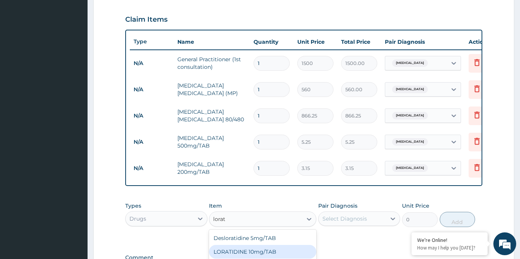
click at [276, 251] on div "LORATIDINE 10mg/TAB" at bounding box center [262, 252] width 107 height 14
type input "11.55"
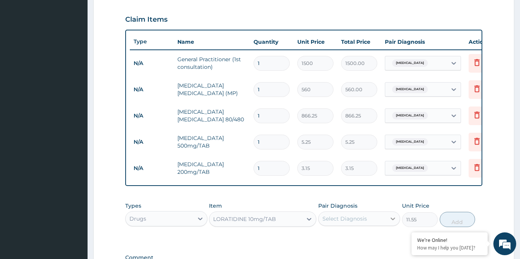
click at [390, 218] on icon at bounding box center [393, 219] width 8 height 8
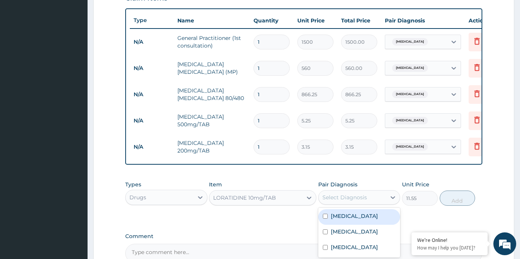
scroll to position [276, 0]
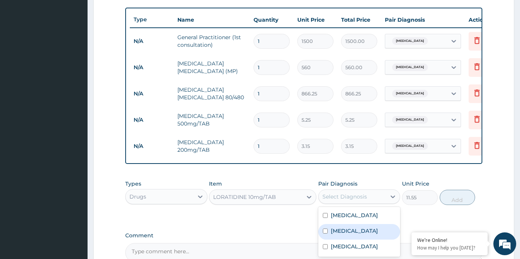
click at [354, 231] on div "[MEDICAL_DATA]" at bounding box center [359, 232] width 82 height 16
checkbox input "true"
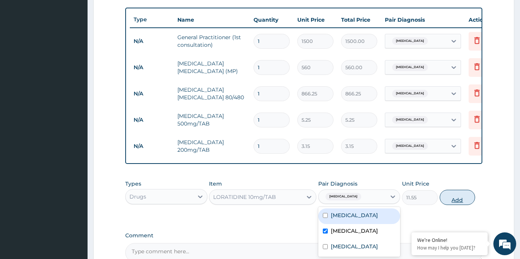
click at [457, 198] on button "Add" at bounding box center [458, 197] width 36 height 15
type input "0"
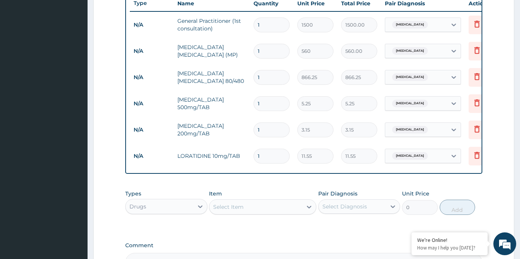
scroll to position [298, 0]
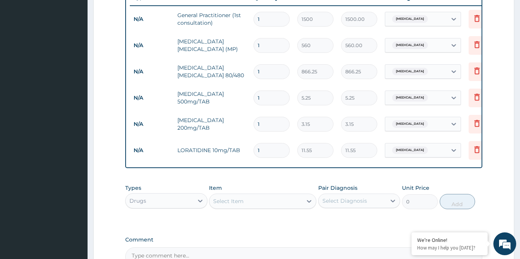
drag, startPoint x: 312, startPoint y: 201, endPoint x: 293, endPoint y: 205, distance: 19.3
click at [312, 201] on icon at bounding box center [309, 202] width 8 height 8
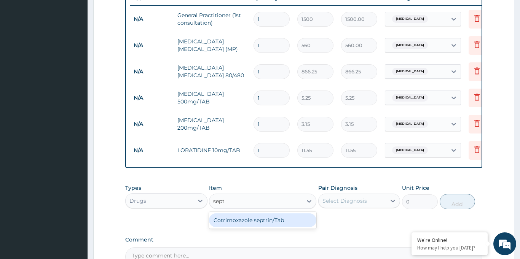
type input "septr"
drag, startPoint x: 279, startPoint y: 221, endPoint x: 293, endPoint y: 219, distance: 13.8
click at [279, 220] on div "Cotrimoxazole septrin/Tab" at bounding box center [262, 221] width 107 height 14
type input "34.12"
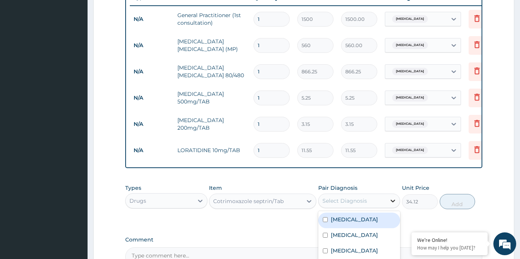
click at [391, 200] on icon at bounding box center [393, 201] width 8 height 8
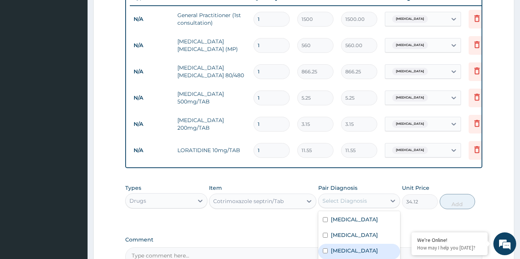
drag, startPoint x: 341, startPoint y: 251, endPoint x: 351, endPoint y: 245, distance: 11.9
click at [341, 251] on label "[MEDICAL_DATA]" at bounding box center [354, 251] width 47 height 8
checkbox input "true"
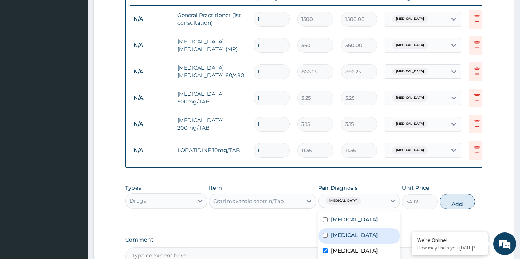
drag, startPoint x: 462, startPoint y: 206, endPoint x: 430, endPoint y: 203, distance: 32.1
click at [462, 206] on button "Add" at bounding box center [458, 201] width 36 height 15
type input "0"
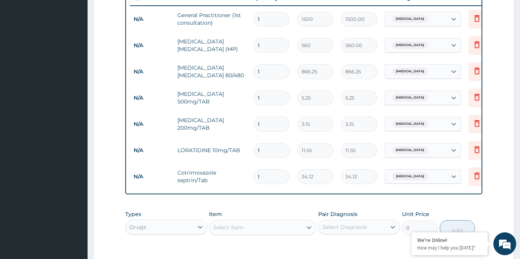
drag, startPoint x: 263, startPoint y: 175, endPoint x: 253, endPoint y: 175, distance: 9.5
click at [253, 175] on input "1" at bounding box center [271, 176] width 36 height 15
type input "2"
type input "68.24"
type input "20"
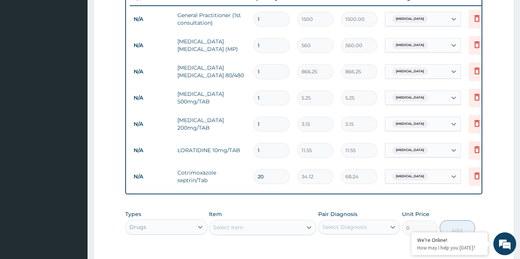
type input "682.40"
type input "20"
click at [264, 149] on input "1" at bounding box center [271, 150] width 36 height 15
type input "10"
type input "115.50"
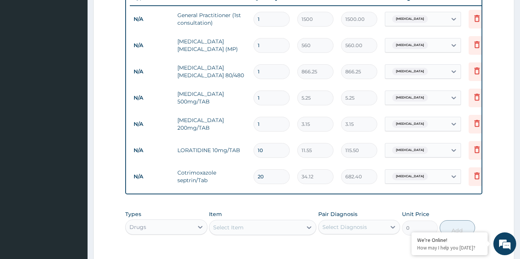
type input "10"
click at [263, 121] on input "1" at bounding box center [271, 124] width 36 height 15
type input "10"
type input "31.50"
type input "10"
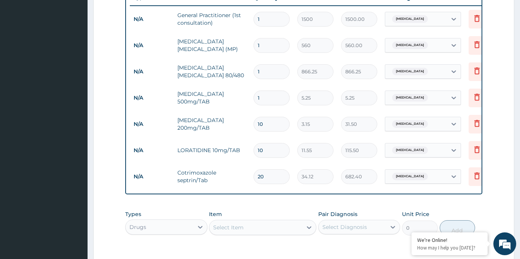
click at [263, 94] on input "1" at bounding box center [271, 98] width 36 height 15
type input "18"
type input "94.50"
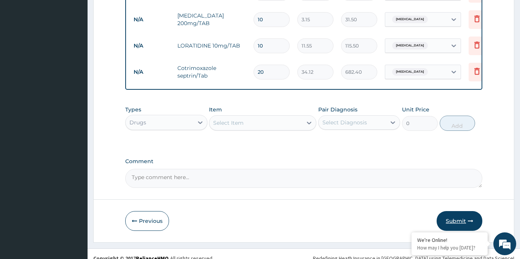
scroll to position [411, 0]
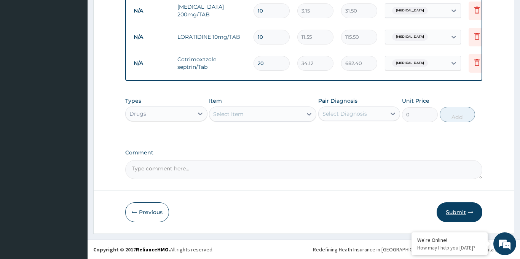
type input "18"
drag, startPoint x: 458, startPoint y: 215, endPoint x: 442, endPoint y: 214, distance: 16.0
click at [457, 214] on button "Submit" at bounding box center [460, 212] width 46 height 20
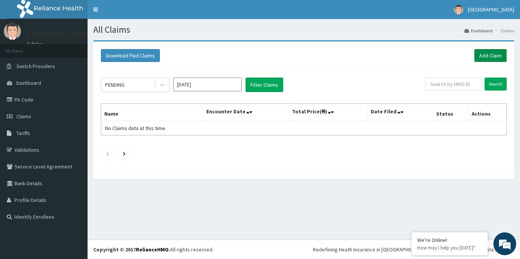
click at [486, 53] on link "Add Claim" at bounding box center [490, 55] width 32 height 13
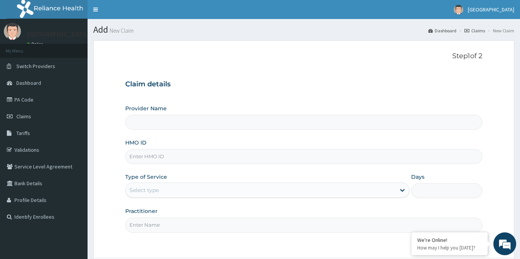
type input "[GEOGRAPHIC_DATA]"
click at [162, 157] on input "HMO ID" at bounding box center [303, 156] width 357 height 15
paste input "FBL/10259/A"
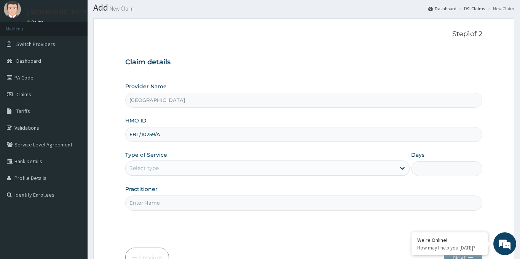
scroll to position [26, 0]
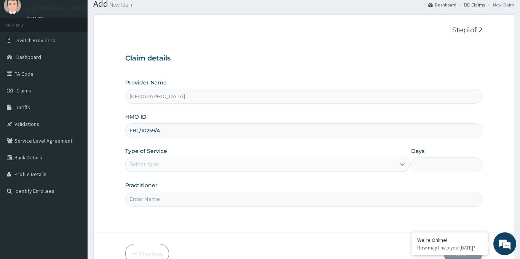
type input "FBL/10259/A"
drag, startPoint x: 402, startPoint y: 164, endPoint x: 395, endPoint y: 167, distance: 7.7
click at [402, 164] on icon at bounding box center [402, 165] width 8 height 8
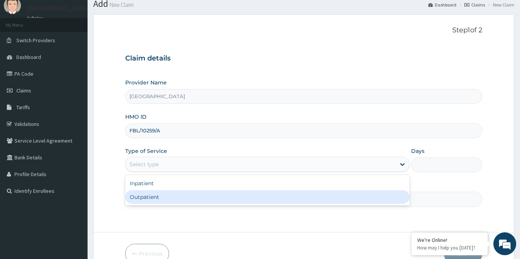
drag, startPoint x: 192, startPoint y: 202, endPoint x: 204, endPoint y: 191, distance: 16.4
click at [193, 202] on div "Outpatient" at bounding box center [267, 197] width 285 height 14
type input "1"
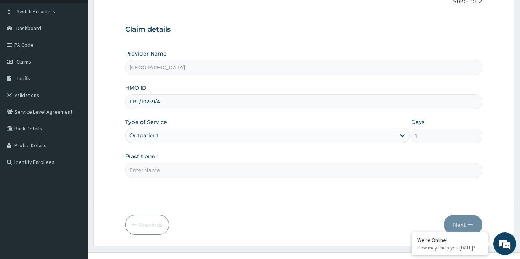
scroll to position [67, 0]
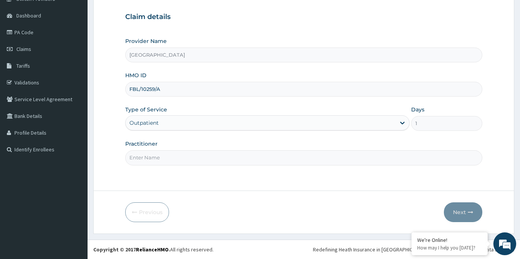
click at [164, 157] on input "Practitioner" at bounding box center [303, 157] width 357 height 15
type input "[PERSON_NAME]"
click at [464, 212] on button "Next" at bounding box center [463, 212] width 38 height 20
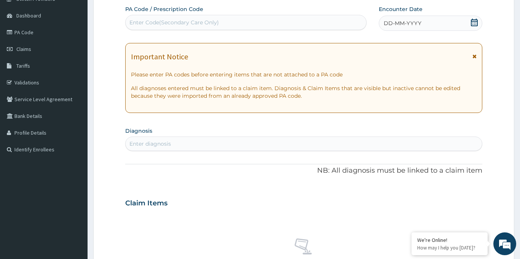
click at [474, 20] on icon at bounding box center [474, 23] width 8 height 8
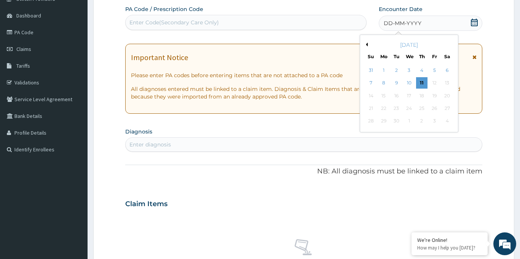
drag, startPoint x: 366, startPoint y: 43, endPoint x: 402, endPoint y: 76, distance: 48.8
click at [367, 43] on button "Previous Month" at bounding box center [366, 45] width 4 height 4
click at [409, 122] on div "27" at bounding box center [408, 121] width 11 height 11
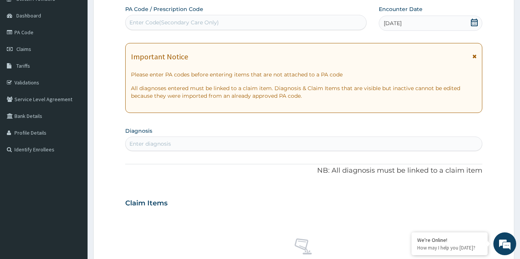
click at [200, 140] on div "Enter diagnosis" at bounding box center [304, 144] width 356 height 12
type input "[MEDICAL_DATA]"
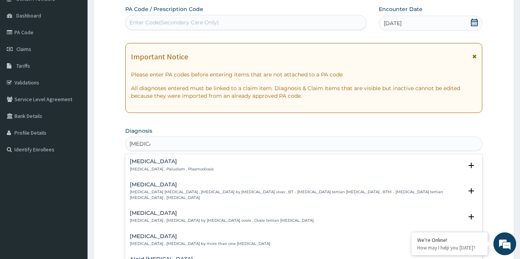
click at [136, 161] on h4 "[MEDICAL_DATA]" at bounding box center [172, 162] width 84 height 6
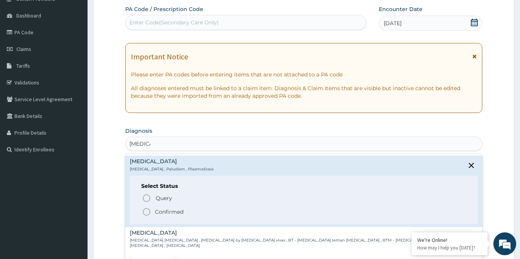
click at [146, 212] on icon "status option filled" at bounding box center [146, 211] width 9 height 9
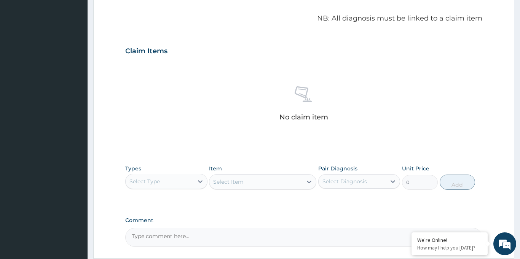
scroll to position [223, 0]
click at [202, 181] on icon at bounding box center [200, 180] width 8 height 8
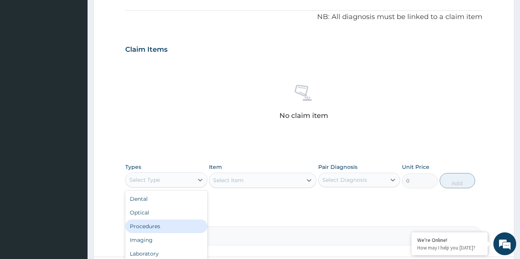
click at [165, 227] on div "Procedures" at bounding box center [166, 227] width 82 height 14
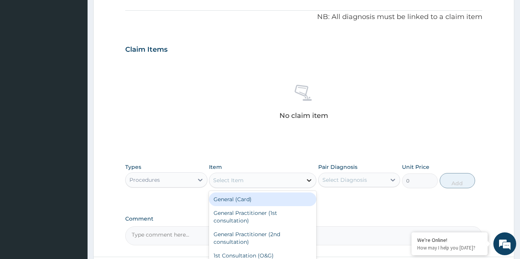
click at [308, 180] on icon at bounding box center [309, 180] width 5 height 3
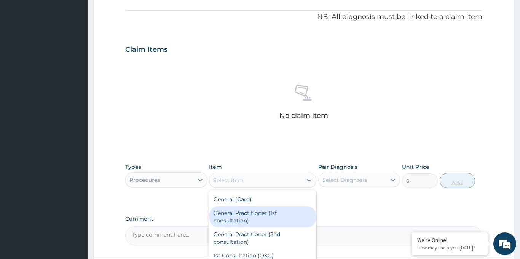
click at [252, 214] on div "General Practitioner (1st consultation)" at bounding box center [262, 216] width 107 height 21
type input "1500"
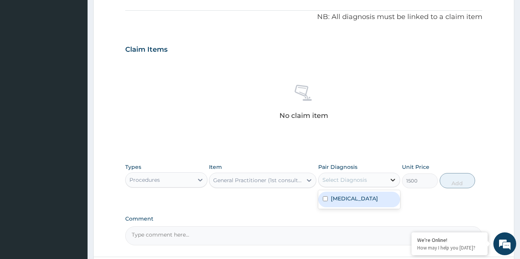
click at [394, 181] on icon at bounding box center [393, 180] width 8 height 8
click at [357, 199] on div "[MEDICAL_DATA]" at bounding box center [359, 200] width 82 height 16
checkbox input "true"
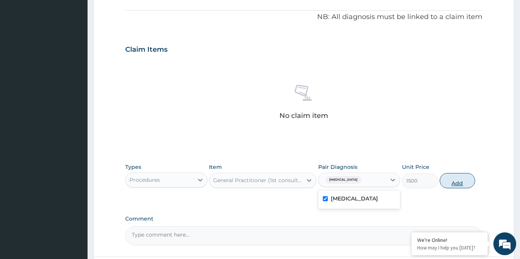
click at [457, 183] on button "Add" at bounding box center [458, 180] width 36 height 15
type input "0"
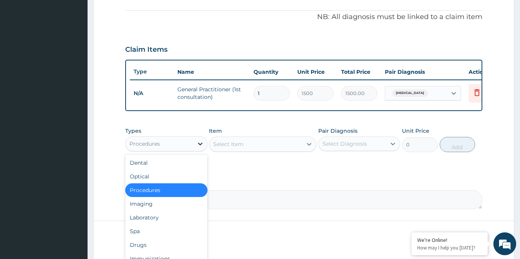
click at [202, 147] on icon at bounding box center [200, 144] width 8 height 8
click at [151, 245] on div "Drugs" at bounding box center [166, 245] width 82 height 14
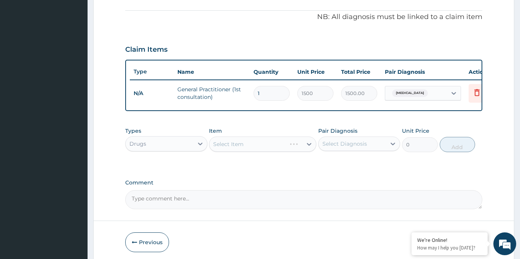
click at [308, 144] on div "Select Item" at bounding box center [262, 144] width 107 height 15
click at [309, 145] on icon at bounding box center [309, 144] width 5 height 3
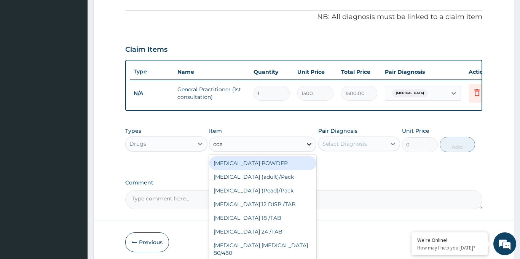
type input "[PERSON_NAME]"
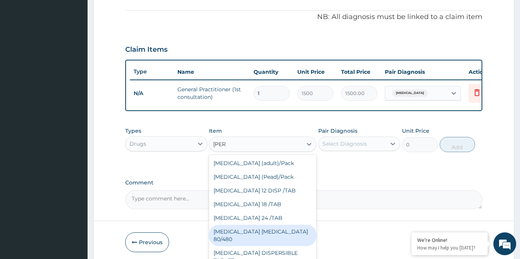
click at [279, 234] on div "[MEDICAL_DATA] [MEDICAL_DATA] 80/480" at bounding box center [262, 235] width 107 height 21
type input "866.25"
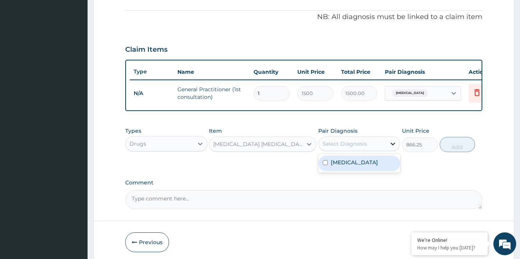
click at [394, 143] on icon at bounding box center [393, 144] width 8 height 8
click at [341, 161] on label "[MEDICAL_DATA]" at bounding box center [354, 163] width 47 height 8
checkbox input "true"
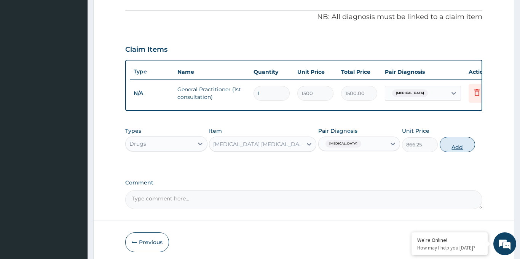
click at [457, 147] on button "Add" at bounding box center [458, 144] width 36 height 15
type input "0"
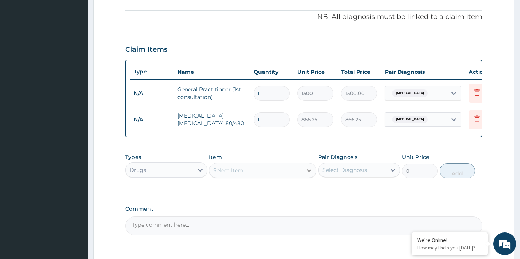
click at [309, 171] on icon at bounding box center [309, 170] width 5 height 3
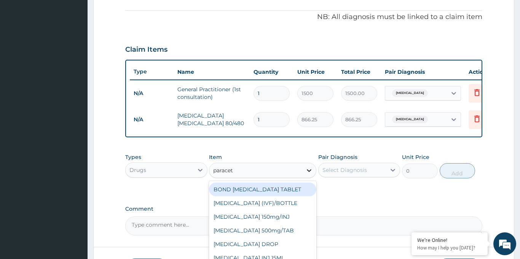
type input "paraceta"
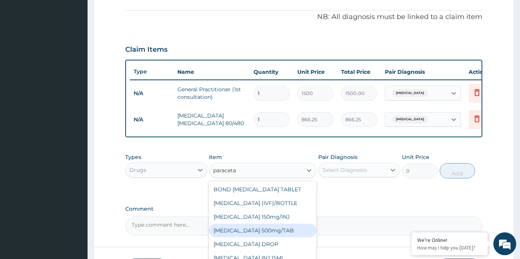
click at [272, 231] on div "[MEDICAL_DATA] 500mg/TAB" at bounding box center [262, 231] width 107 height 14
type input "5.25"
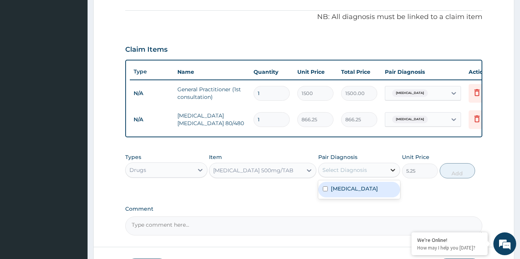
click at [391, 169] on icon at bounding box center [393, 170] width 5 height 3
drag, startPoint x: 350, startPoint y: 188, endPoint x: 363, endPoint y: 185, distance: 13.3
click at [350, 187] on label "[MEDICAL_DATA]" at bounding box center [354, 189] width 47 height 8
checkbox input "true"
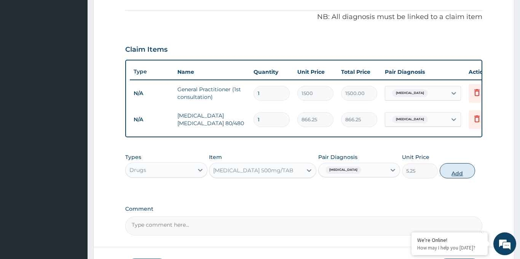
click at [457, 174] on button "Add" at bounding box center [458, 170] width 36 height 15
type input "0"
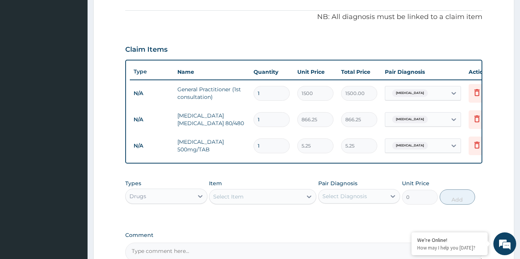
type input "18"
type input "94.50"
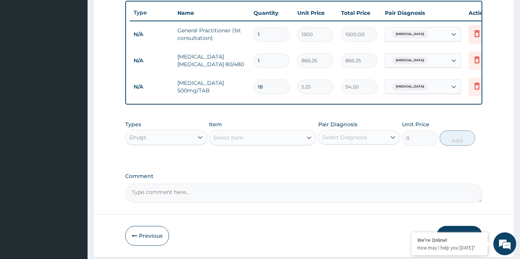
scroll to position [283, 0]
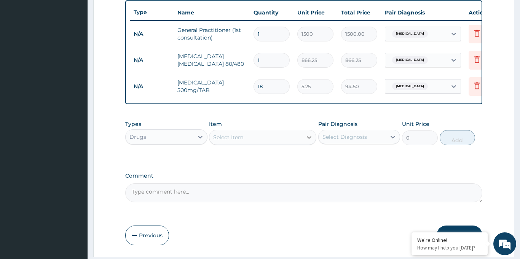
type input "18"
click at [309, 138] on icon at bounding box center [309, 137] width 5 height 3
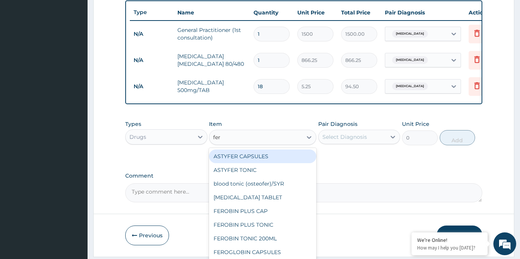
type input "ferr"
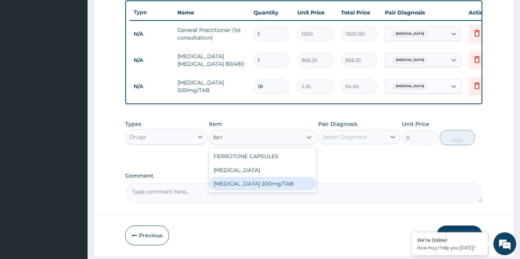
click at [281, 185] on div "[MEDICAL_DATA] 200mg/TAB" at bounding box center [262, 184] width 107 height 14
type input "3.15"
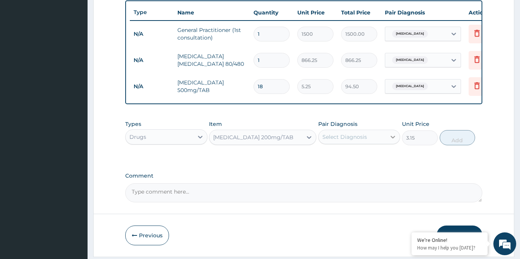
click at [392, 135] on icon at bounding box center [393, 137] width 8 height 8
click at [354, 154] on div "[MEDICAL_DATA]" at bounding box center [359, 157] width 82 height 16
checkbox input "true"
click at [463, 143] on button "Add" at bounding box center [458, 137] width 36 height 15
type input "0"
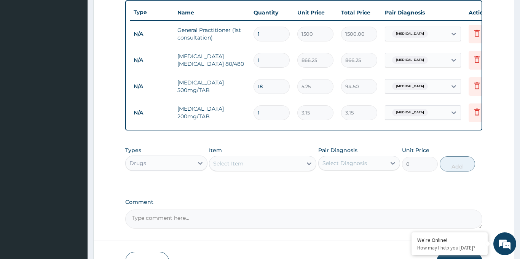
click at [268, 113] on input "1" at bounding box center [271, 112] width 36 height 15
type input "10"
type input "31.50"
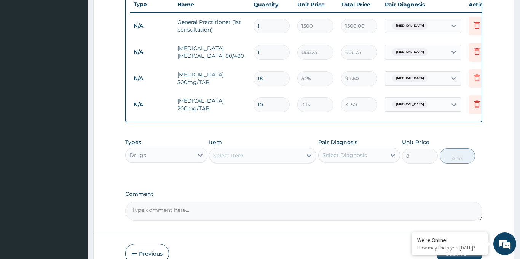
scroll to position [332, 0]
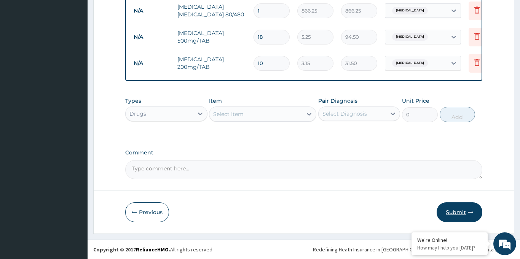
type input "10"
click at [456, 213] on button "Submit" at bounding box center [460, 212] width 46 height 20
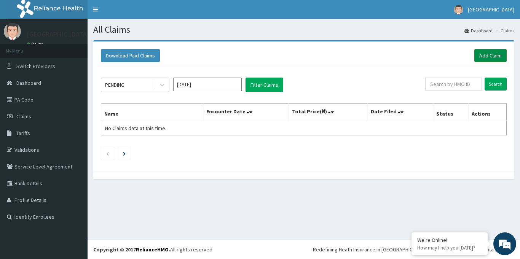
click at [488, 54] on link "Add Claim" at bounding box center [490, 55] width 32 height 13
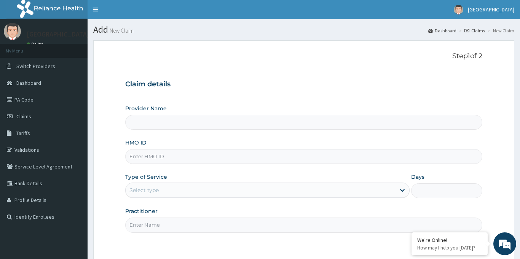
type input "[GEOGRAPHIC_DATA]"
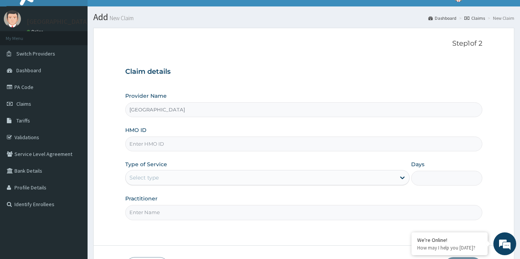
scroll to position [22, 0]
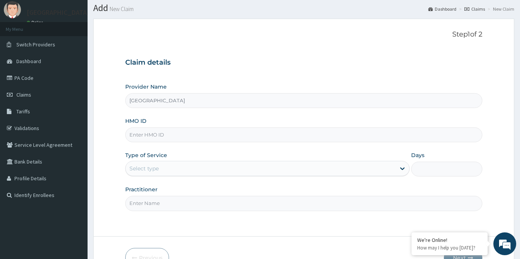
click at [159, 135] on input "HMO ID" at bounding box center [303, 135] width 357 height 15
paste input "RTM/10092/A"
type input "RTM/10092/A"
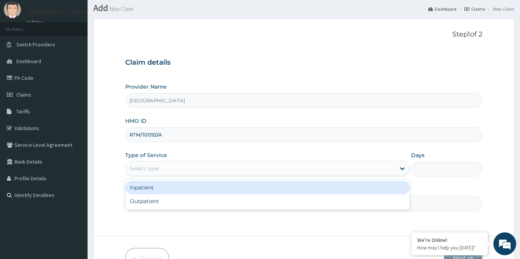
drag, startPoint x: 403, startPoint y: 169, endPoint x: 366, endPoint y: 181, distance: 38.8
click at [403, 169] on icon at bounding box center [402, 169] width 5 height 3
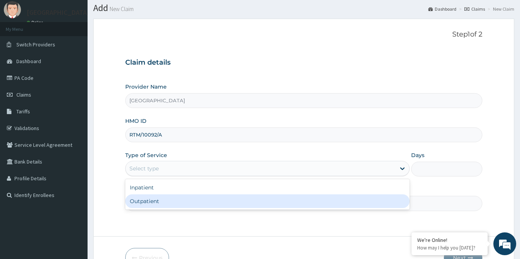
drag, startPoint x: 200, startPoint y: 204, endPoint x: 251, endPoint y: 194, distance: 51.8
click at [201, 203] on div "Outpatient" at bounding box center [267, 201] width 285 height 14
type input "1"
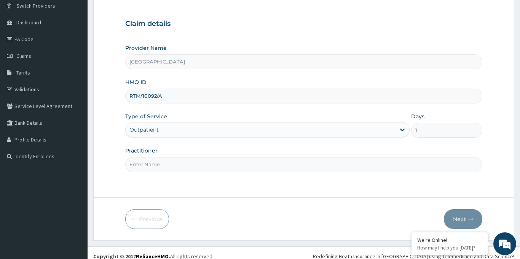
scroll to position [67, 0]
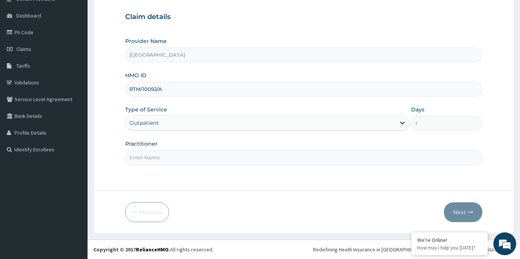
click at [157, 155] on input "Practitioner" at bounding box center [303, 157] width 357 height 15
type input "[PERSON_NAME]"
click at [457, 211] on button "Next" at bounding box center [463, 212] width 38 height 20
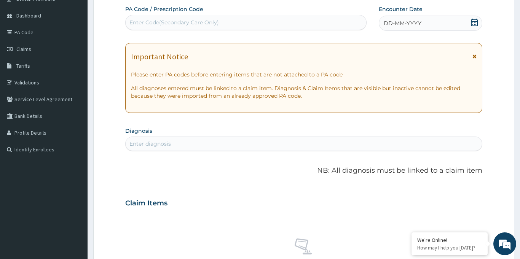
click at [473, 24] on icon at bounding box center [474, 23] width 8 height 8
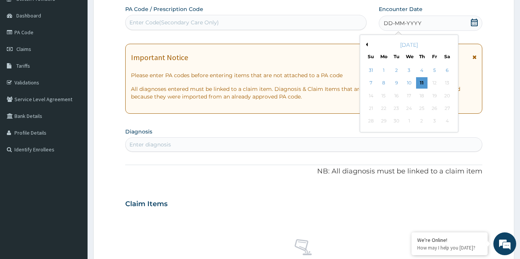
drag, startPoint x: 423, startPoint y: 83, endPoint x: 414, endPoint y: 84, distance: 9.1
click at [422, 83] on div "11" at bounding box center [421, 83] width 11 height 11
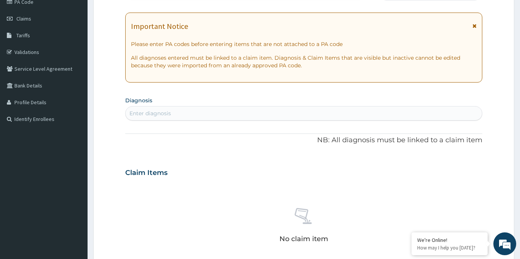
scroll to position [112, 0]
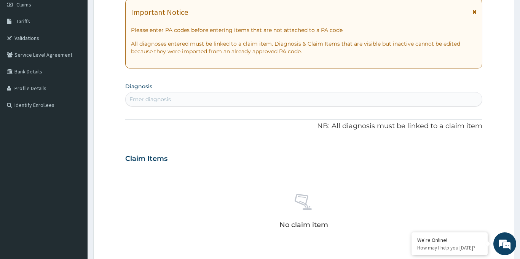
click at [186, 97] on div "Enter diagnosis" at bounding box center [304, 99] width 356 height 12
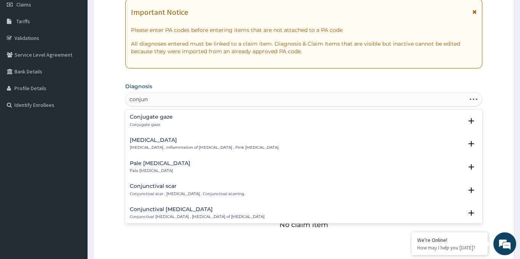
type input "conjunc"
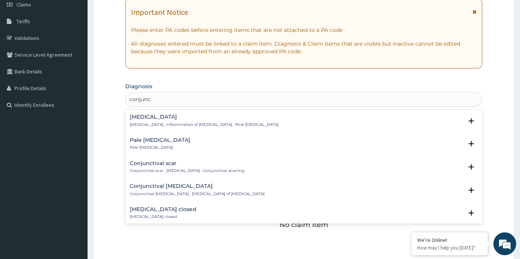
click at [159, 117] on h4 "[MEDICAL_DATA]" at bounding box center [204, 117] width 149 height 6
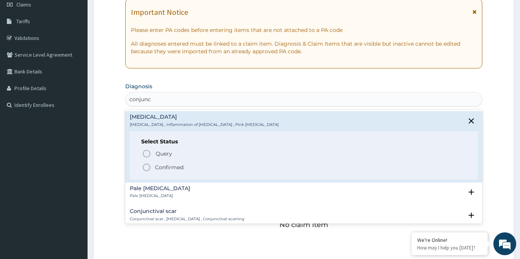
click at [148, 167] on icon "status option filled" at bounding box center [146, 167] width 9 height 9
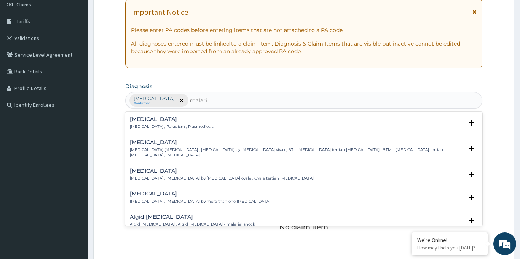
type input "[MEDICAL_DATA]"
click at [144, 125] on p "[MEDICAL_DATA] , Paludism , Plasmodiosis" at bounding box center [172, 126] width 84 height 5
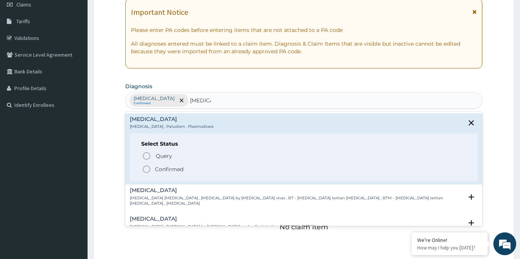
click at [147, 172] on icon "status option filled" at bounding box center [146, 169] width 9 height 9
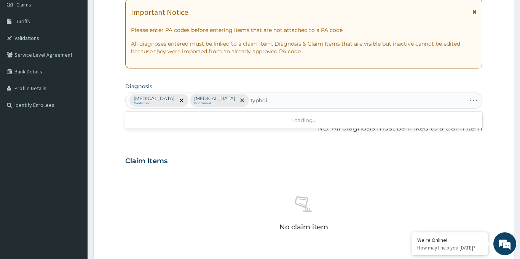
type input "[MEDICAL_DATA]"
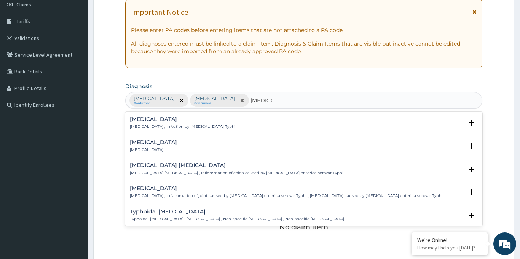
click at [140, 125] on p "[MEDICAL_DATA] , Infection by [MEDICAL_DATA] Typhi" at bounding box center [183, 126] width 106 height 5
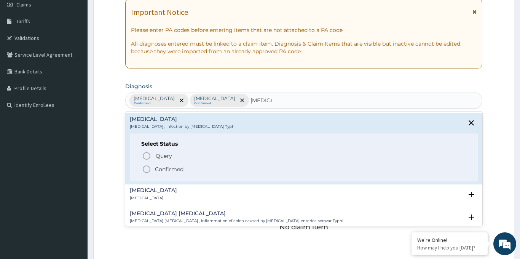
click at [146, 169] on icon "status option filled" at bounding box center [146, 169] width 9 height 9
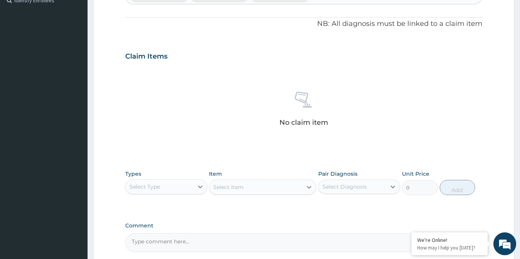
scroll to position [290, 0]
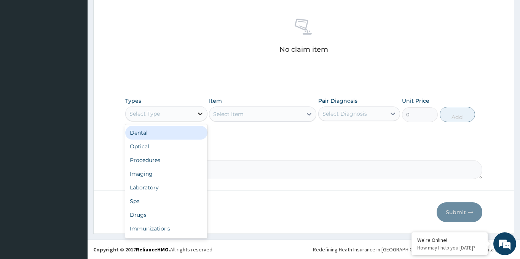
click at [201, 114] on icon at bounding box center [200, 114] width 5 height 3
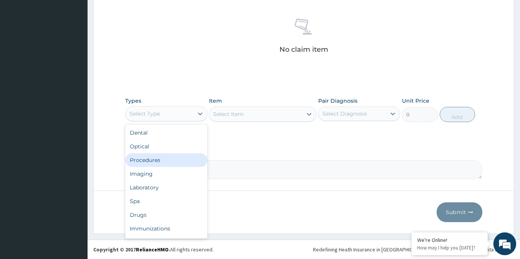
click at [163, 161] on div "Procedures" at bounding box center [166, 160] width 82 height 14
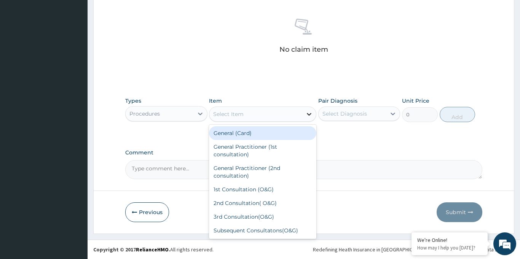
click at [306, 115] on icon at bounding box center [309, 114] width 8 height 8
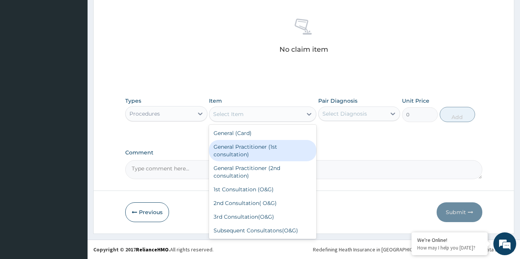
click at [263, 151] on div "General Practitioner (1st consultation)" at bounding box center [262, 150] width 107 height 21
type input "1500"
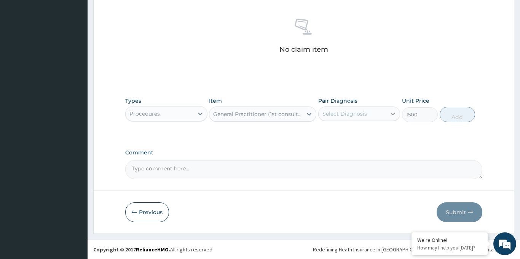
click at [392, 115] on icon at bounding box center [393, 114] width 8 height 8
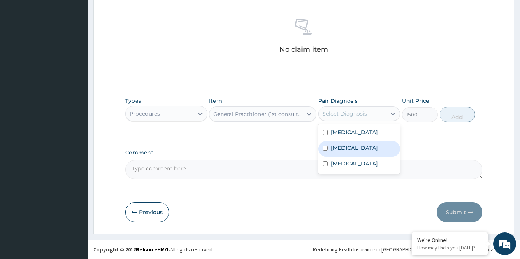
click at [352, 147] on div "[MEDICAL_DATA]" at bounding box center [359, 149] width 82 height 16
checkbox input "true"
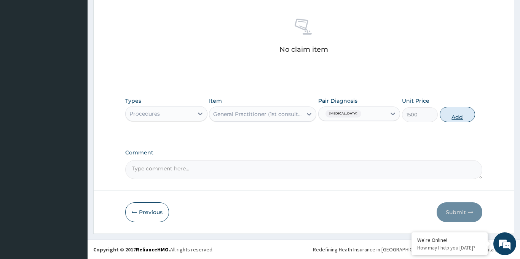
click at [456, 116] on button "Add" at bounding box center [458, 114] width 36 height 15
type input "0"
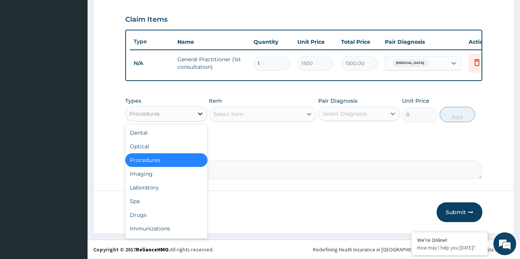
click at [199, 115] on icon at bounding box center [200, 114] width 8 height 8
drag, startPoint x: 148, startPoint y: 215, endPoint x: 151, endPoint y: 211, distance: 4.9
click at [148, 215] on div "Drugs" at bounding box center [166, 215] width 82 height 14
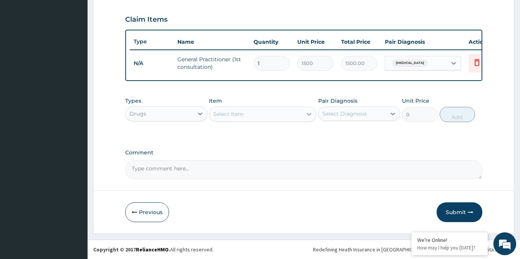
click at [308, 112] on icon at bounding box center [309, 114] width 8 height 8
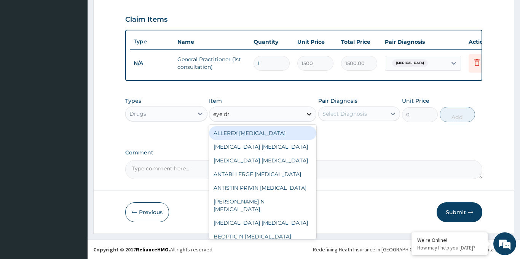
type input "eye dro"
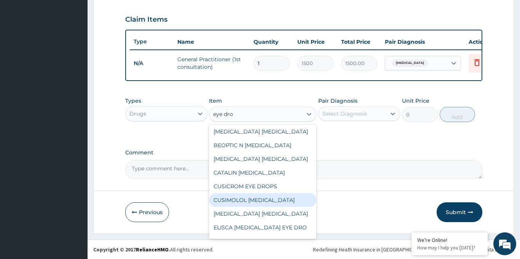
scroll to position [102, 0]
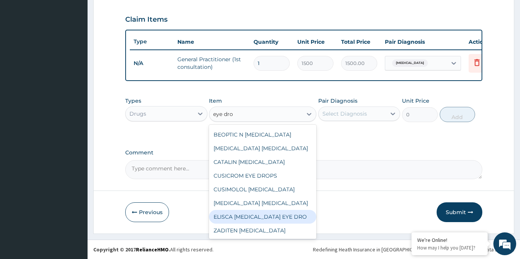
click at [292, 211] on div "ELISCA [MEDICAL_DATA] EYE DRO" at bounding box center [262, 217] width 107 height 14
type input "168"
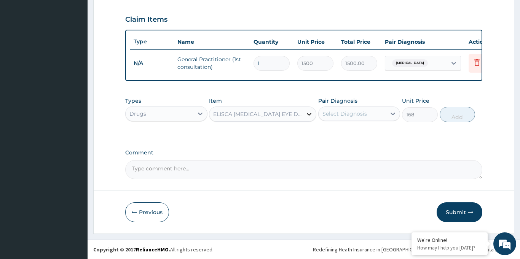
click at [305, 113] on icon at bounding box center [309, 114] width 8 height 8
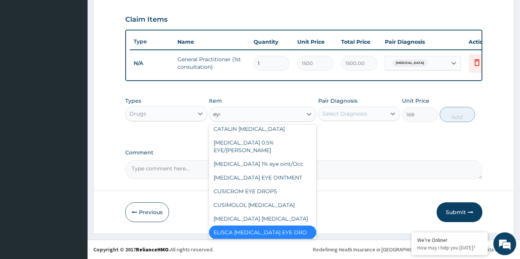
scroll to position [198, 0]
type input "eye d"
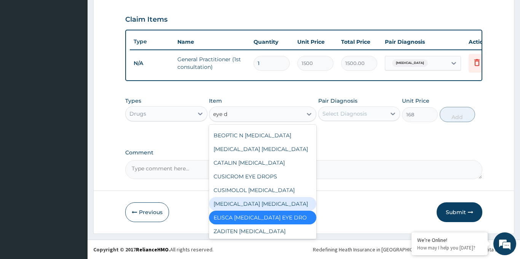
scroll to position [102, 0]
click at [276, 196] on div "[MEDICAL_DATA] [MEDICAL_DATA]" at bounding box center [262, 203] width 107 height 14
type input "315"
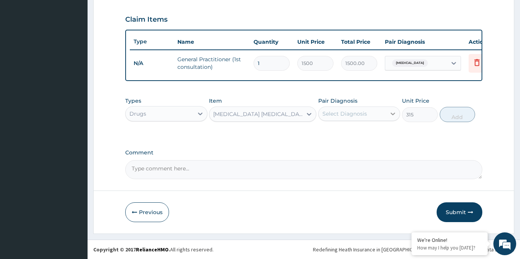
click at [392, 113] on icon at bounding box center [393, 114] width 8 height 8
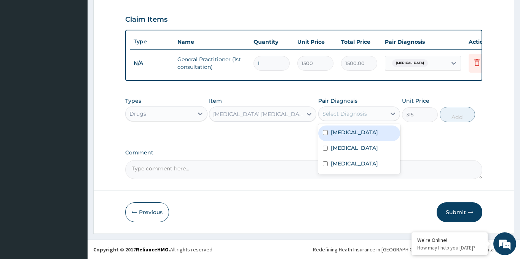
click at [359, 134] on label "[MEDICAL_DATA]" at bounding box center [354, 133] width 47 height 8
checkbox input "true"
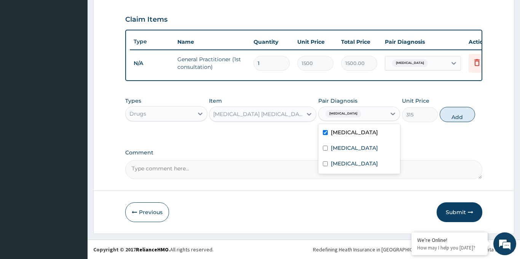
drag, startPoint x: 463, startPoint y: 112, endPoint x: 406, endPoint y: 128, distance: 58.5
click at [457, 118] on button "Add" at bounding box center [458, 114] width 36 height 15
type input "0"
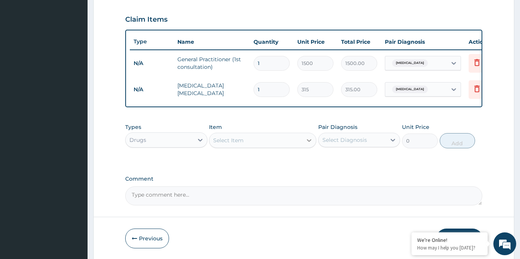
click at [309, 142] on icon at bounding box center [309, 141] width 8 height 8
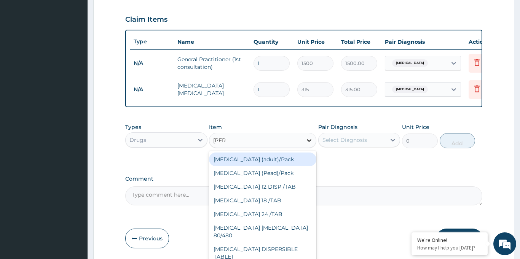
type input "coart"
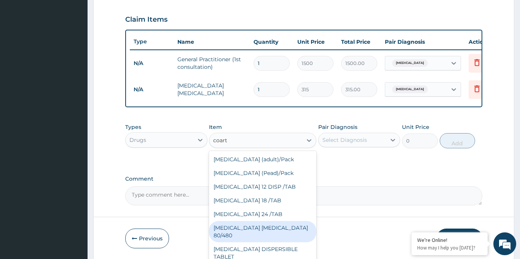
click at [274, 227] on div "[MEDICAL_DATA] [MEDICAL_DATA] 80/480" at bounding box center [262, 231] width 107 height 21
type input "866.25"
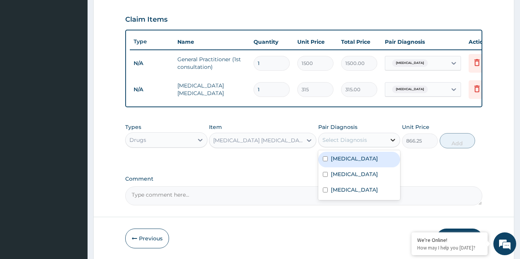
click at [393, 140] on icon at bounding box center [393, 140] width 5 height 3
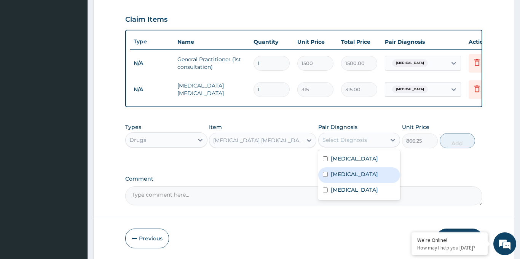
click at [338, 176] on label "[MEDICAL_DATA]" at bounding box center [354, 175] width 47 height 8
checkbox input "true"
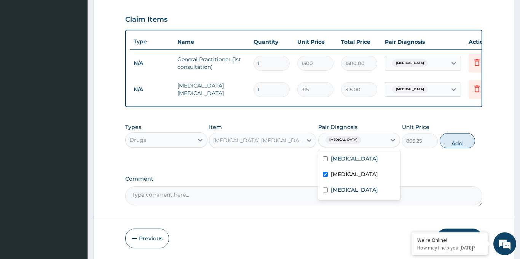
click at [461, 142] on button "Add" at bounding box center [458, 140] width 36 height 15
type input "0"
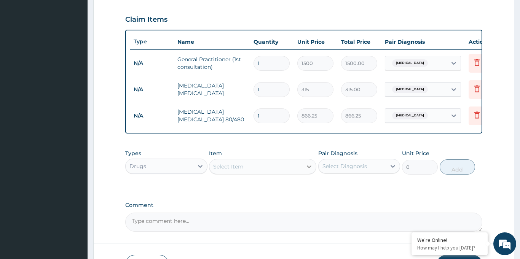
click at [308, 165] on icon at bounding box center [309, 167] width 8 height 8
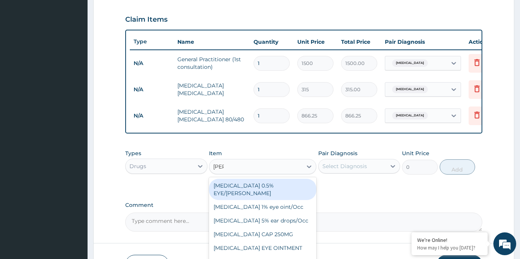
type input "lorat"
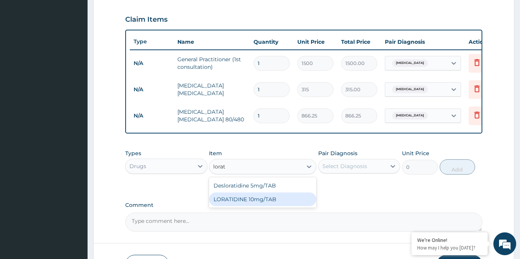
click at [265, 198] on div "LORATIDINE 10mg/TAB" at bounding box center [262, 200] width 107 height 14
type input "11.55"
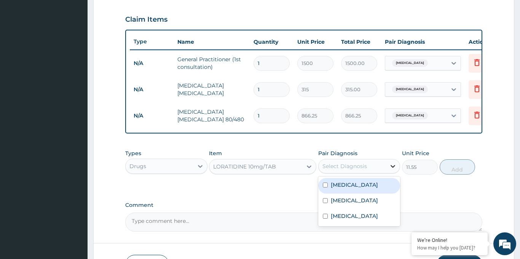
click at [391, 165] on icon at bounding box center [393, 167] width 8 height 8
click at [362, 183] on label "[MEDICAL_DATA]" at bounding box center [354, 185] width 47 height 8
checkbox input "true"
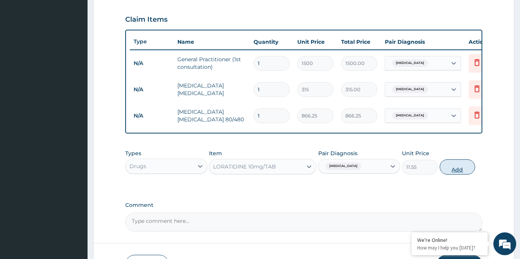
click at [456, 172] on button "Add" at bounding box center [458, 166] width 36 height 15
type input "0"
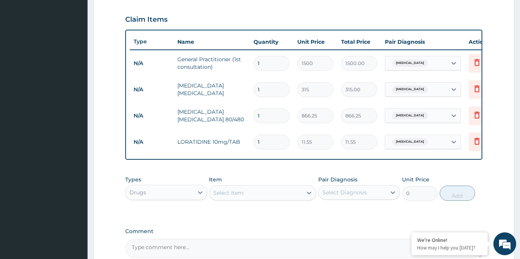
click at [309, 190] on icon at bounding box center [309, 193] width 8 height 8
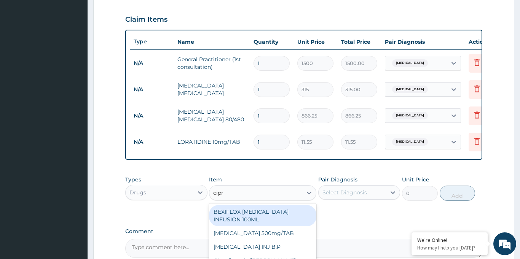
type input "[MEDICAL_DATA]"
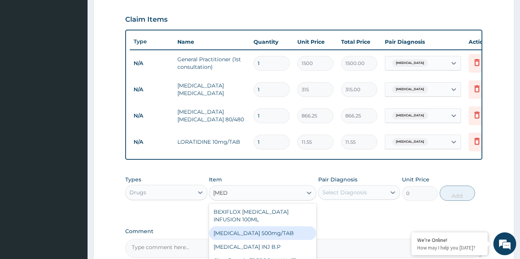
click at [271, 226] on div "[MEDICAL_DATA] 500mg/TAB" at bounding box center [262, 233] width 107 height 14
type input "26.77"
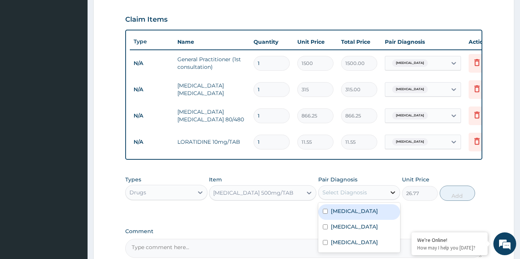
click at [393, 191] on icon at bounding box center [393, 193] width 8 height 8
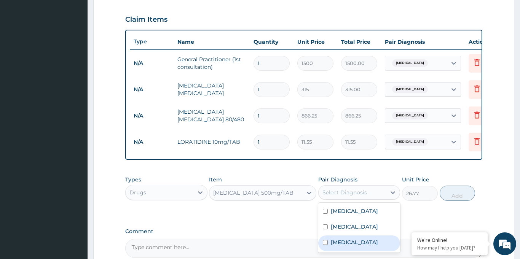
click at [346, 245] on label "[MEDICAL_DATA]" at bounding box center [354, 243] width 47 height 8
checkbox input "true"
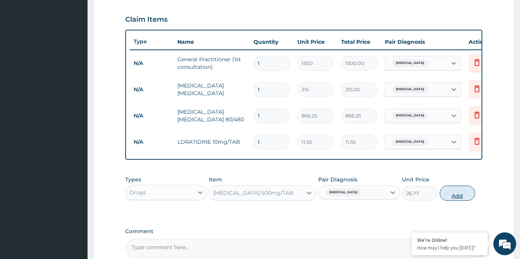
click at [458, 198] on button "Add" at bounding box center [458, 193] width 36 height 15
type input "0"
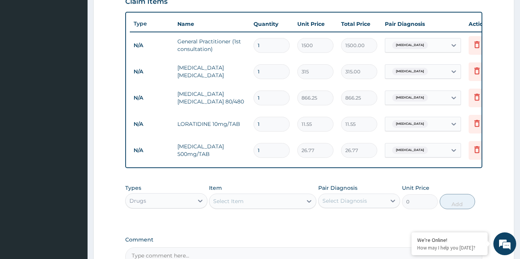
scroll to position [274, 0]
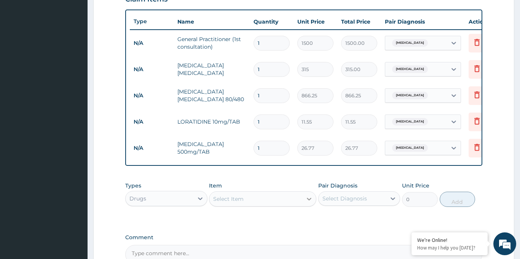
click at [309, 198] on icon at bounding box center [309, 199] width 8 height 8
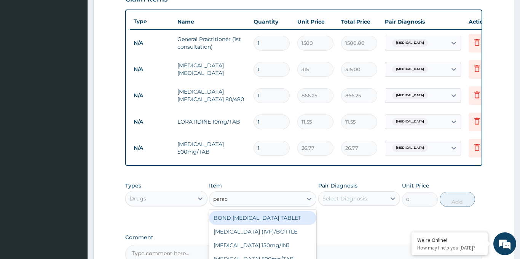
type input "parace"
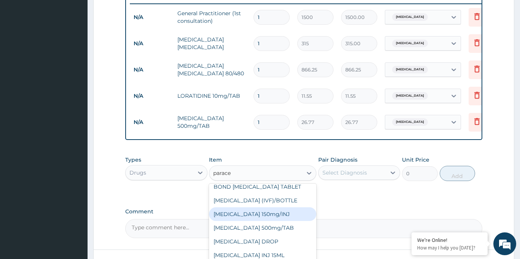
scroll to position [12, 0]
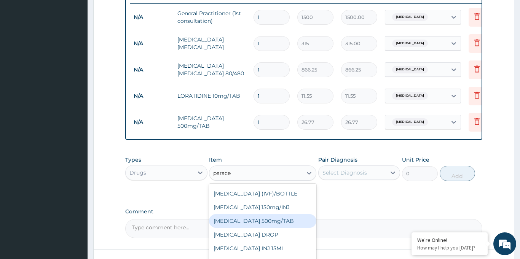
click at [281, 221] on div "[MEDICAL_DATA] 500mg/TAB" at bounding box center [262, 221] width 107 height 14
type input "5.25"
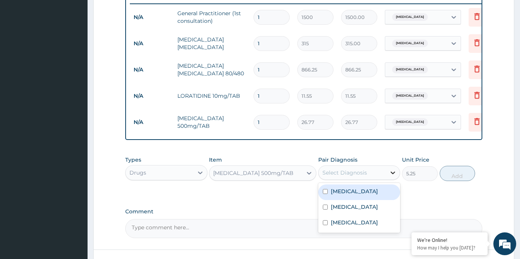
click at [392, 175] on icon at bounding box center [393, 173] width 8 height 8
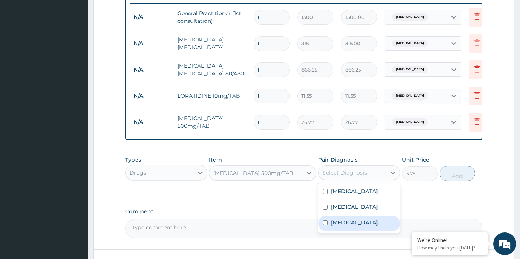
drag, startPoint x: 348, startPoint y: 222, endPoint x: 370, endPoint y: 211, distance: 24.5
click at [348, 221] on label "[MEDICAL_DATA]" at bounding box center [354, 223] width 47 height 8
checkbox input "true"
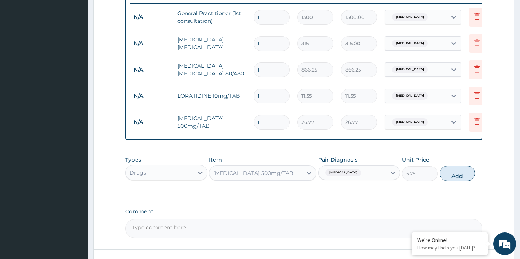
drag, startPoint x: 461, startPoint y: 176, endPoint x: 360, endPoint y: 194, distance: 102.0
click at [460, 176] on button "Add" at bounding box center [458, 173] width 36 height 15
type input "0"
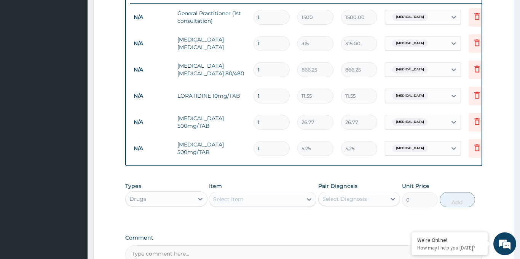
type input "19"
type input "99.75"
type input "19"
click at [263, 121] on input "1" at bounding box center [271, 122] width 36 height 15
type input "10"
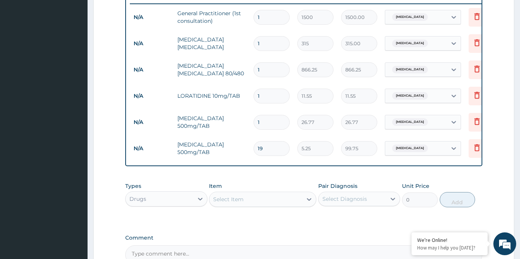
type input "267.70"
type input "10"
click at [263, 95] on input "1" at bounding box center [271, 96] width 36 height 15
type input "10"
type input "115.50"
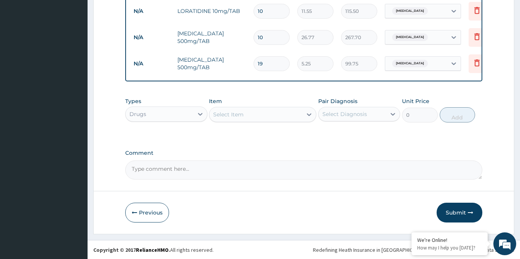
scroll to position [385, 0]
type input "10"
click at [454, 212] on button "Submit" at bounding box center [460, 212] width 46 height 20
